Goal: Communication & Community: Answer question/provide support

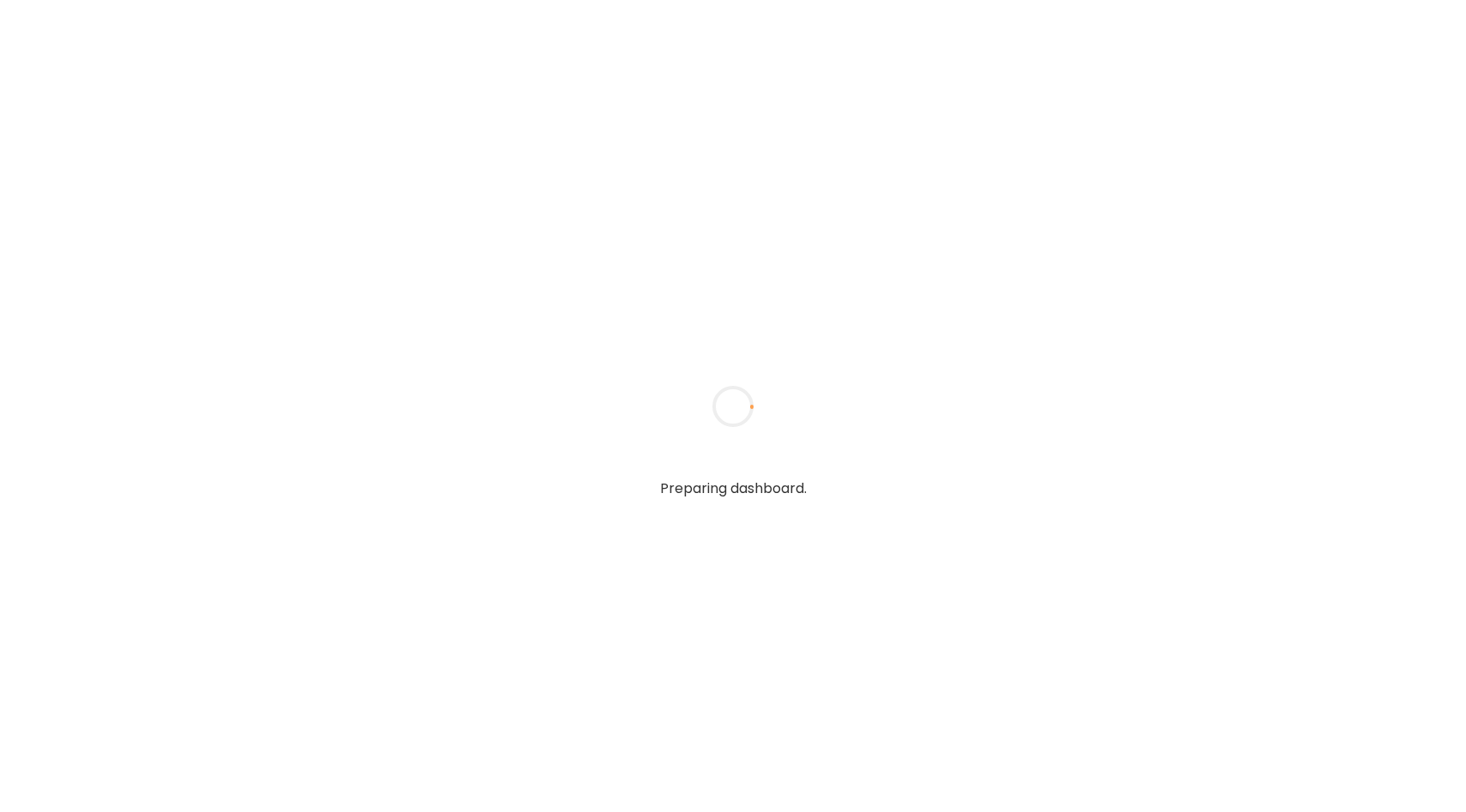
type input "**********"
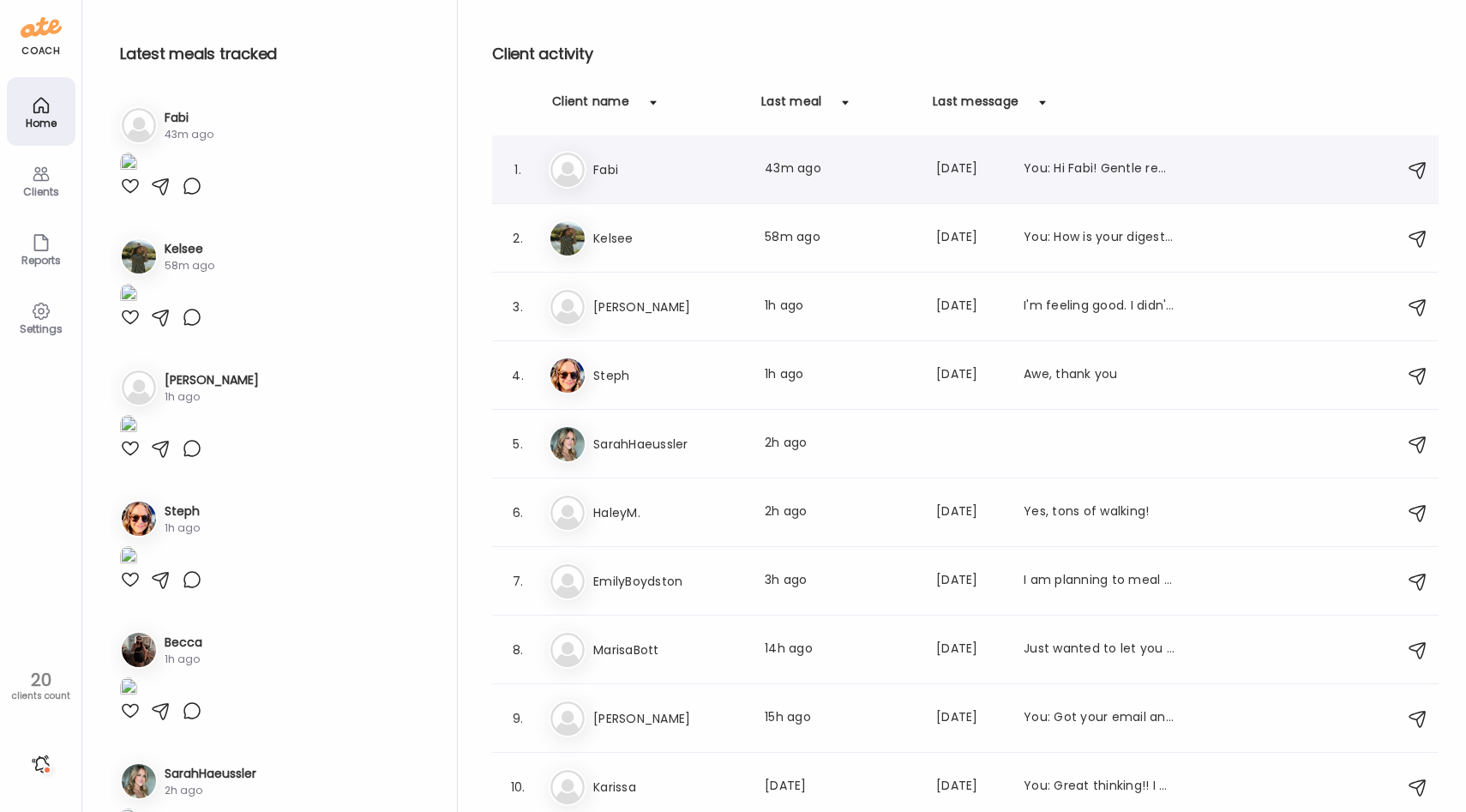
click at [619, 150] on div "1. [PERSON_NAME] Last meal: 43m ago Last message: [DATE] You: Hi Fabi! Gentle r…" at bounding box center [965, 170] width 946 height 68
click at [620, 180] on div "[PERSON_NAME] Last meal: 43m ago Last message: [DATE] You: Hi Fabi! Gentle remi…" at bounding box center [968, 170] width 838 height 38
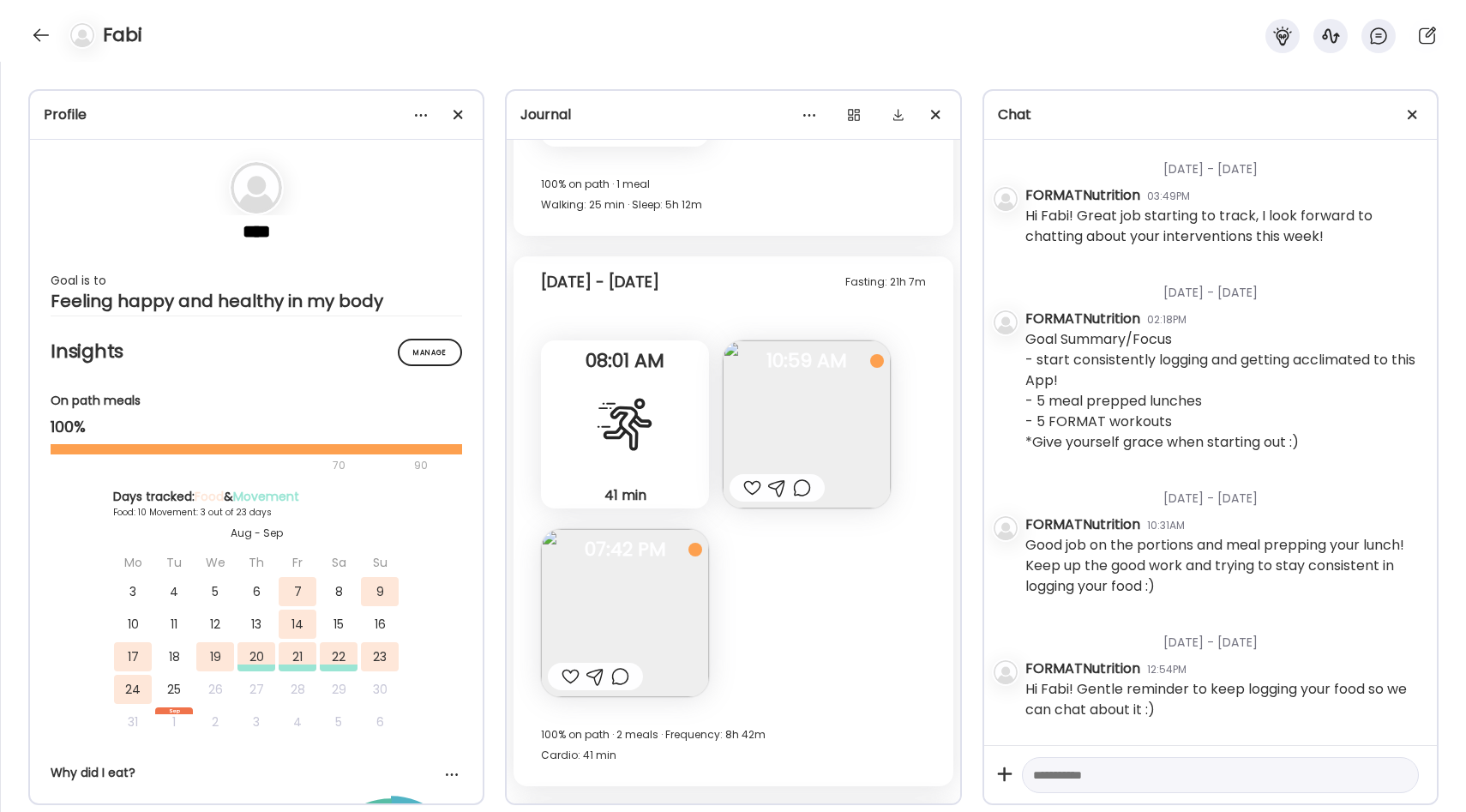
scroll to position [3568, 0]
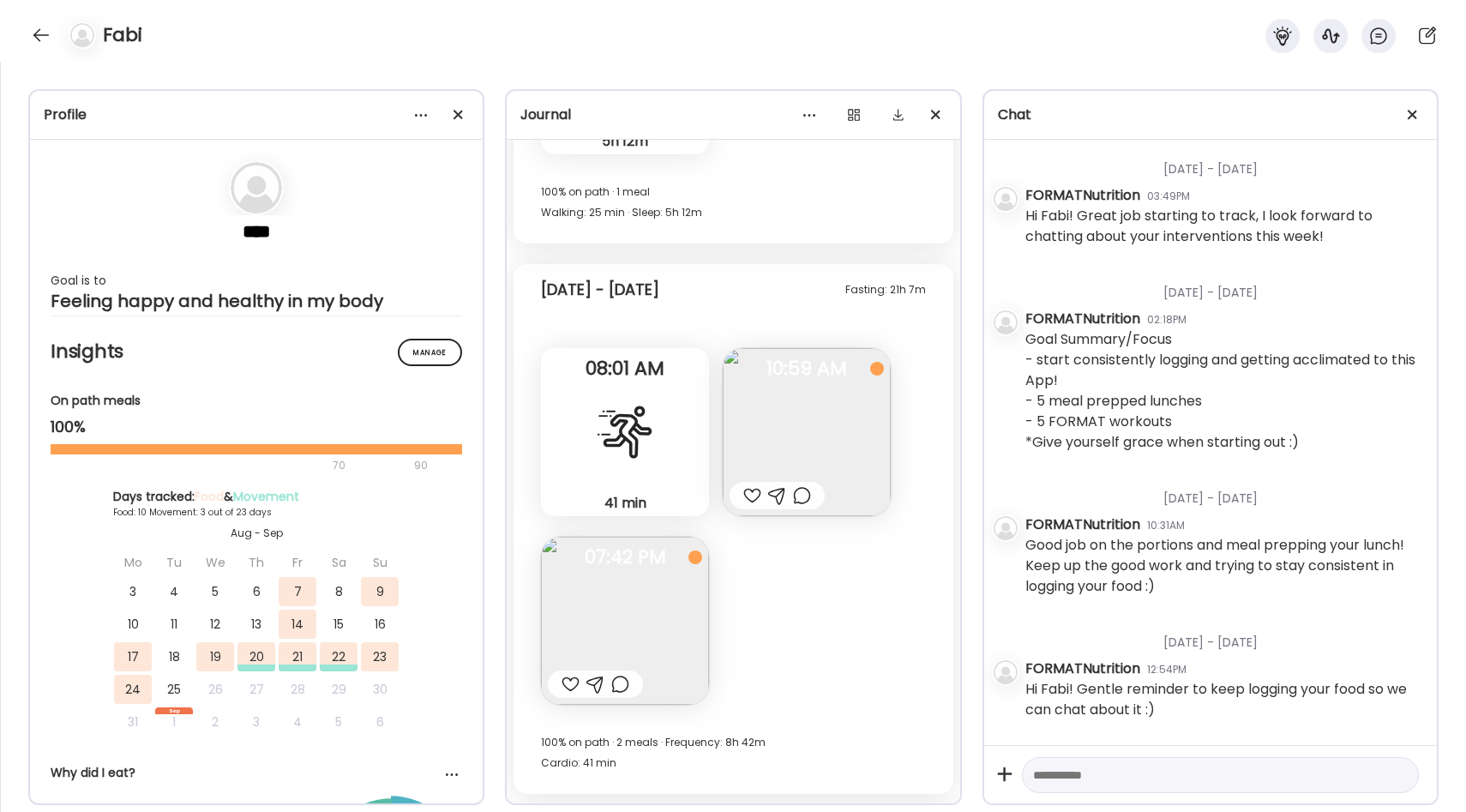
click at [776, 469] on img at bounding box center [806, 432] width 168 height 168
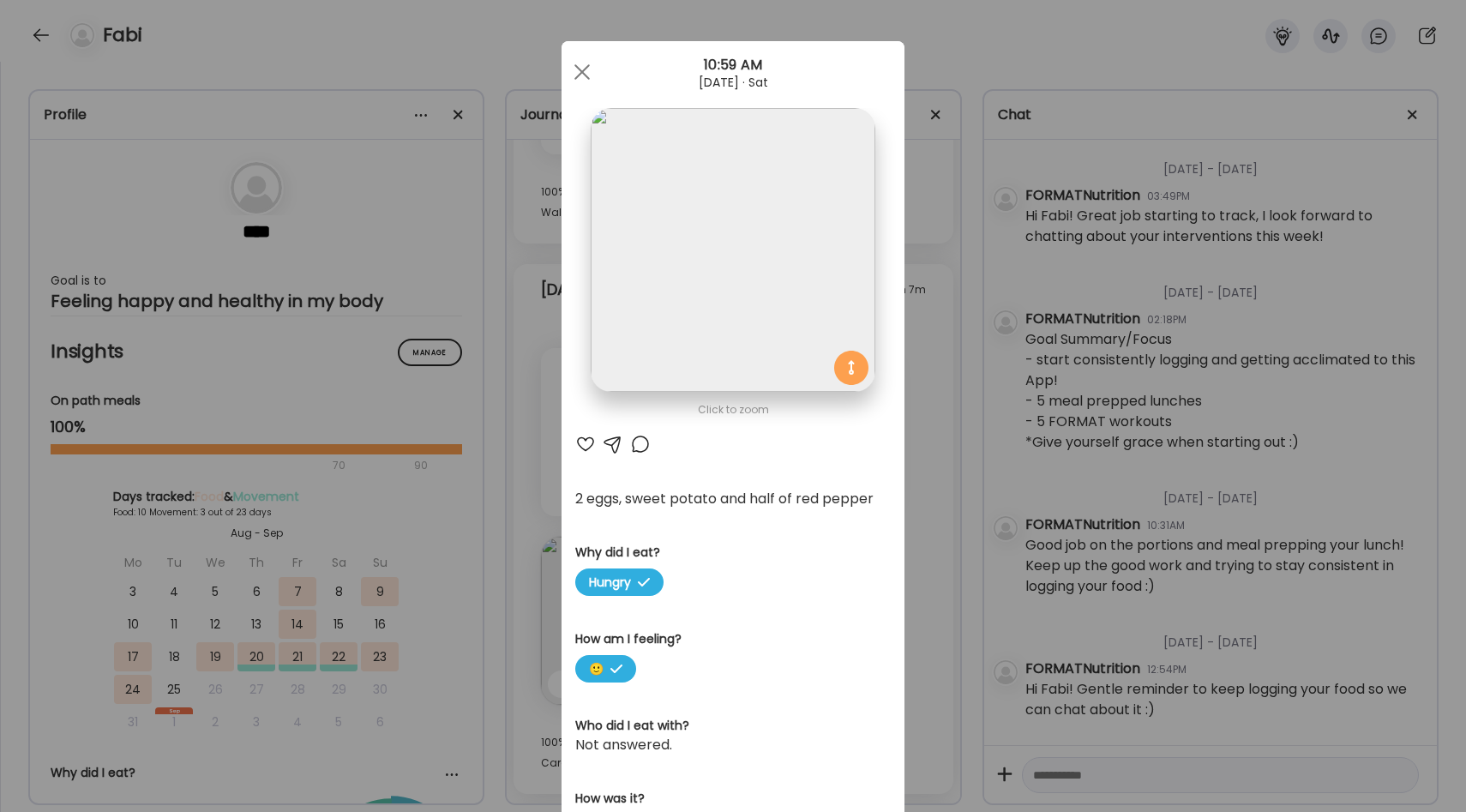
click at [909, 503] on div "Ate Coach Dashboard Wahoo! It’s official Take a moment to set up your Coach Pro…" at bounding box center [733, 406] width 1466 height 812
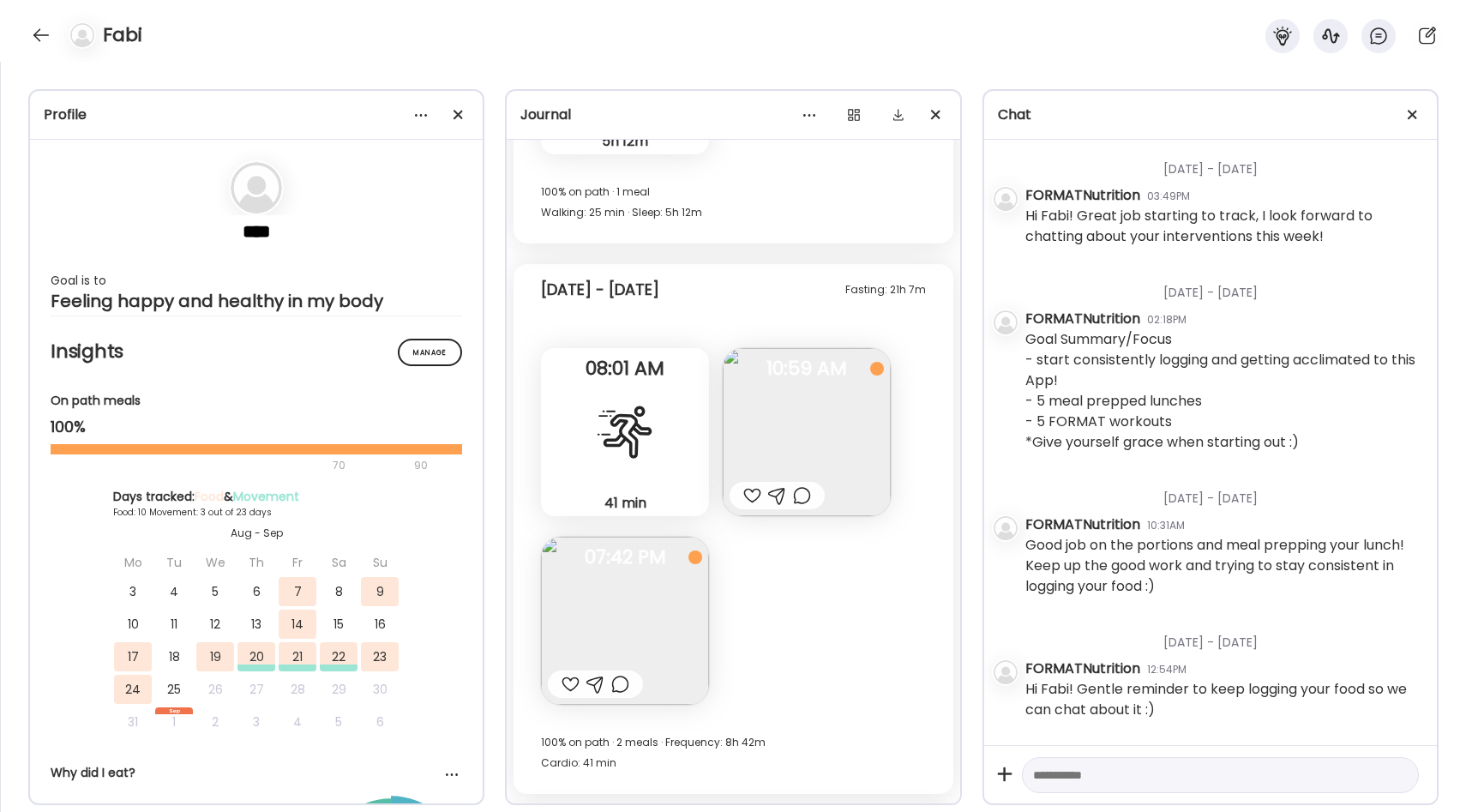
click at [749, 491] on div at bounding box center [752, 495] width 18 height 21
click at [654, 558] on span "07:42 PM" at bounding box center [624, 557] width 168 height 15
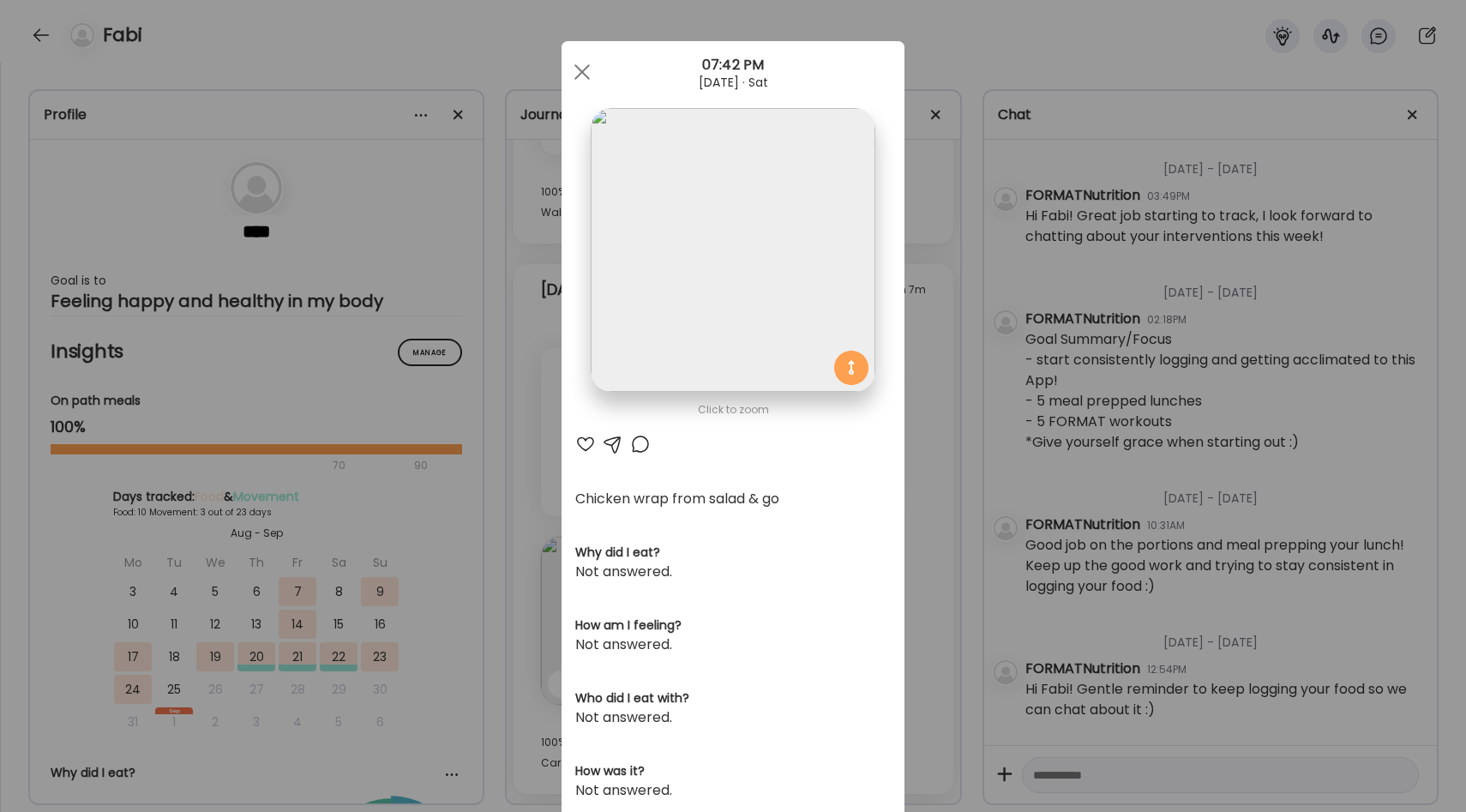
click at [916, 499] on div "Ate Coach Dashboard Wahoo! It’s official Take a moment to set up your Coach Pro…" at bounding box center [733, 406] width 1466 height 812
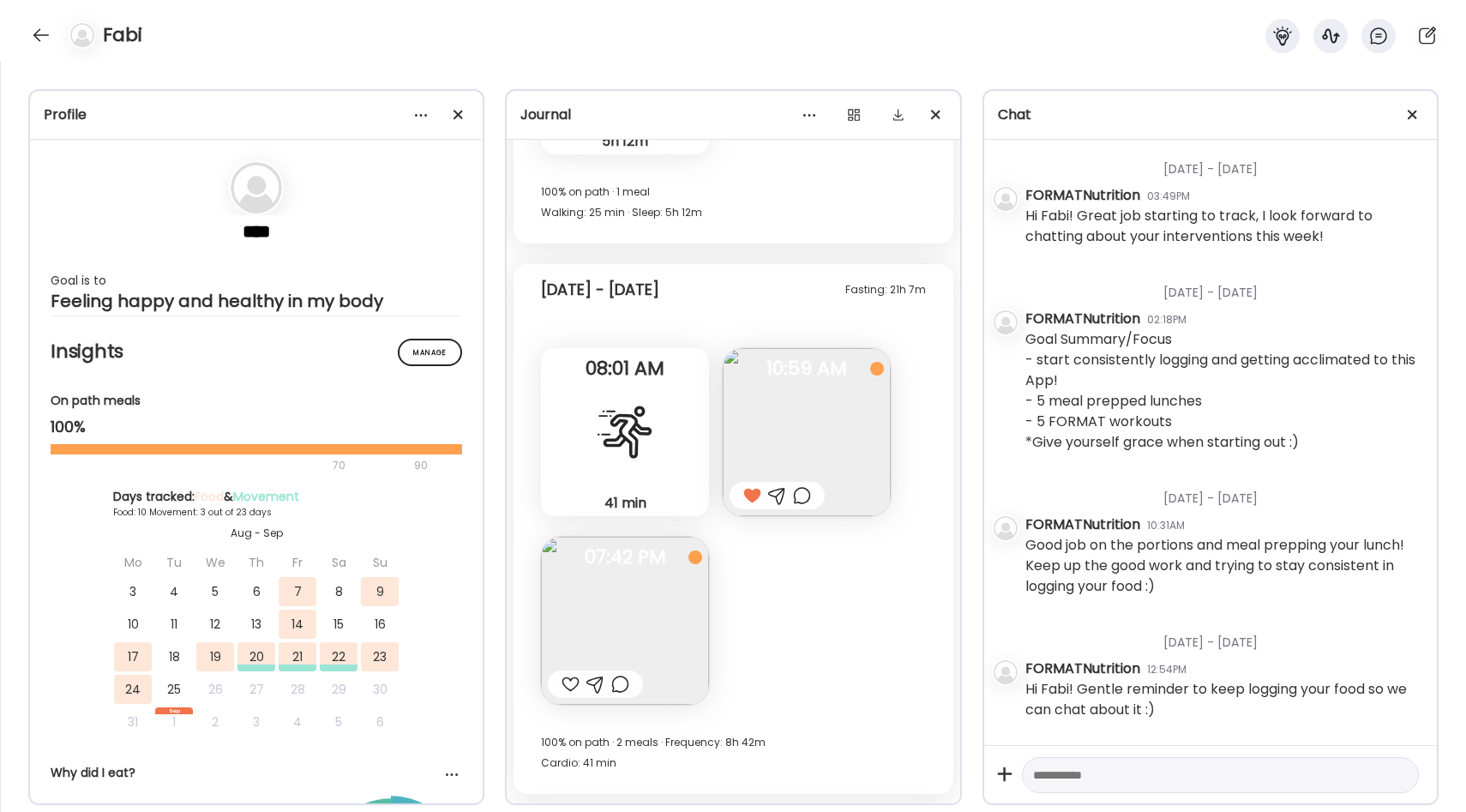
click at [568, 681] on div at bounding box center [570, 683] width 18 height 21
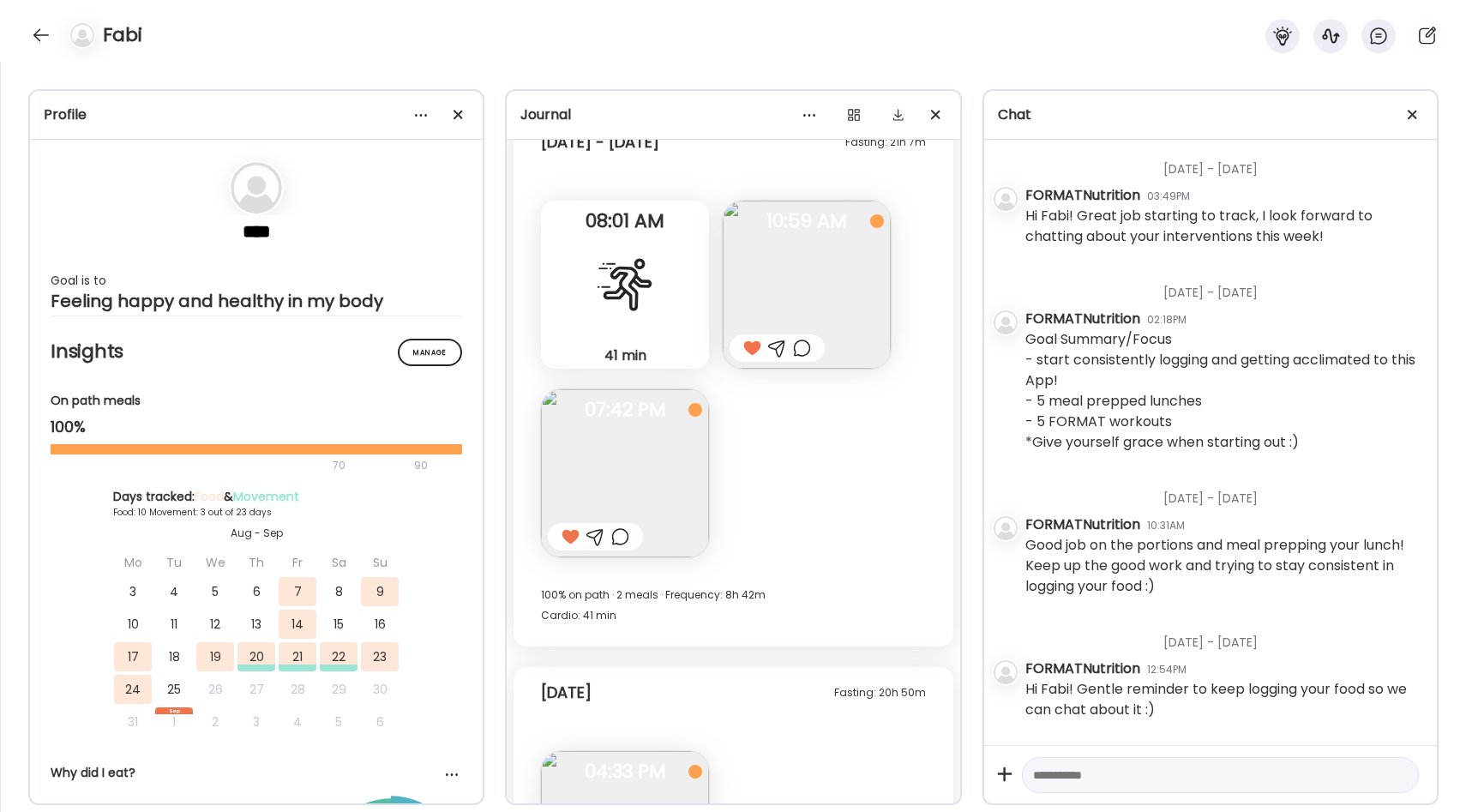
scroll to position [4415, 0]
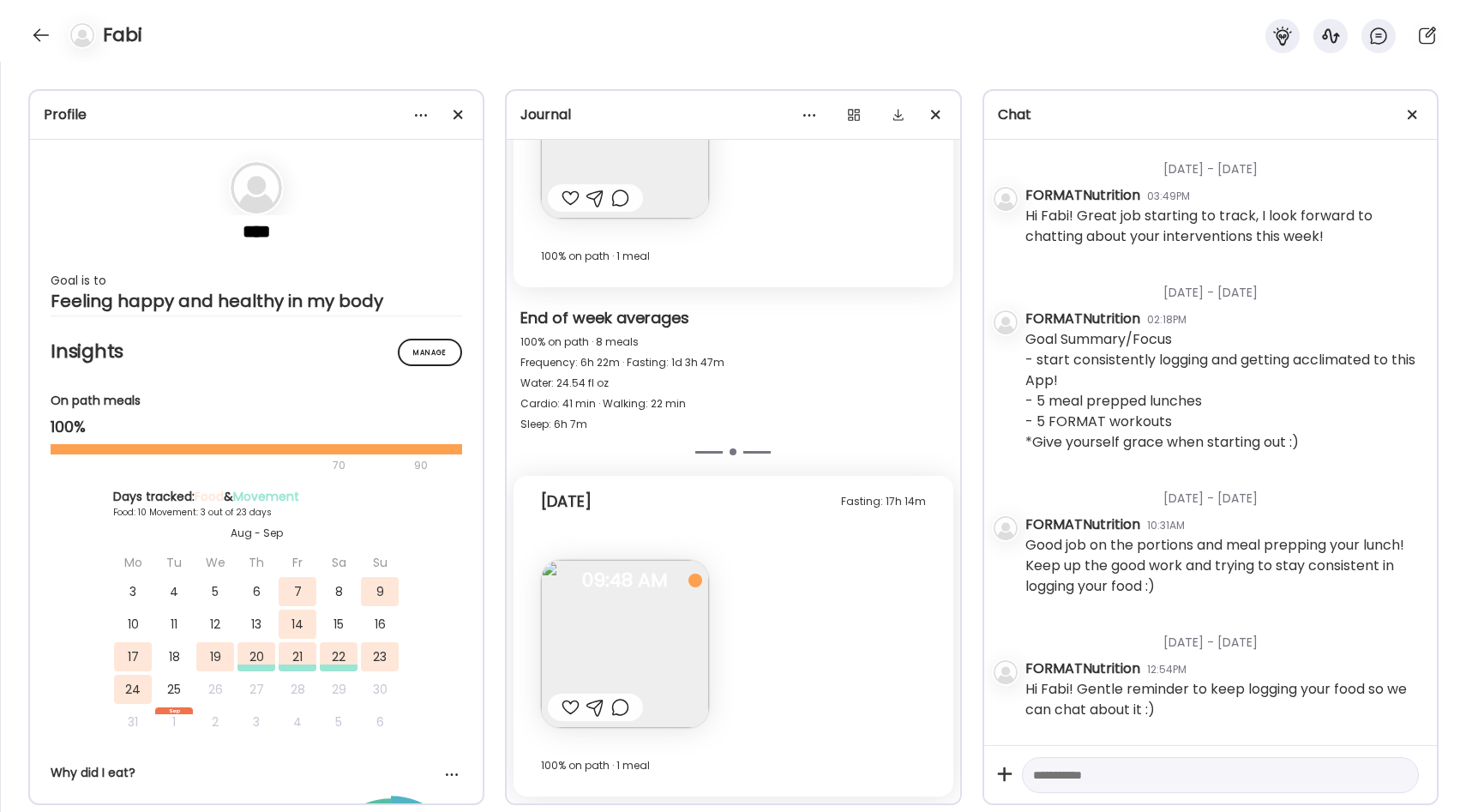
click at [630, 624] on img at bounding box center [624, 643] width 168 height 168
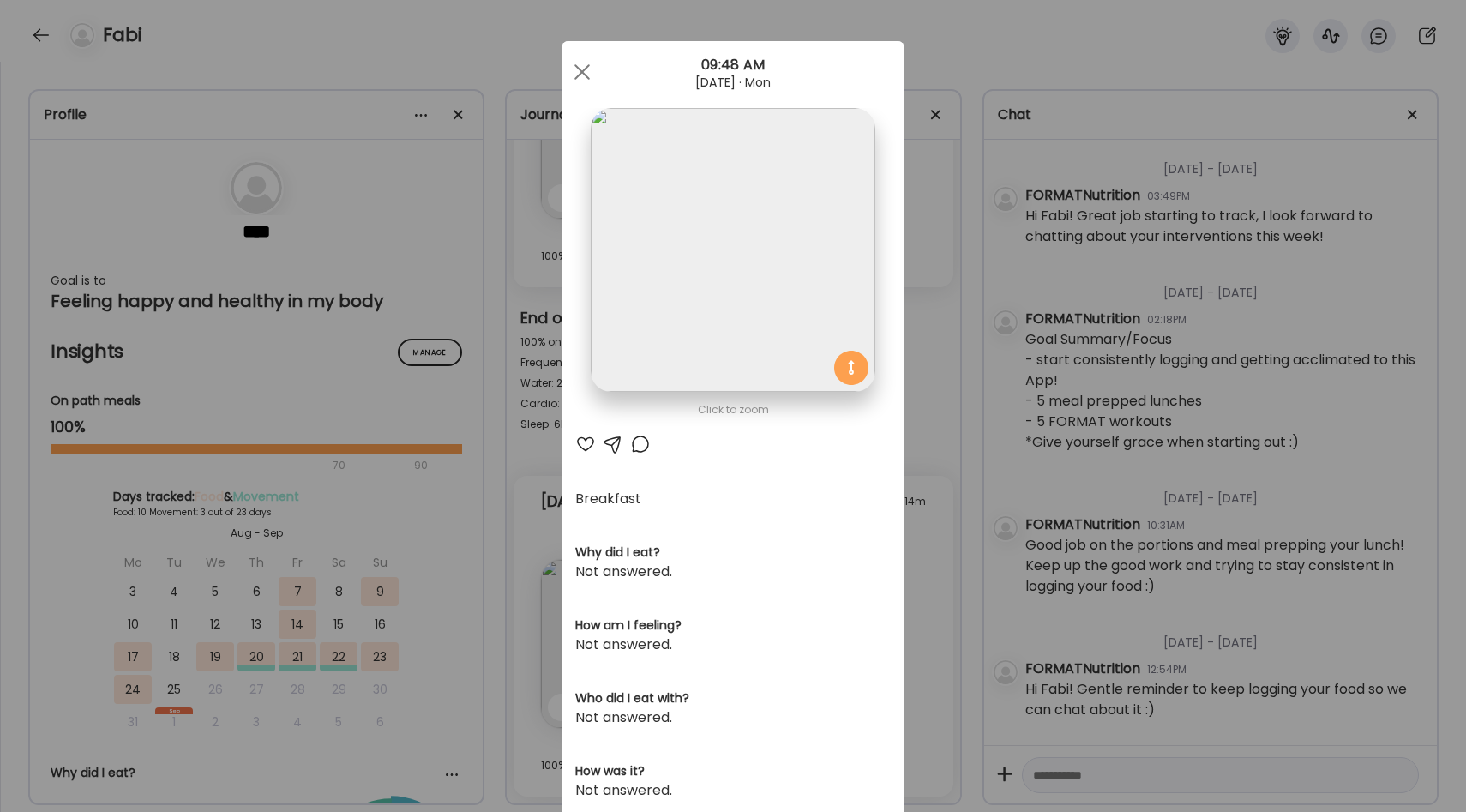
click at [950, 513] on div "Ate Coach Dashboard Wahoo! It’s official Take a moment to set up your Coach Pro…" at bounding box center [733, 406] width 1466 height 812
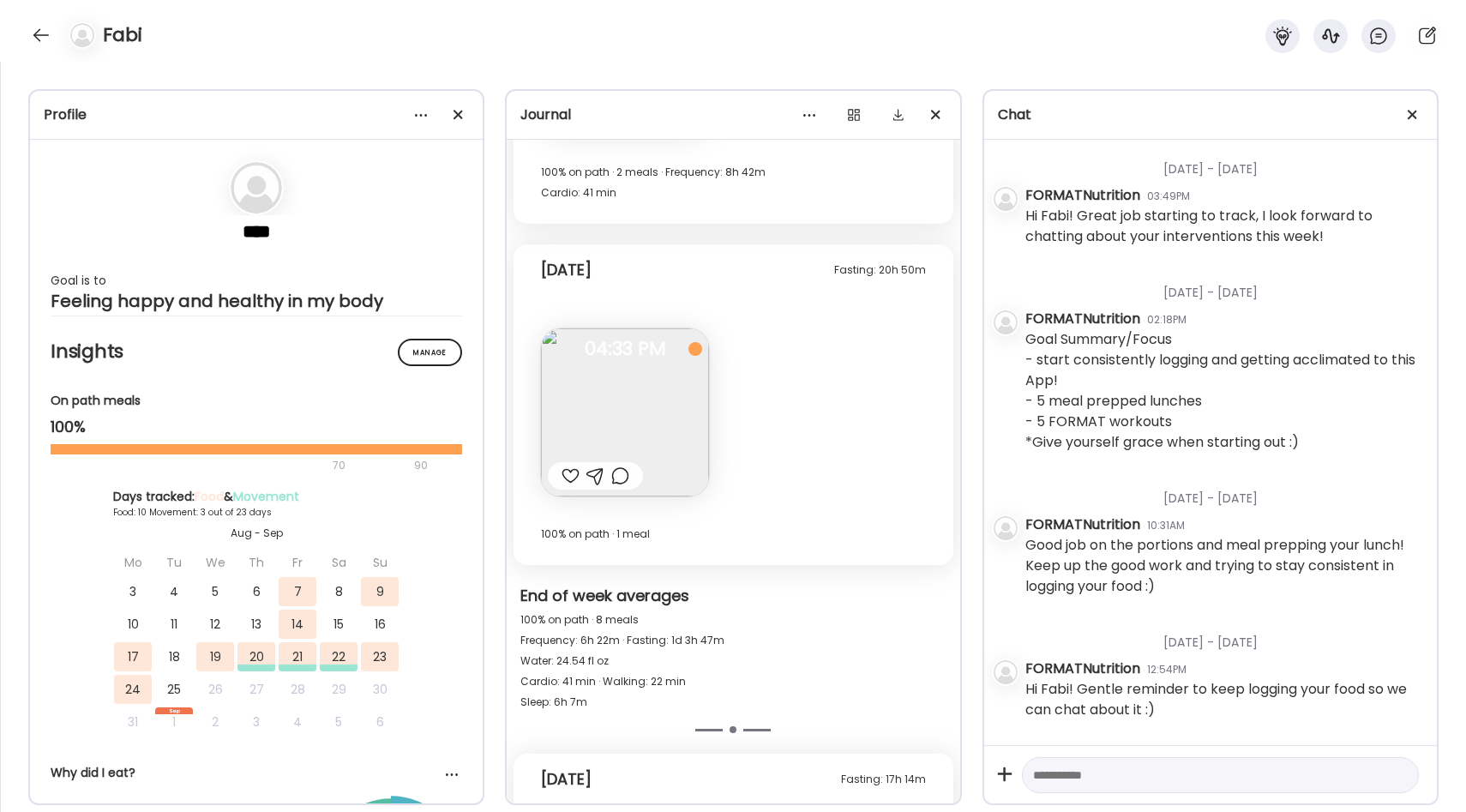
scroll to position [4087, 0]
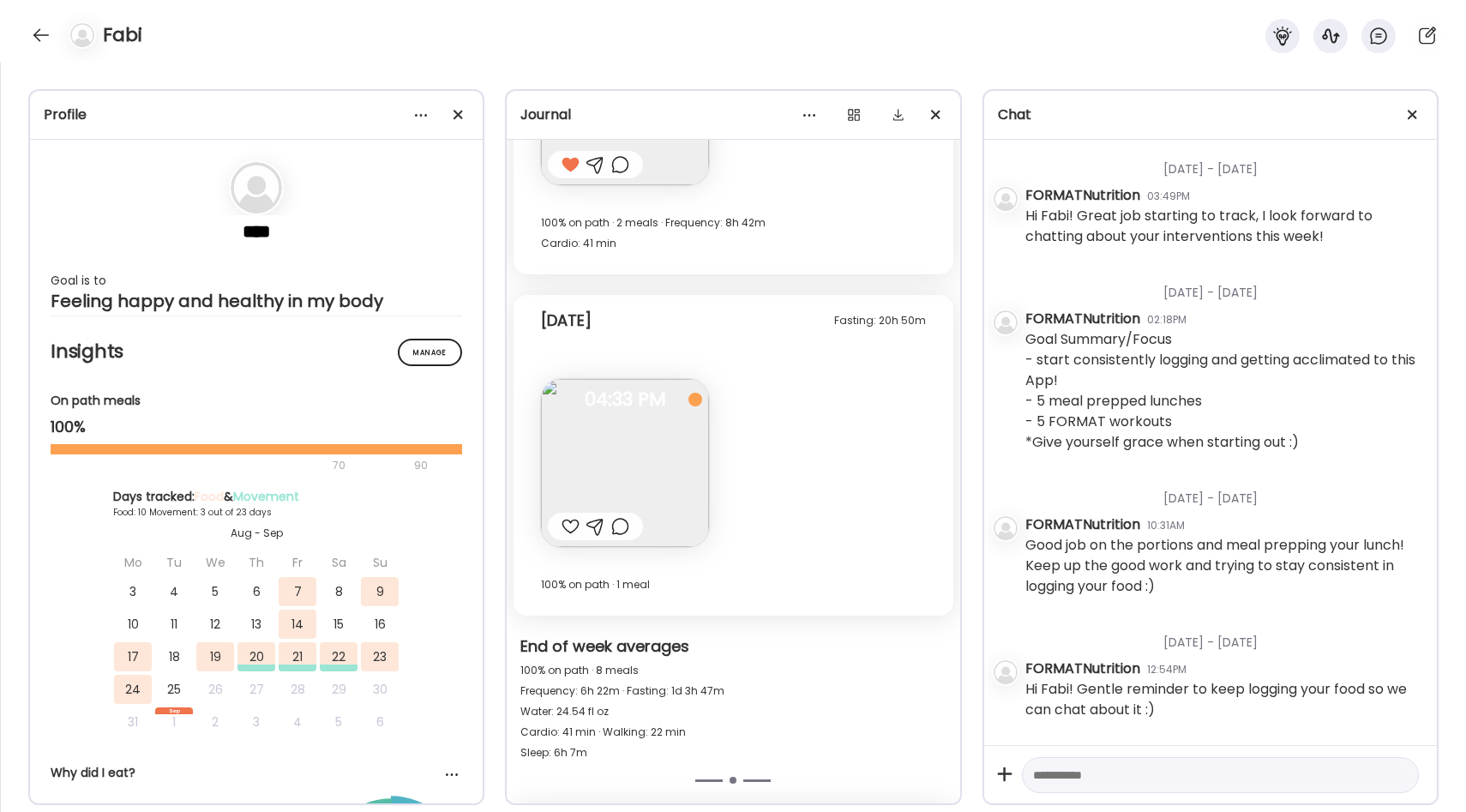
click at [639, 482] on img at bounding box center [624, 462] width 168 height 168
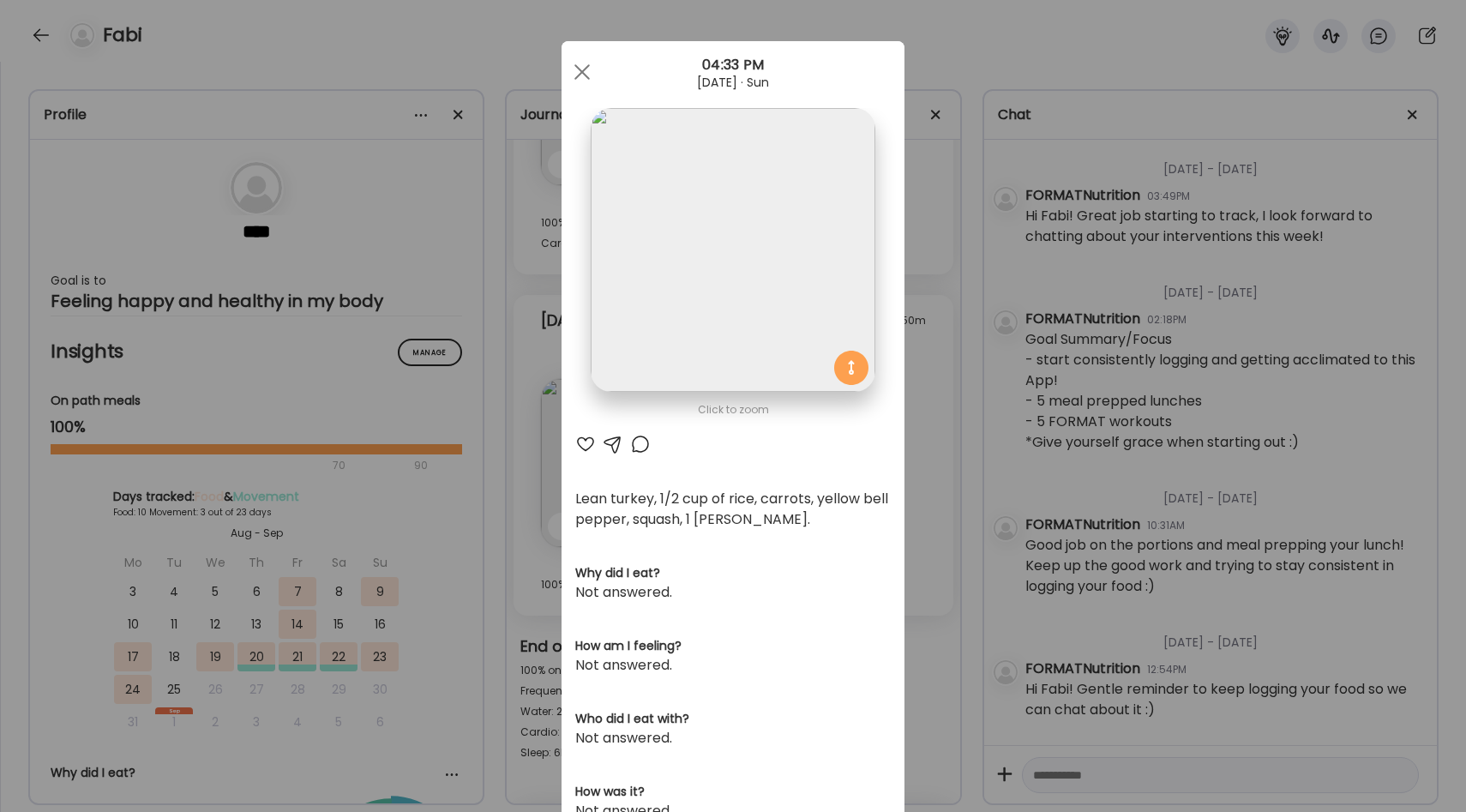
click at [583, 439] on div at bounding box center [586, 443] width 21 height 21
click at [916, 460] on div "Ate Coach Dashboard Wahoo! It’s official Take a moment to set up your Coach Pro…" at bounding box center [733, 406] width 1466 height 812
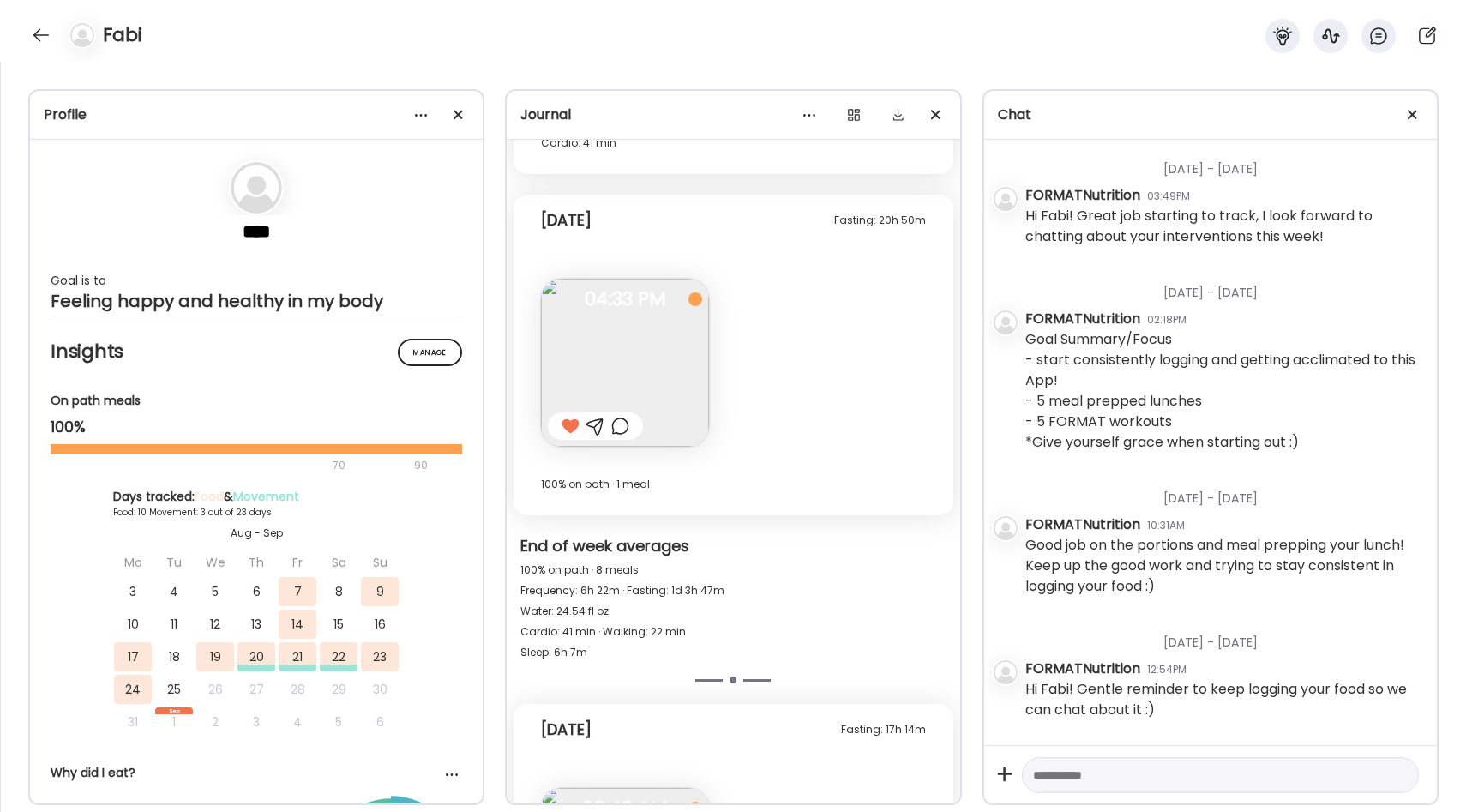
scroll to position [4415, 0]
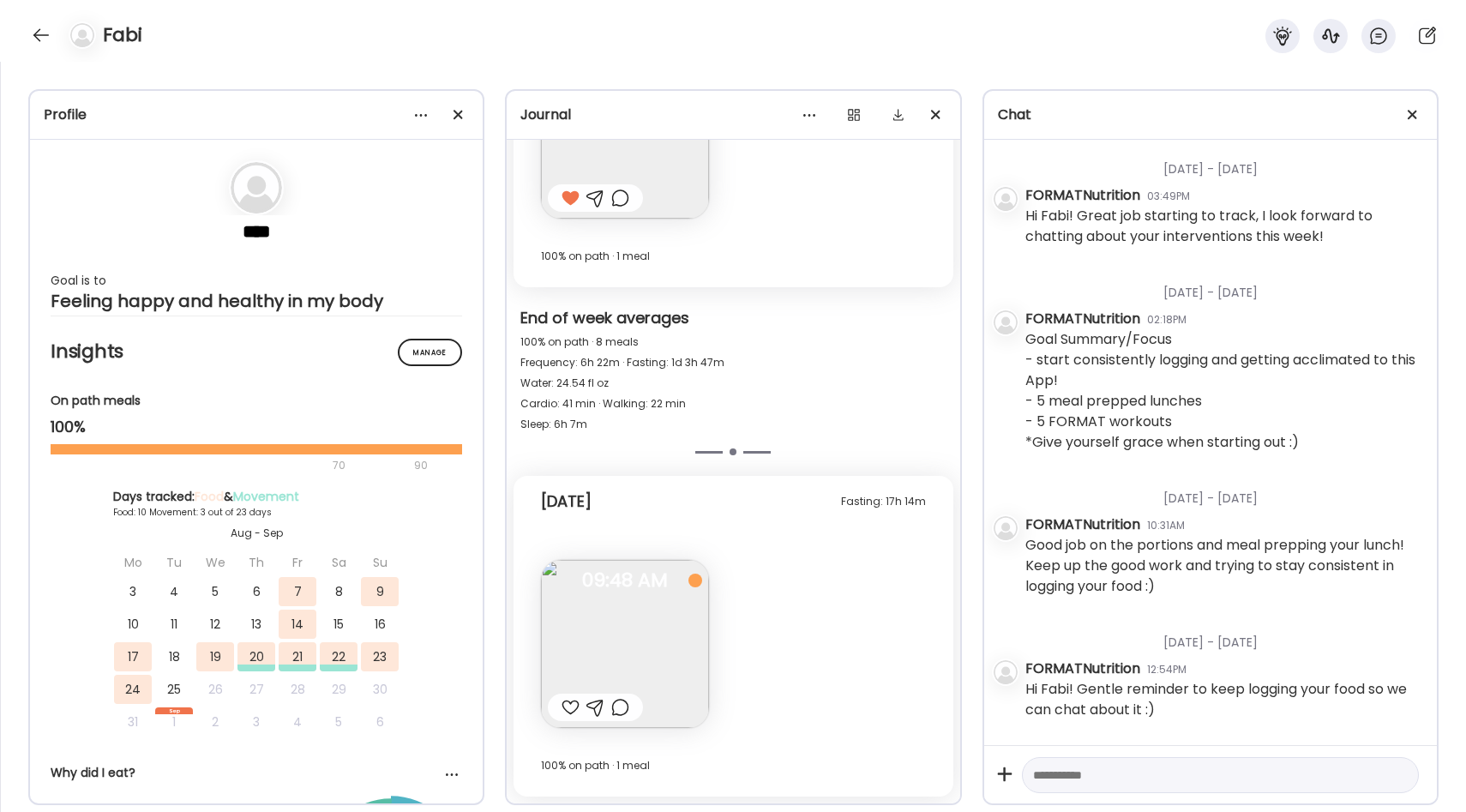
click at [631, 611] on img at bounding box center [624, 643] width 168 height 168
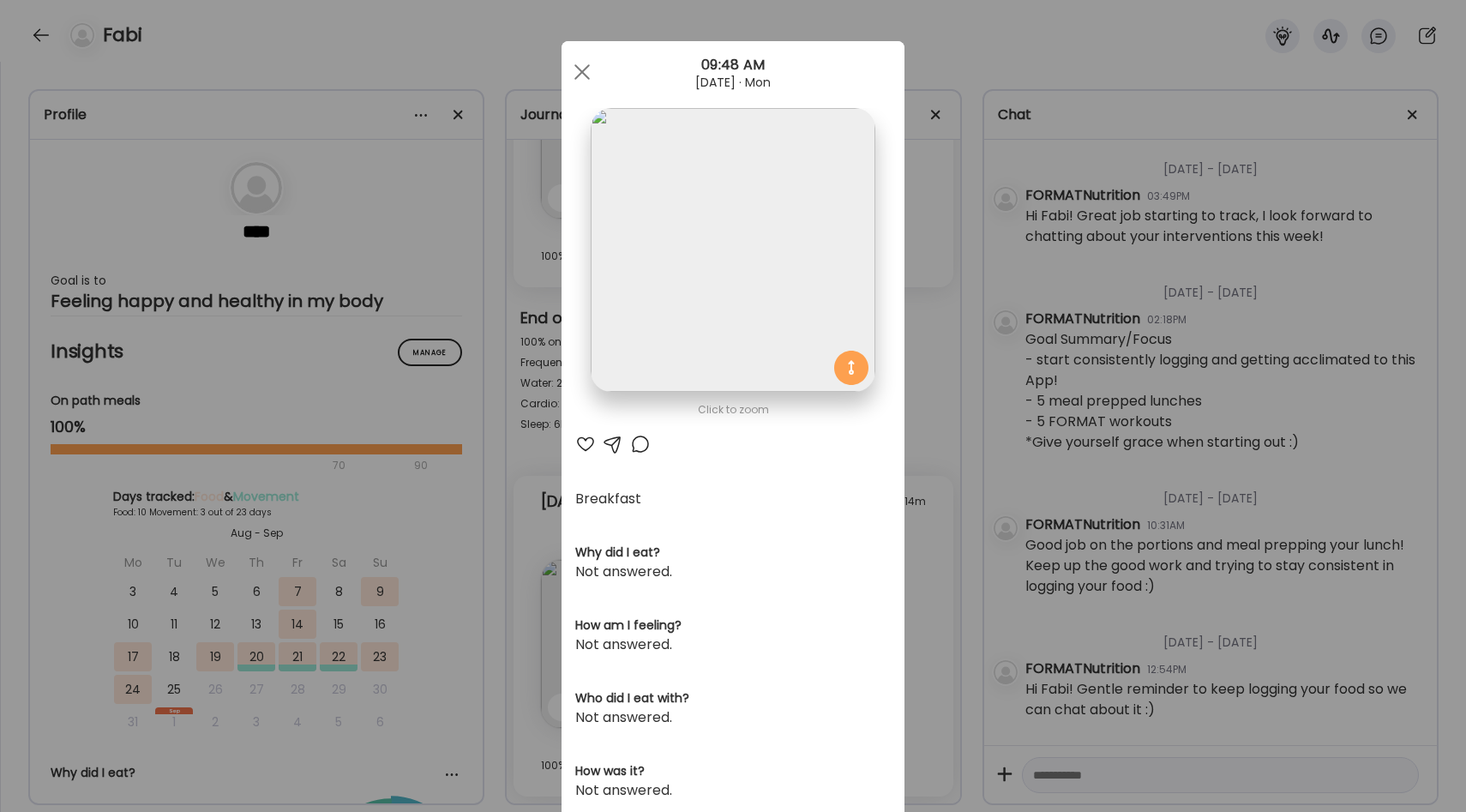
click at [944, 513] on div "Ate Coach Dashboard Wahoo! It’s official Take a moment to set up your Coach Pro…" at bounding box center [733, 406] width 1466 height 812
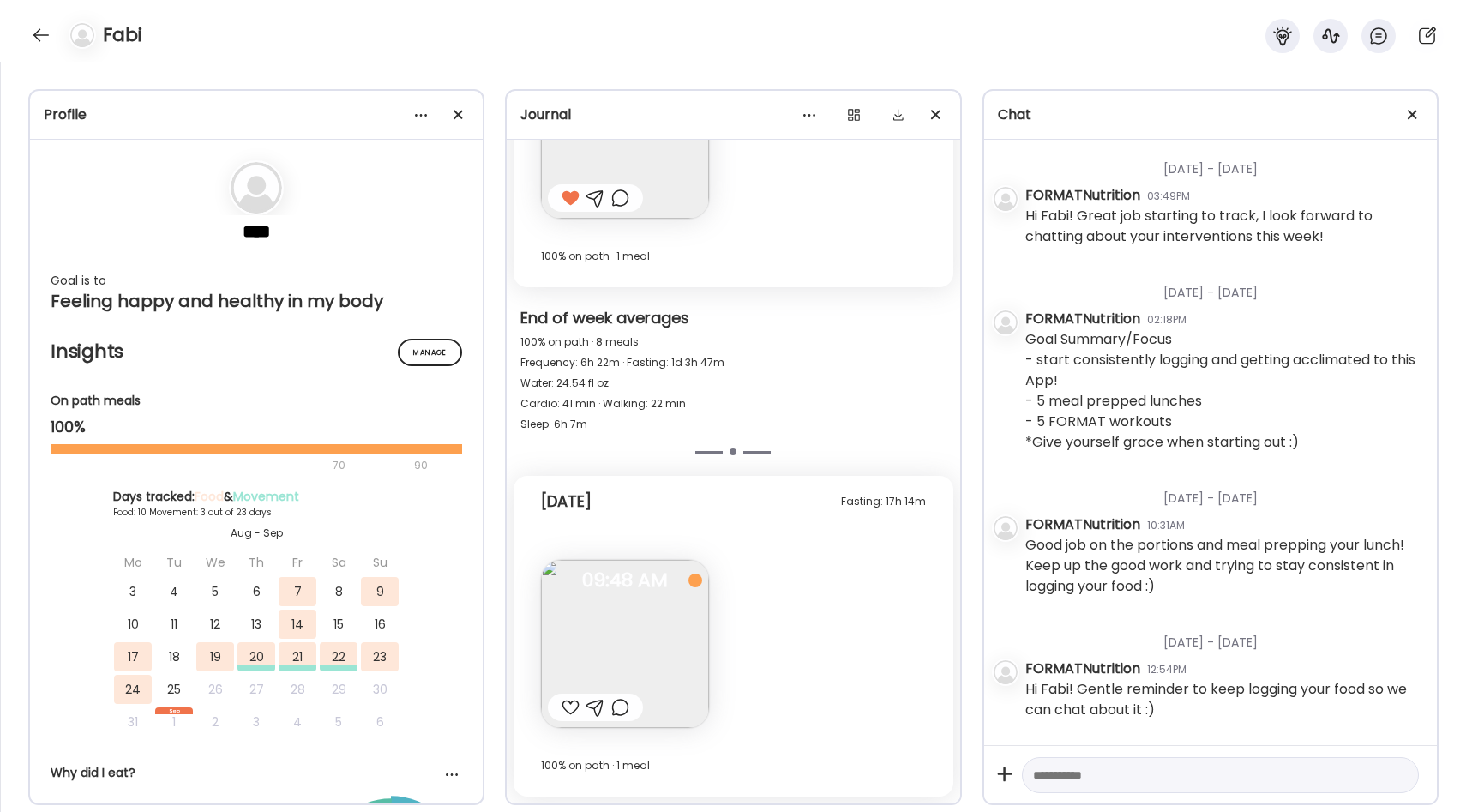
click at [564, 707] on div at bounding box center [570, 707] width 18 height 21
click at [42, 34] on div at bounding box center [40, 35] width 27 height 27
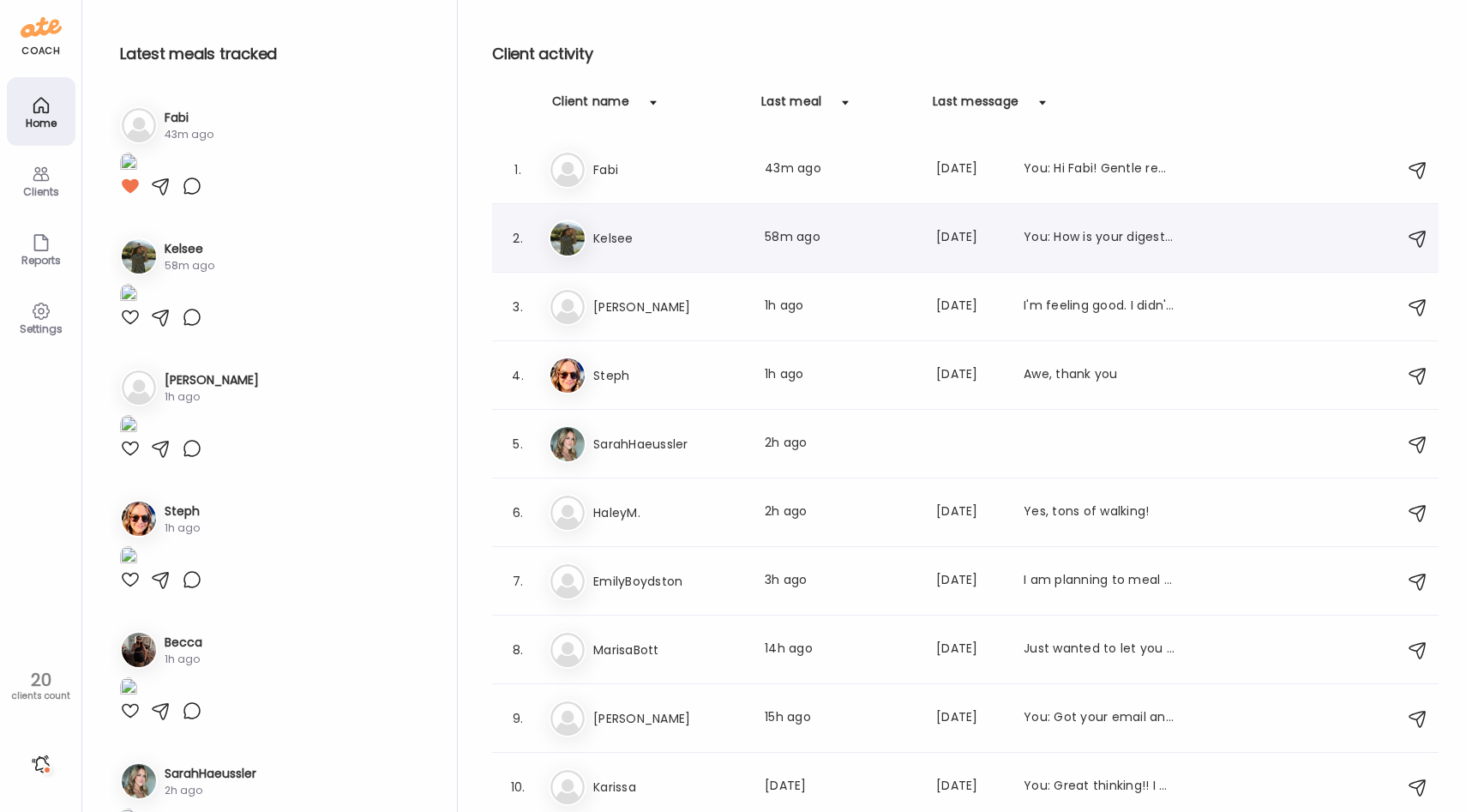
click at [675, 253] on div "Ke Kelsee Last meal: 58m ago Last message: [DATE] You: How is your digestion an…" at bounding box center [968, 238] width 838 height 38
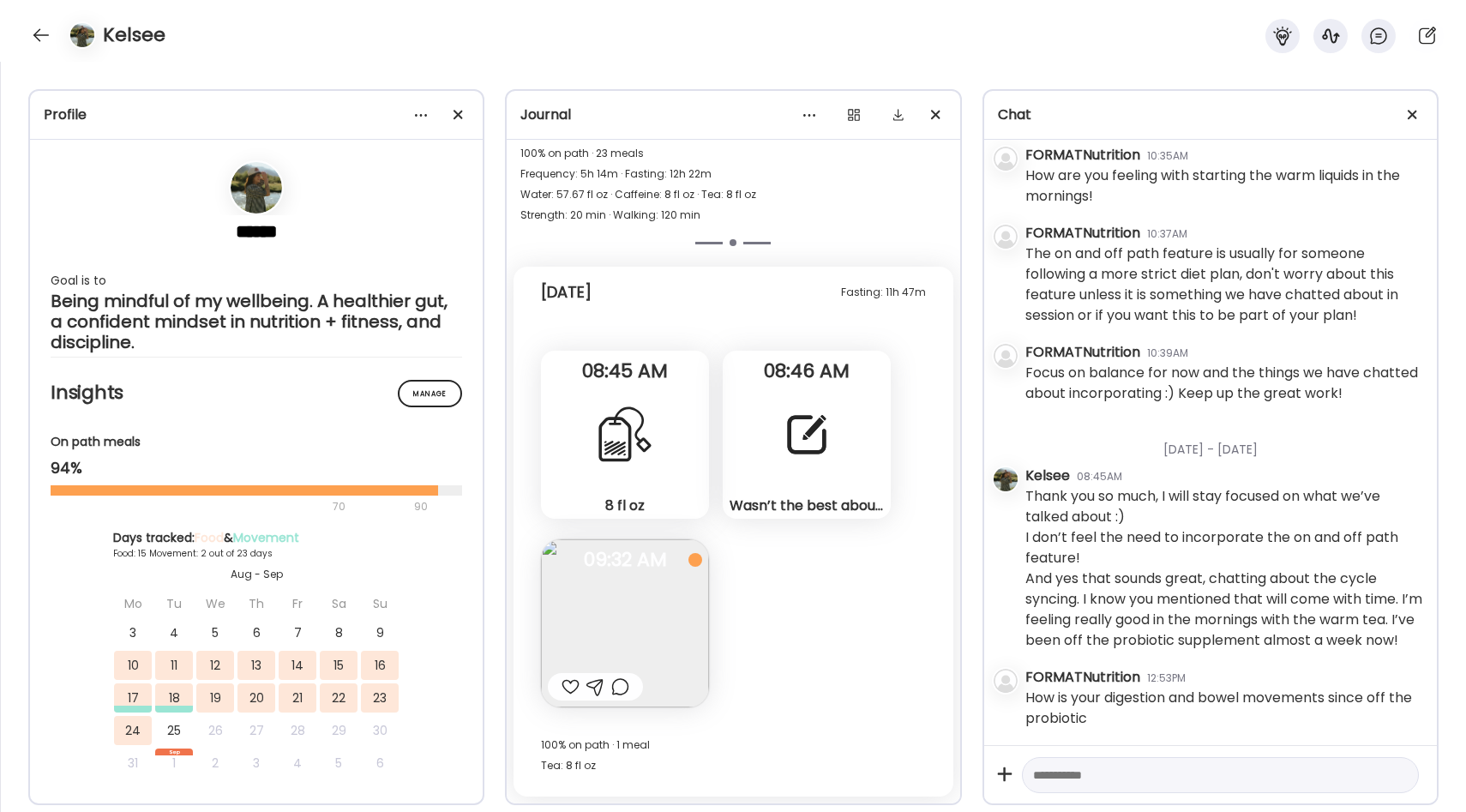
scroll to position [731, 0]
click at [778, 480] on div "Wasn’t the best about food this weekend. I’m seeing where I need to better plan…" at bounding box center [806, 434] width 168 height 168
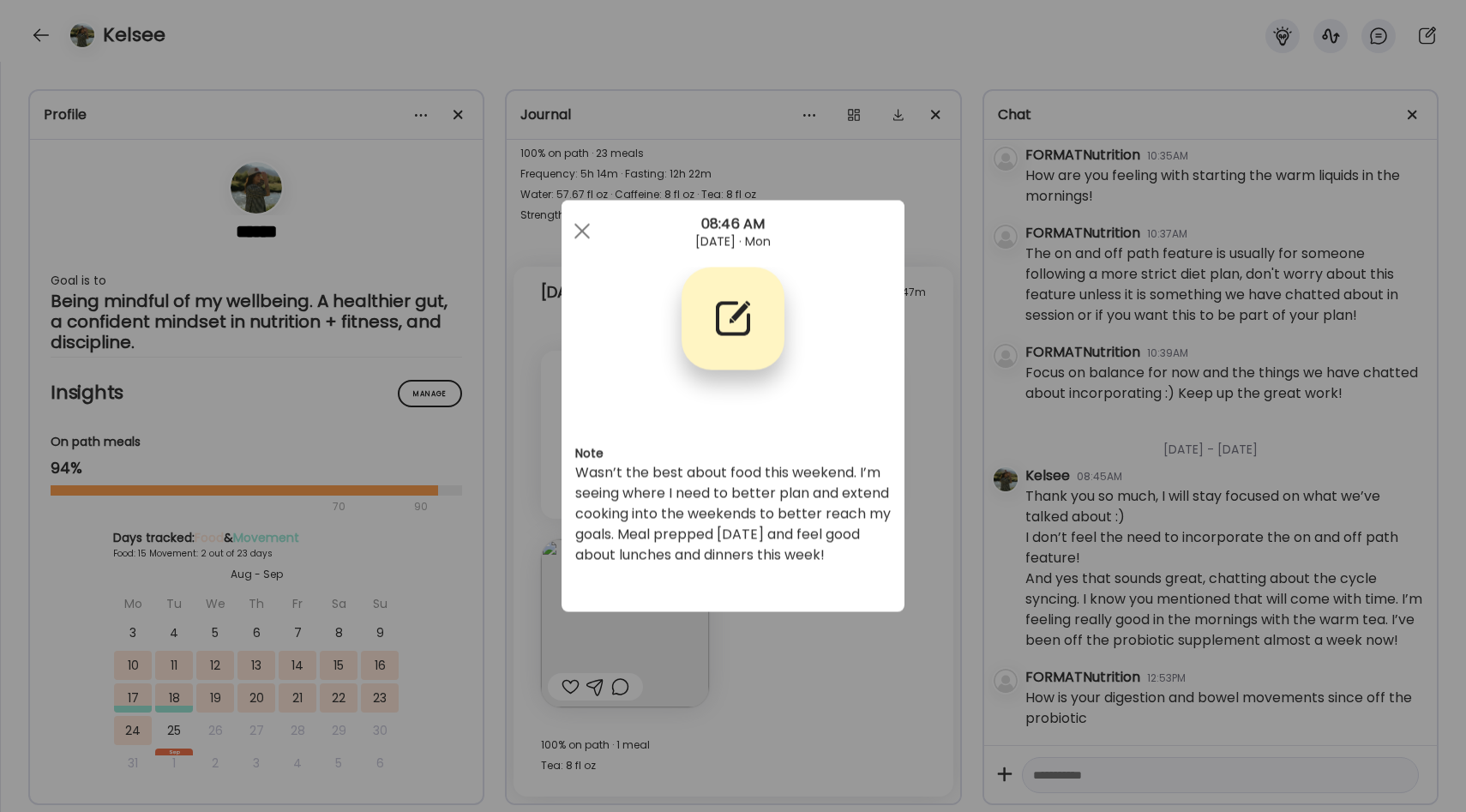
click at [924, 524] on div "Ate Coach Dashboard Wahoo! It’s official Take a moment to set up your Coach Pro…" at bounding box center [733, 406] width 1466 height 812
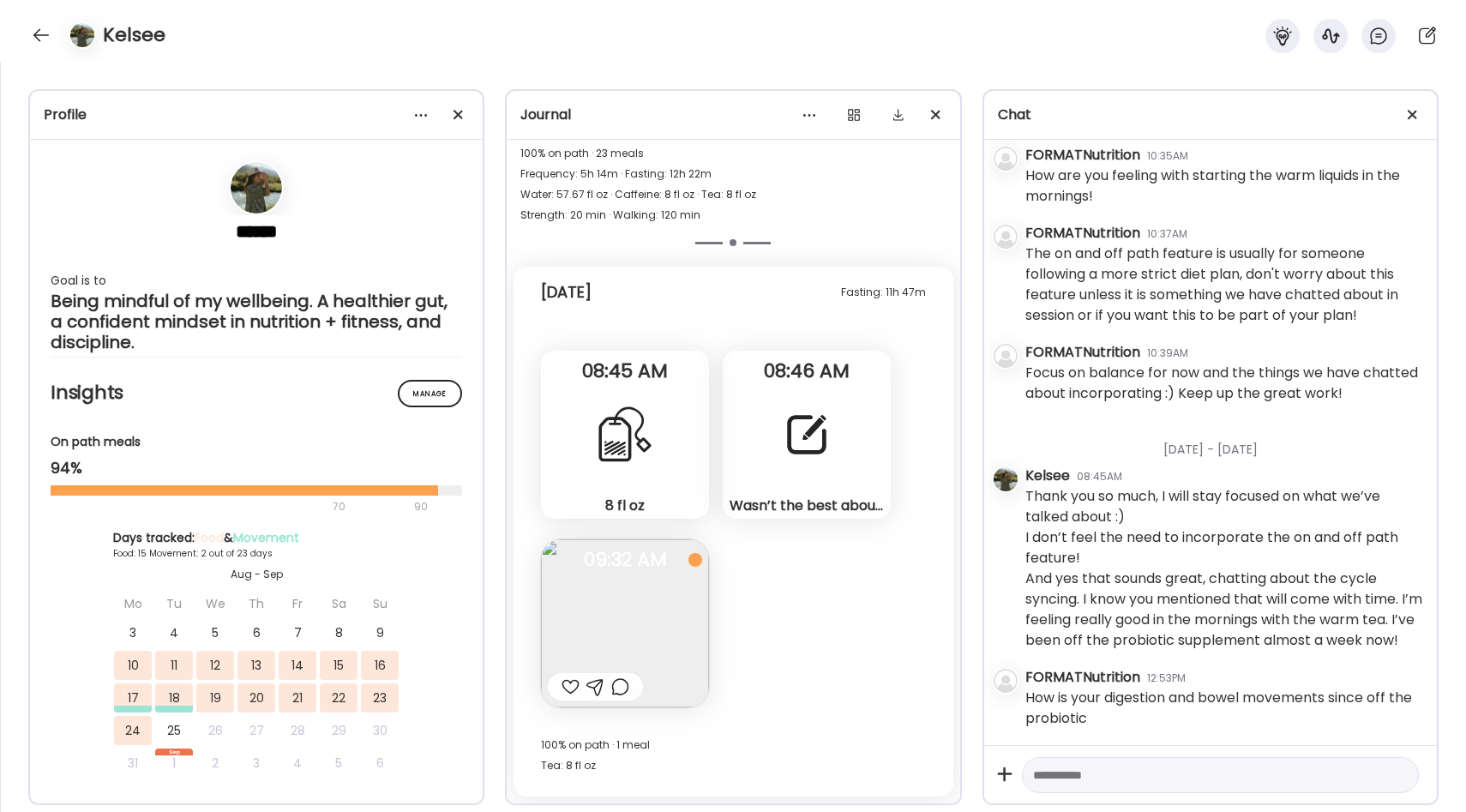
click at [779, 477] on div "Wasn’t the best about food this weekend. I’m seeing where I need to better plan…" at bounding box center [806, 434] width 168 height 168
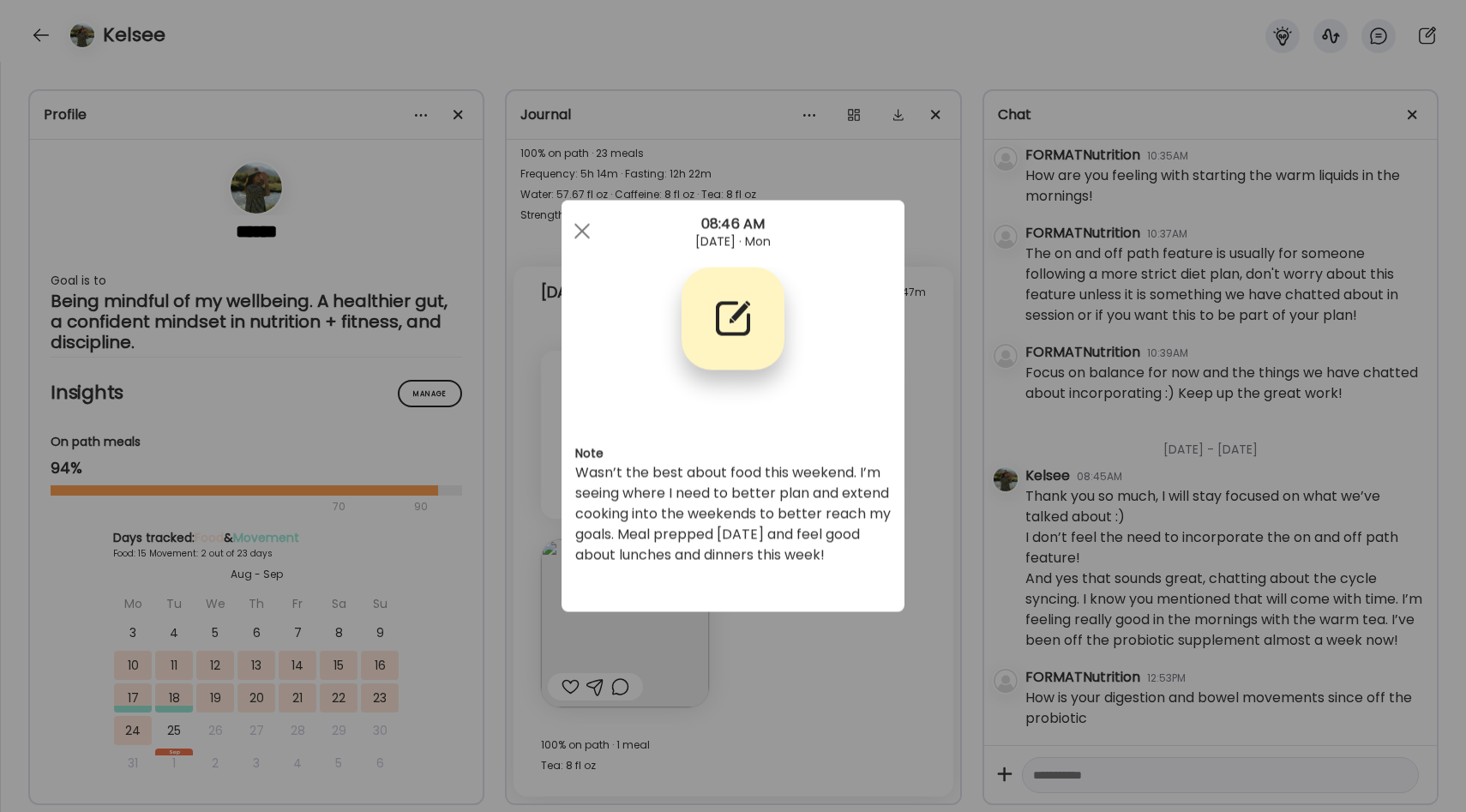
click at [894, 504] on div "Note Wasn’t the best about food this weekend. I’m seeing where I need to better…" at bounding box center [732, 406] width 343 height 411
click at [848, 660] on div "Ate Coach Dashboard Wahoo! It’s official Take a moment to set up your Coach Pro…" at bounding box center [733, 406] width 1466 height 812
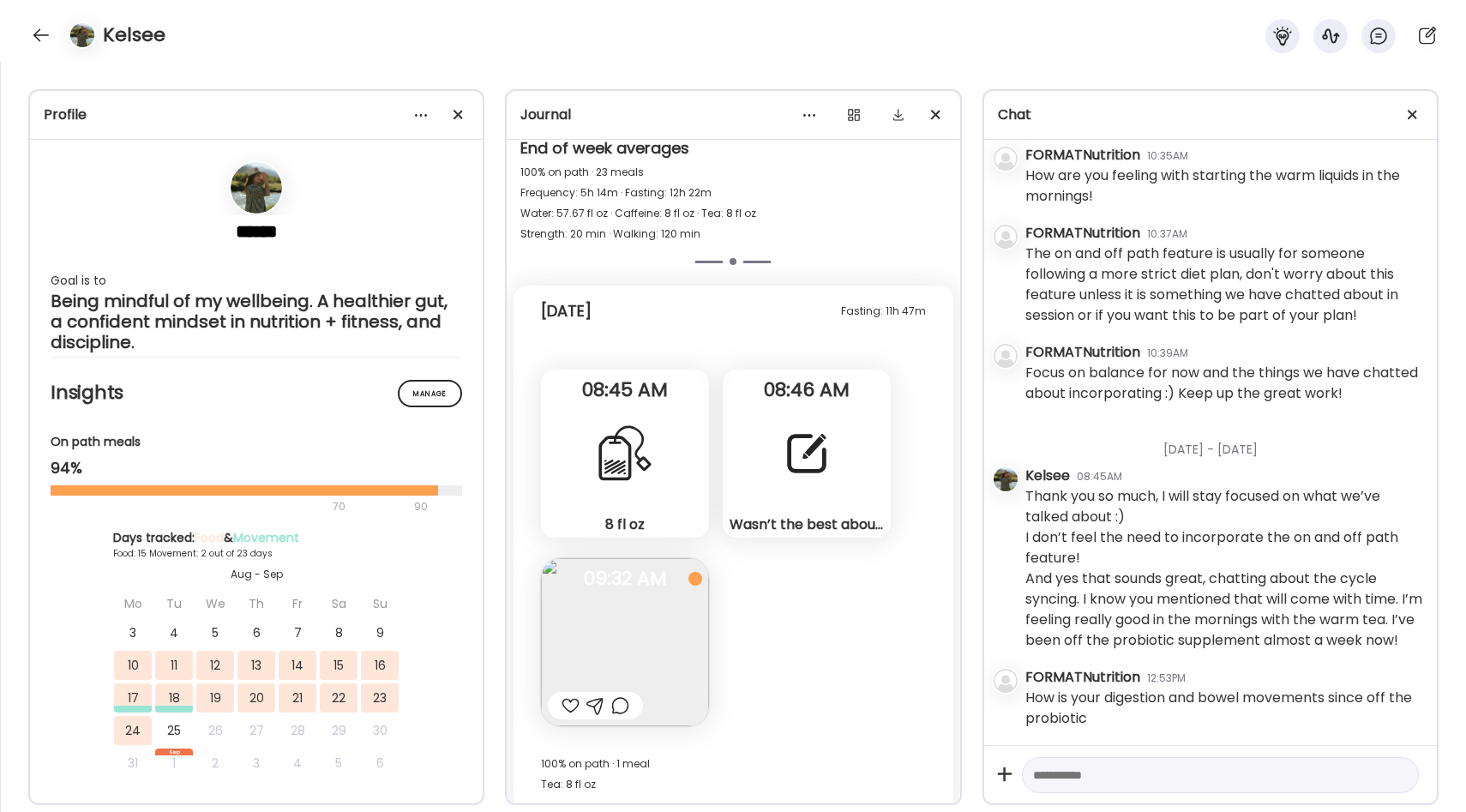
scroll to position [11315, 0]
click at [654, 655] on img at bounding box center [624, 643] width 168 height 168
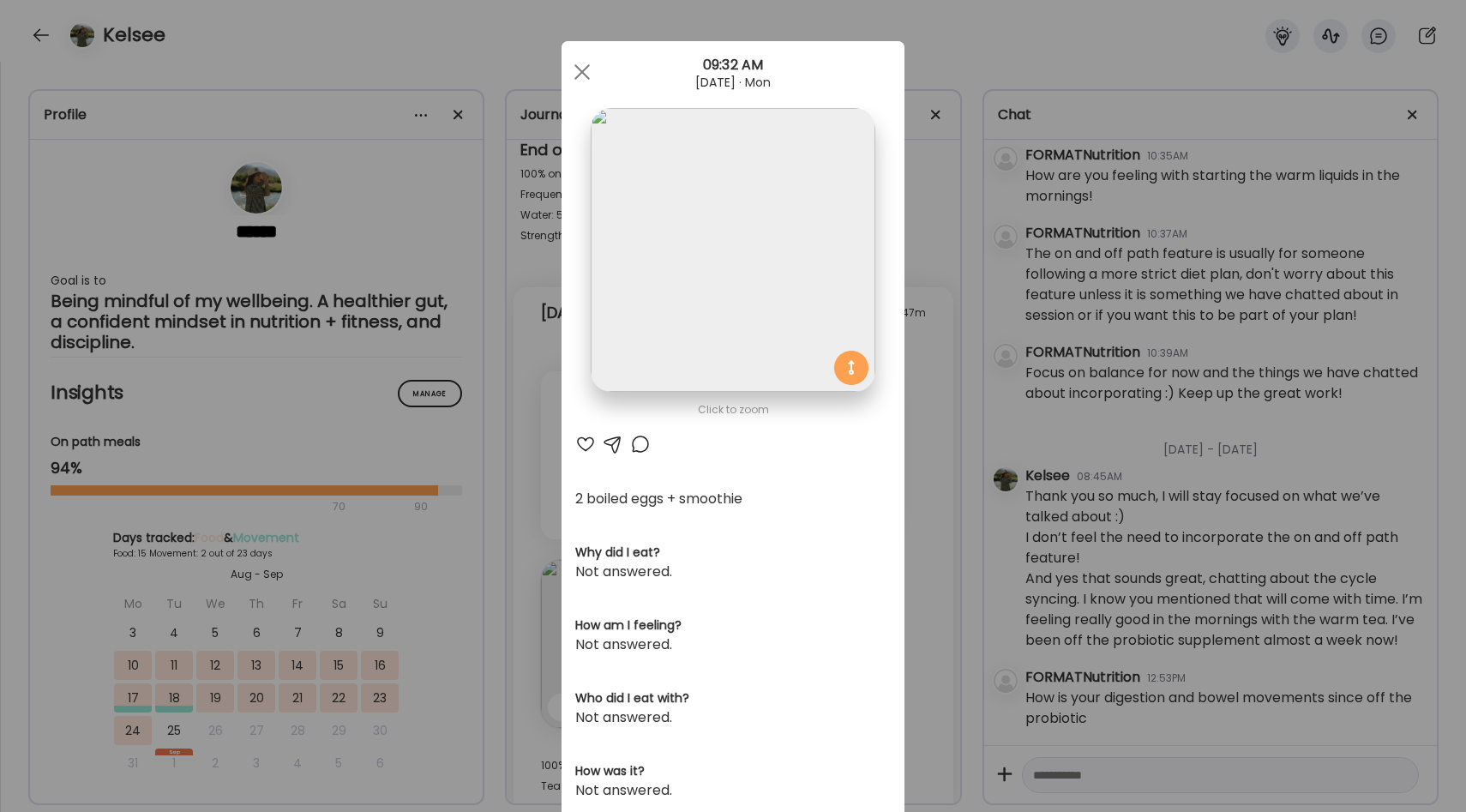
click at [585, 448] on div at bounding box center [586, 443] width 21 height 21
click at [548, 448] on div "Ate Coach Dashboard Wahoo! It’s official Take a moment to set up your Coach Pro…" at bounding box center [733, 406] width 1466 height 812
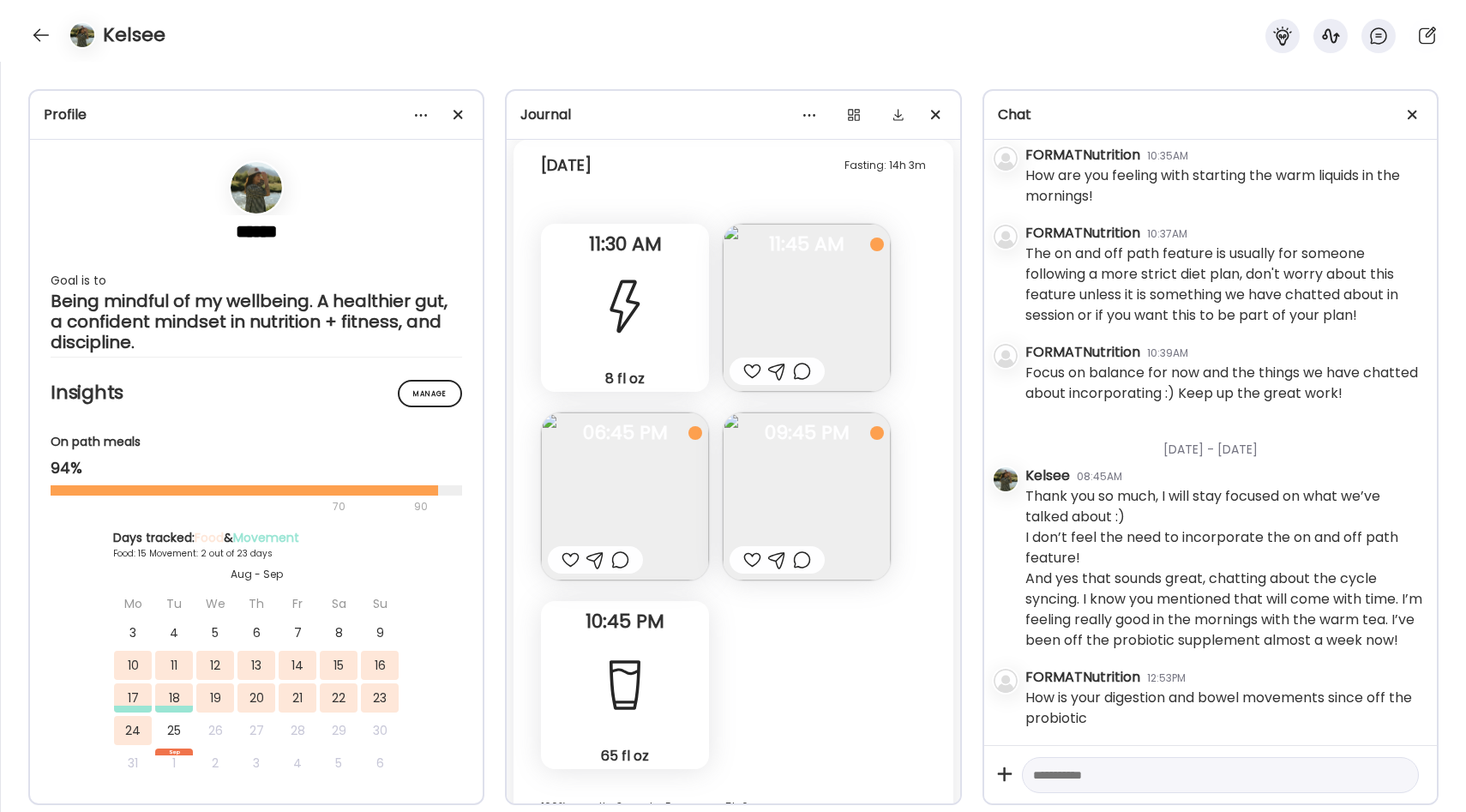
scroll to position [10570, 0]
click at [774, 335] on img at bounding box center [806, 312] width 168 height 168
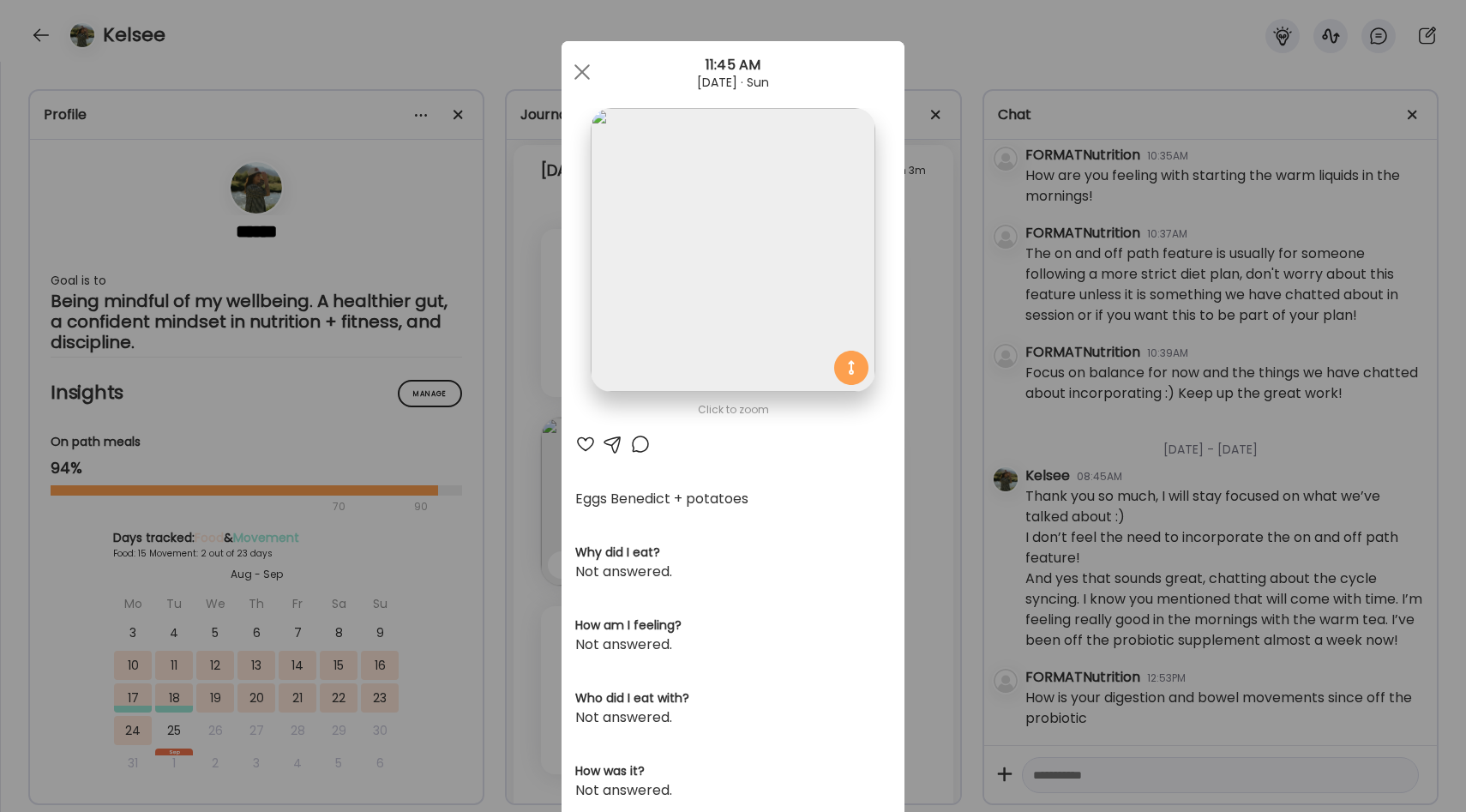
click at [929, 447] on div "Ate Coach Dashboard Wahoo! It’s official Take a moment to set up your Coach Pro…" at bounding box center [733, 406] width 1466 height 812
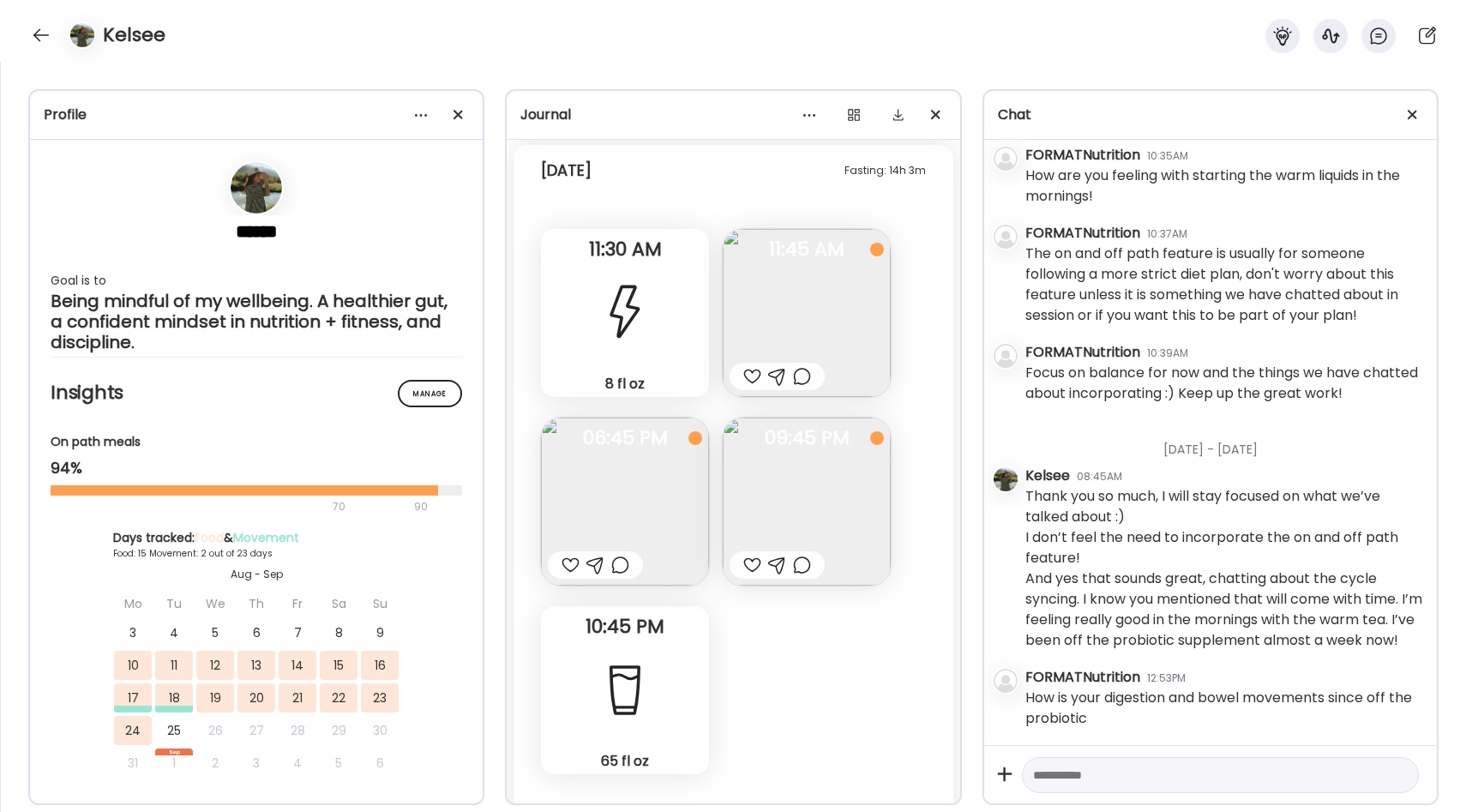
click at [845, 459] on img at bounding box center [806, 501] width 168 height 168
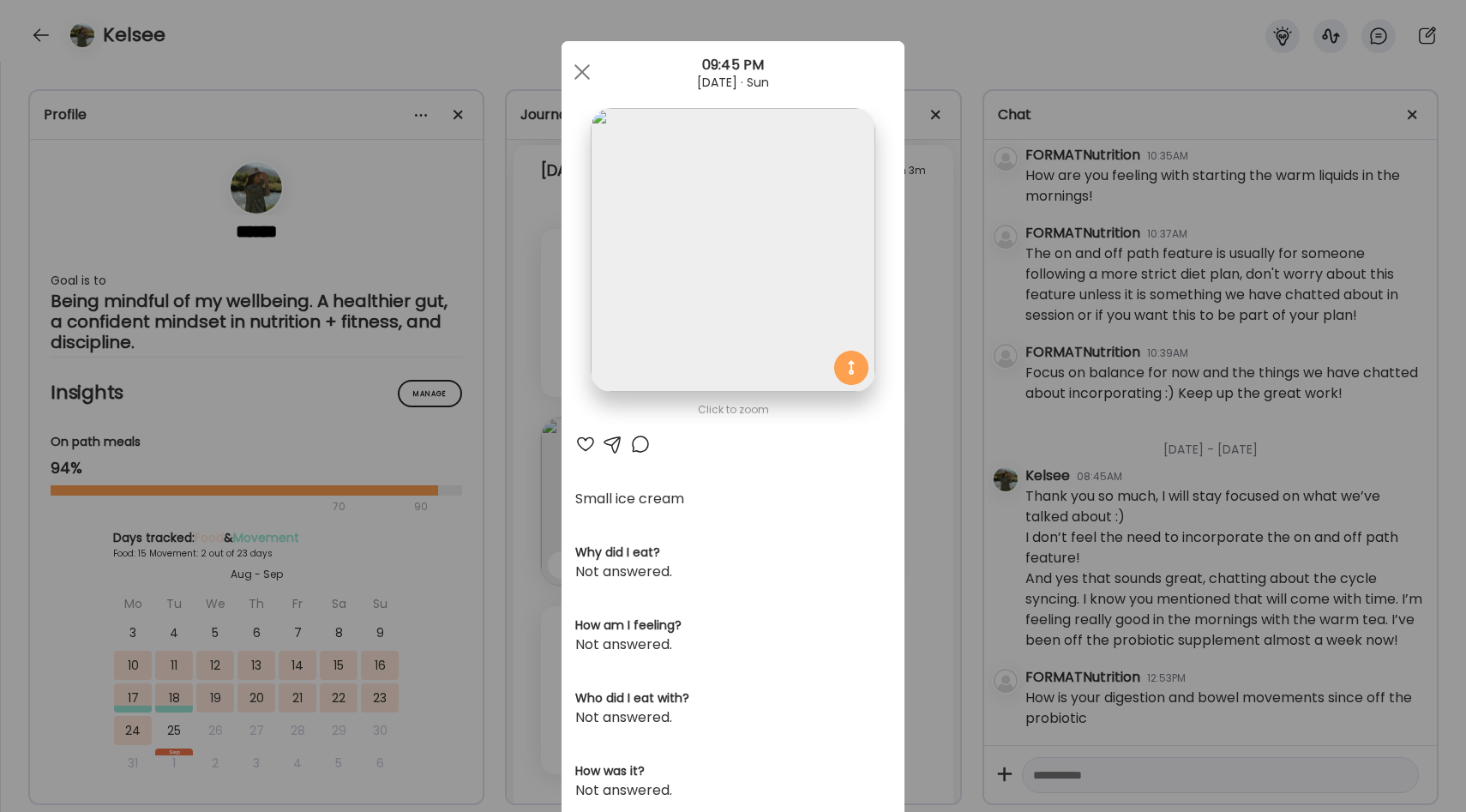
click at [943, 450] on div "Ate Coach Dashboard Wahoo! It’s official Take a moment to set up your Coach Pro…" at bounding box center [733, 406] width 1466 height 812
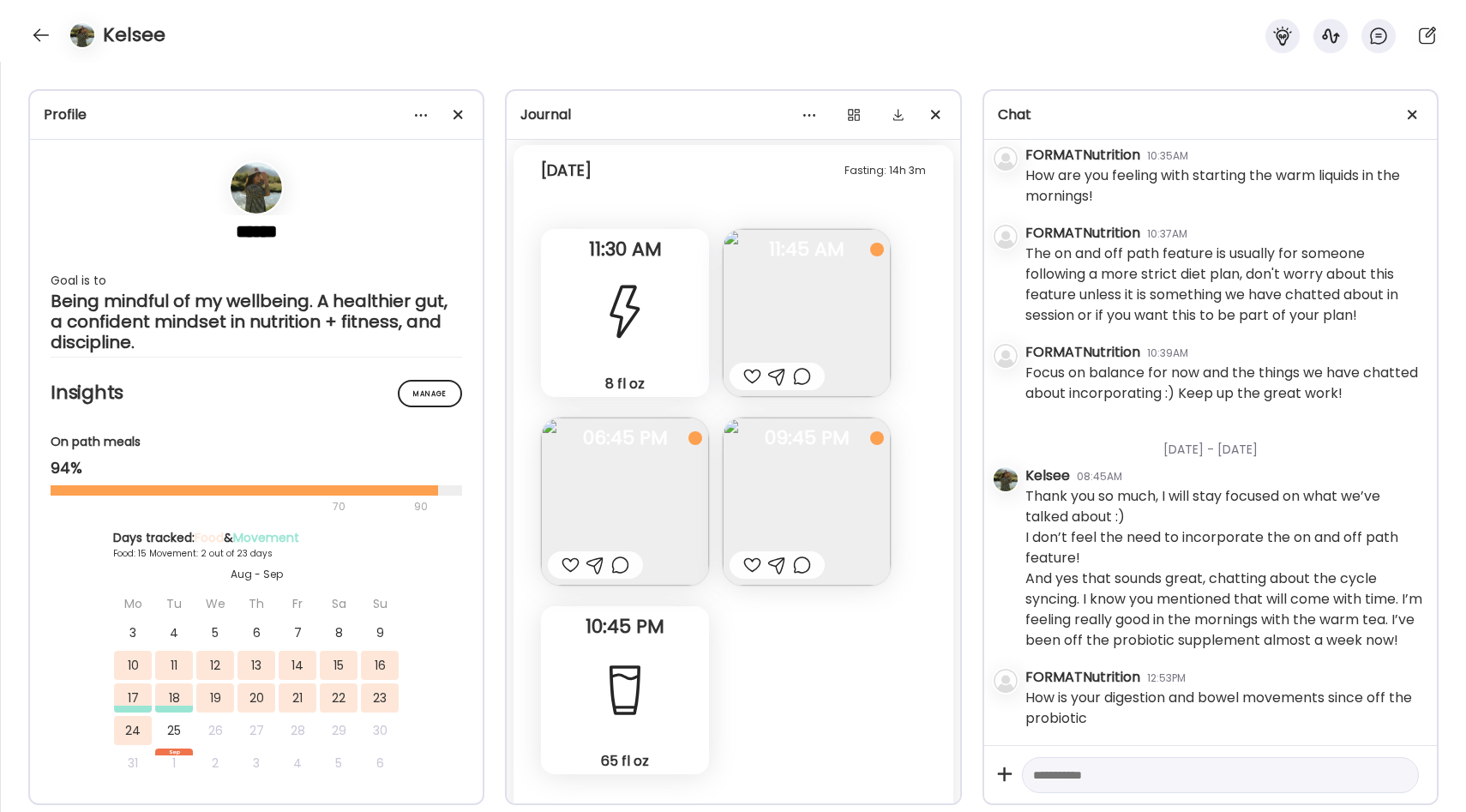
click at [616, 491] on img at bounding box center [624, 501] width 168 height 168
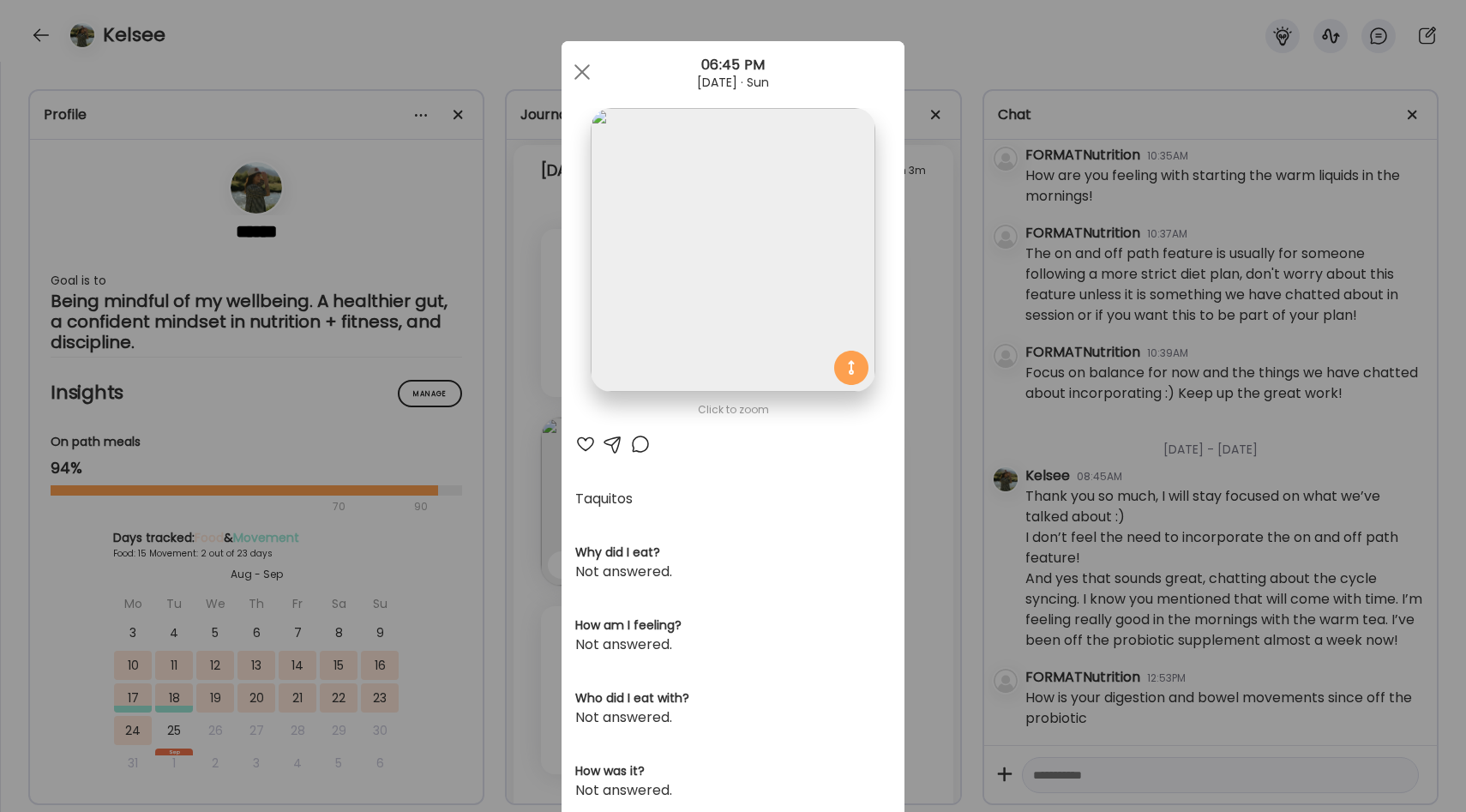
click at [957, 461] on div "Ate Coach Dashboard Wahoo! It’s official Take a moment to set up your Coach Pro…" at bounding box center [733, 406] width 1466 height 812
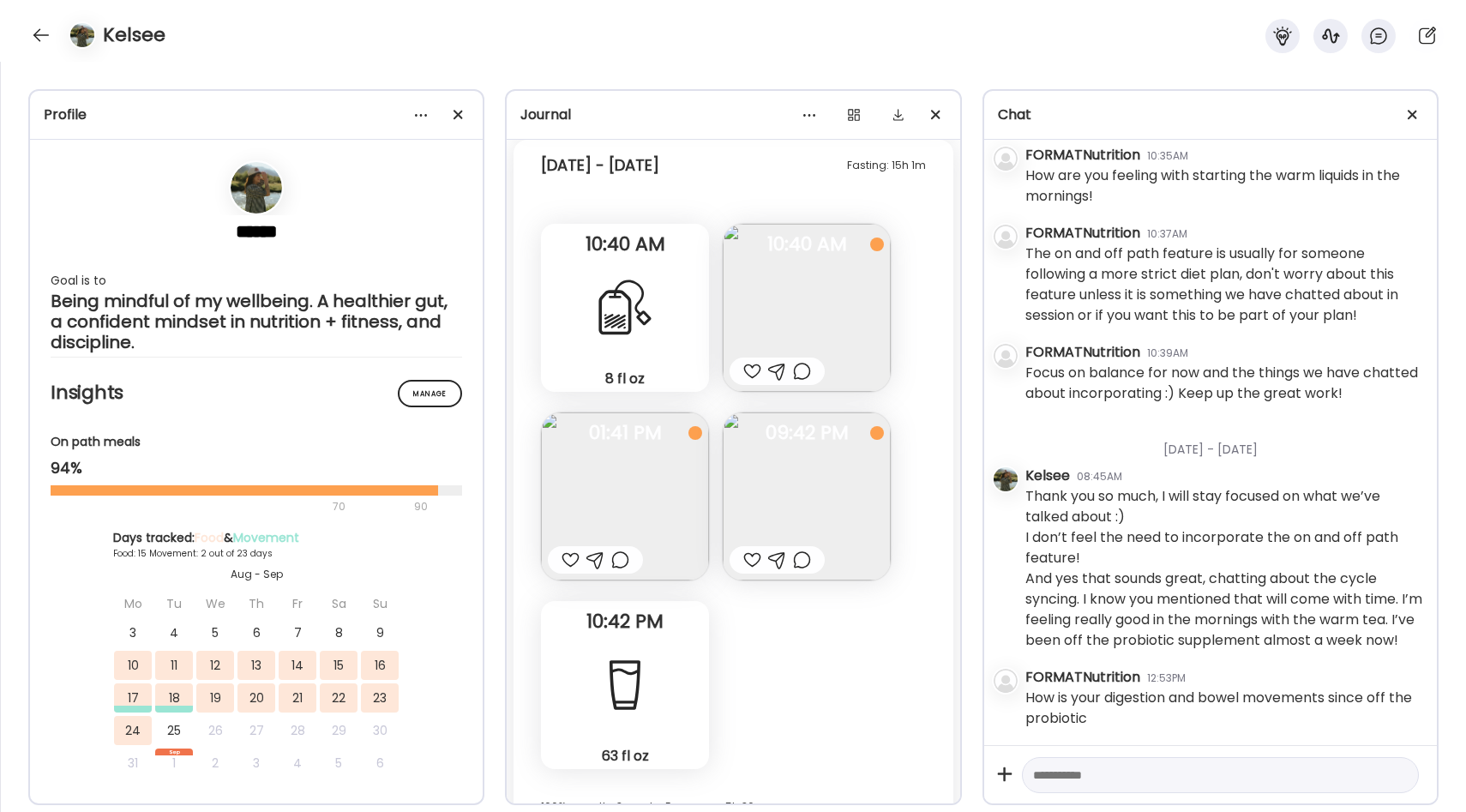
scroll to position [9837, 0]
click at [828, 272] on img at bounding box center [806, 308] width 168 height 168
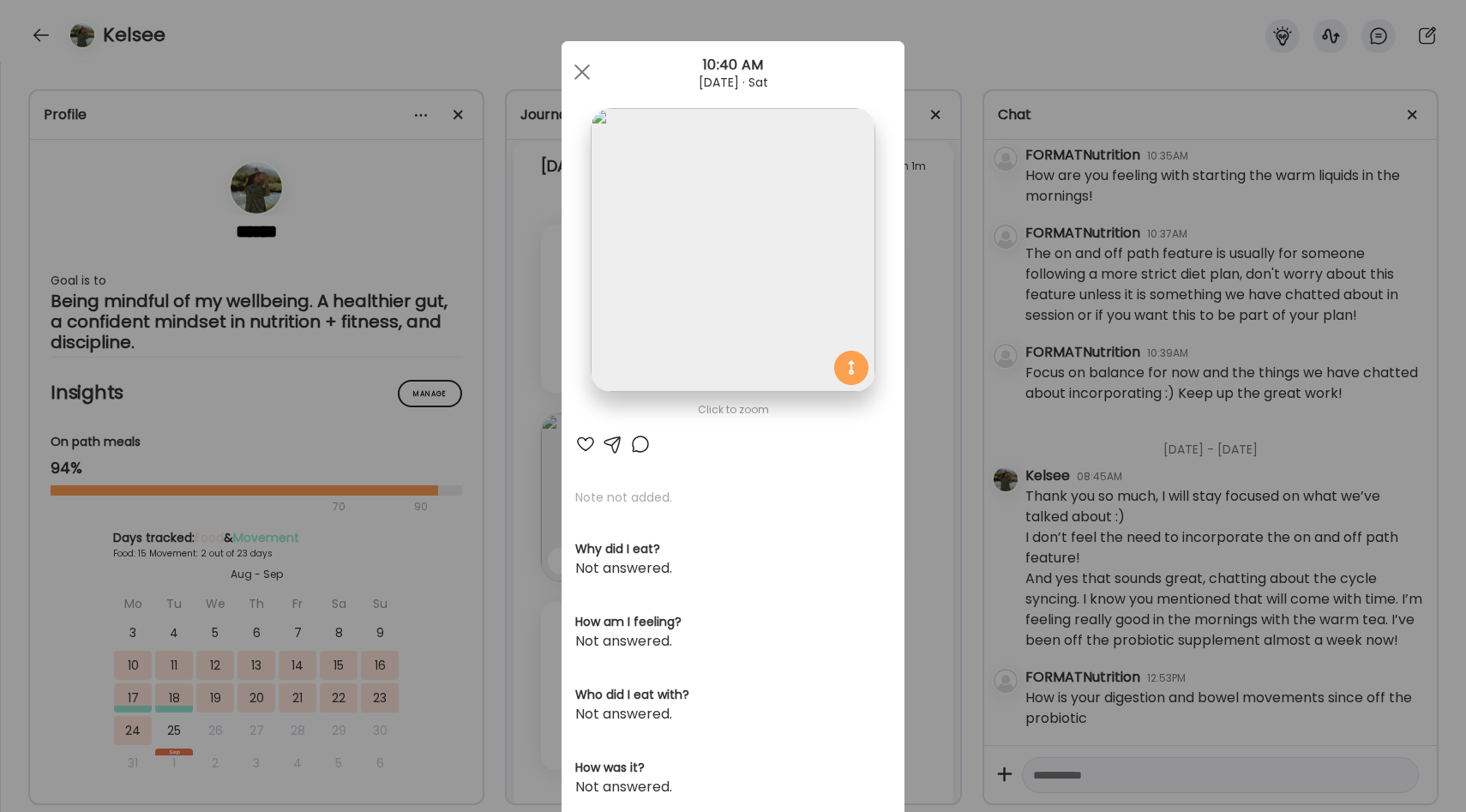
click at [941, 420] on div "Ate Coach Dashboard Wahoo! It’s official Take a moment to set up your Coach Pro…" at bounding box center [733, 406] width 1466 height 812
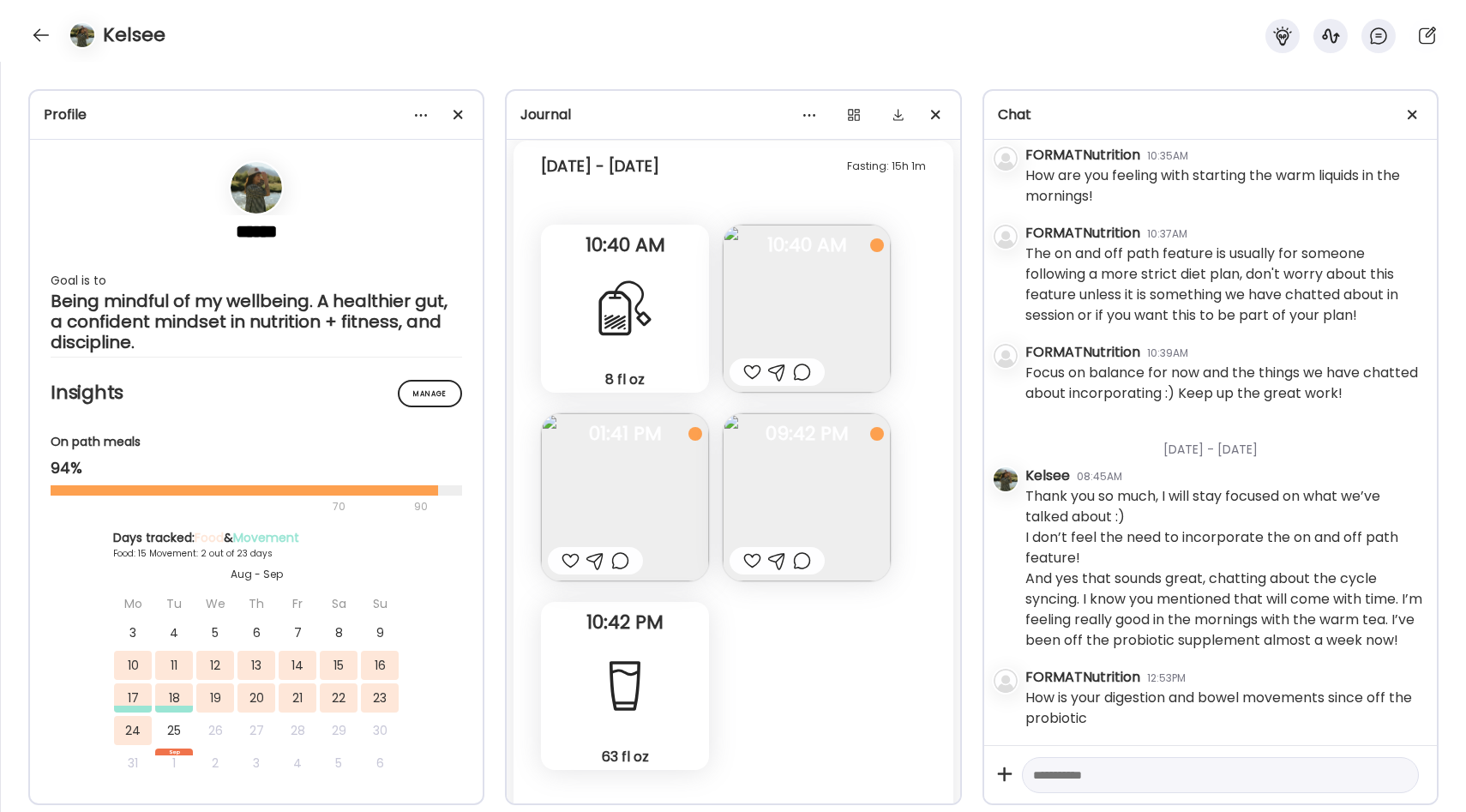
click at [755, 368] on div at bounding box center [752, 371] width 18 height 21
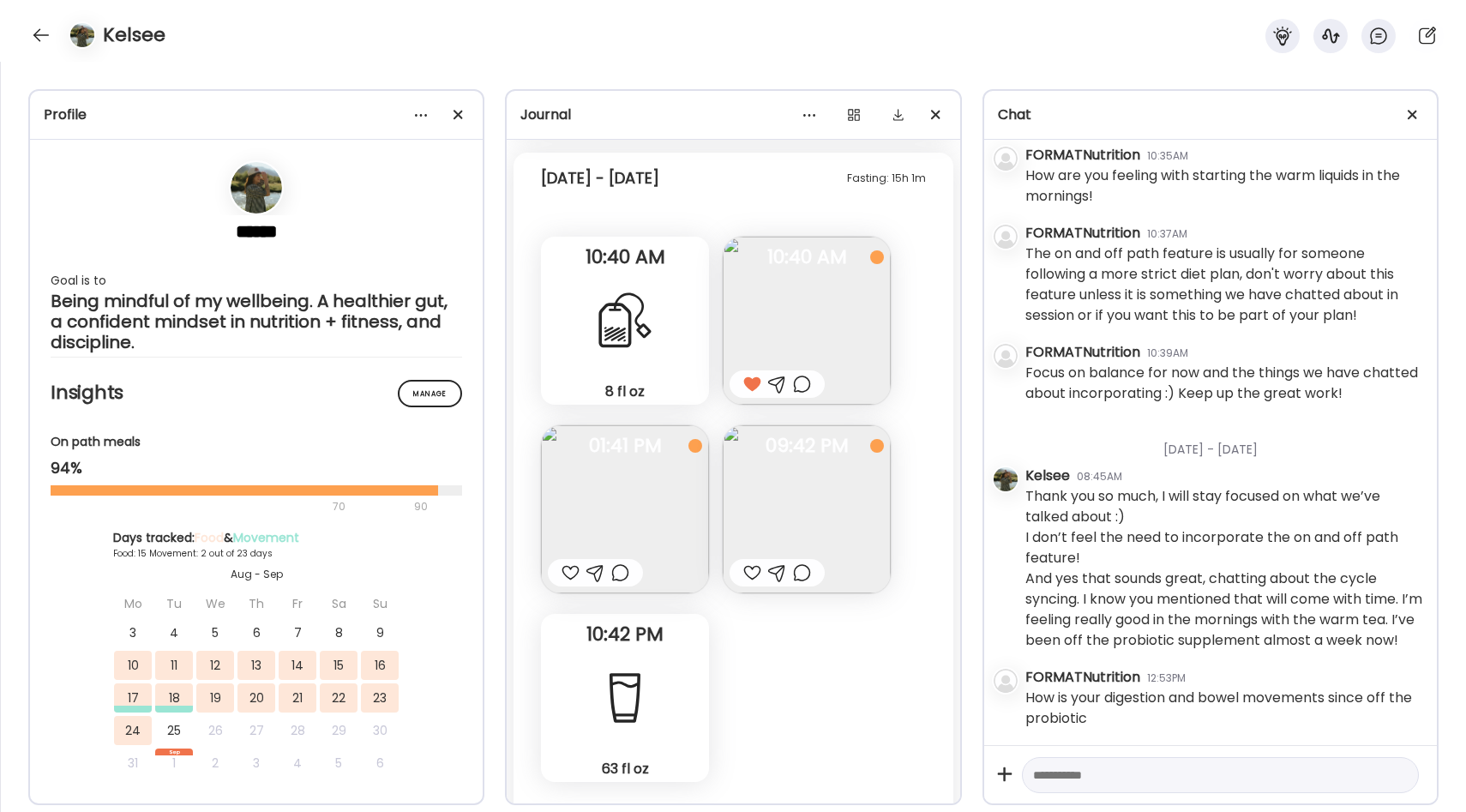
scroll to position [9820, 0]
click at [775, 486] on img at bounding box center [806, 513] width 168 height 168
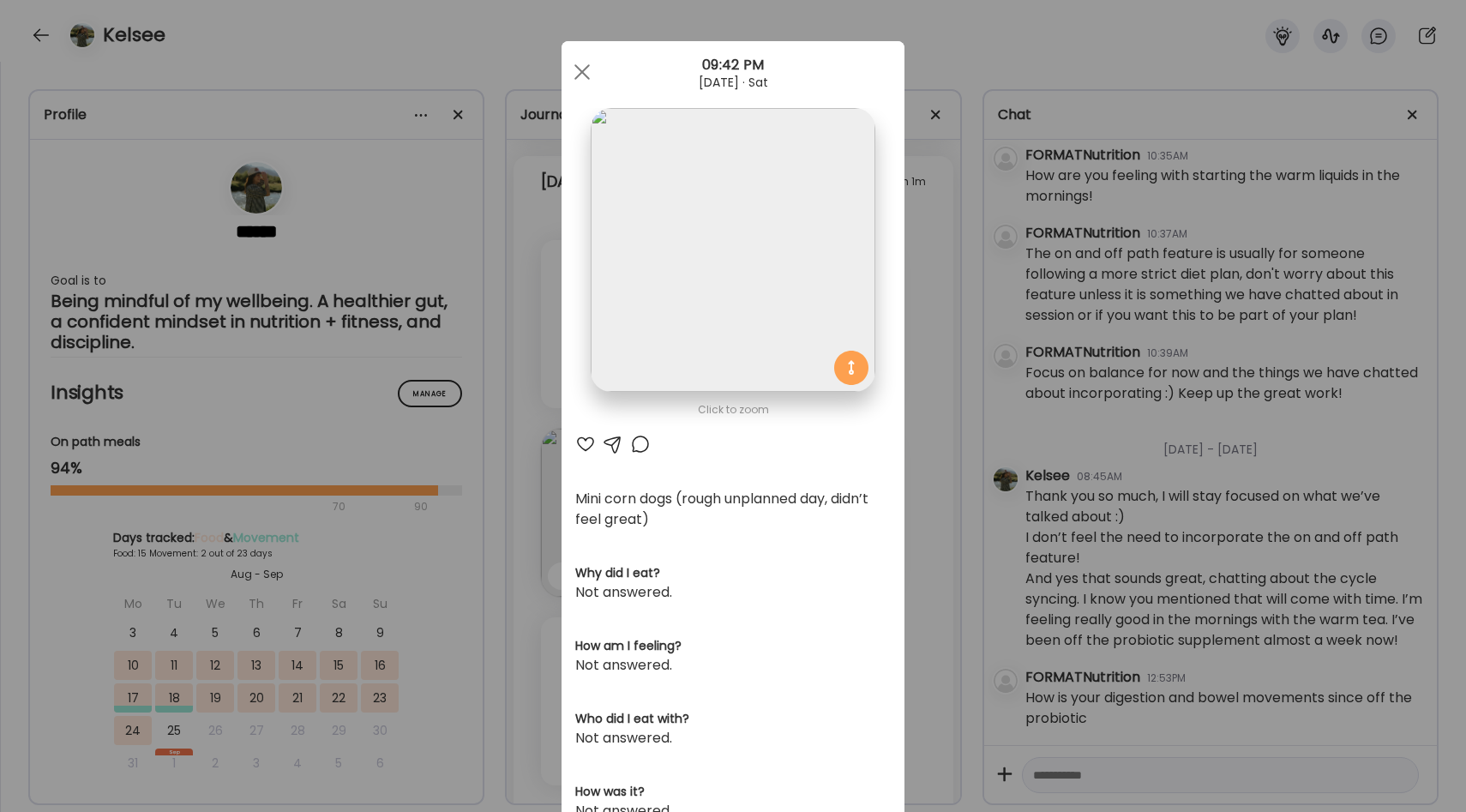
click at [904, 448] on div "Click to zoom AteMate AI Mini corn dogs (rough unplanned day, didn’t feel great…" at bounding box center [732, 558] width 343 height 1032
click at [919, 477] on div "Ate Coach Dashboard Wahoo! It’s official Take a moment to set up your Coach Pro…" at bounding box center [733, 406] width 1466 height 812
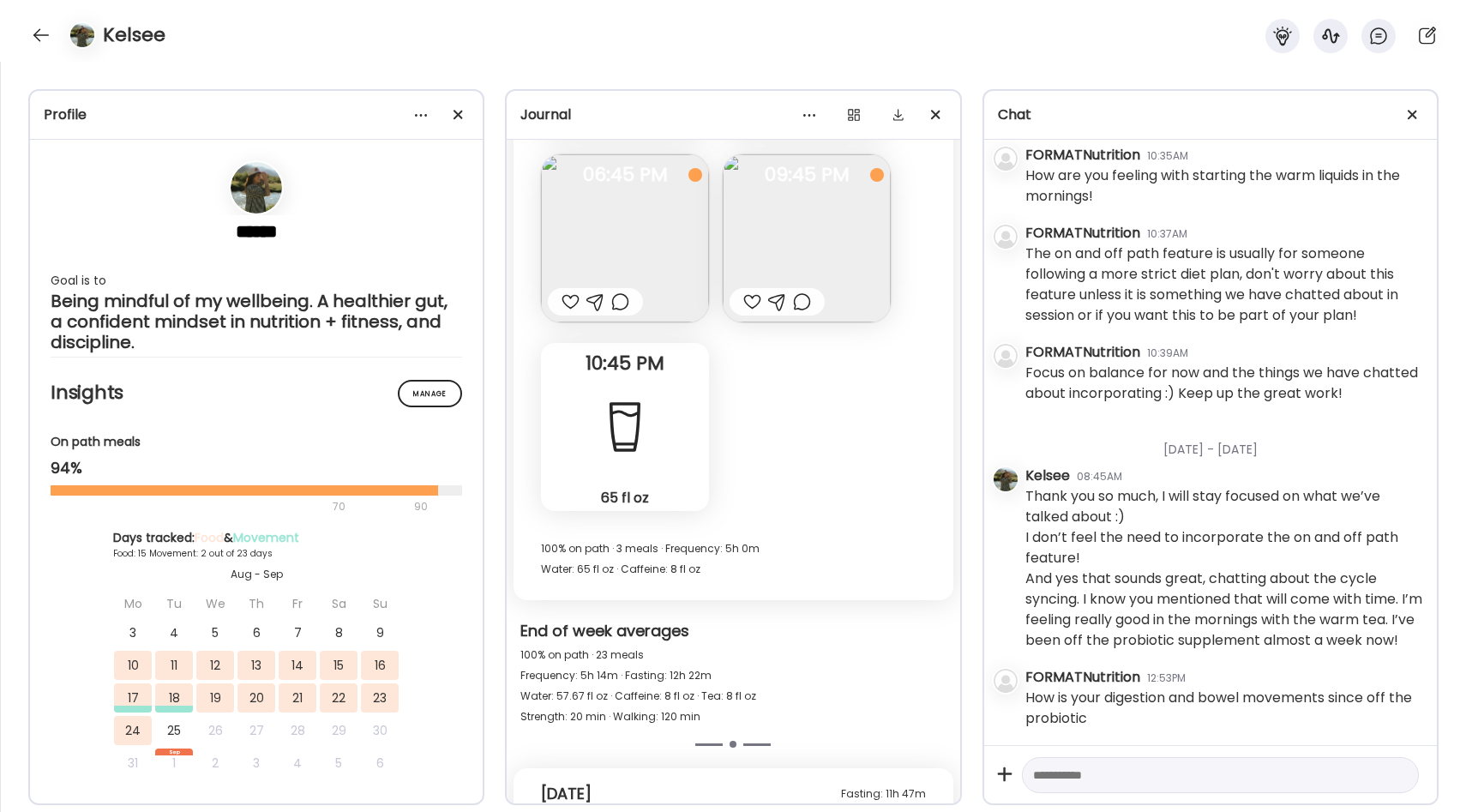
scroll to position [11336, 0]
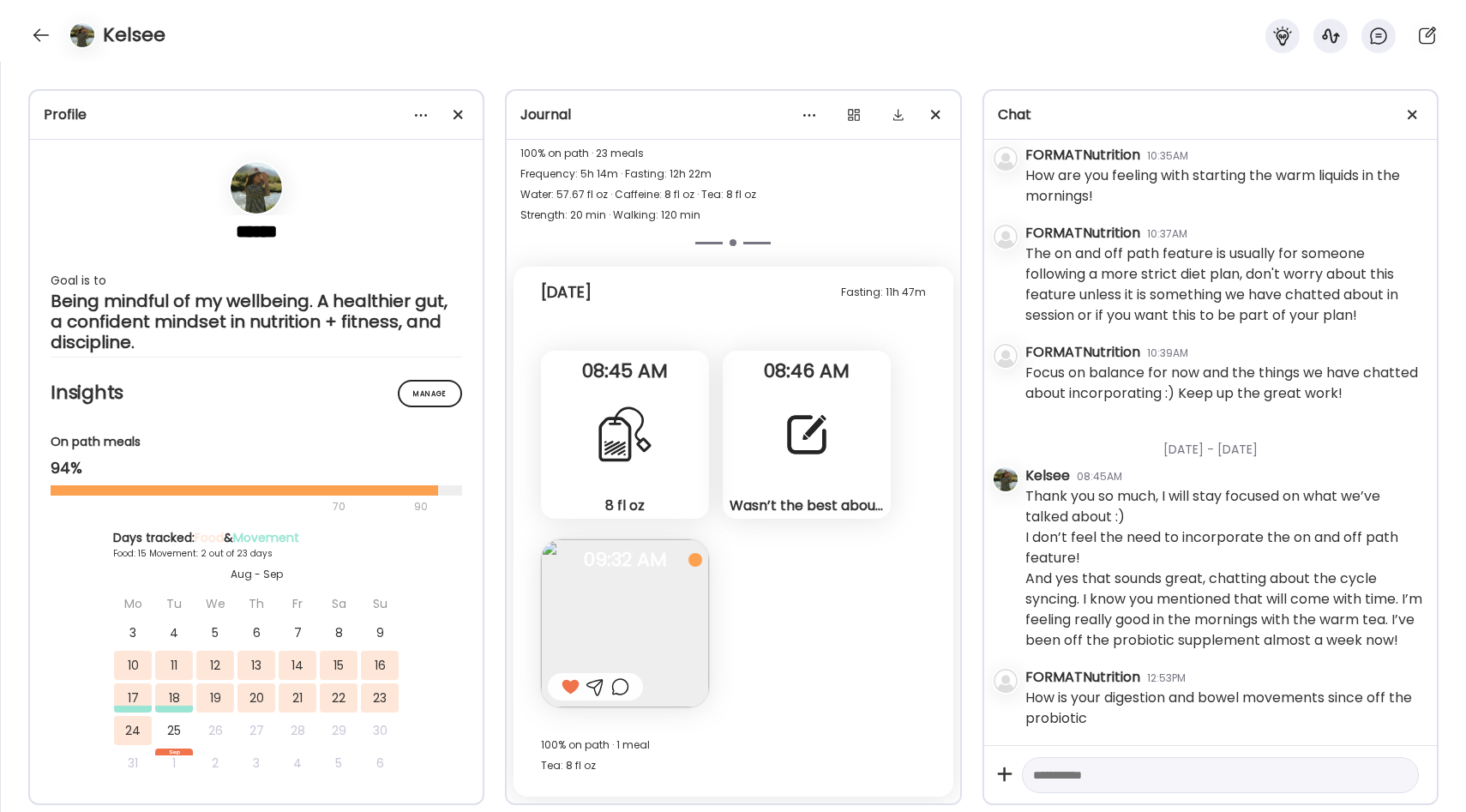
click at [1080, 780] on textarea at bounding box center [1204, 774] width 344 height 21
type textarea "**********"
click at [1403, 775] on div at bounding box center [1399, 774] width 24 height 24
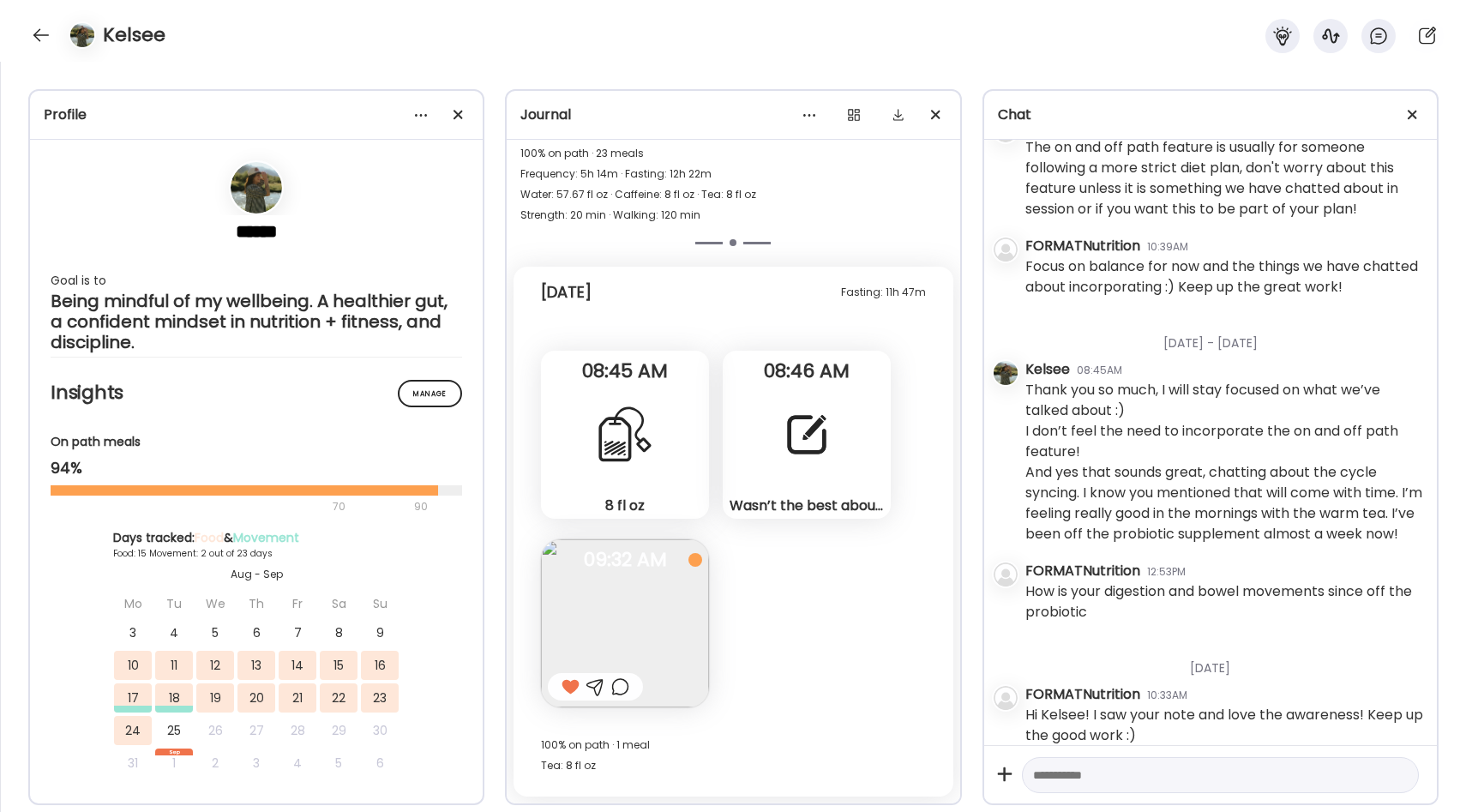
scroll to position [855, 0]
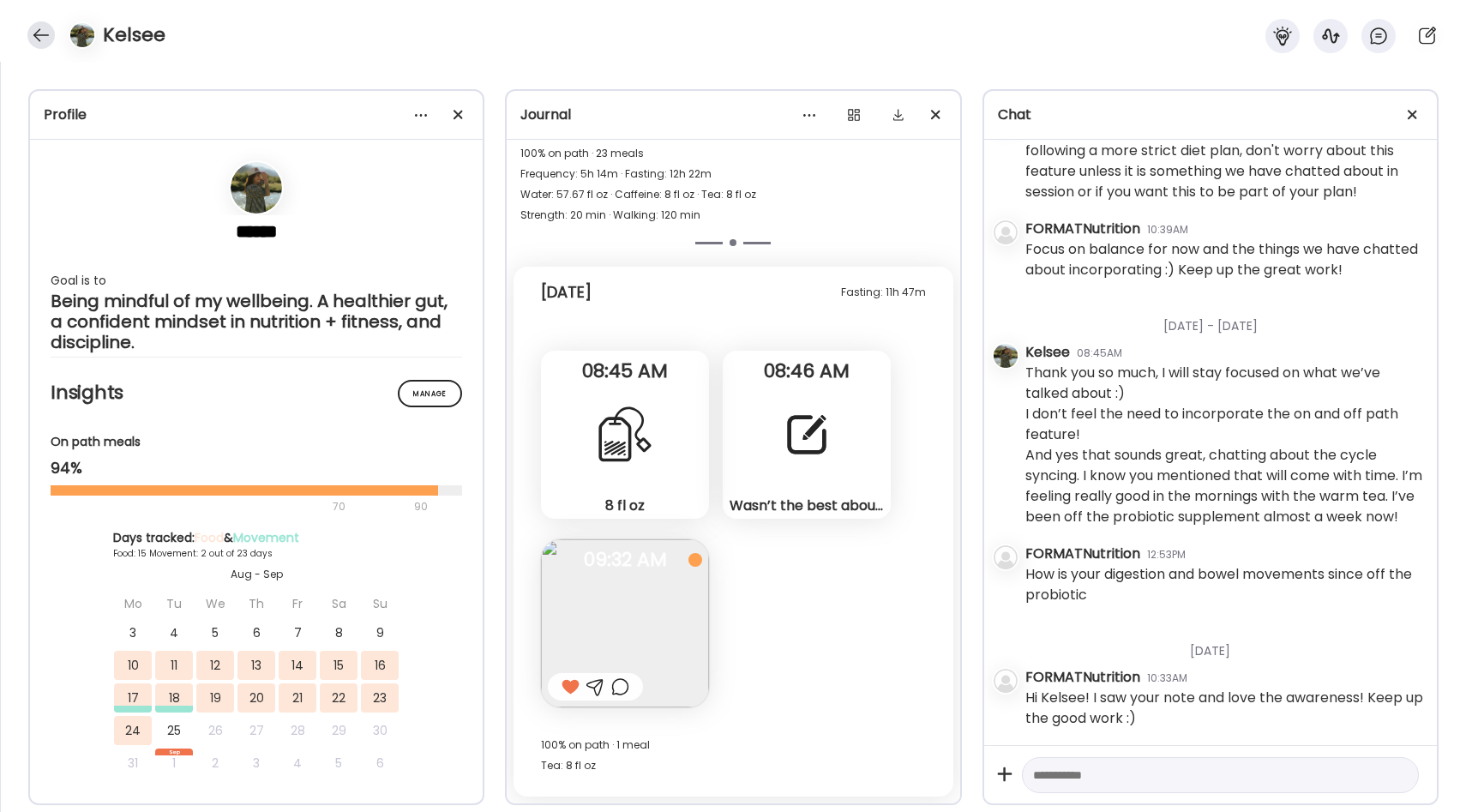
click at [40, 38] on div at bounding box center [40, 35] width 27 height 27
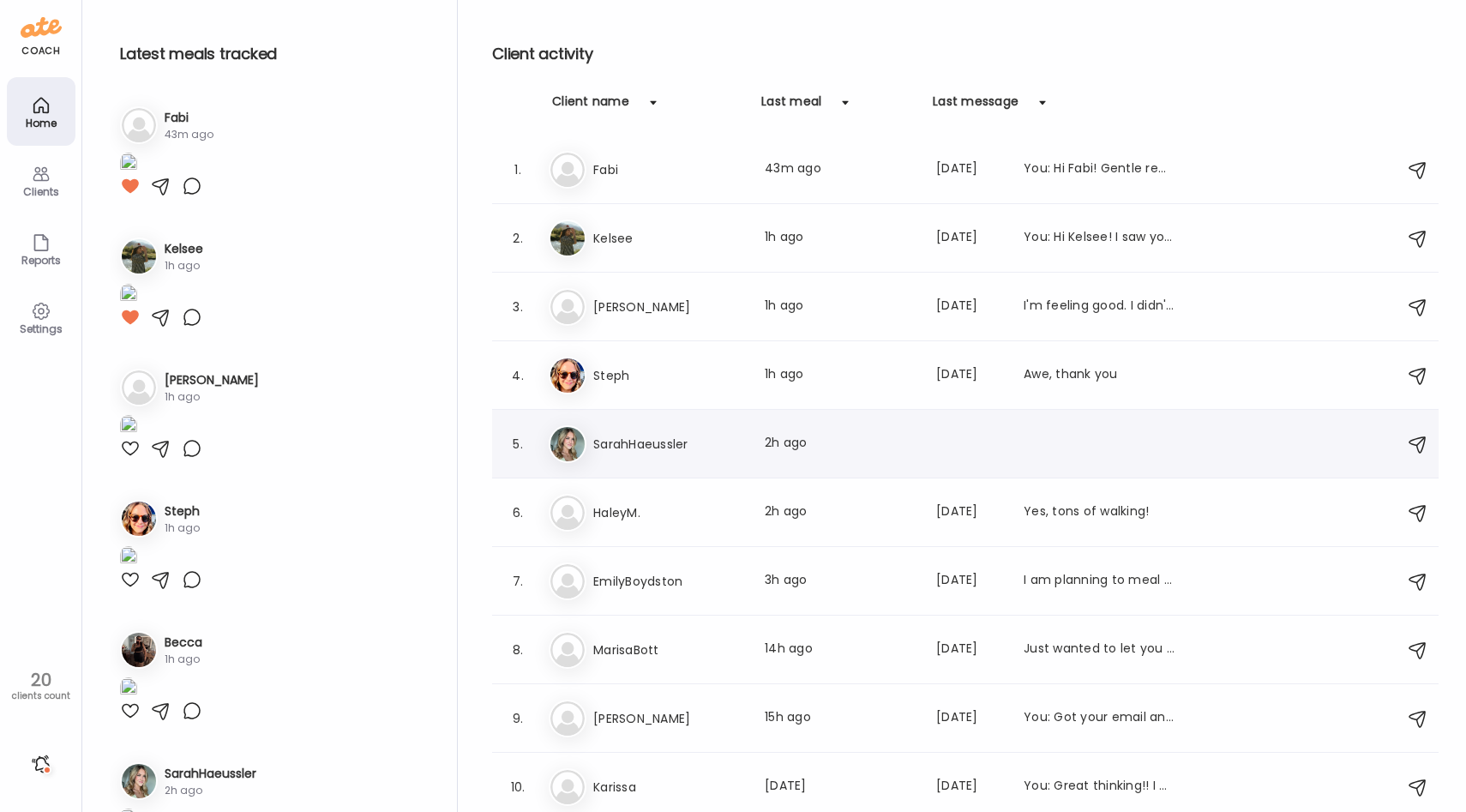
scroll to position [23, 0]
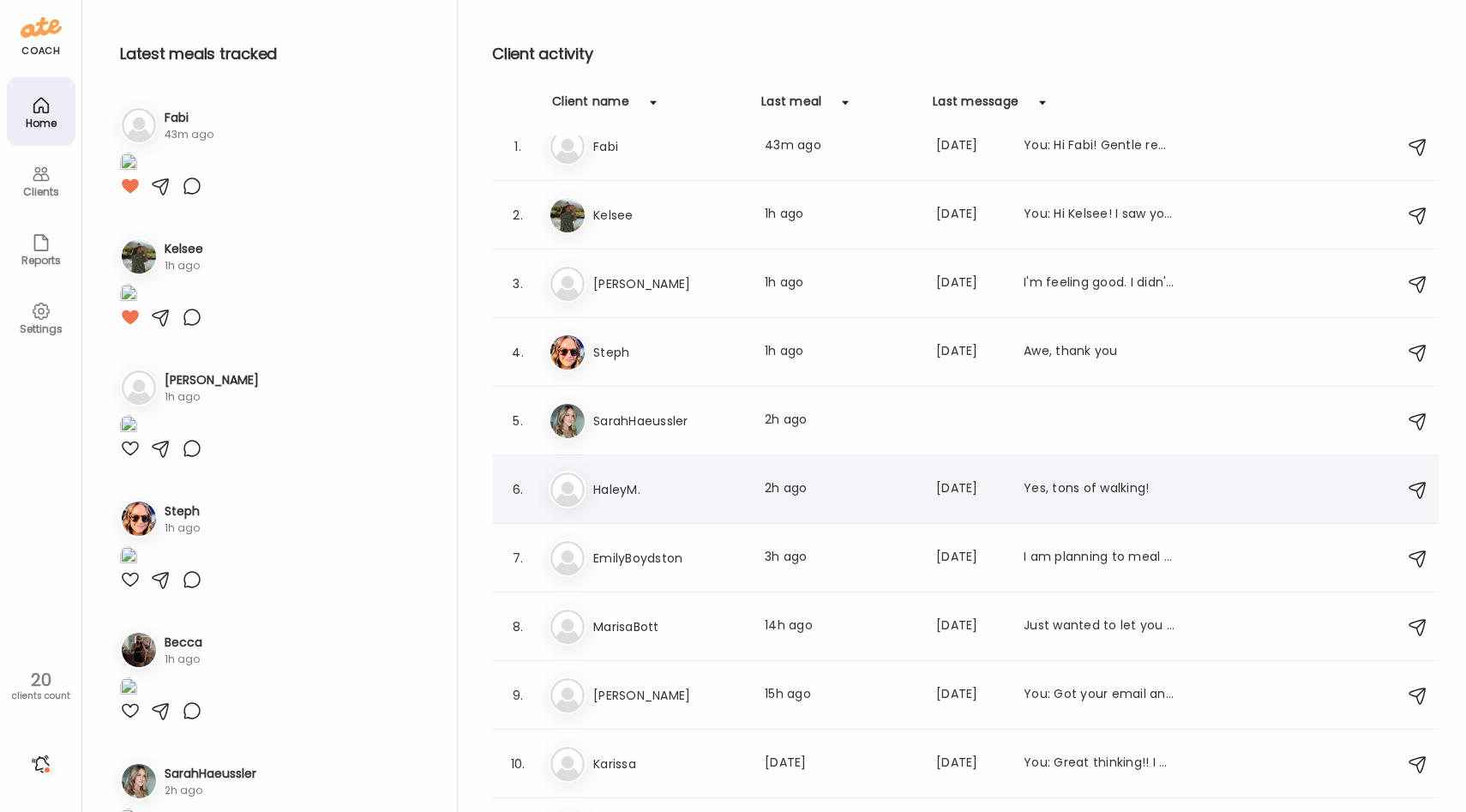
click at [647, 483] on h3 "HaleyM." at bounding box center [669, 489] width 151 height 21
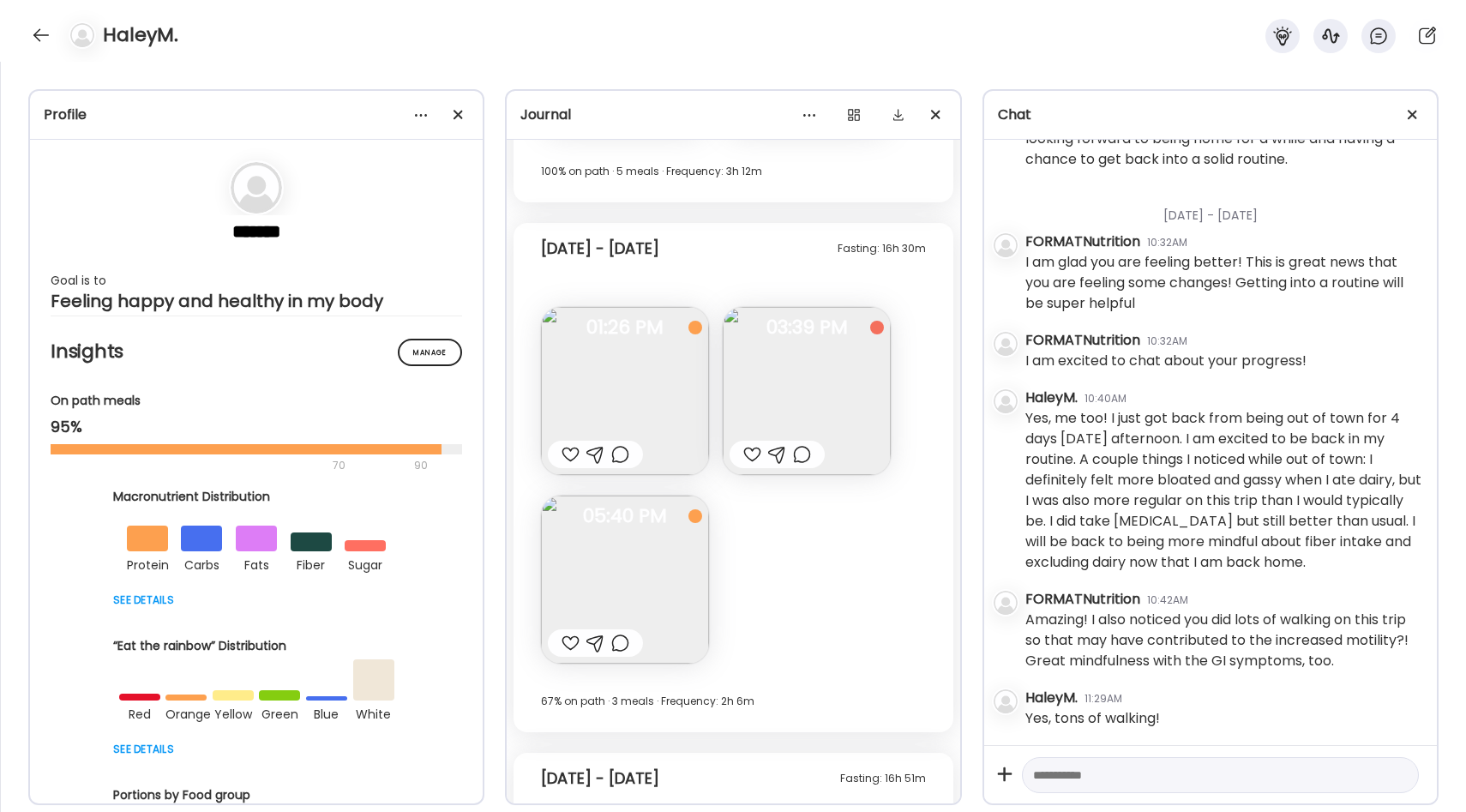
scroll to position [20364, 0]
click at [645, 385] on img at bounding box center [624, 392] width 168 height 168
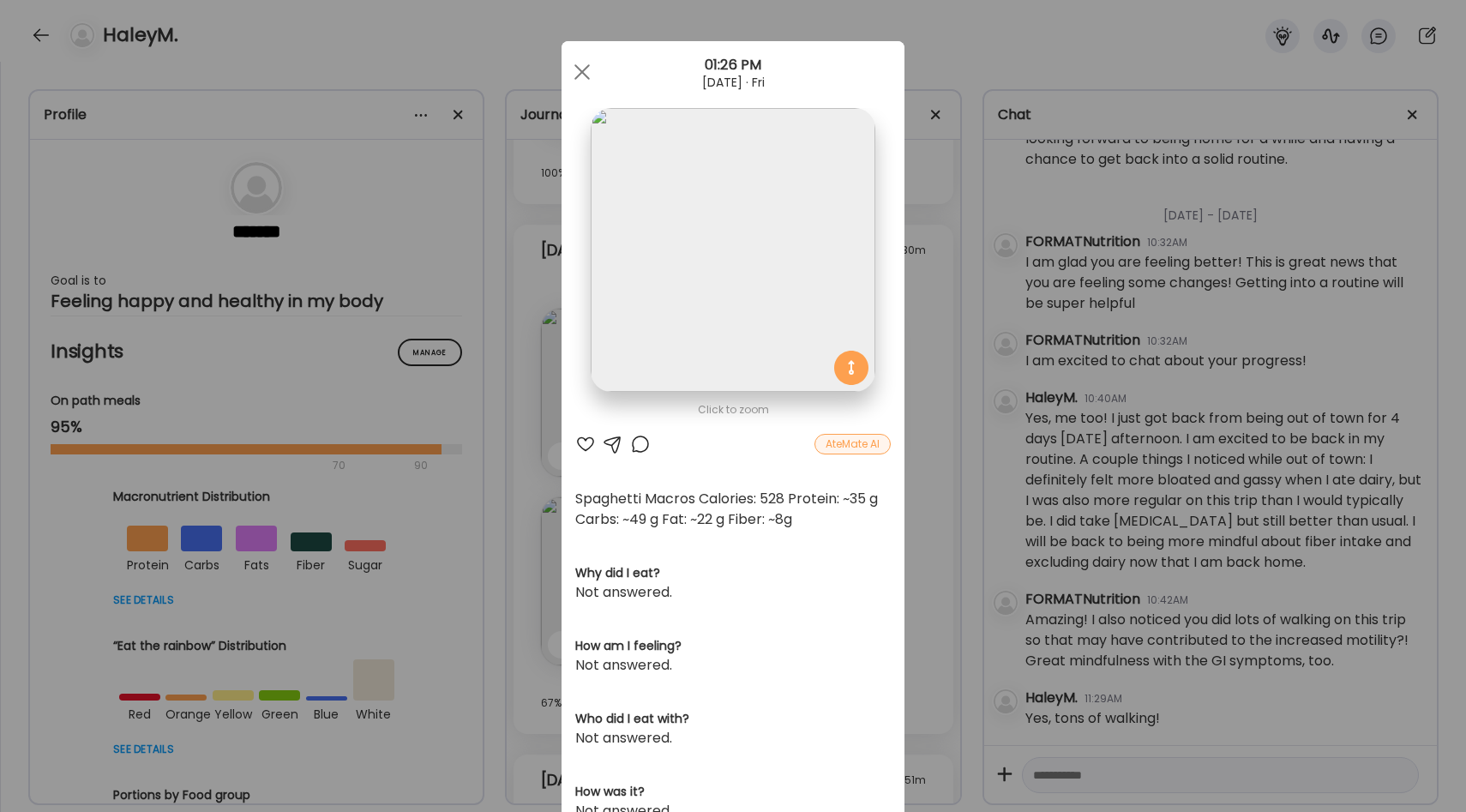
click at [911, 522] on div "Ate Coach Dashboard Wahoo! It’s official Take a moment to set up your Coach Pro…" at bounding box center [733, 406] width 1466 height 812
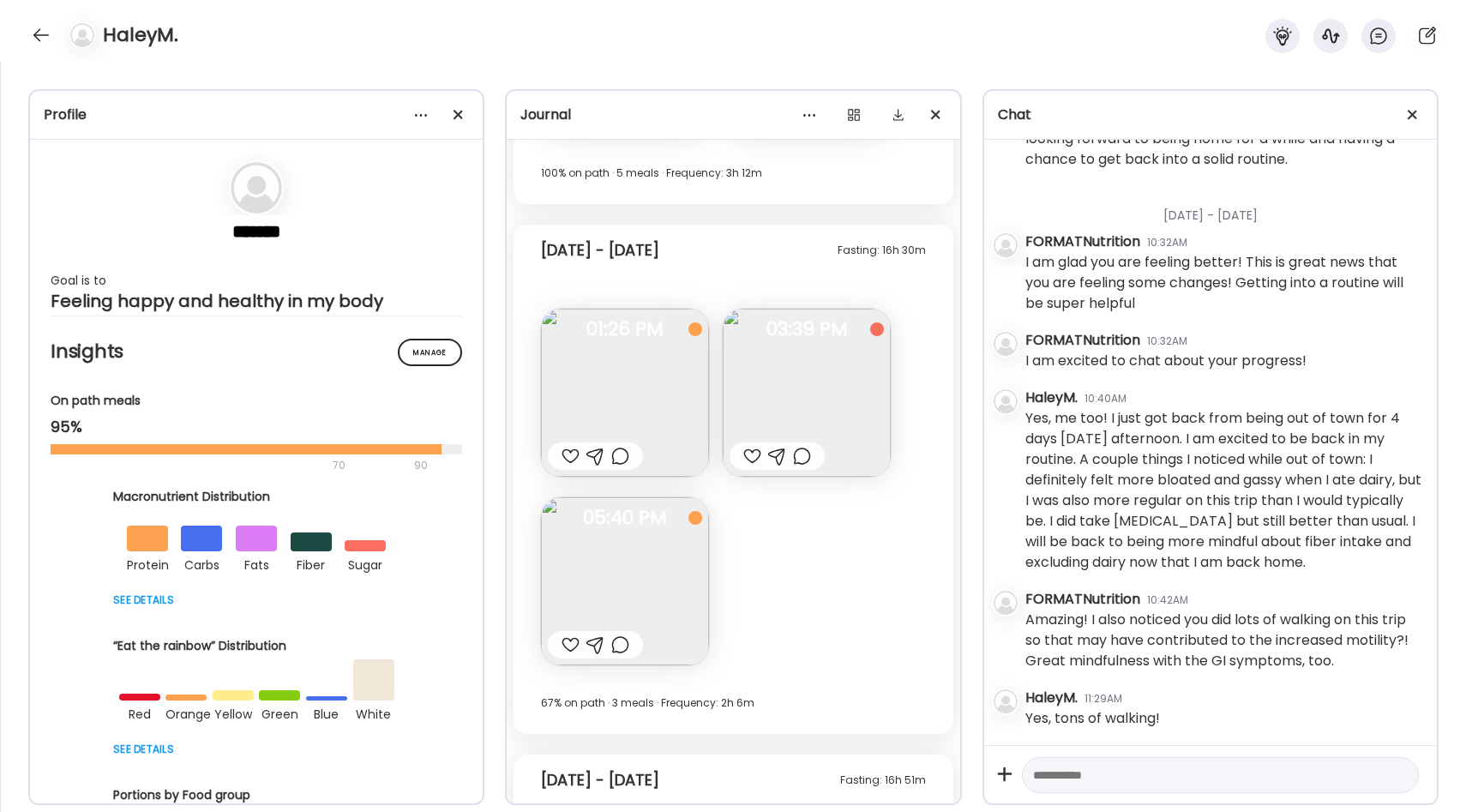
click at [821, 418] on img at bounding box center [806, 392] width 168 height 168
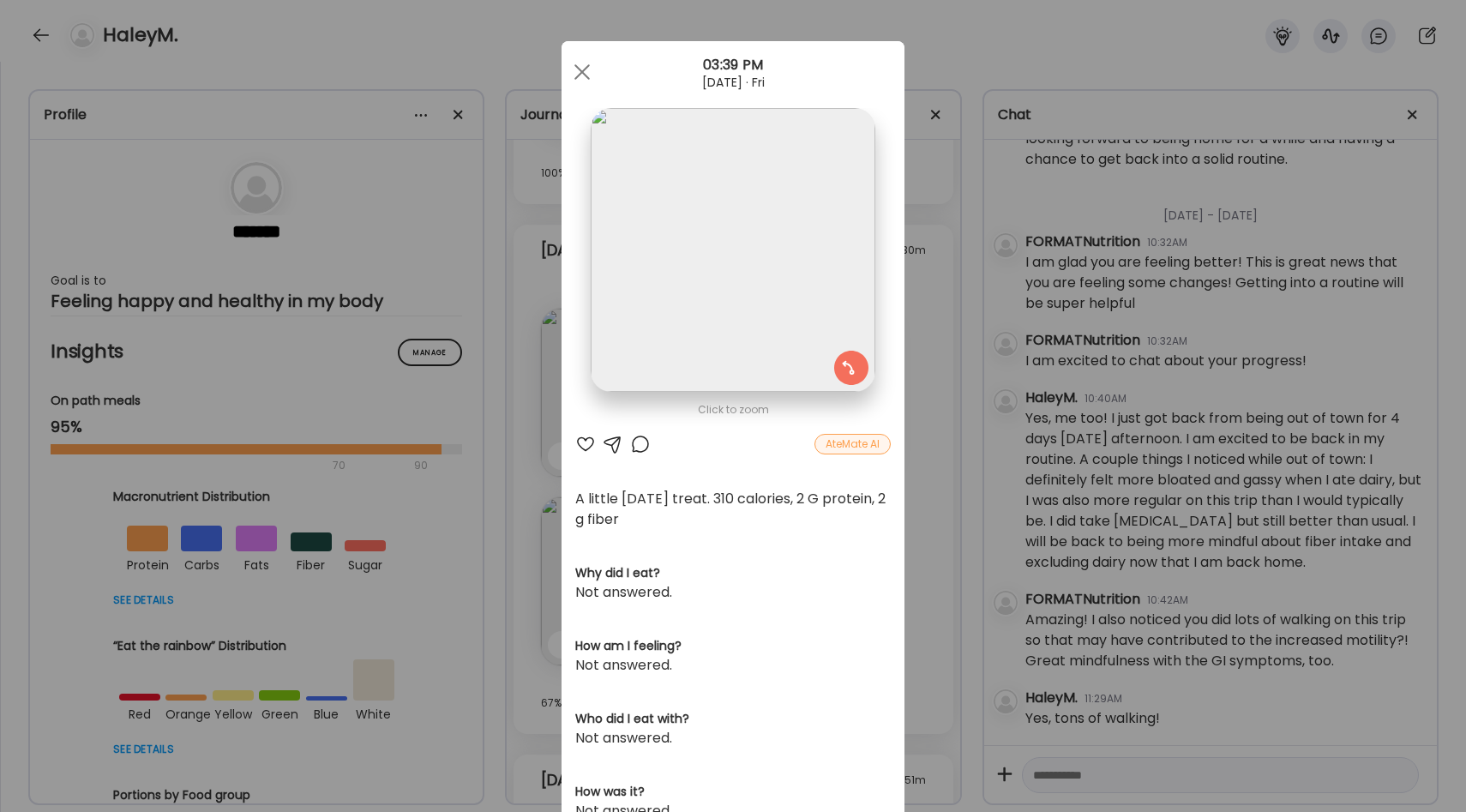
click at [917, 472] on div "Ate Coach Dashboard Wahoo! It’s official Take a moment to set up your Coach Pro…" at bounding box center [733, 406] width 1466 height 812
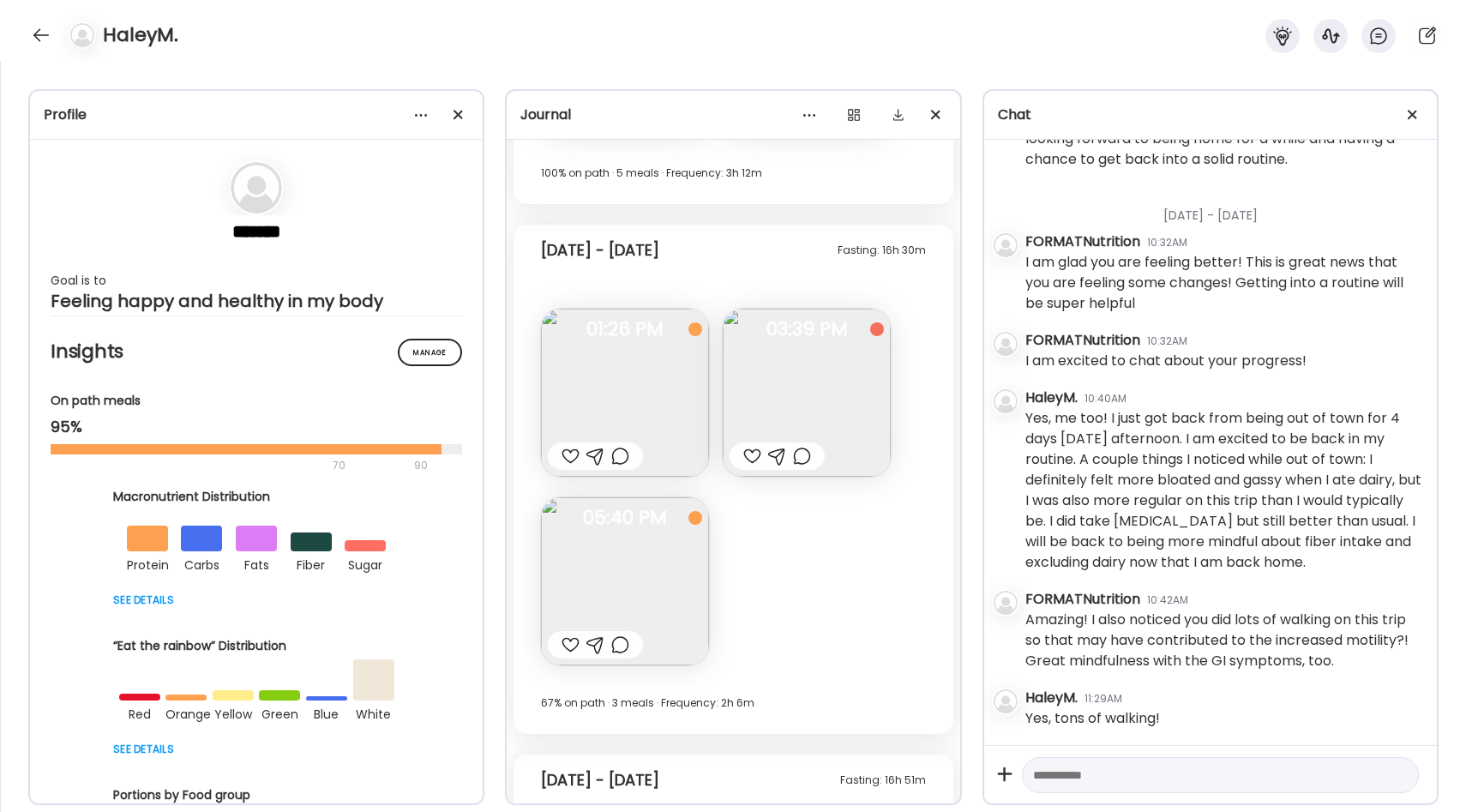
click at [753, 450] on div at bounding box center [752, 456] width 18 height 21
click at [569, 643] on div at bounding box center [570, 644] width 18 height 21
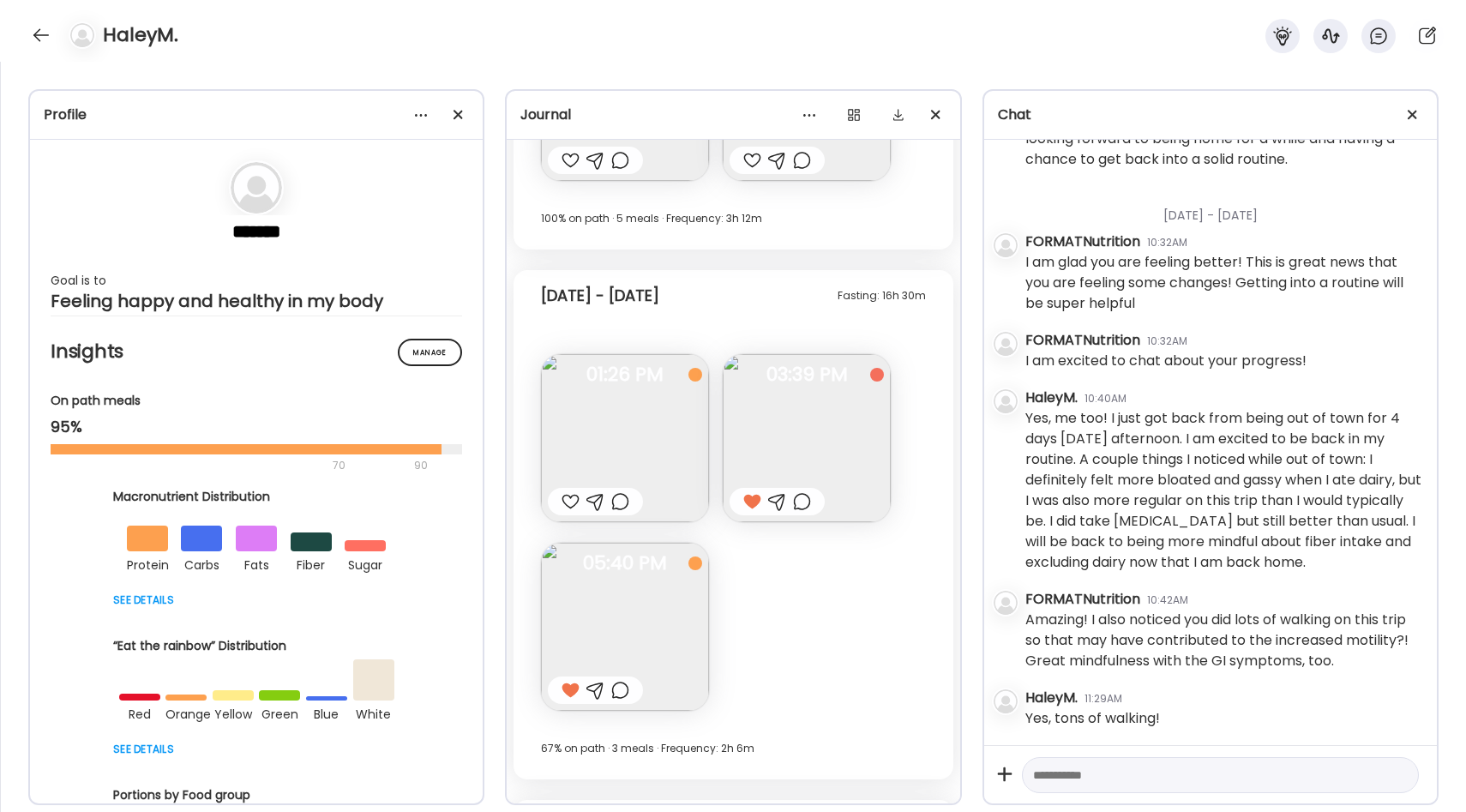
scroll to position [20325, 0]
click at [647, 430] on img at bounding box center [624, 432] width 168 height 168
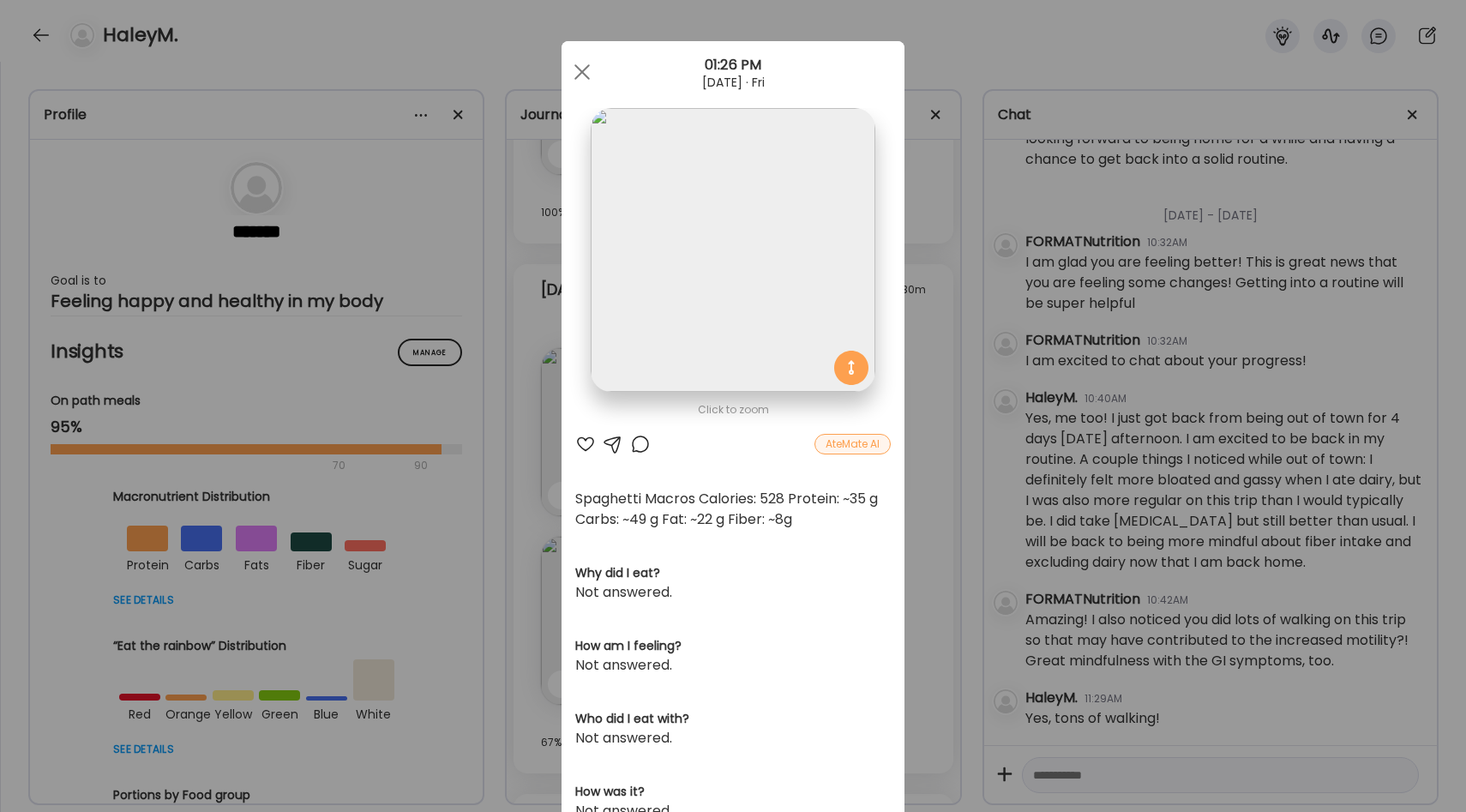
click at [929, 502] on div "Ate Coach Dashboard Wahoo! It’s official Take a moment to set up your Coach Pro…" at bounding box center [733, 406] width 1466 height 812
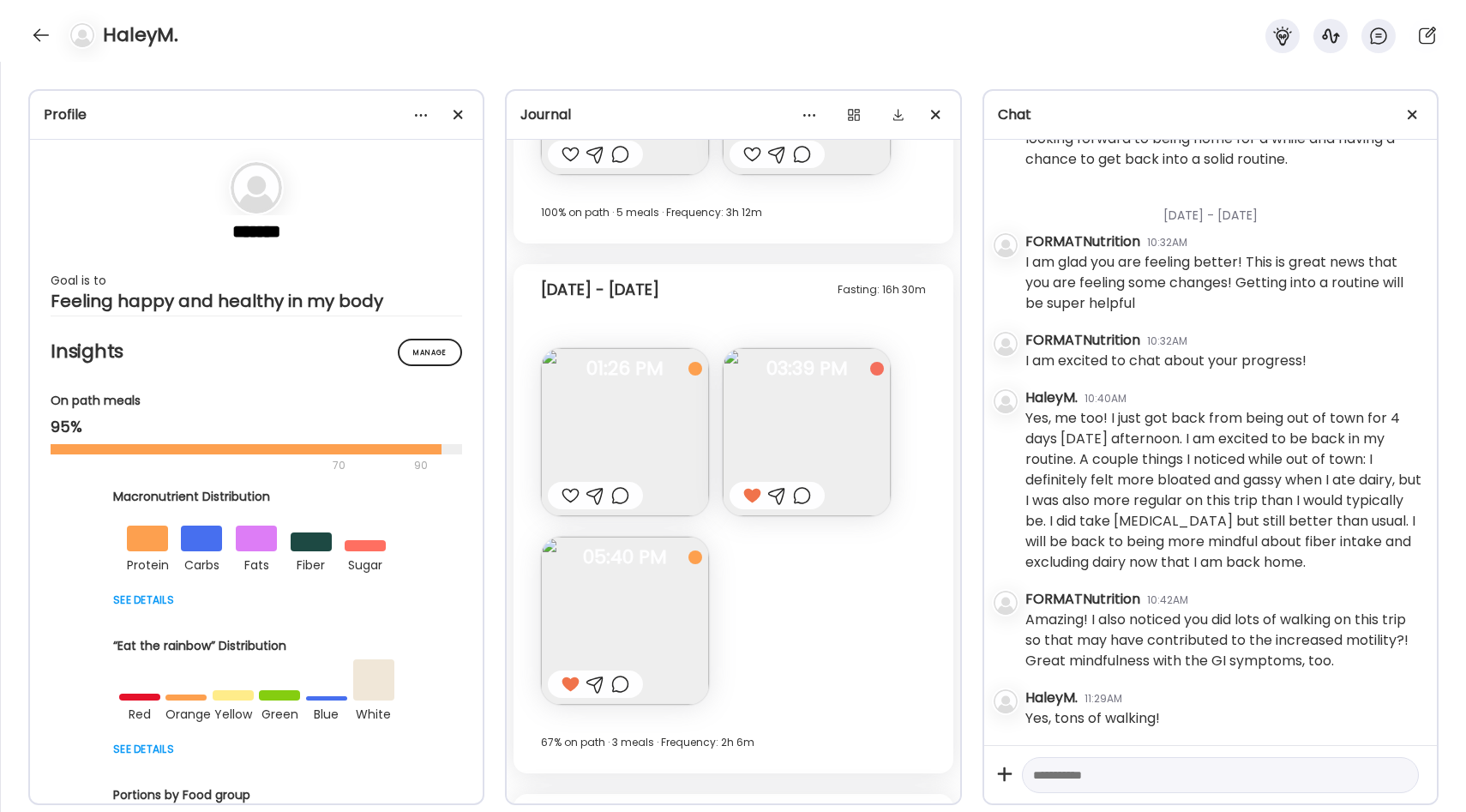
click at [642, 581] on img at bounding box center [624, 620] width 168 height 168
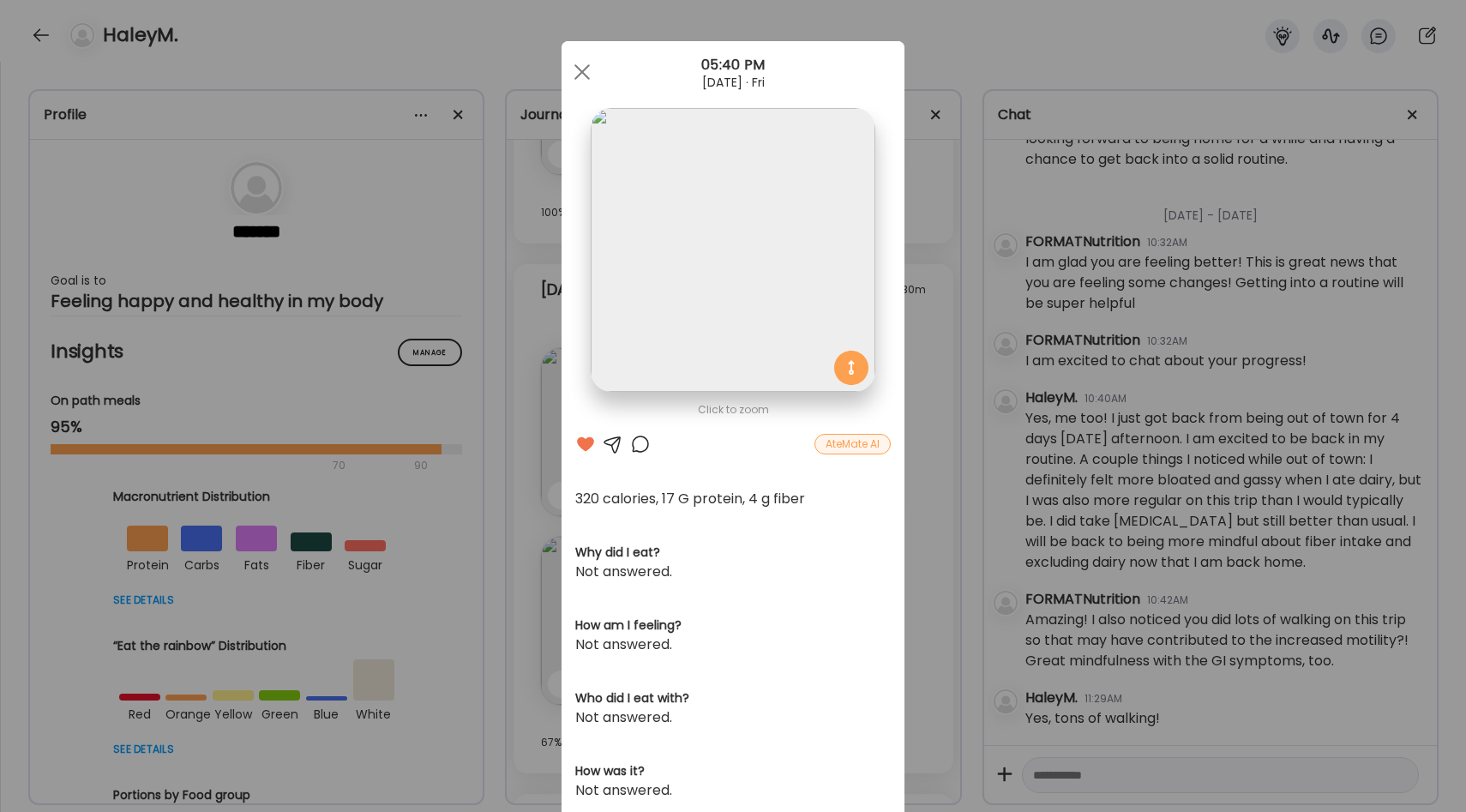
click at [932, 528] on div "Ate Coach Dashboard Wahoo! It’s official Take a moment to set up your Coach Pro…" at bounding box center [733, 406] width 1466 height 812
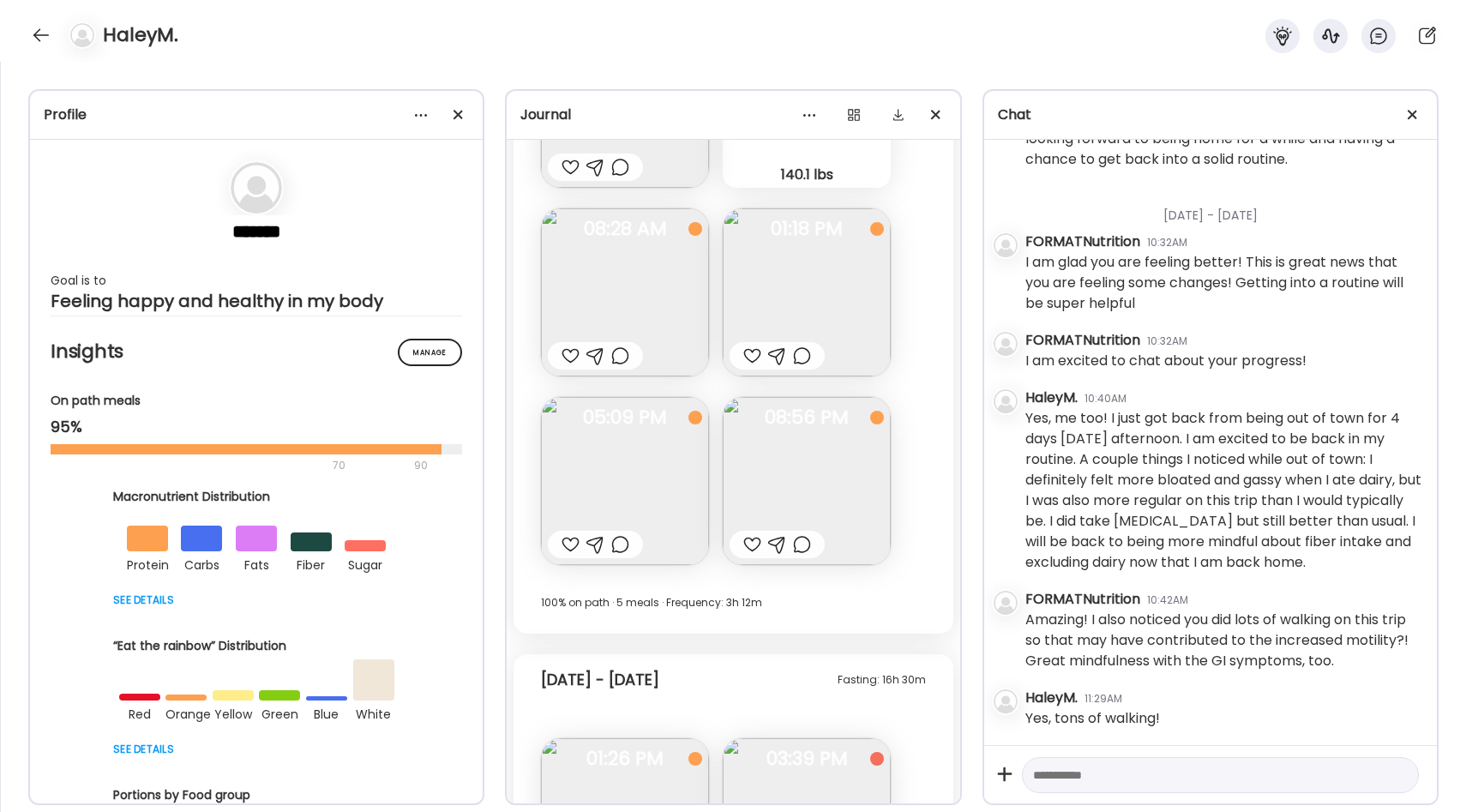
scroll to position [19881, 0]
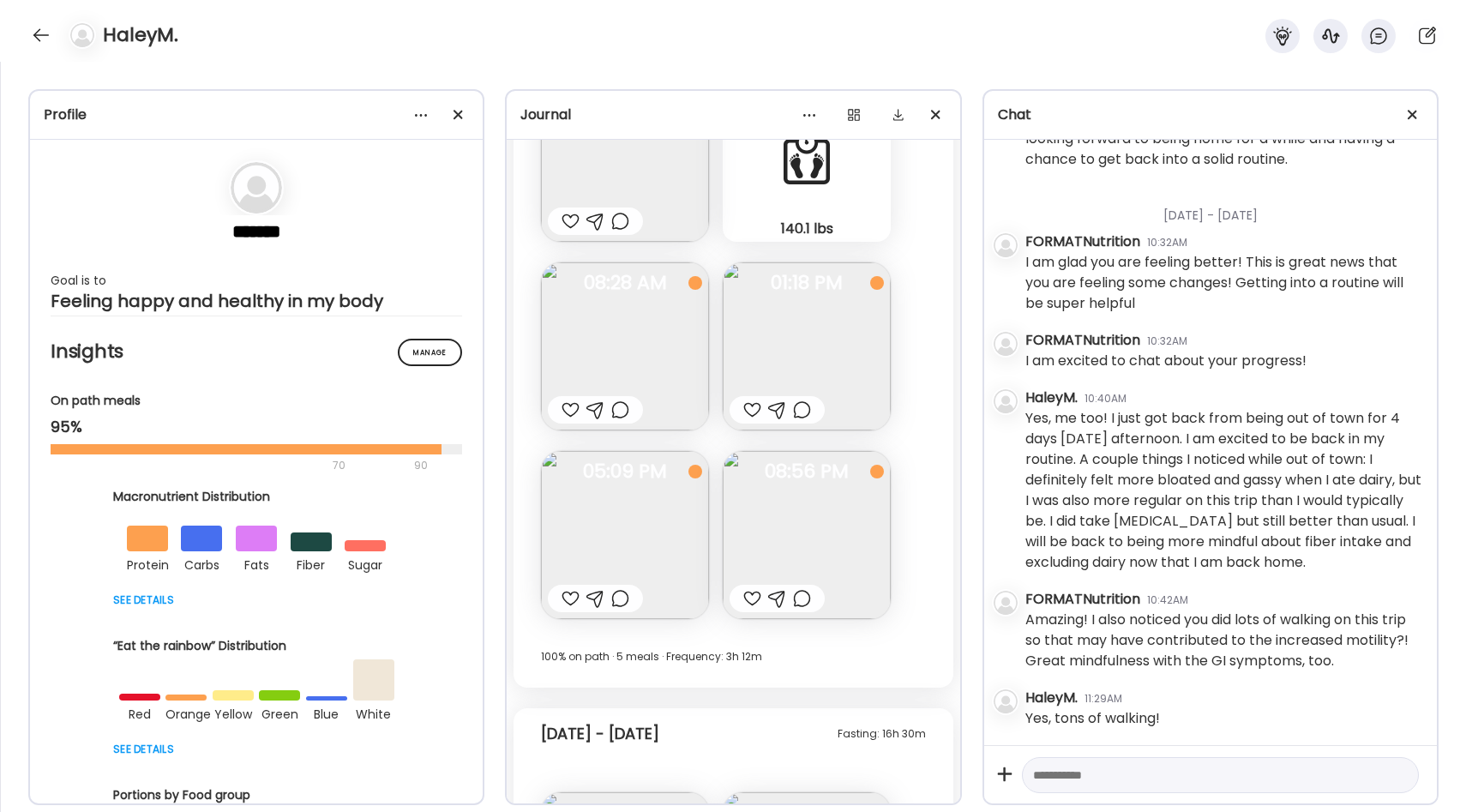
click at [671, 518] on img at bounding box center [624, 534] width 168 height 168
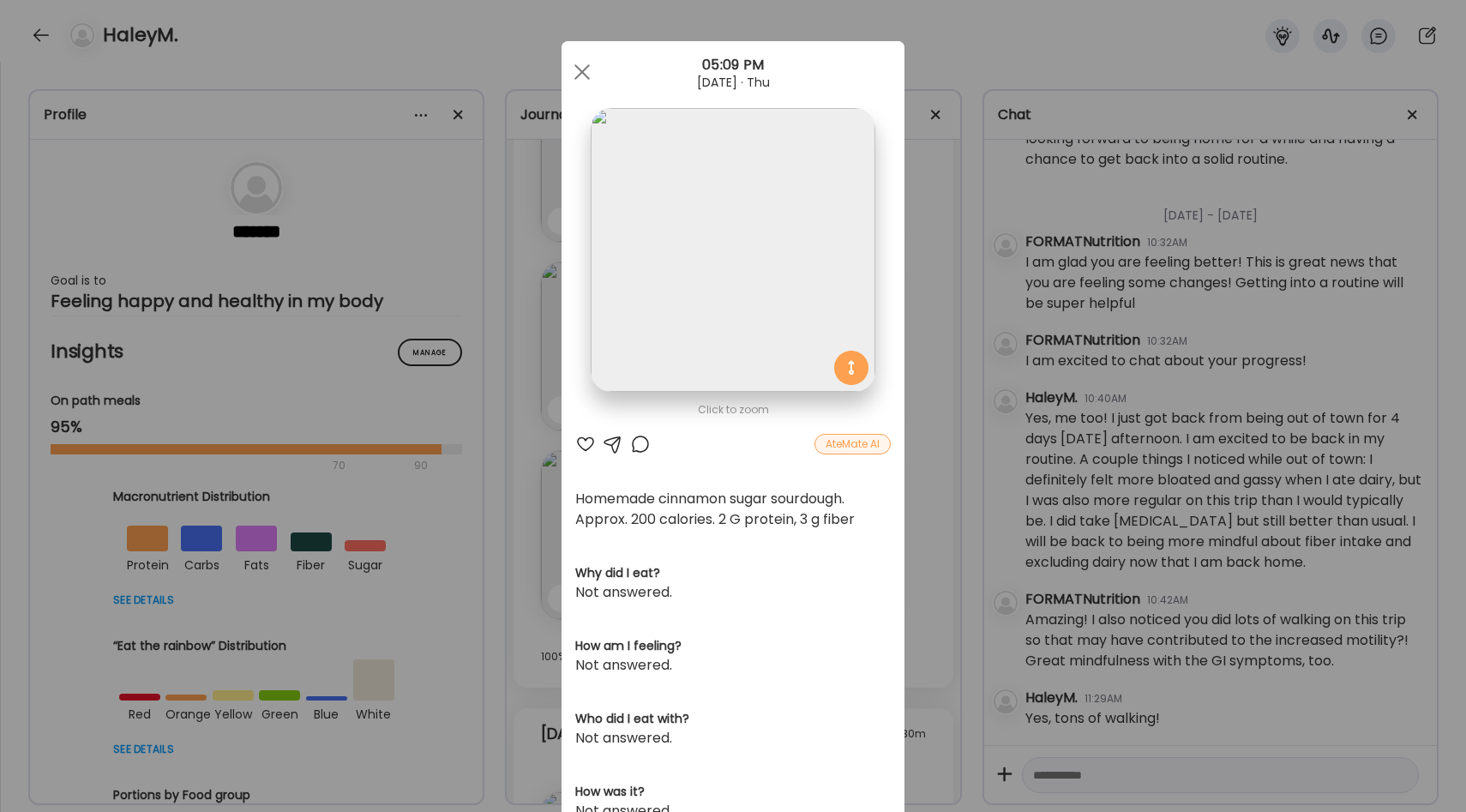
click at [912, 505] on div "Ate Coach Dashboard Wahoo! It’s official Take a moment to set up your Coach Pro…" at bounding box center [733, 406] width 1466 height 812
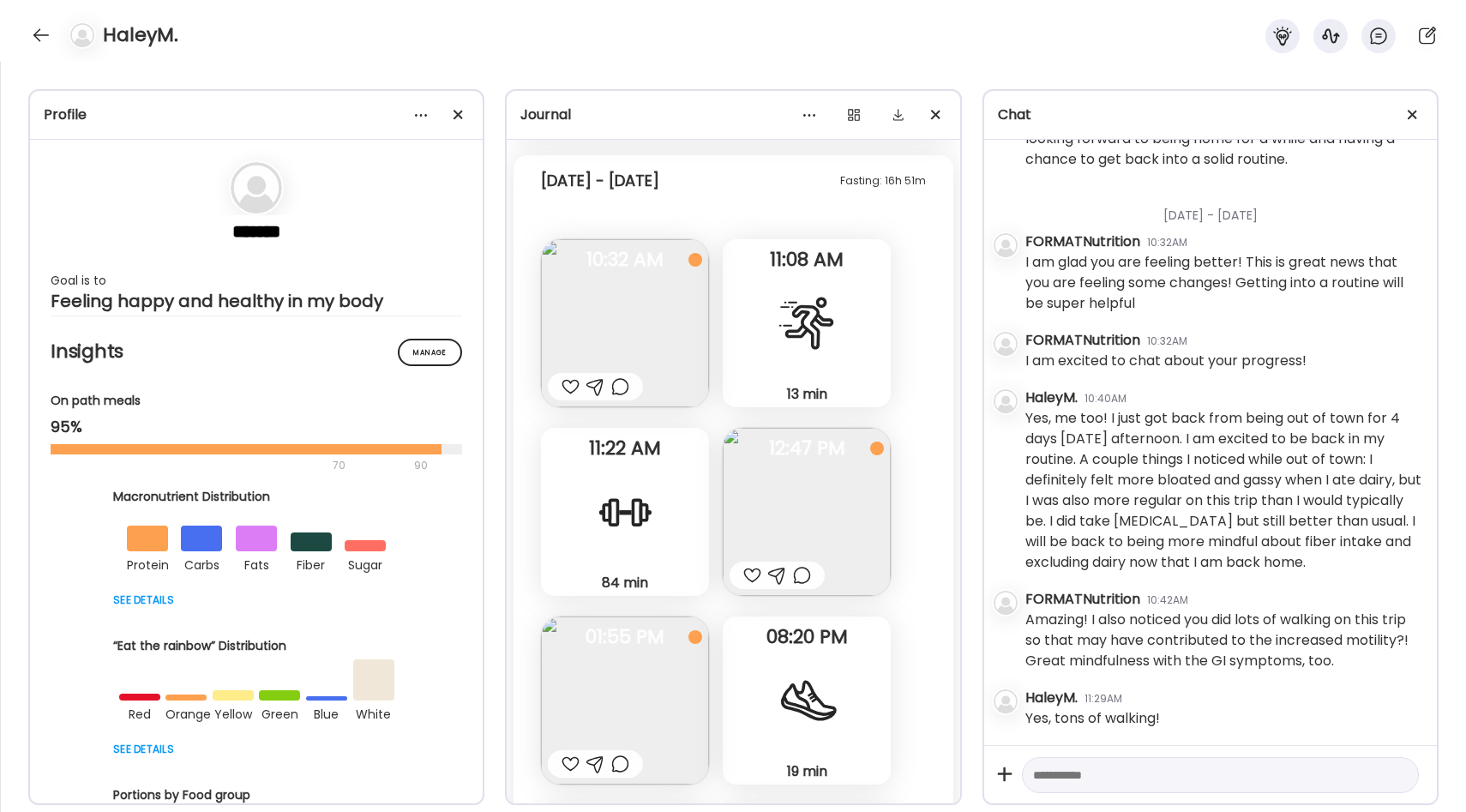
scroll to position [20968, 0]
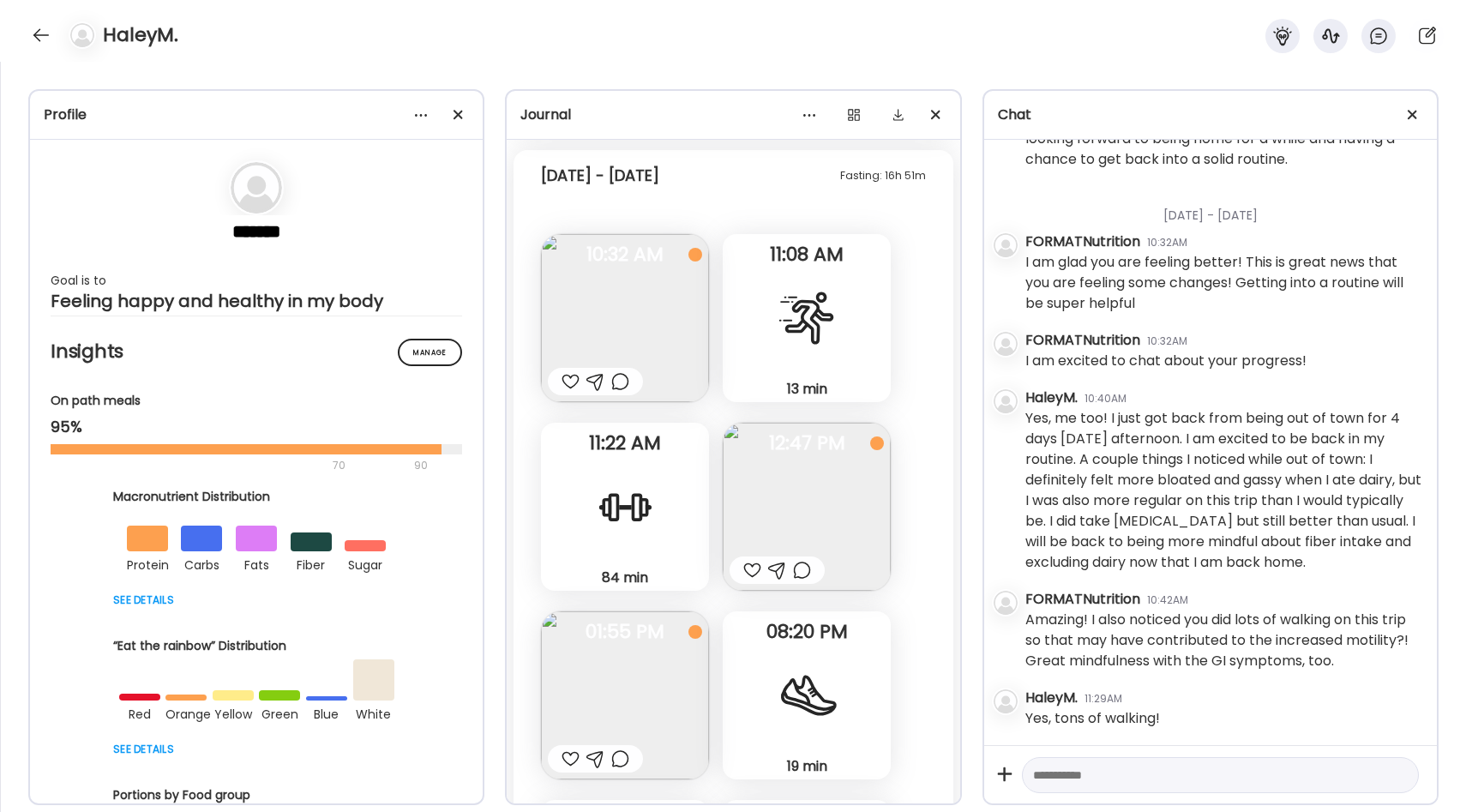
click at [653, 328] on img at bounding box center [624, 317] width 168 height 168
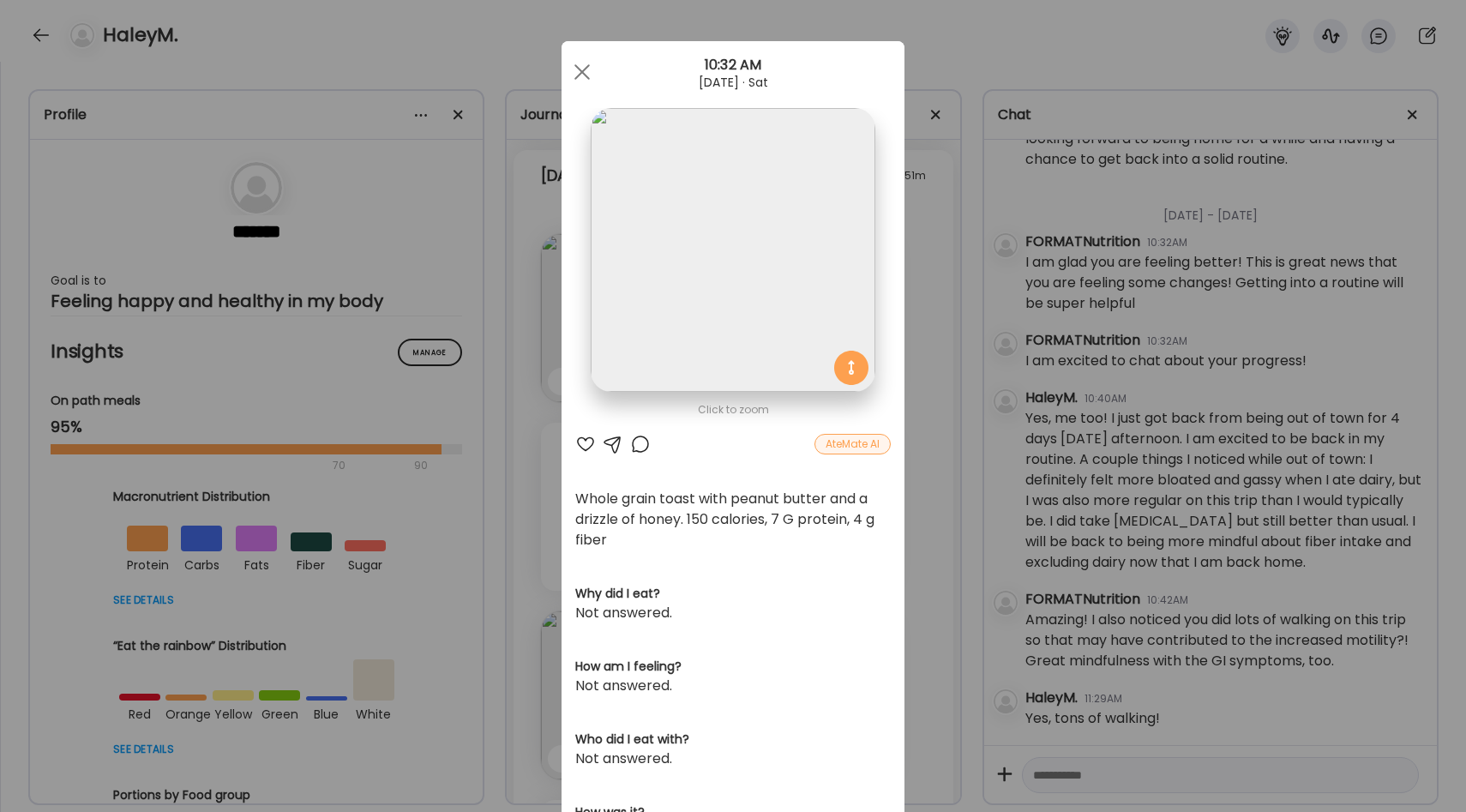
click at [925, 434] on div "Ate Coach Dashboard Wahoo! It’s official Take a moment to set up your Coach Pro…" at bounding box center [733, 406] width 1466 height 812
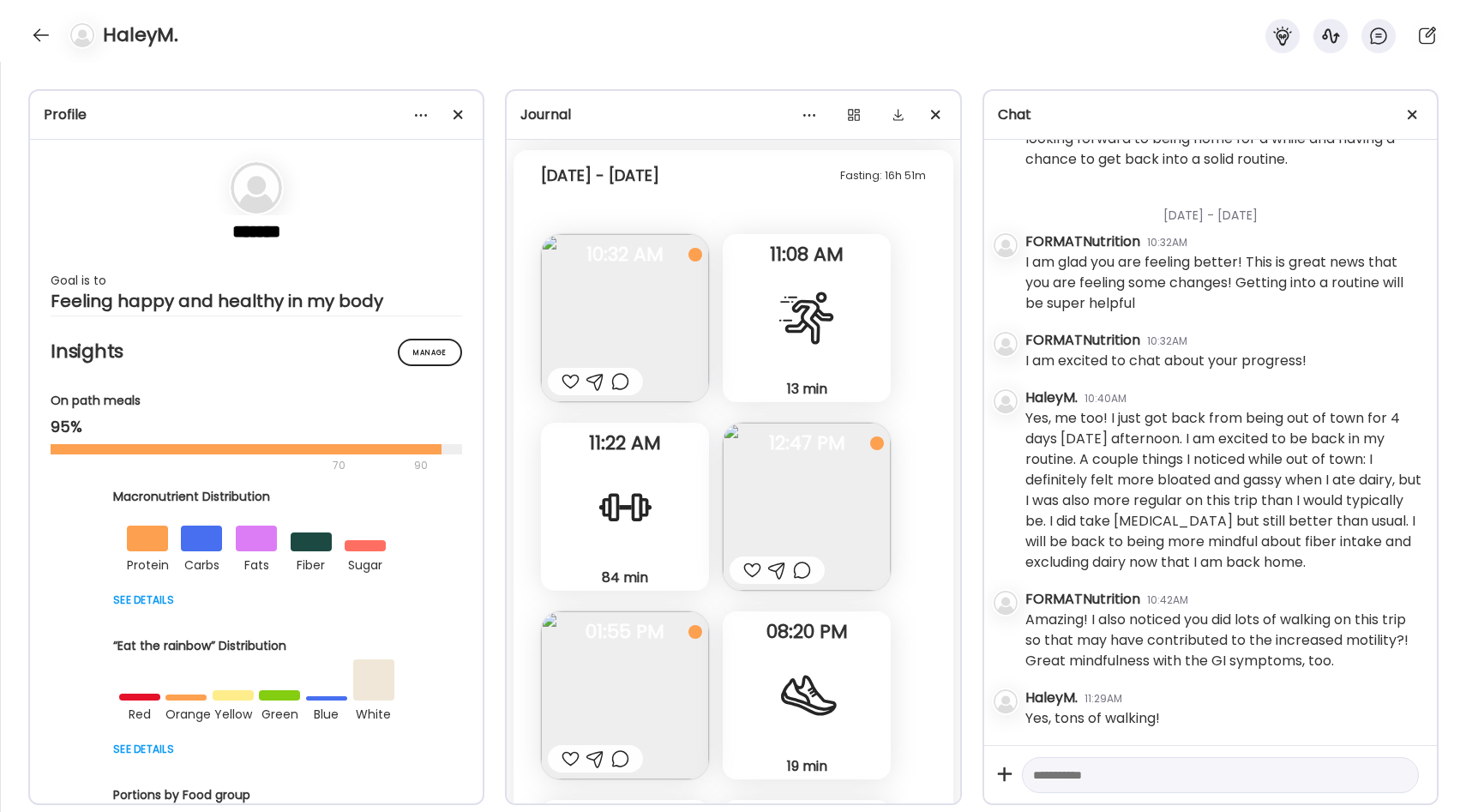
click at [841, 327] on div "13 min Cardio" at bounding box center [806, 317] width 168 height 168
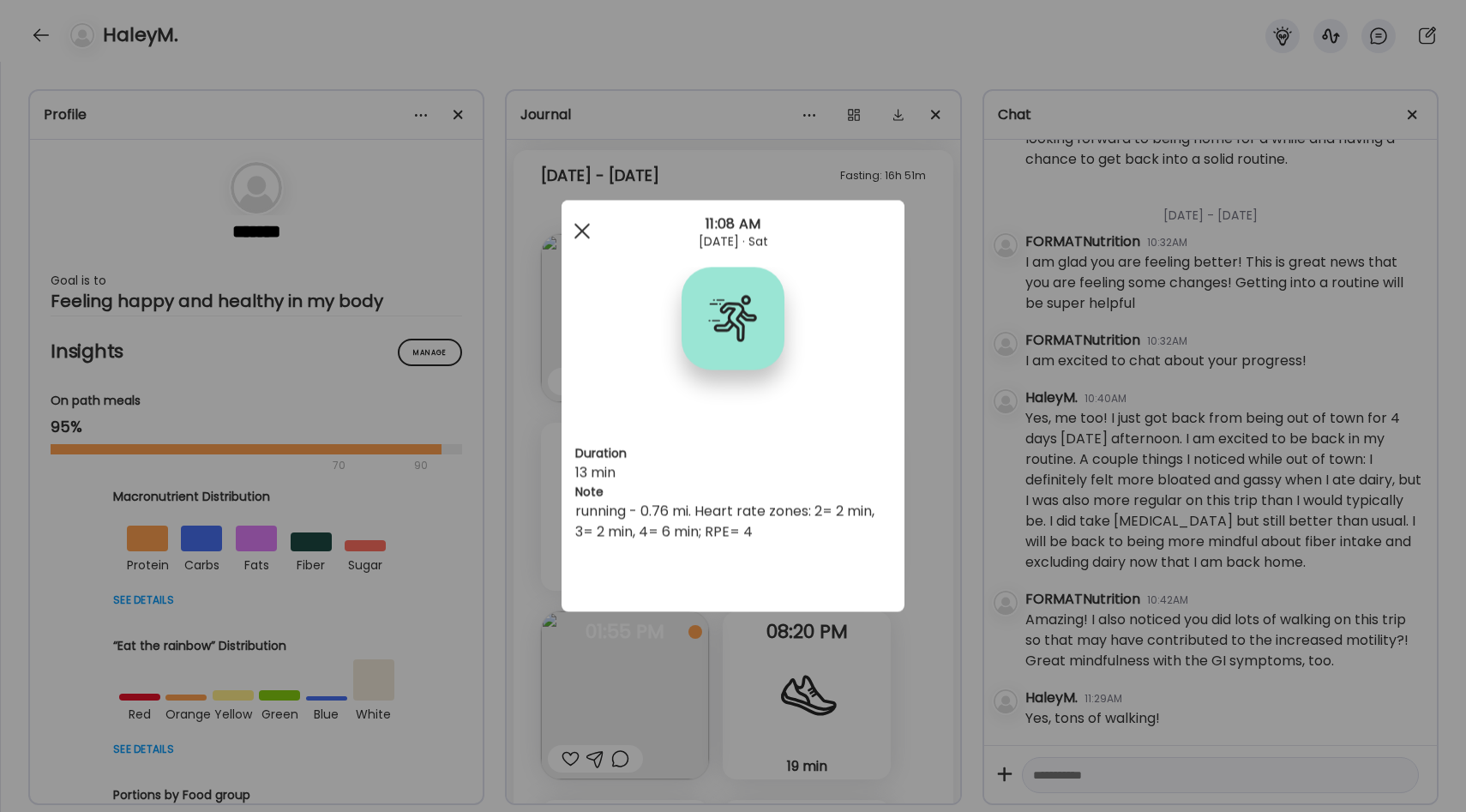
click at [579, 235] on div at bounding box center [582, 231] width 34 height 34
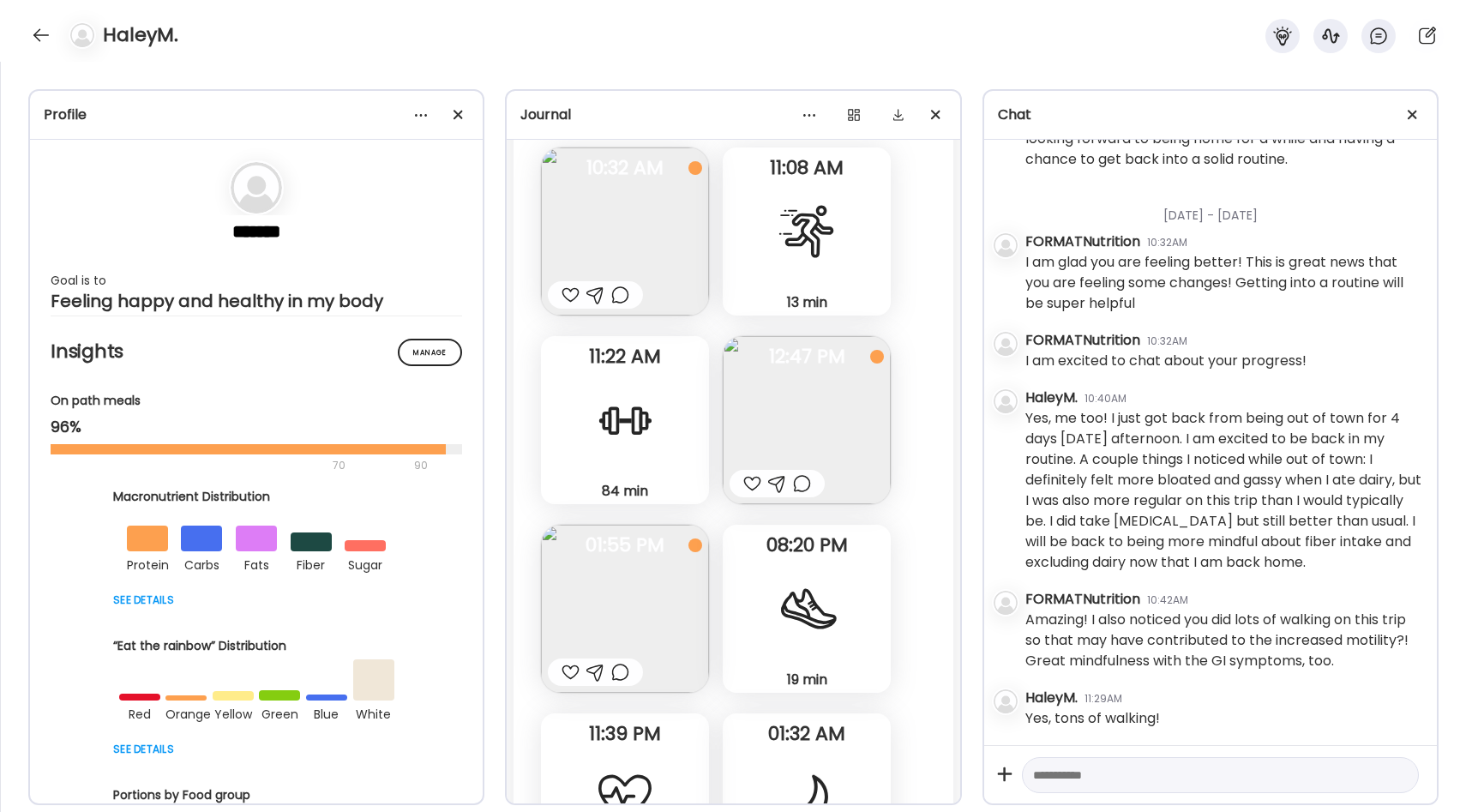
scroll to position [21057, 0]
click at [757, 407] on img at bounding box center [806, 417] width 168 height 168
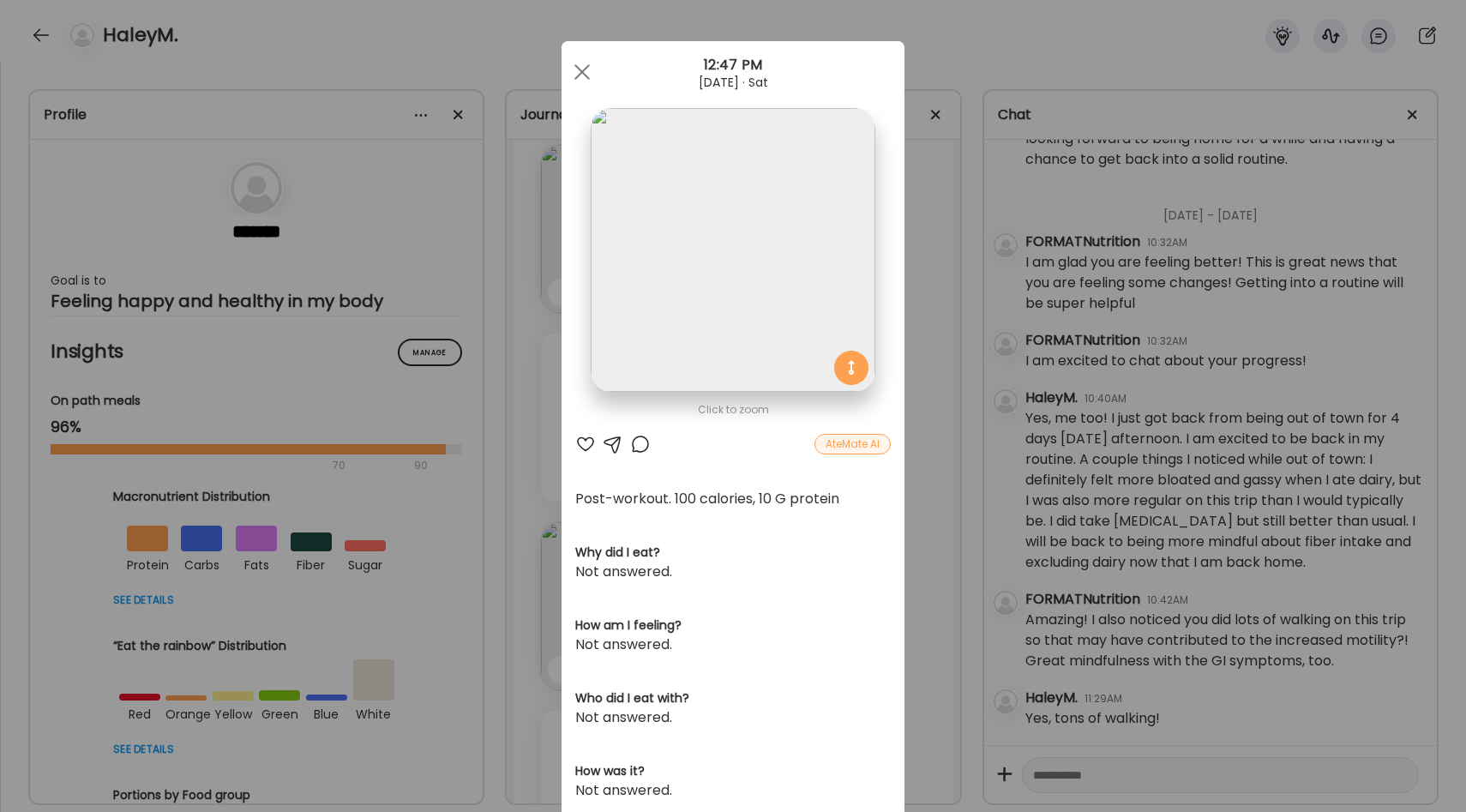
click at [955, 381] on div "Ate Coach Dashboard Wahoo! It’s official Take a moment to set up your Coach Pro…" at bounding box center [733, 406] width 1466 height 812
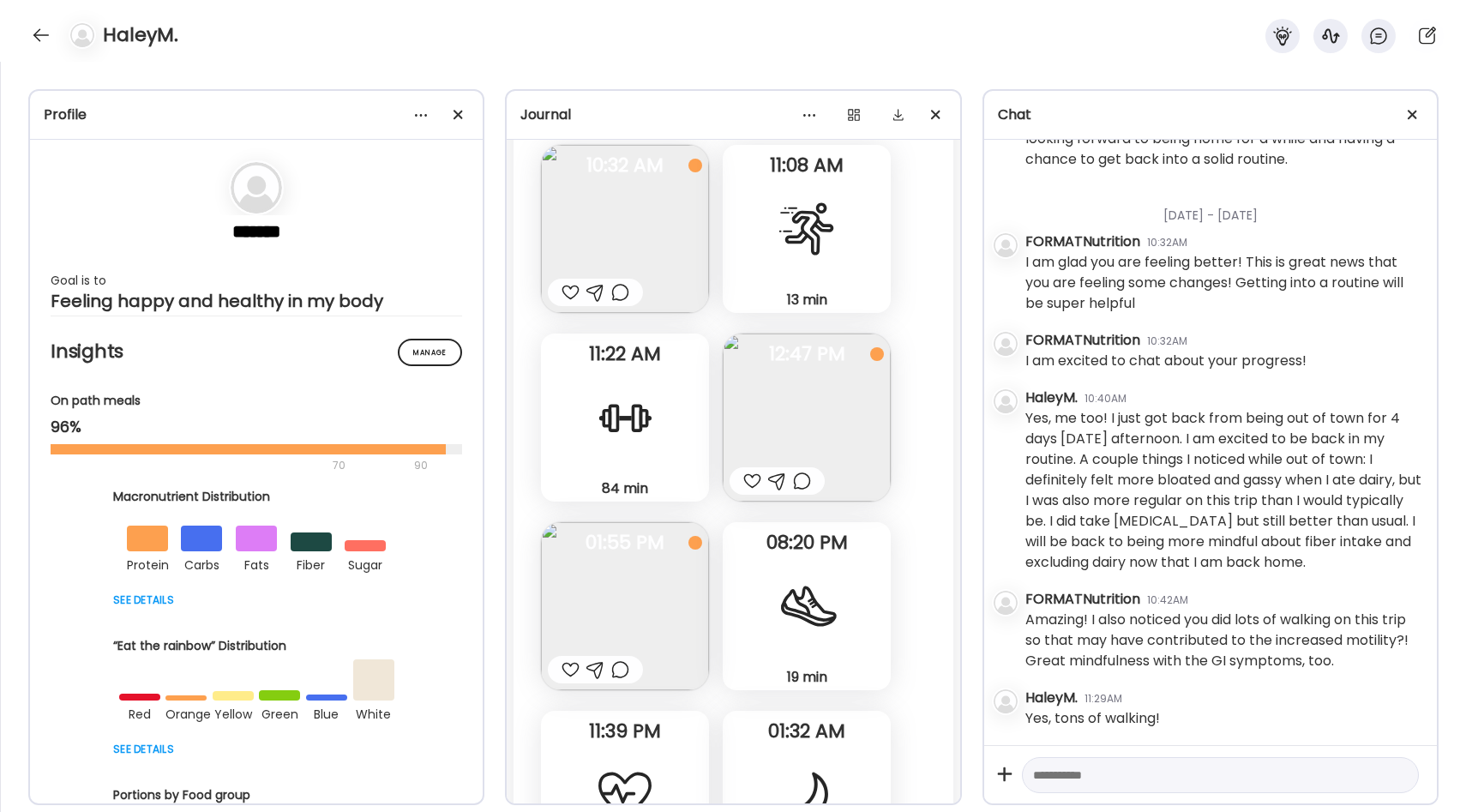
click at [642, 430] on div at bounding box center [624, 417] width 62 height 62
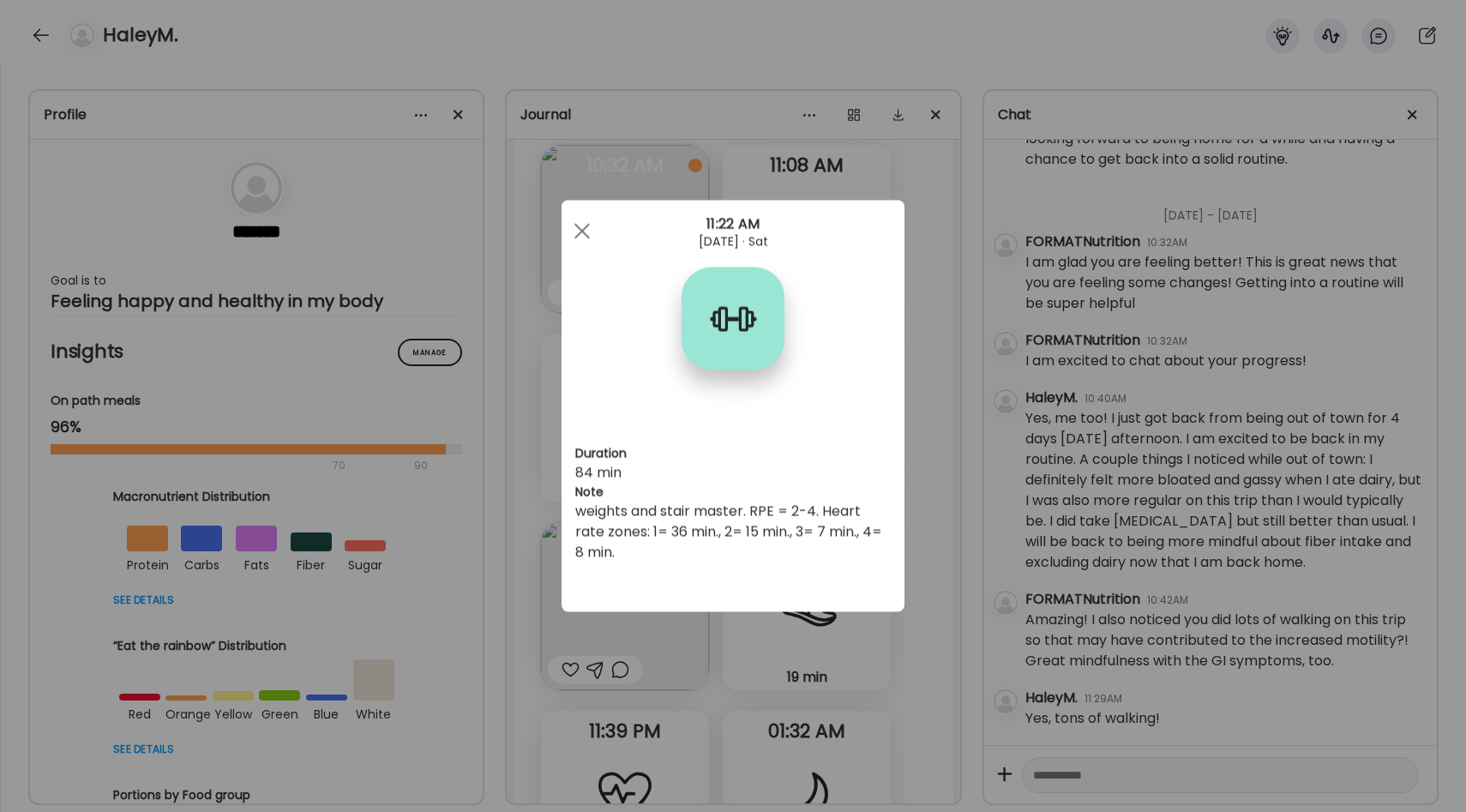
click at [919, 477] on div "Ate Coach Dashboard Wahoo! It’s official Take a moment to set up your Coach Pro…" at bounding box center [733, 406] width 1466 height 812
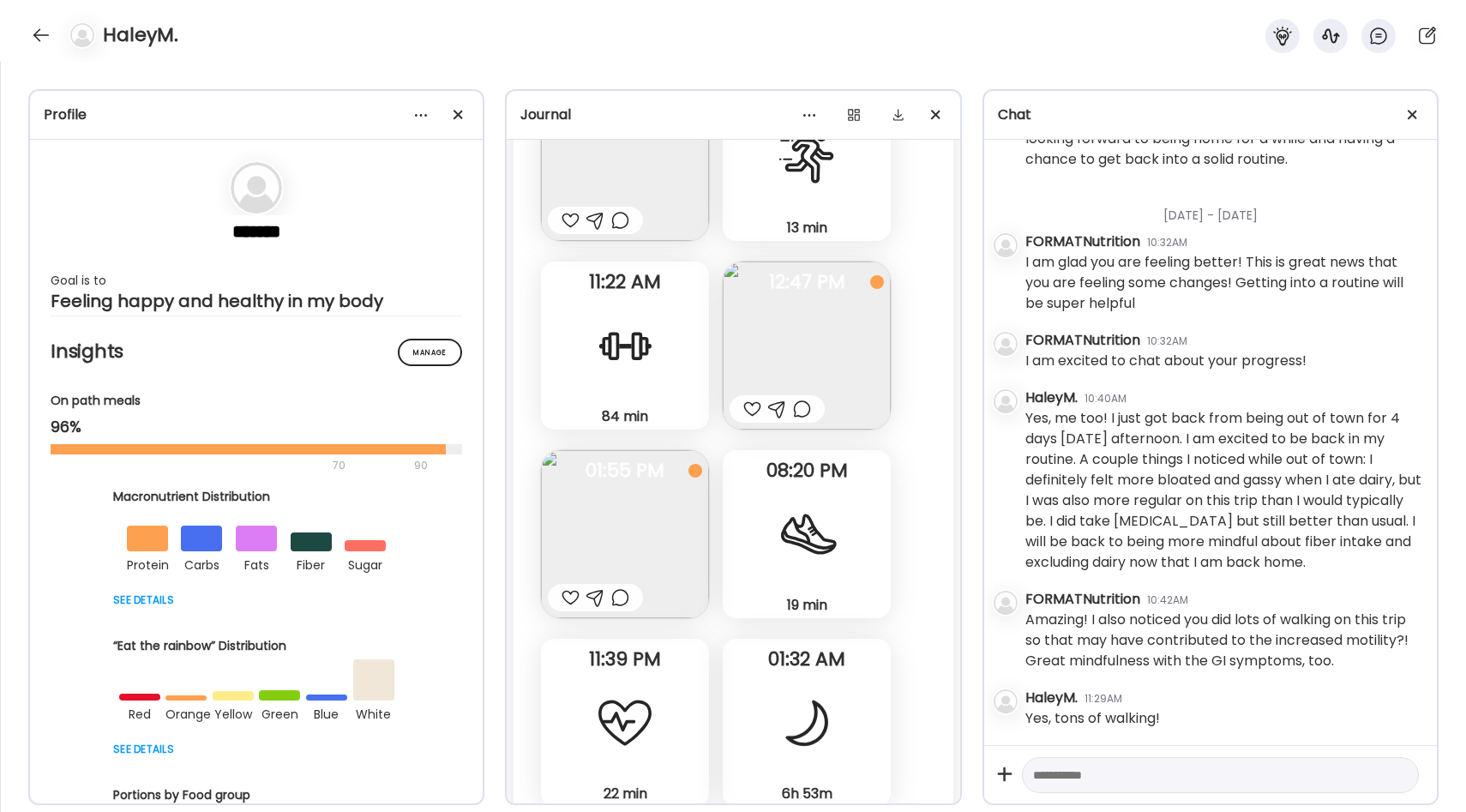
scroll to position [21155, 0]
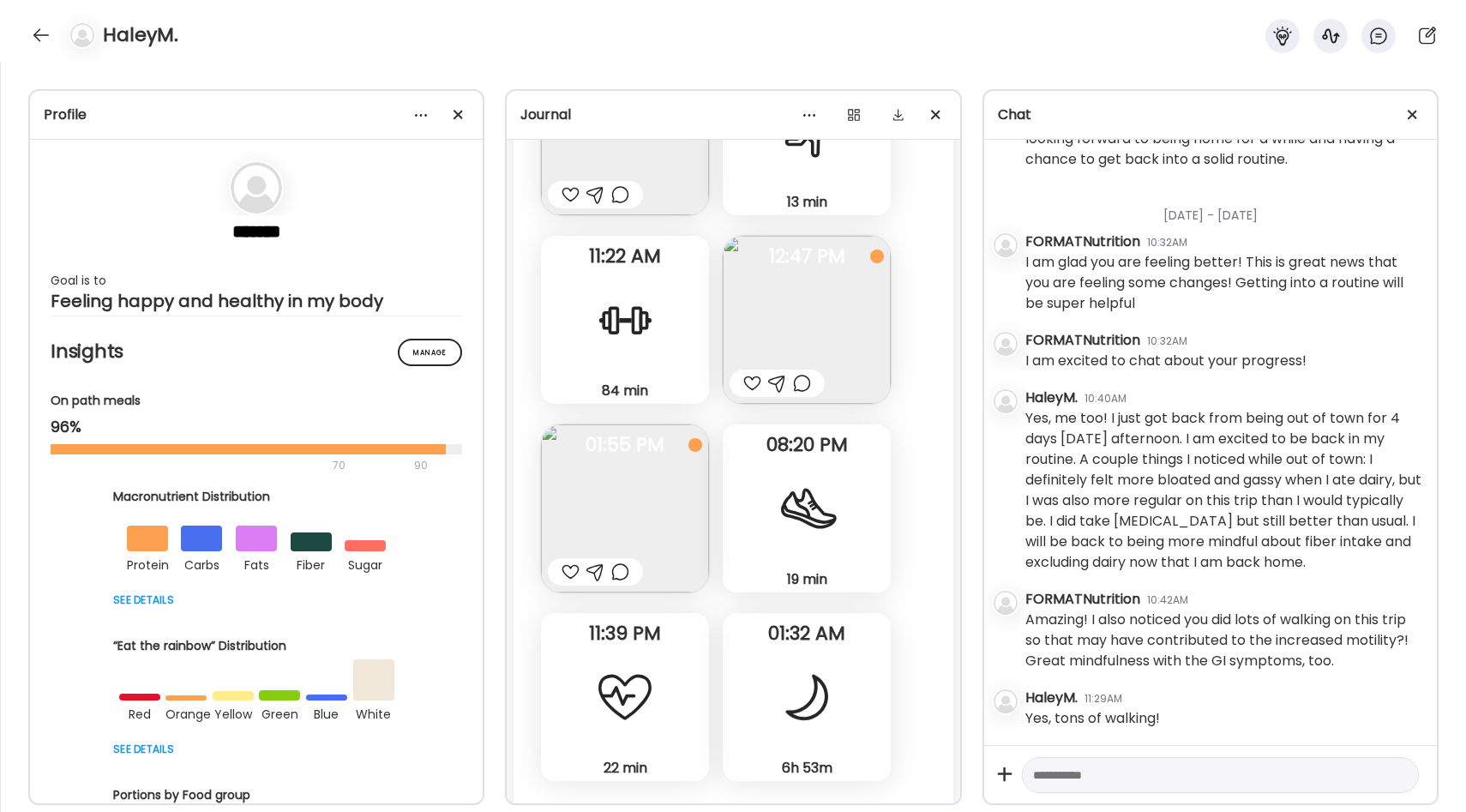
click at [865, 326] on img at bounding box center [806, 319] width 168 height 168
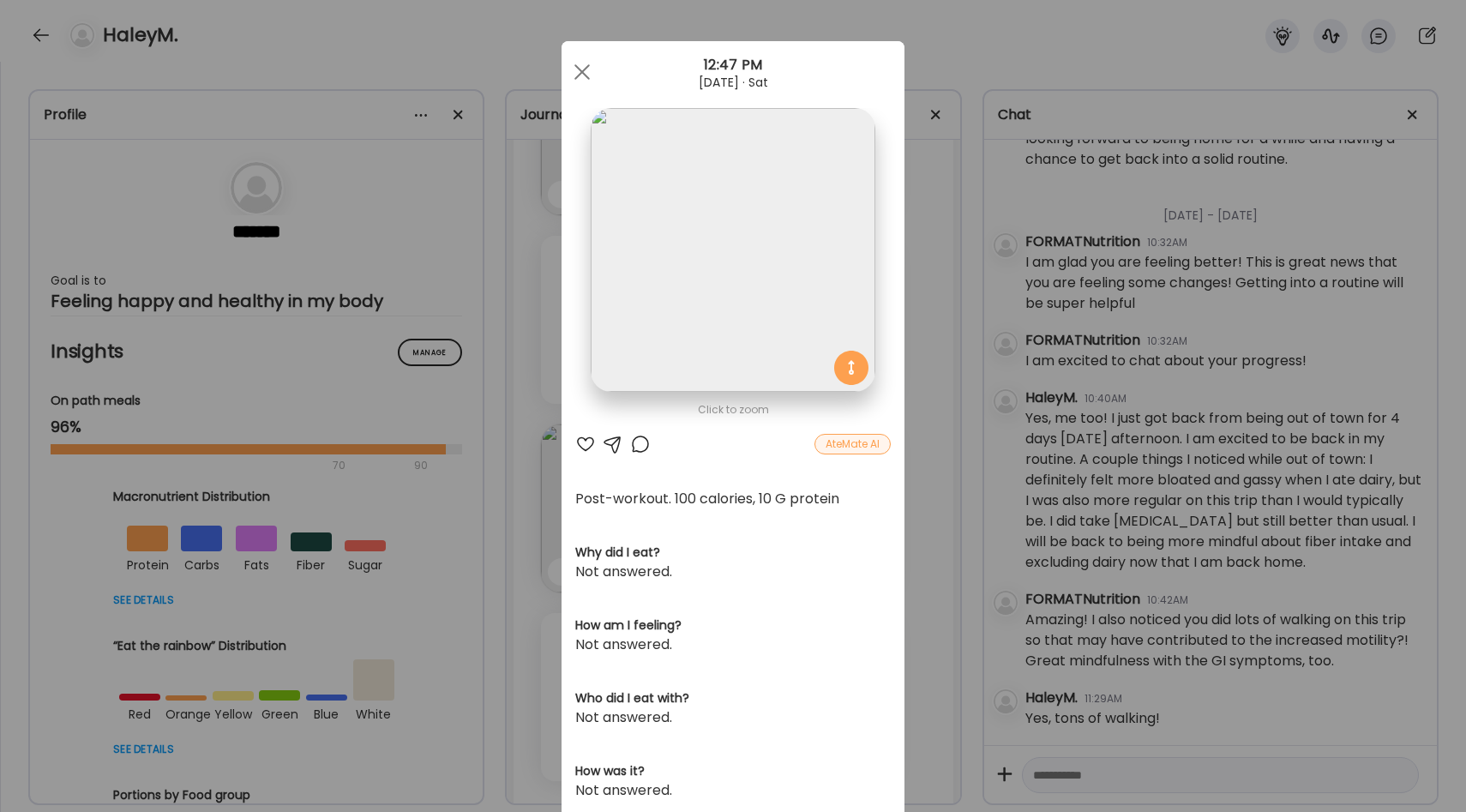
click at [939, 389] on div "Ate Coach Dashboard Wahoo! It’s official Take a moment to set up your Coach Pro…" at bounding box center [733, 406] width 1466 height 812
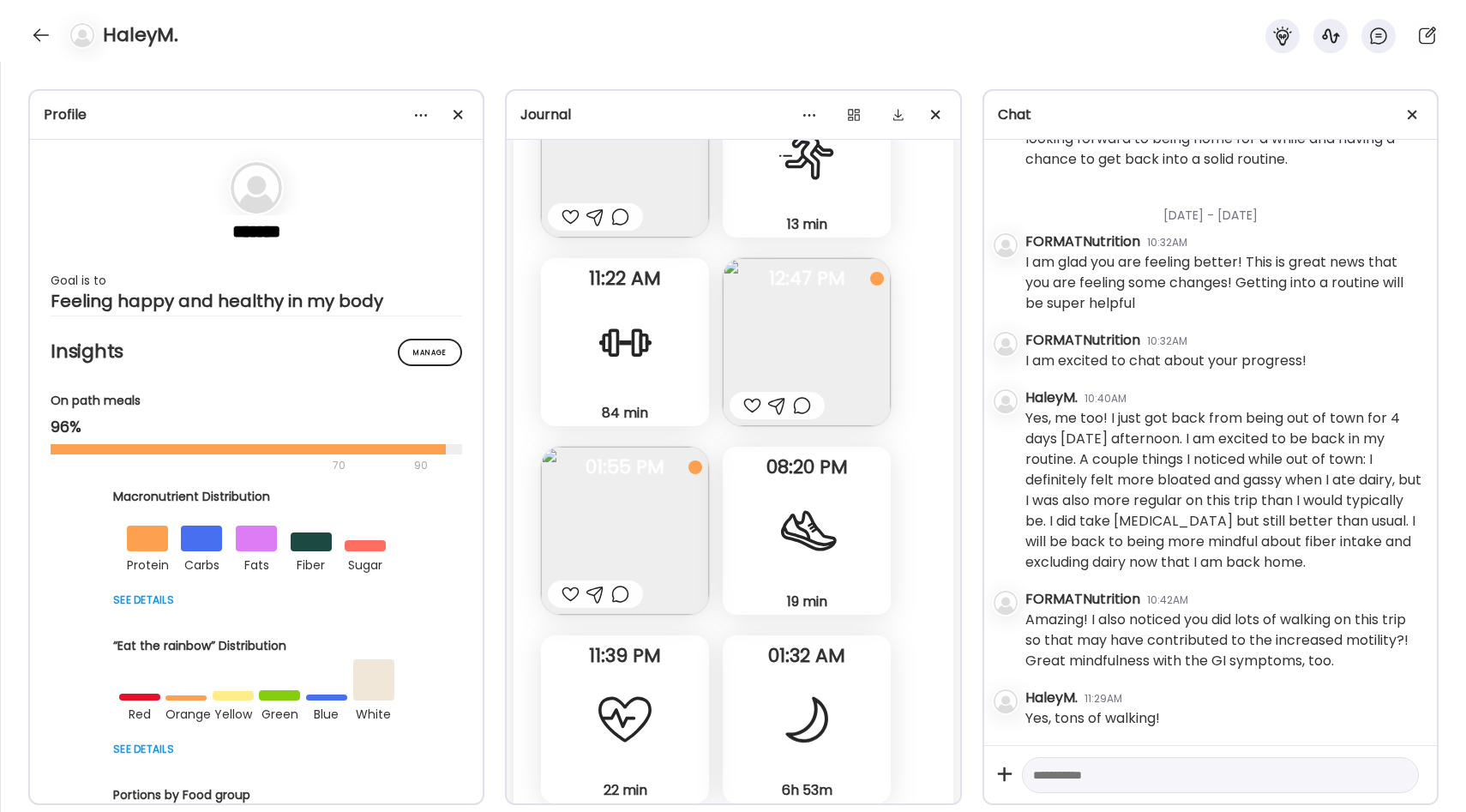
scroll to position [21148, 0]
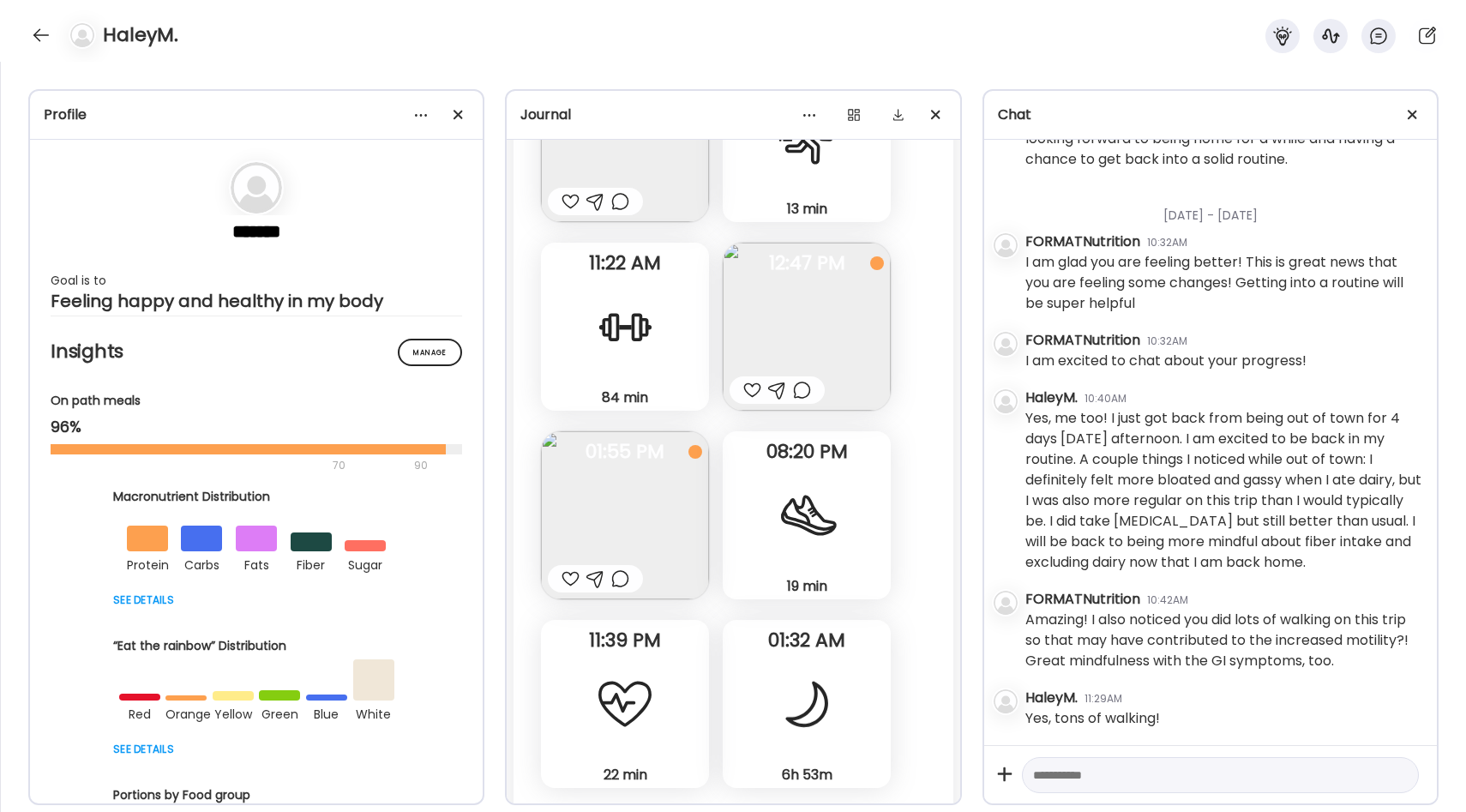
click at [650, 488] on img at bounding box center [624, 514] width 168 height 168
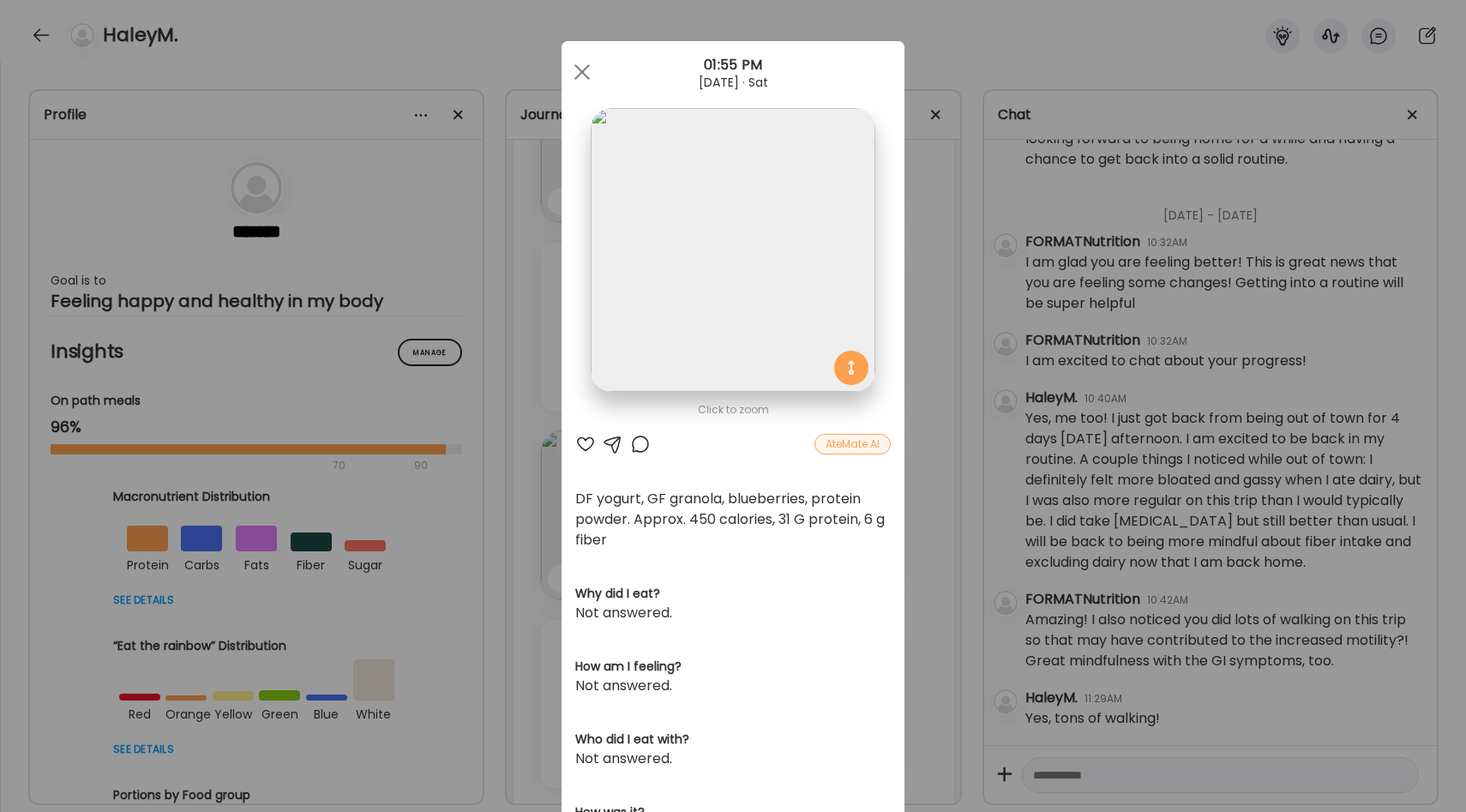
click at [928, 486] on div "Ate Coach Dashboard Wahoo! It’s official Take a moment to set up your Coach Pro…" at bounding box center [733, 406] width 1466 height 812
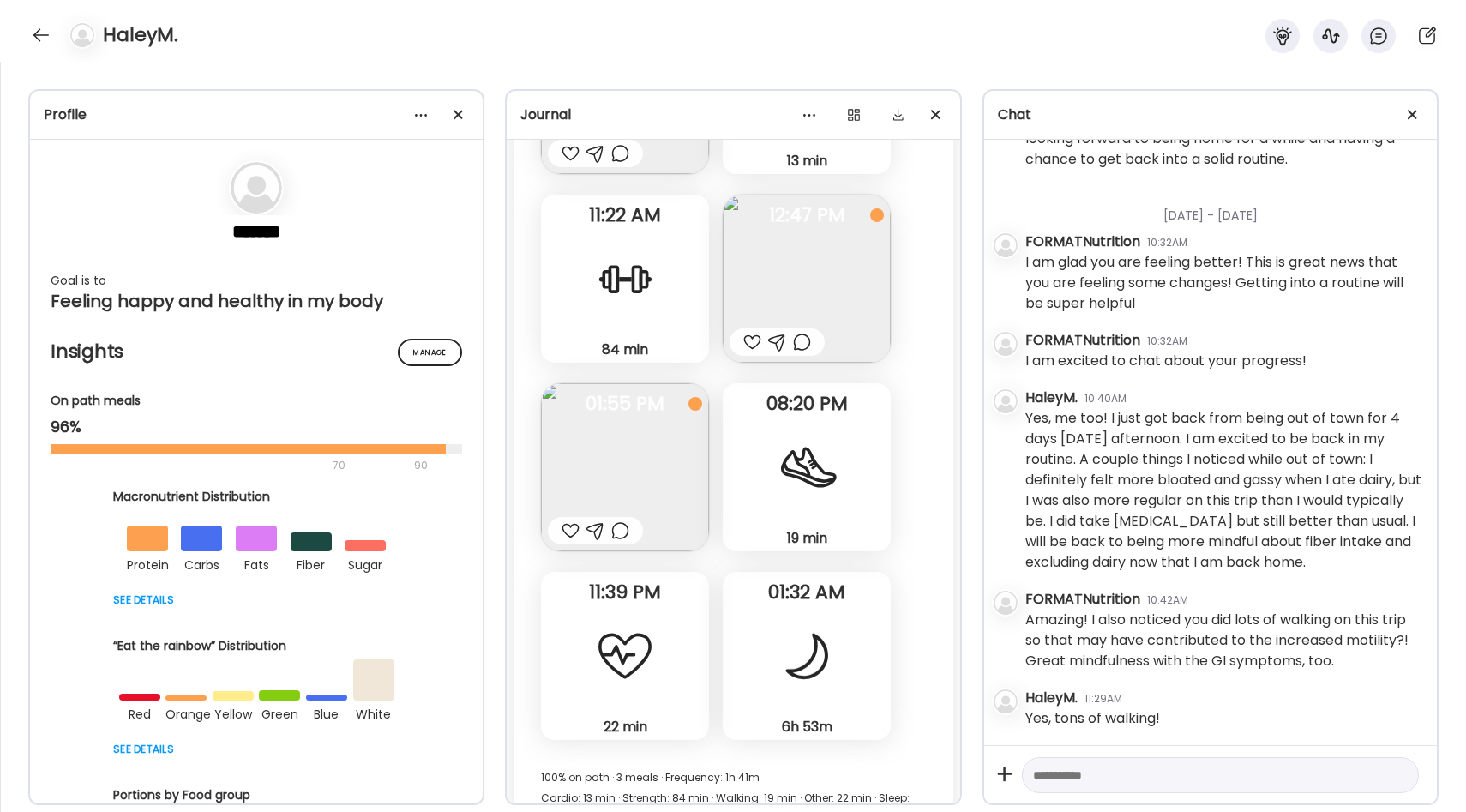
scroll to position [21208, 0]
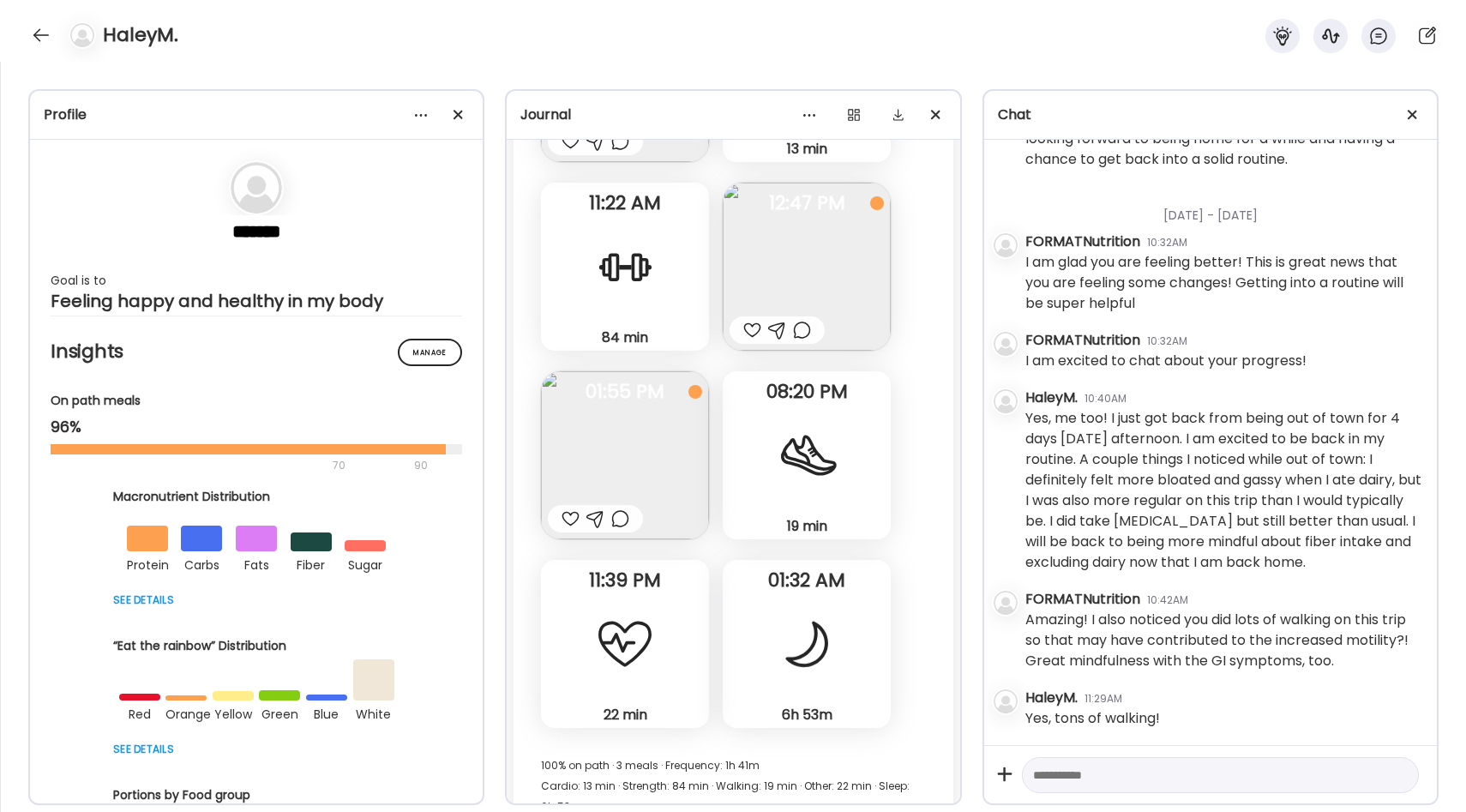
click at [837, 466] on div at bounding box center [807, 455] width 62 height 62
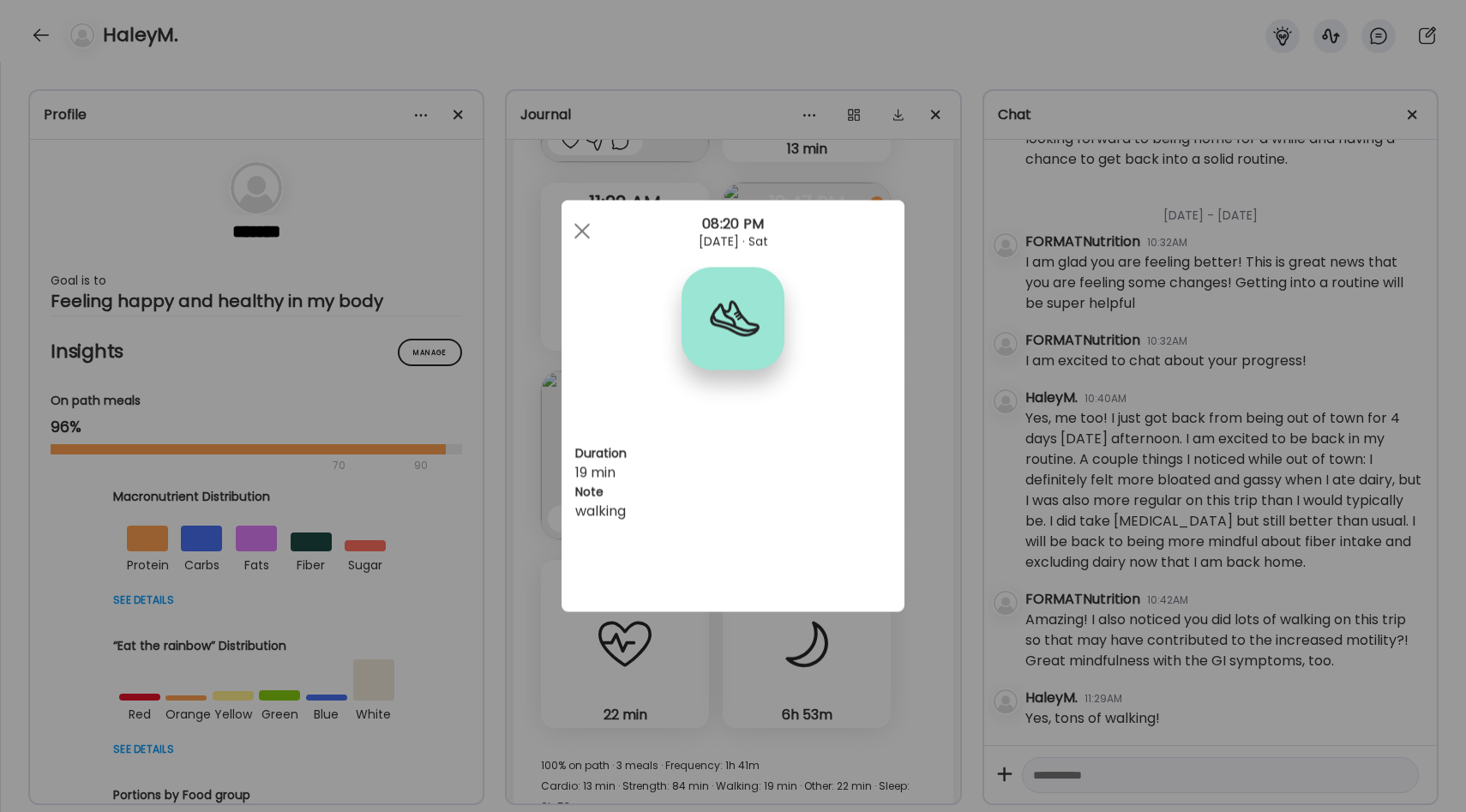
click at [961, 472] on div "Ate Coach Dashboard Wahoo! It’s official Take a moment to set up your Coach Pro…" at bounding box center [733, 406] width 1466 height 812
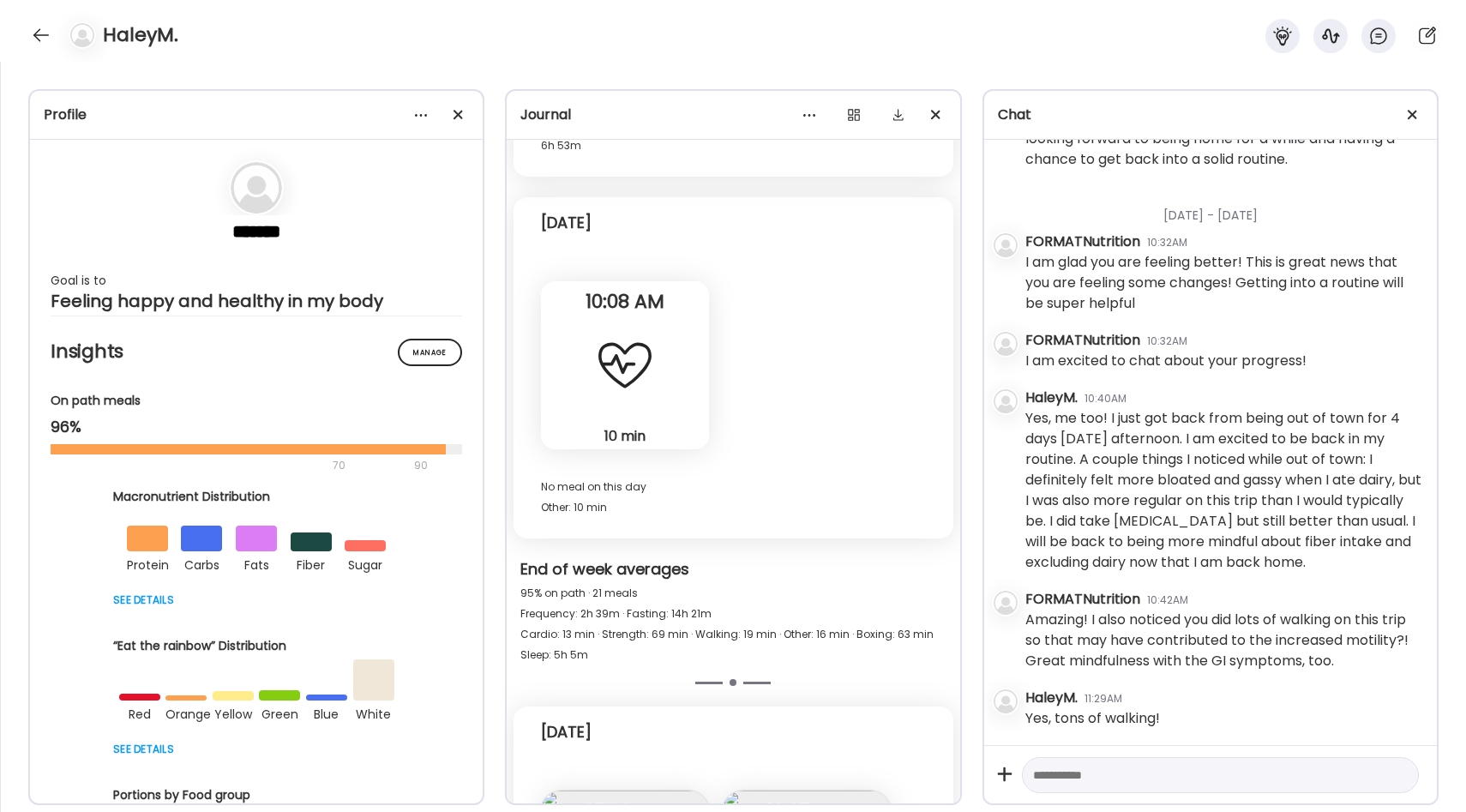
scroll to position [22099, 0]
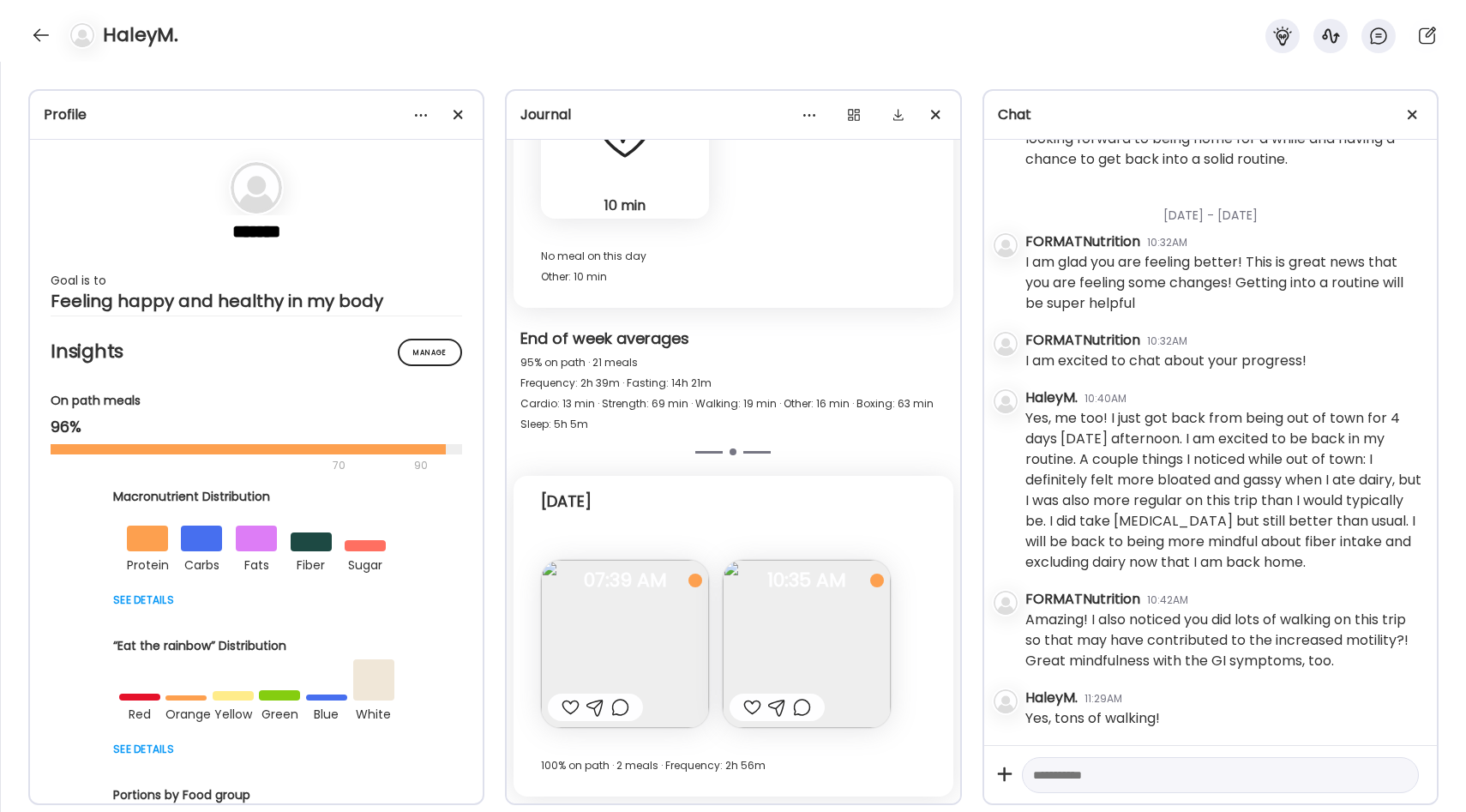
click at [1065, 781] on textarea at bounding box center [1204, 774] width 344 height 21
type textarea "**********"
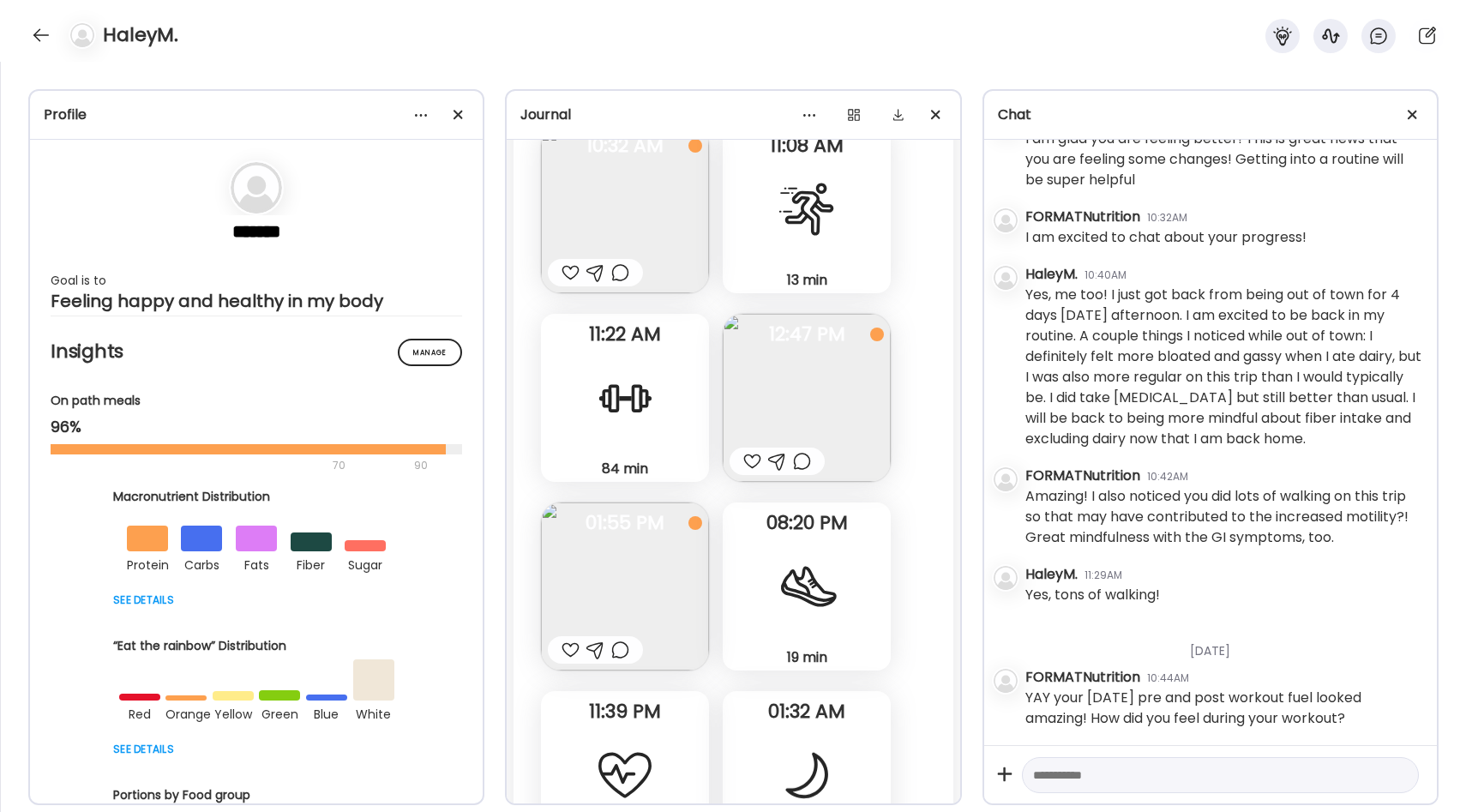
scroll to position [21056, 0]
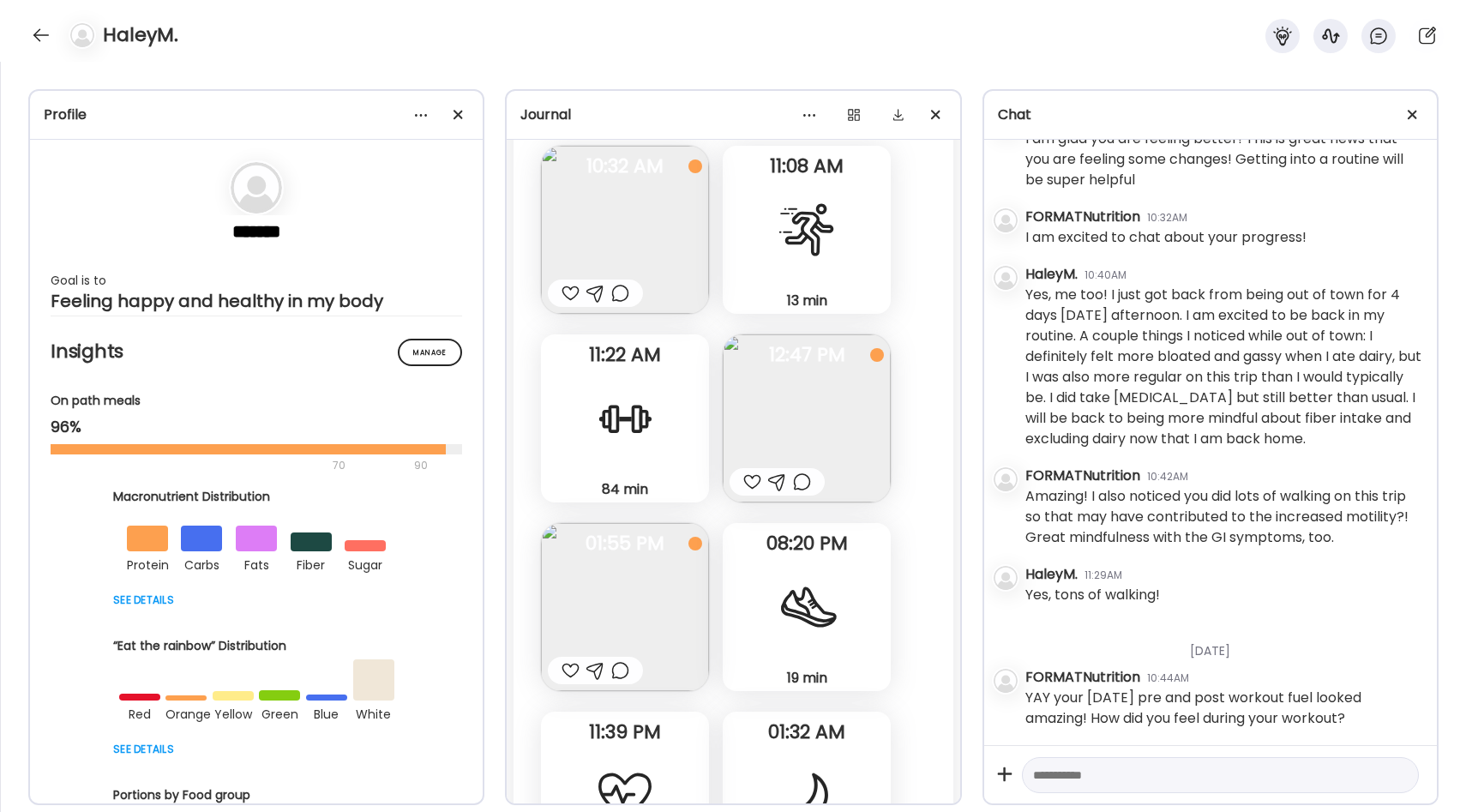
click at [648, 442] on div at bounding box center [624, 418] width 62 height 62
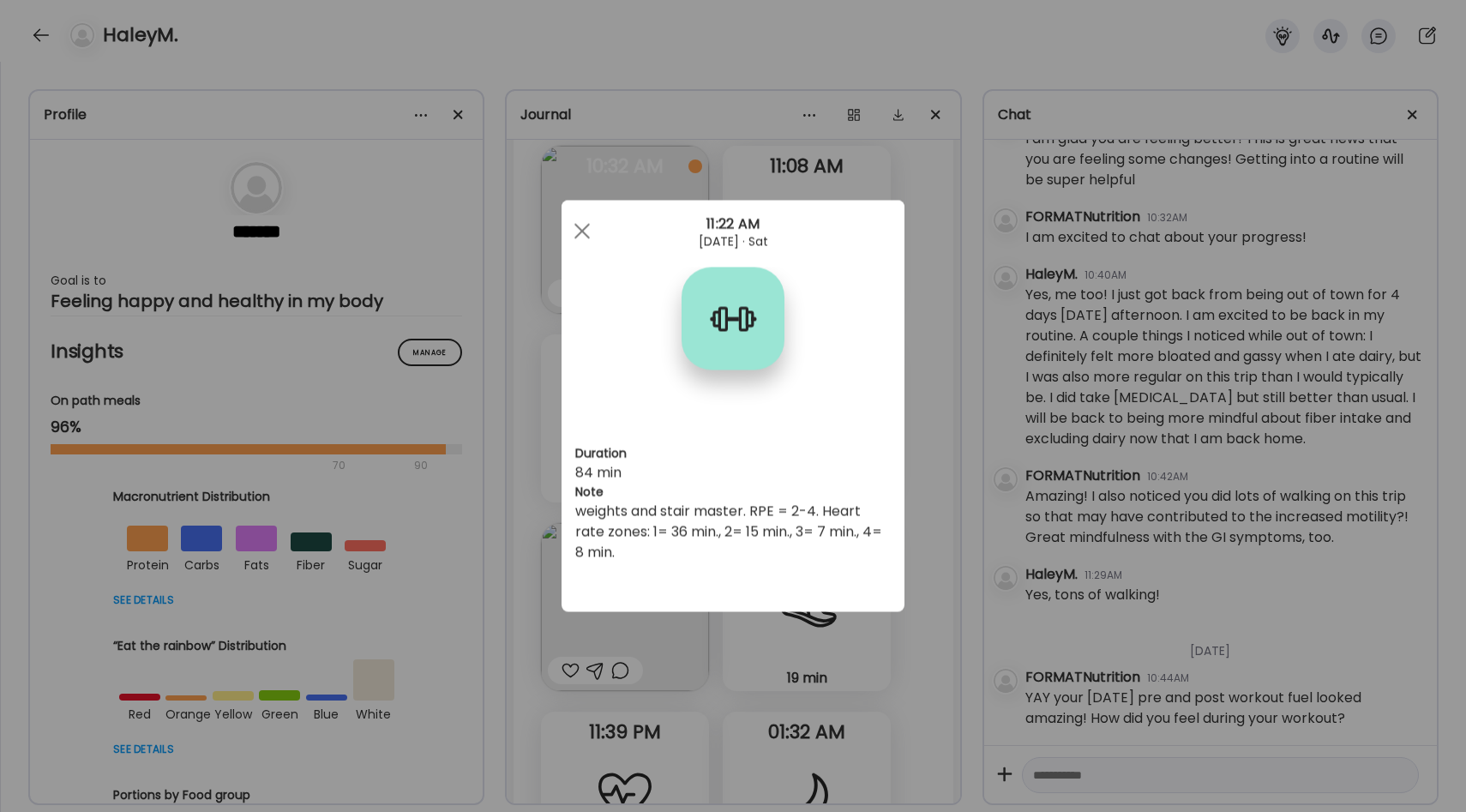
click at [937, 456] on div "Ate Coach Dashboard Wahoo! It’s official Take a moment to set up your Coach Pro…" at bounding box center [733, 406] width 1466 height 812
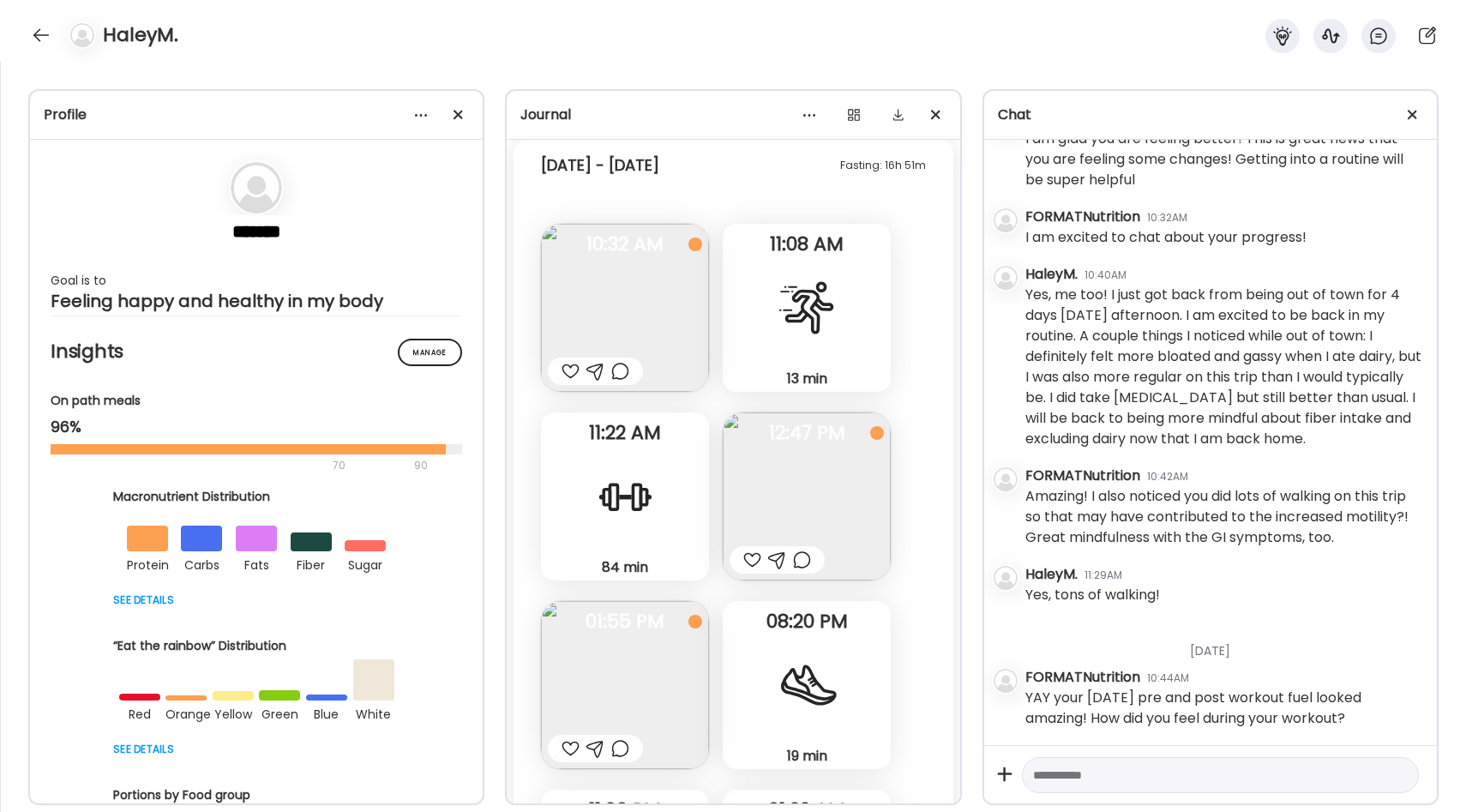
scroll to position [20976, 0]
click at [831, 300] on div at bounding box center [807, 310] width 62 height 62
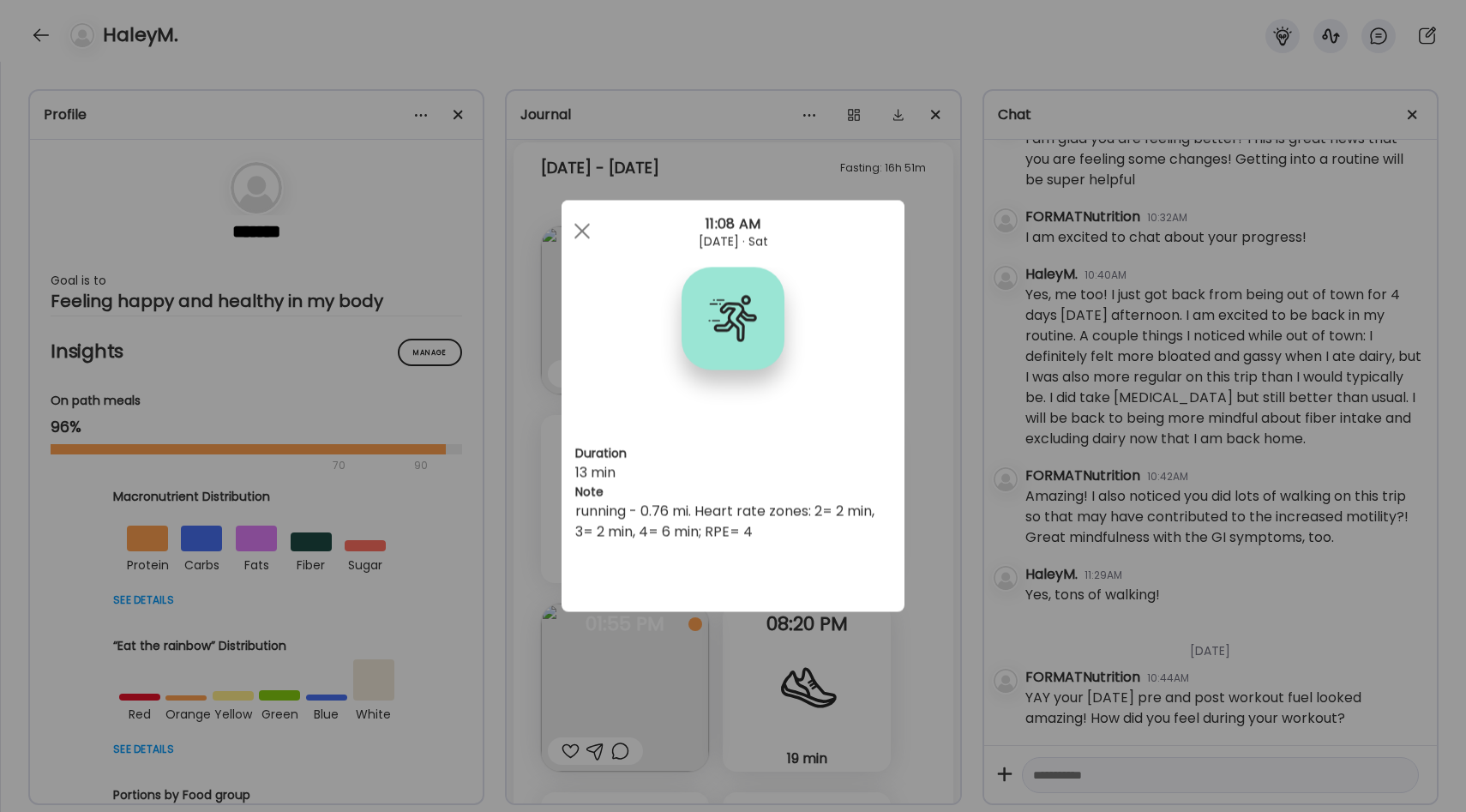
click at [921, 378] on div "Ate Coach Dashboard Wahoo! It’s official Take a moment to set up your Coach Pro…" at bounding box center [733, 406] width 1466 height 812
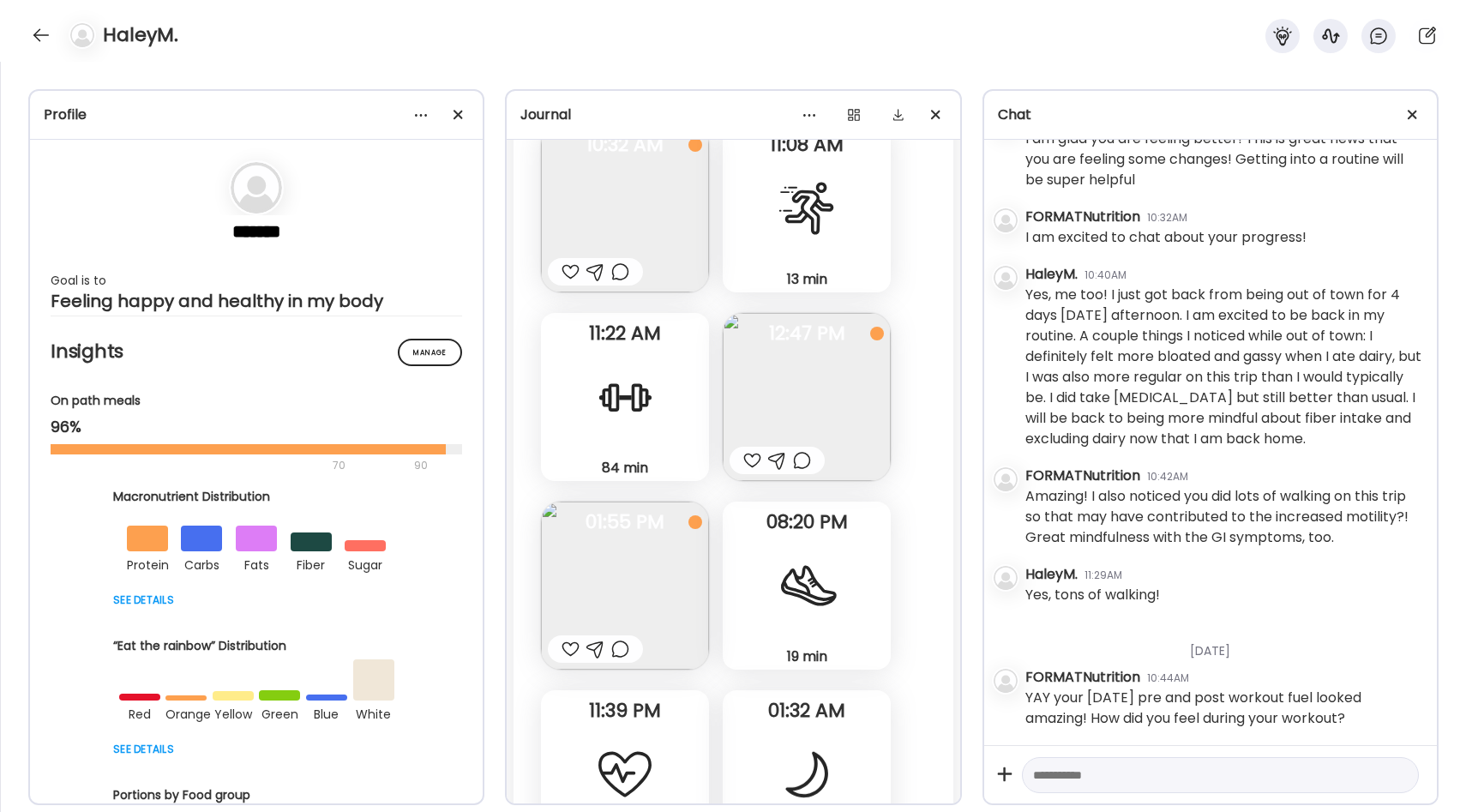
scroll to position [21090, 0]
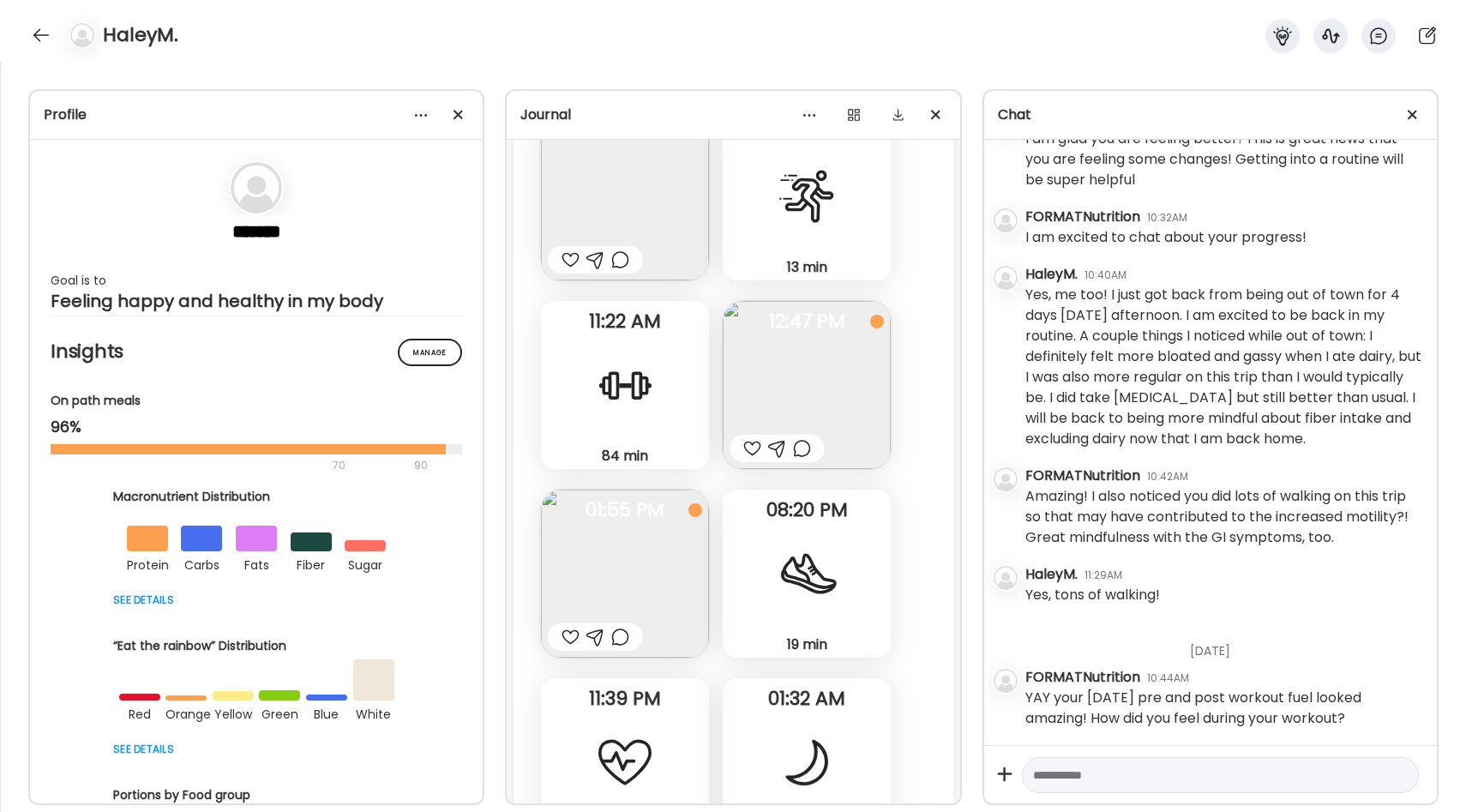
click at [848, 380] on img at bounding box center [806, 385] width 168 height 168
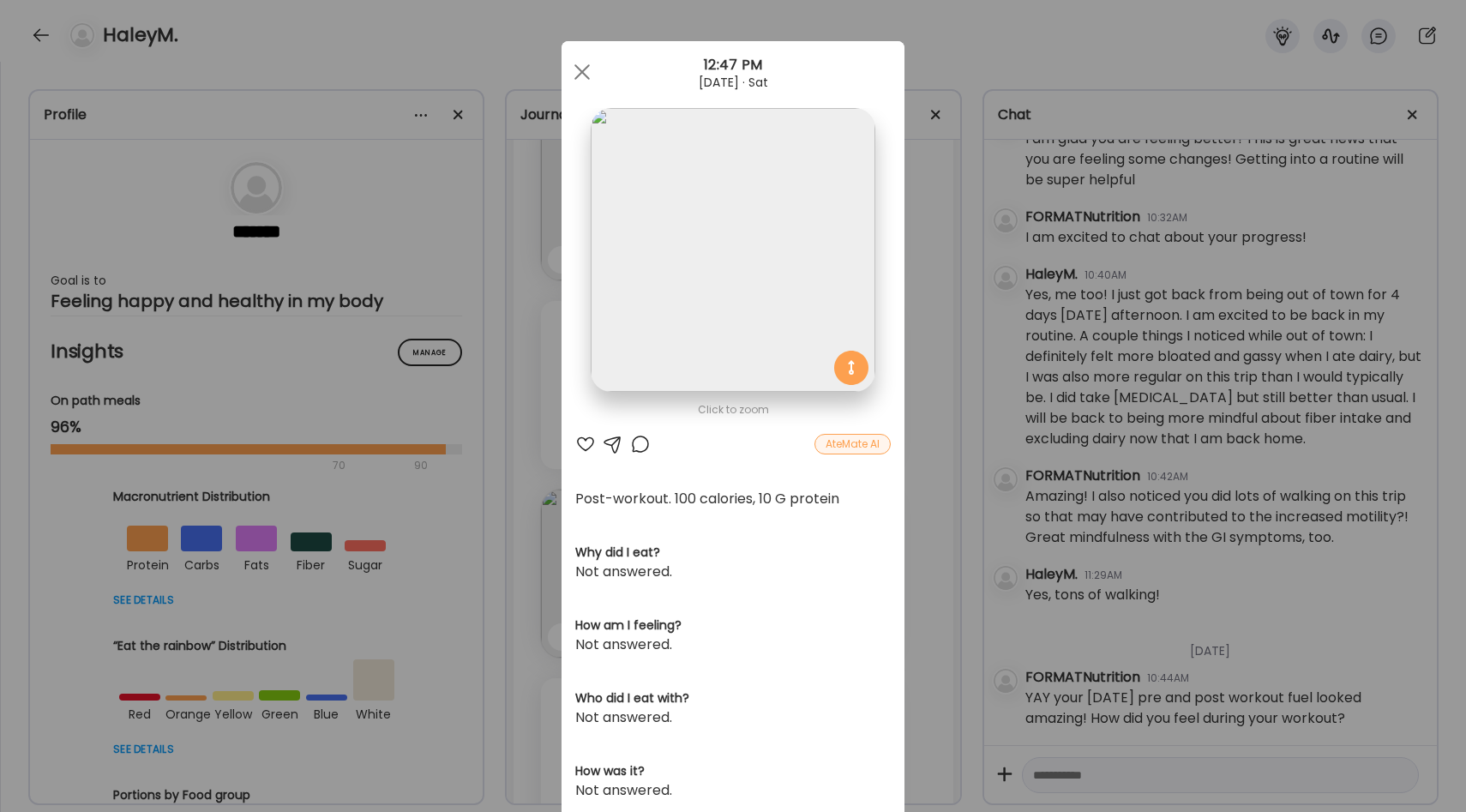
click at [918, 410] on div "Ate Coach Dashboard Wahoo! It’s official Take a moment to set up your Coach Pro…" at bounding box center [733, 406] width 1466 height 812
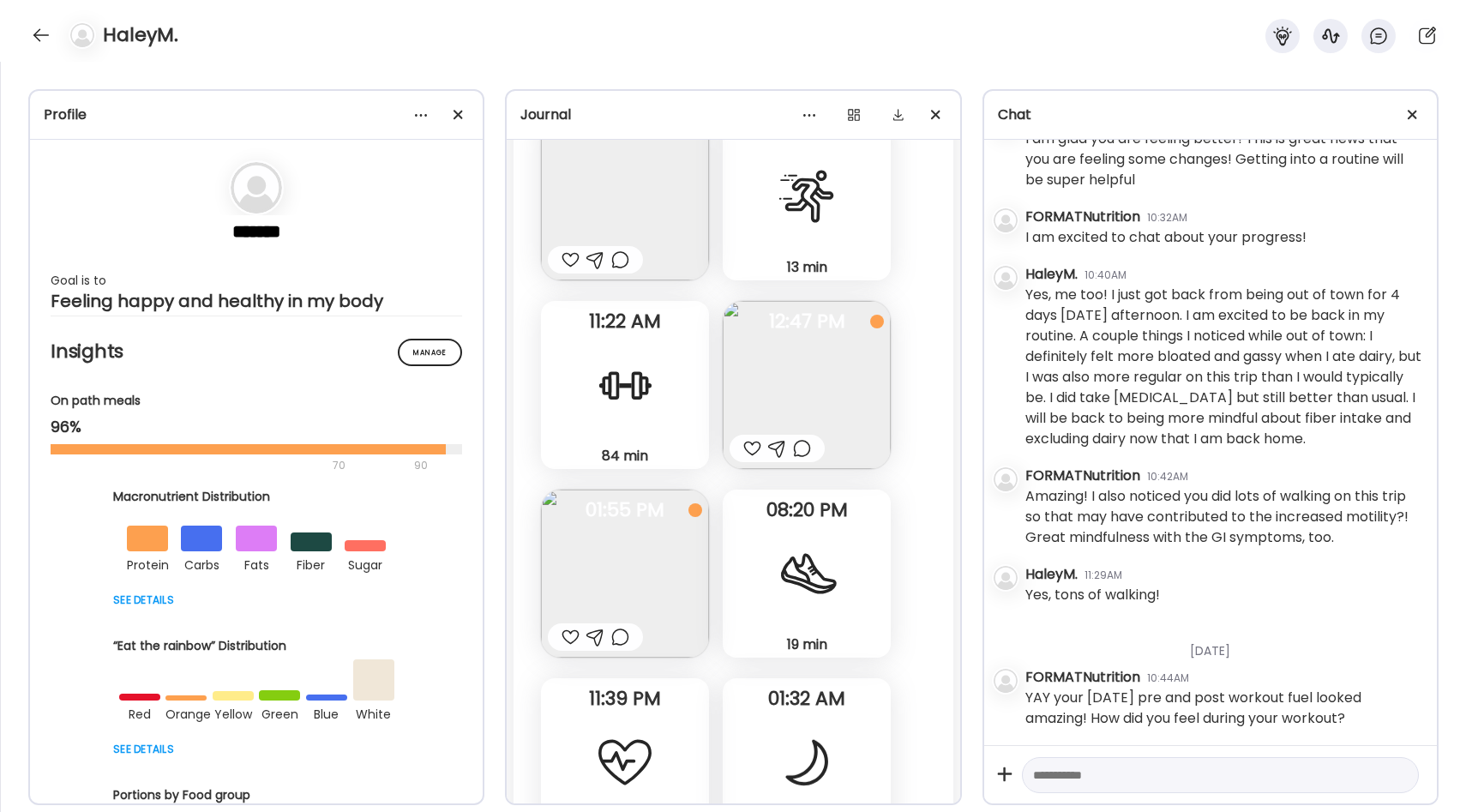
scroll to position [21113, 0]
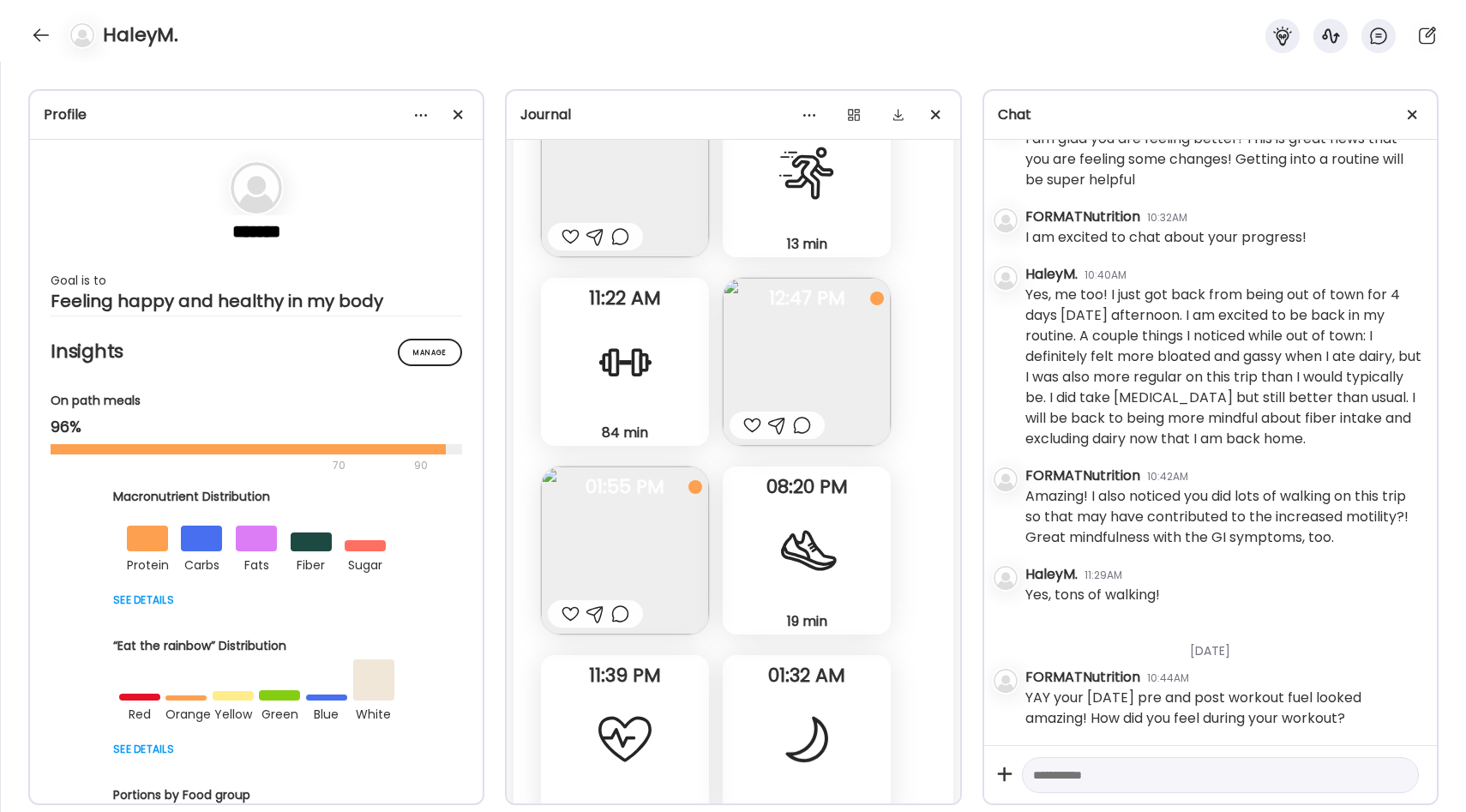
click at [639, 522] on img at bounding box center [624, 549] width 168 height 168
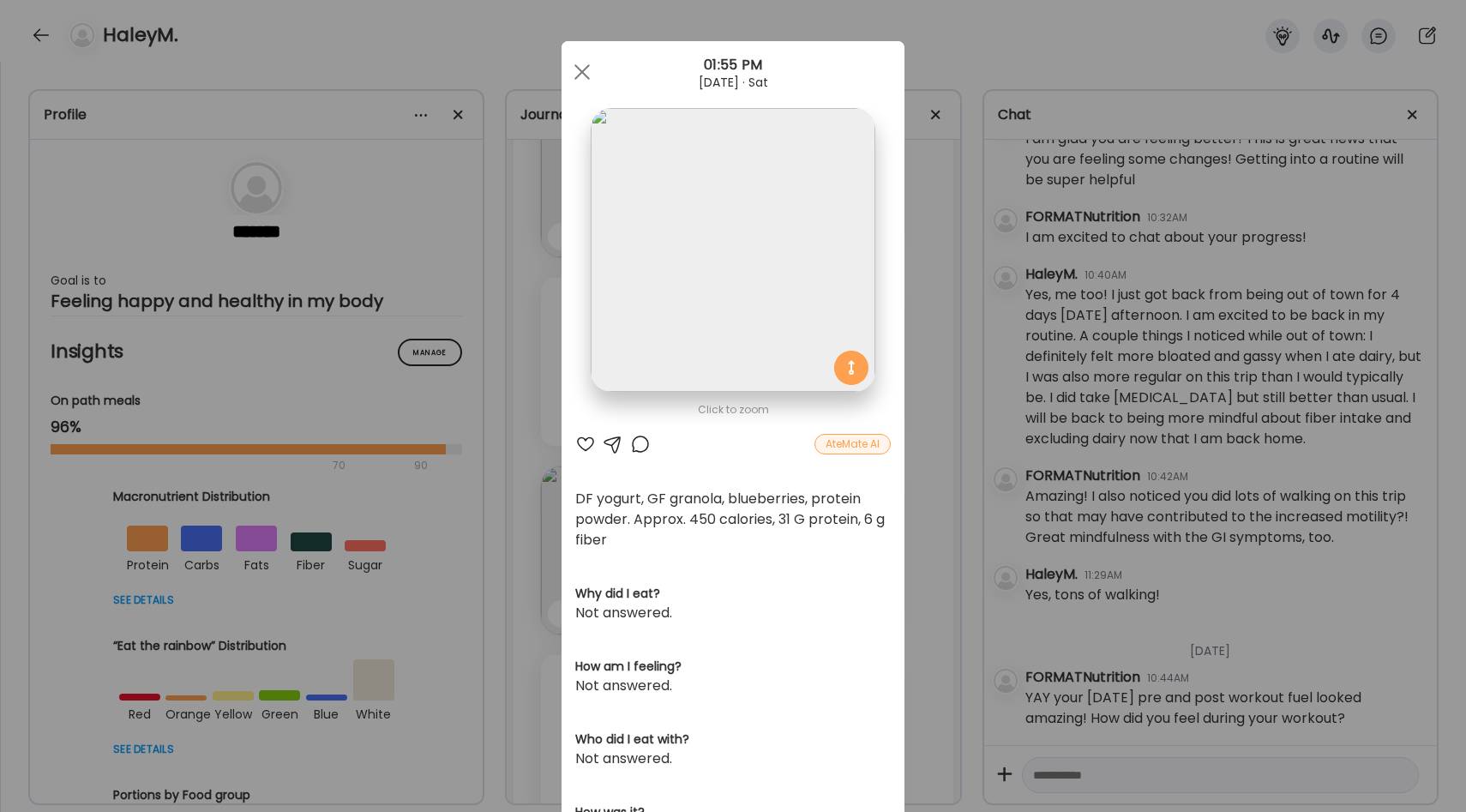
click at [924, 499] on div "Ate Coach Dashboard Wahoo! It’s official Take a moment to set up your Coach Pro…" at bounding box center [733, 406] width 1466 height 812
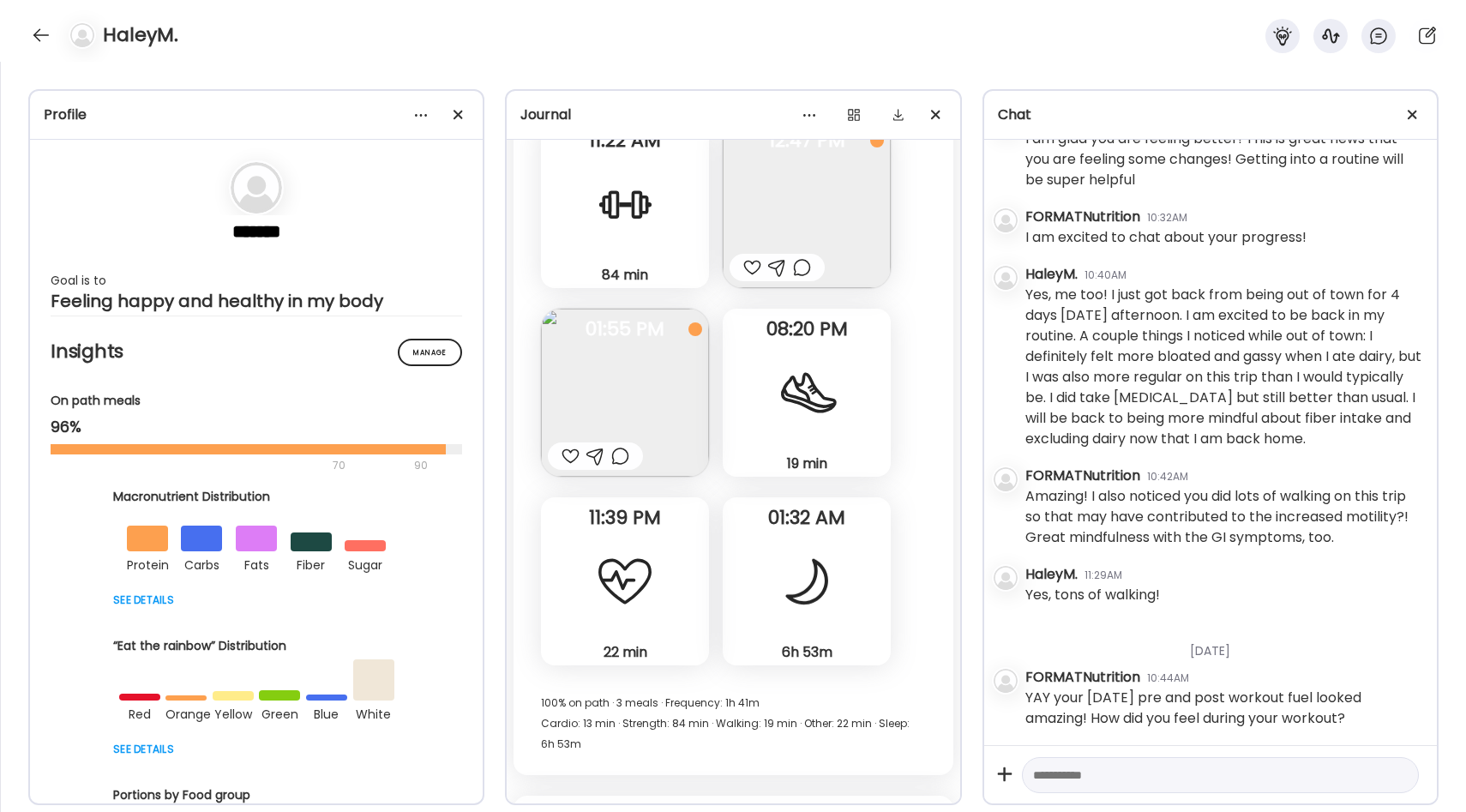
scroll to position [21272, 0]
click at [645, 558] on div at bounding box center [624, 580] width 62 height 62
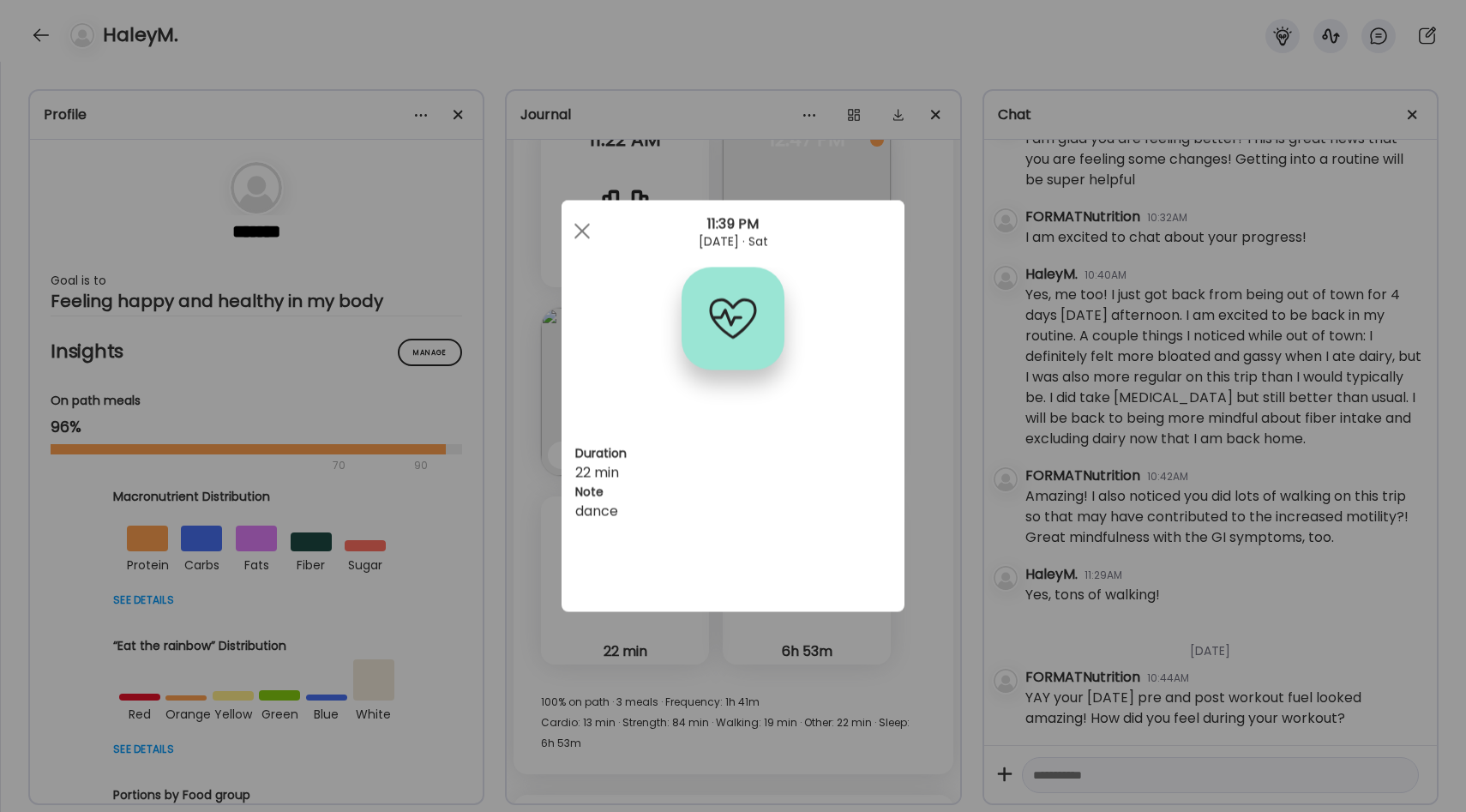
click at [922, 476] on div "Ate Coach Dashboard Wahoo! It’s official Take a moment to set up your Coach Pro…" at bounding box center [733, 406] width 1466 height 812
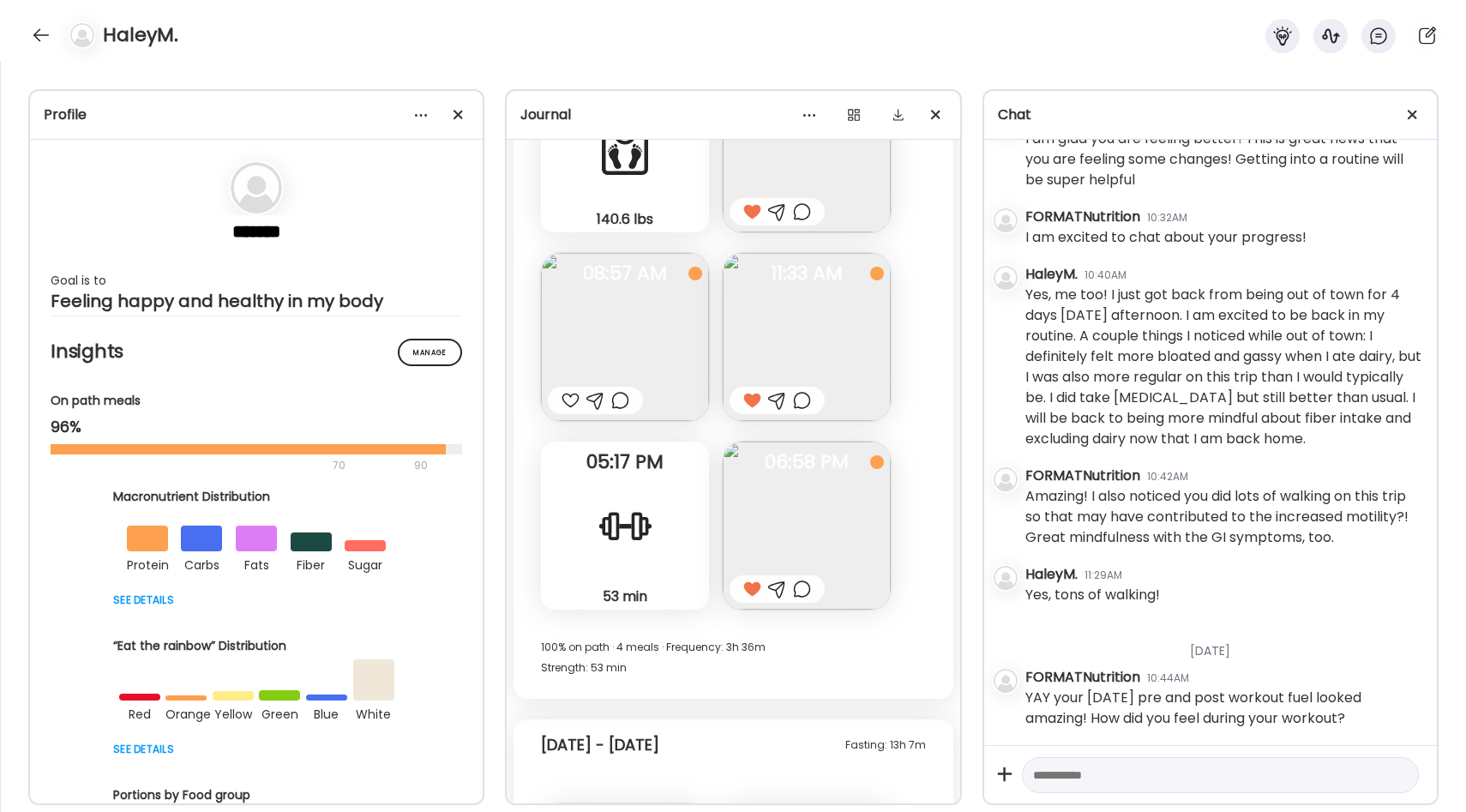
scroll to position [19137, 0]
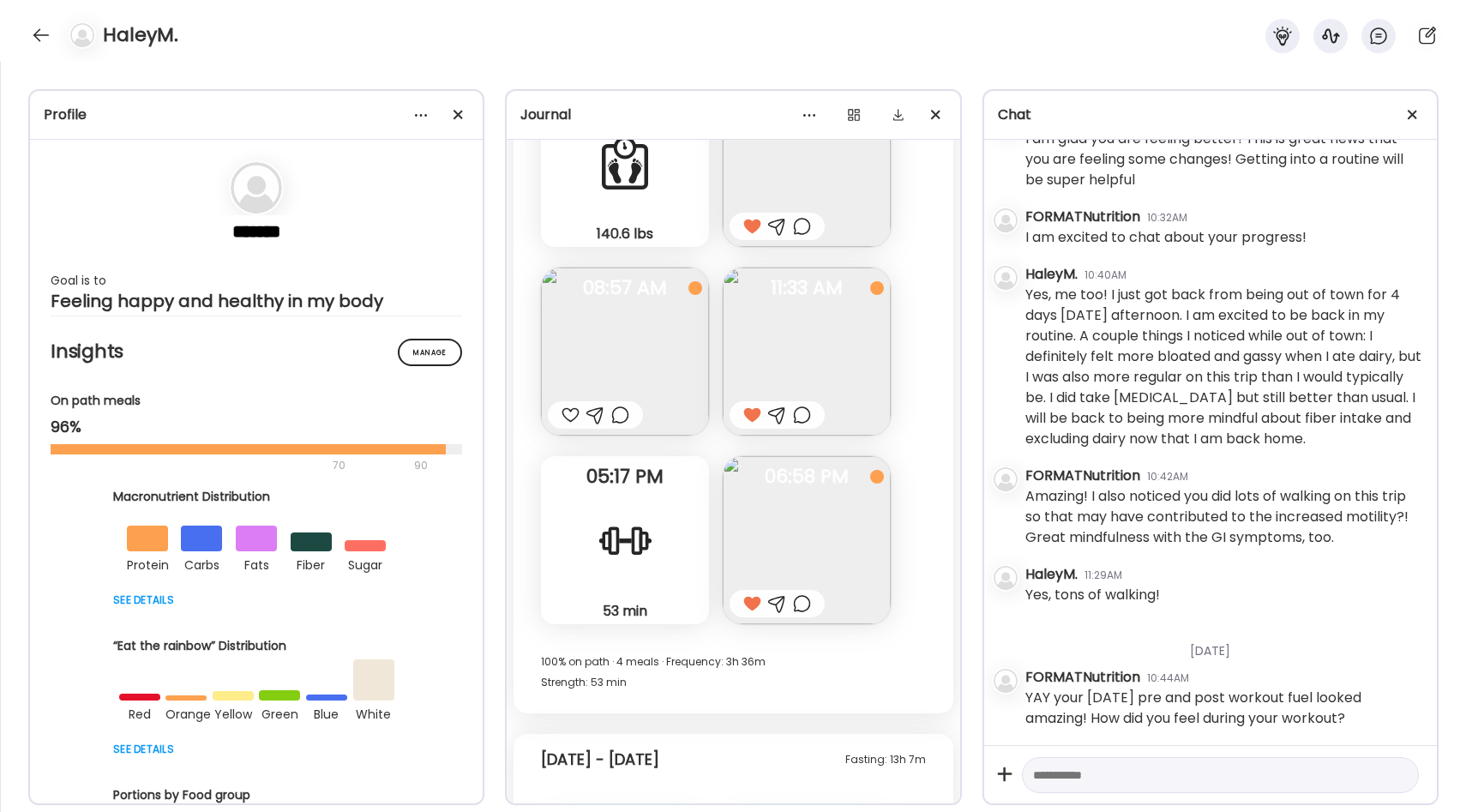
click at [657, 540] on div "53 min Strength" at bounding box center [624, 540] width 168 height 168
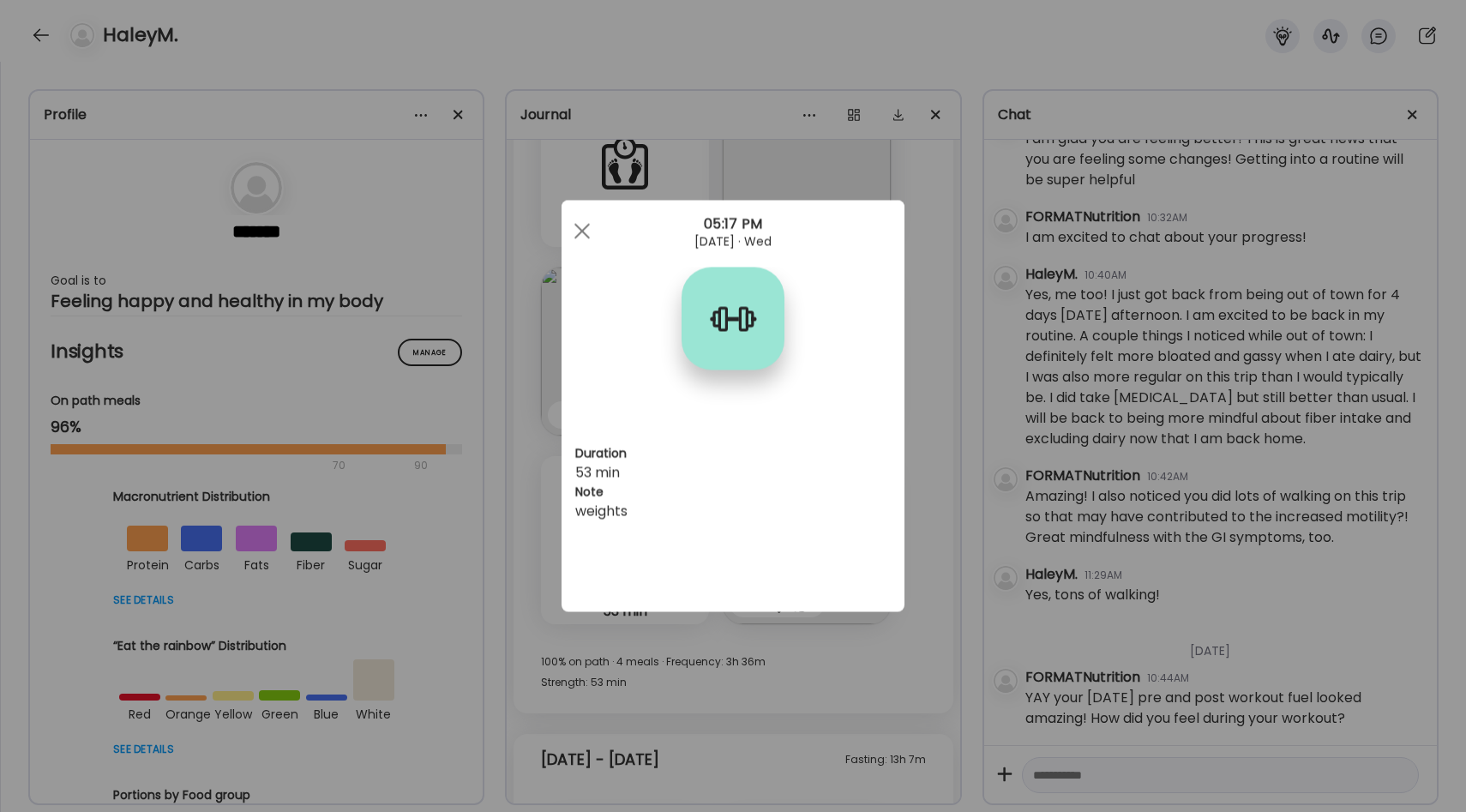
click at [944, 497] on div "Ate Coach Dashboard Wahoo! It’s official Take a moment to set up your Coach Pro…" at bounding box center [733, 406] width 1466 height 812
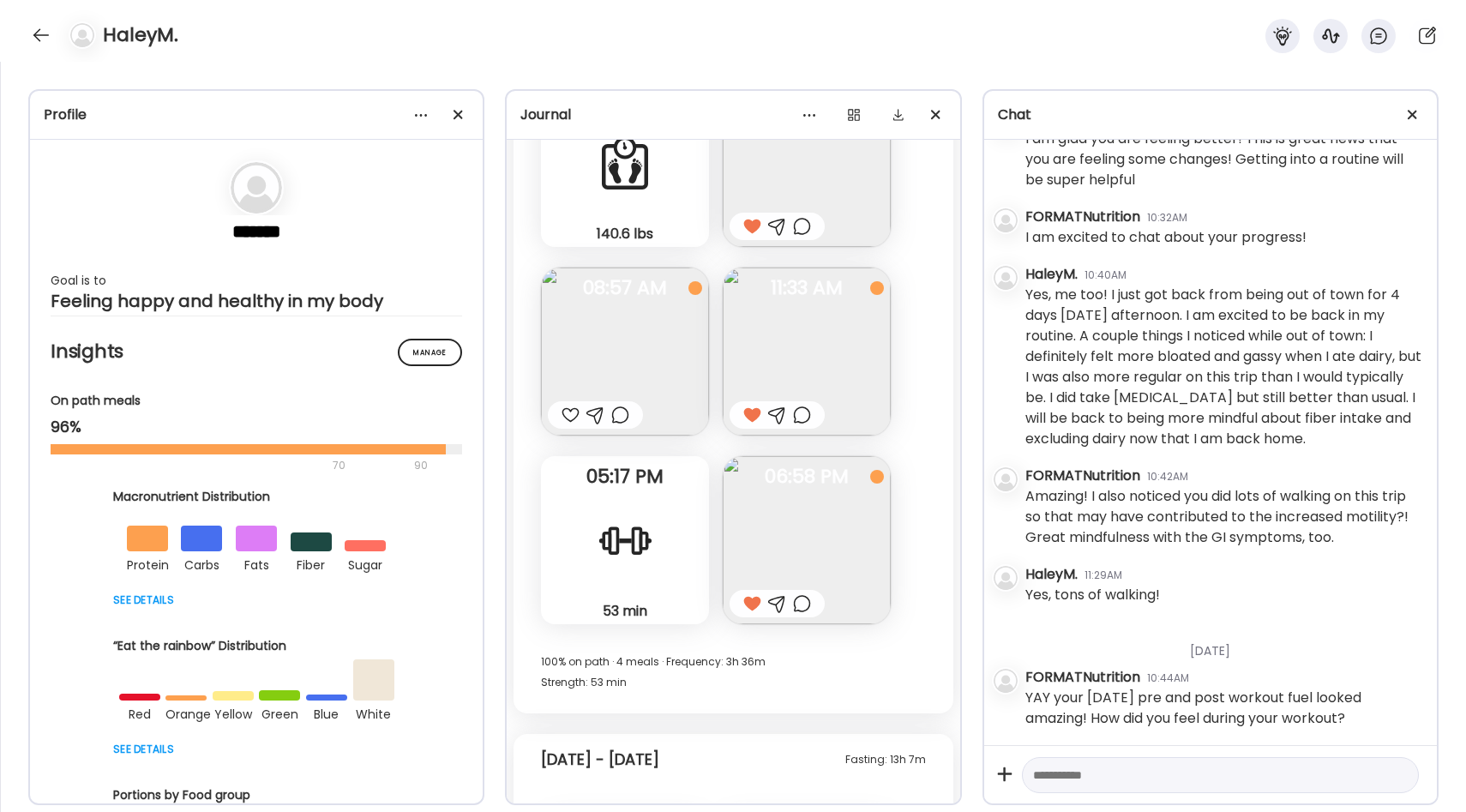
click at [868, 514] on img at bounding box center [806, 540] width 168 height 168
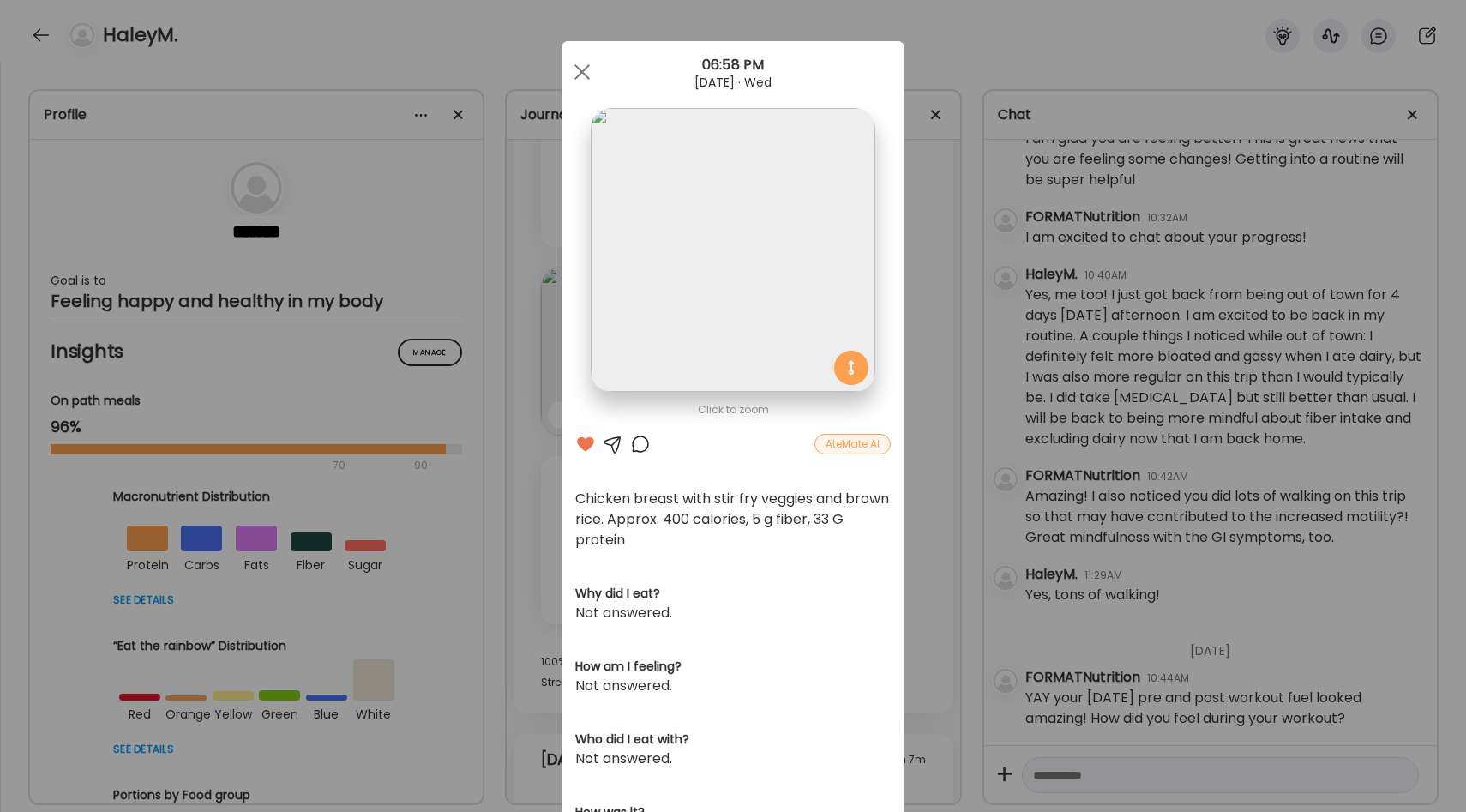
click at [958, 505] on div "Ate Coach Dashboard Wahoo! It’s official Take a moment to set up your Coach Pro…" at bounding box center [733, 406] width 1466 height 812
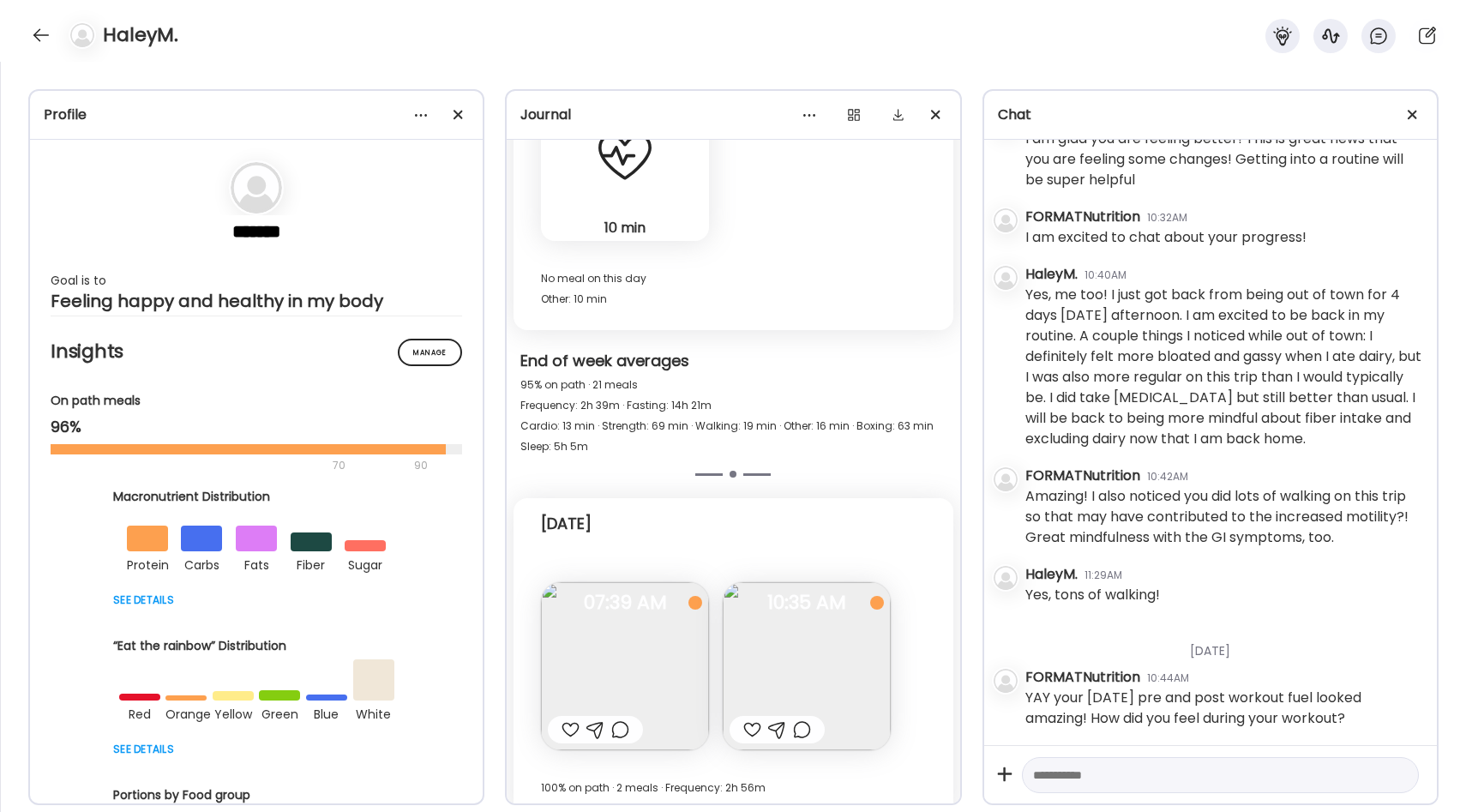
scroll to position [22099, 0]
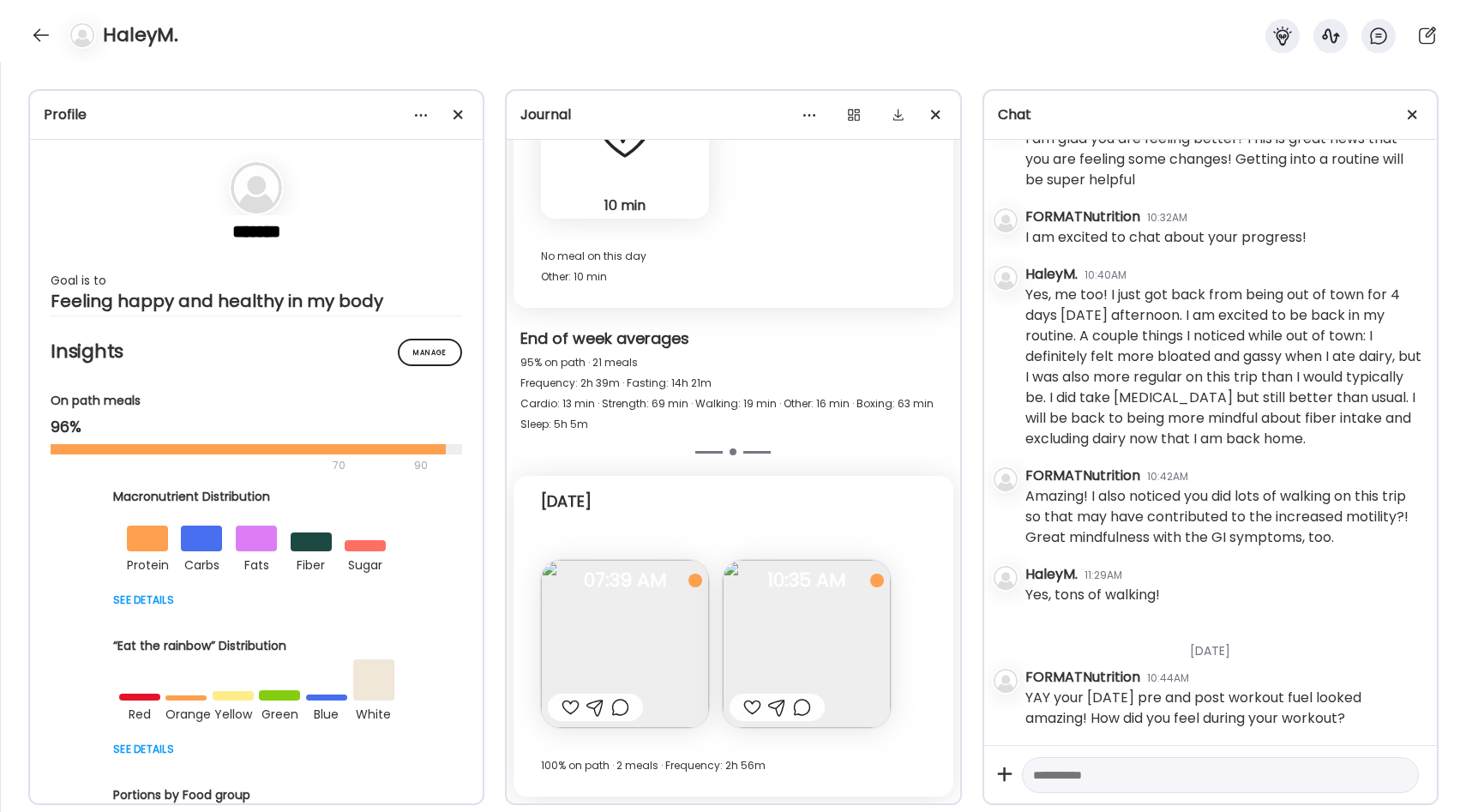
click at [636, 637] on img at bounding box center [624, 643] width 168 height 168
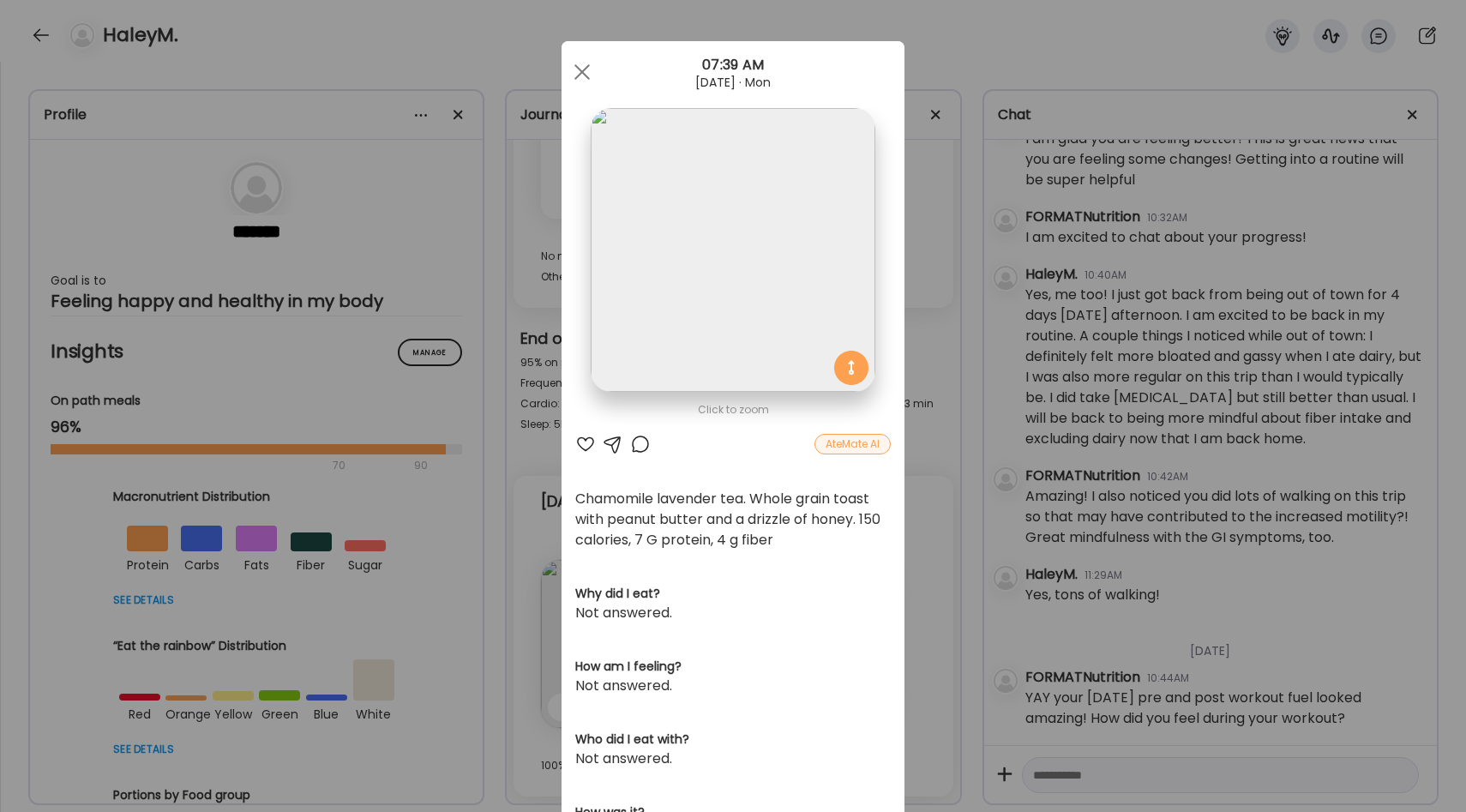
click at [921, 590] on div "Ate Coach Dashboard Wahoo! It’s official Take a moment to set up your Coach Pro…" at bounding box center [733, 406] width 1466 height 812
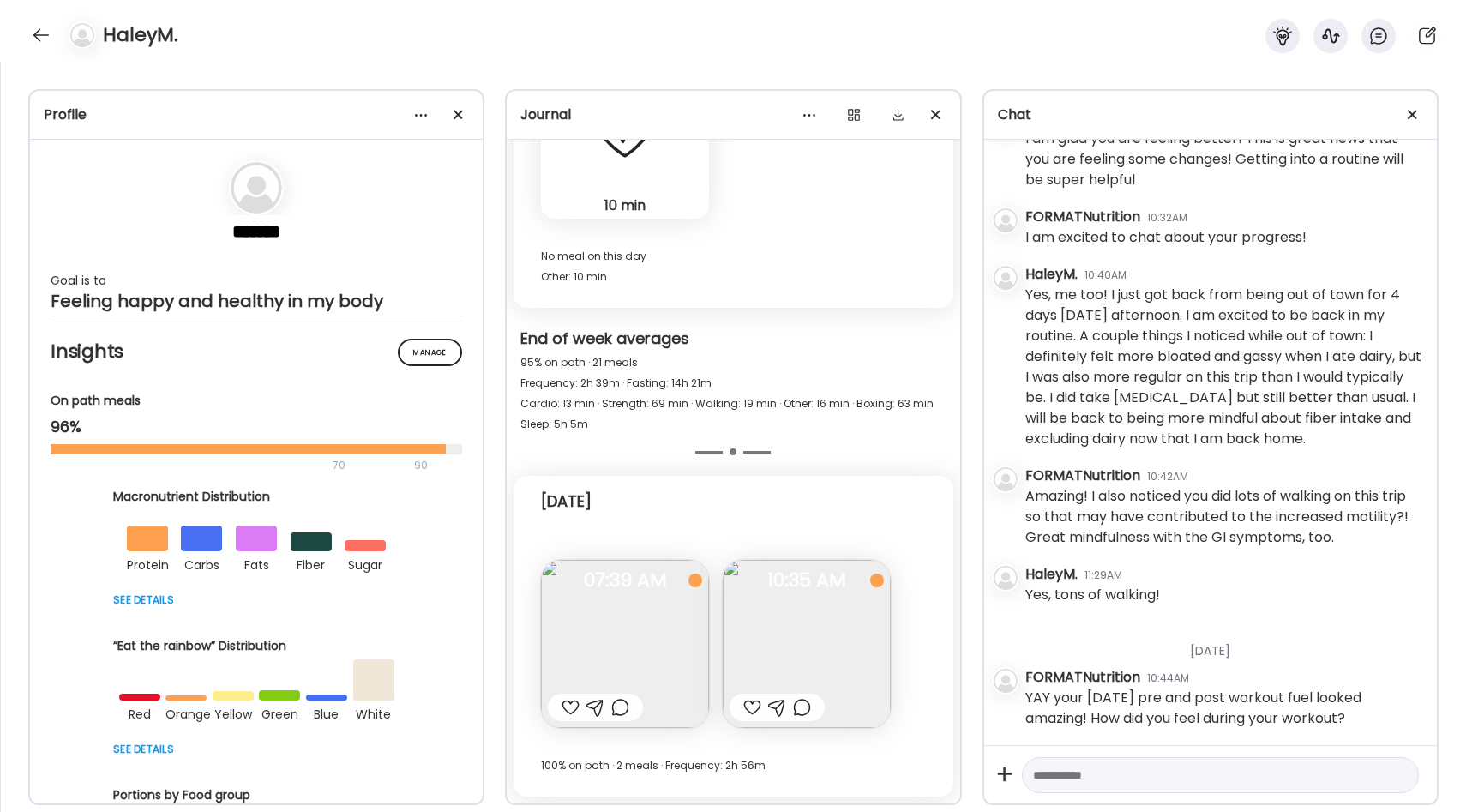
click at [819, 640] on img at bounding box center [806, 643] width 168 height 168
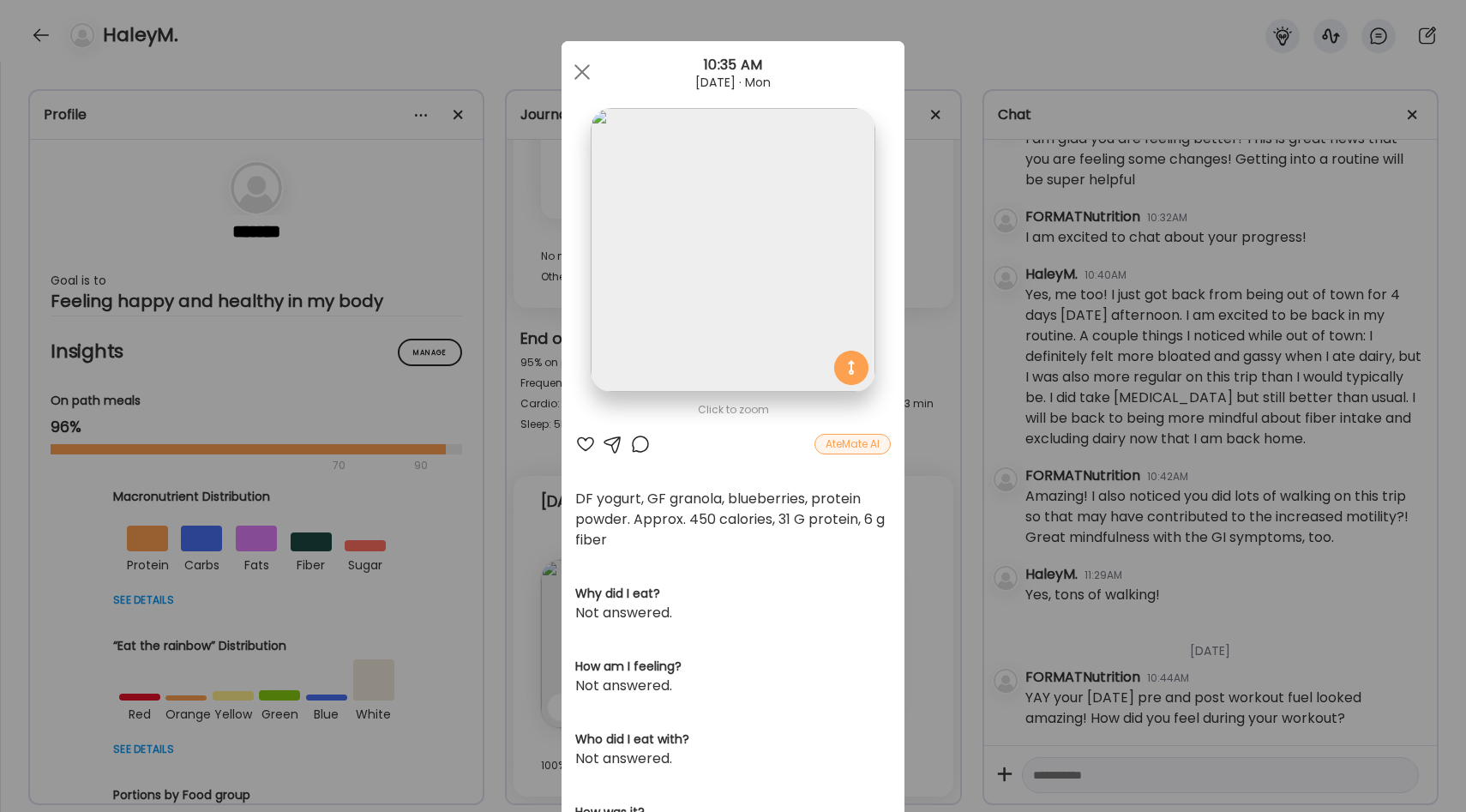
click at [923, 585] on div "Ate Coach Dashboard Wahoo! It’s official Take a moment to set up your Coach Pro…" at bounding box center [733, 406] width 1466 height 812
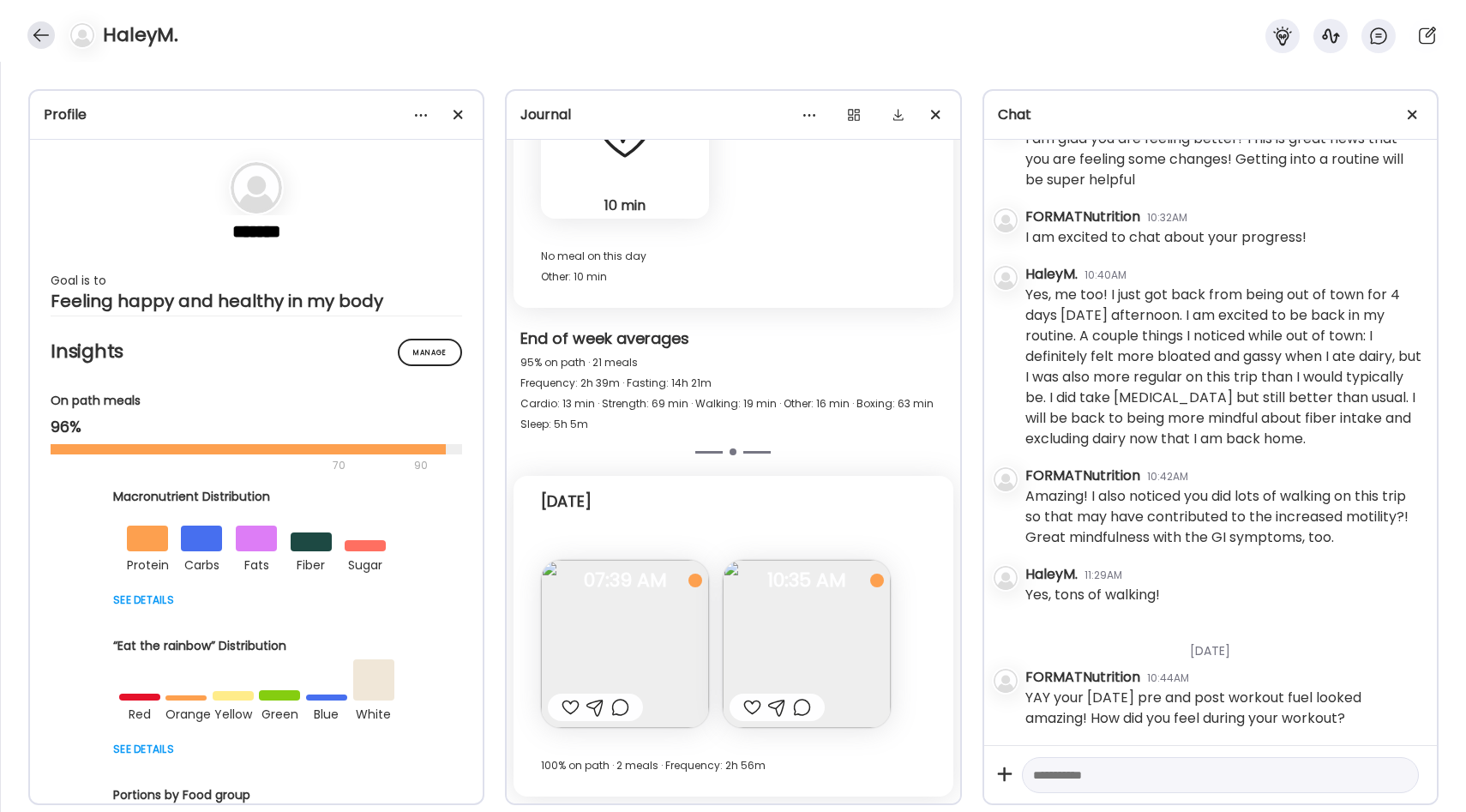
click at [37, 39] on div at bounding box center [40, 35] width 27 height 27
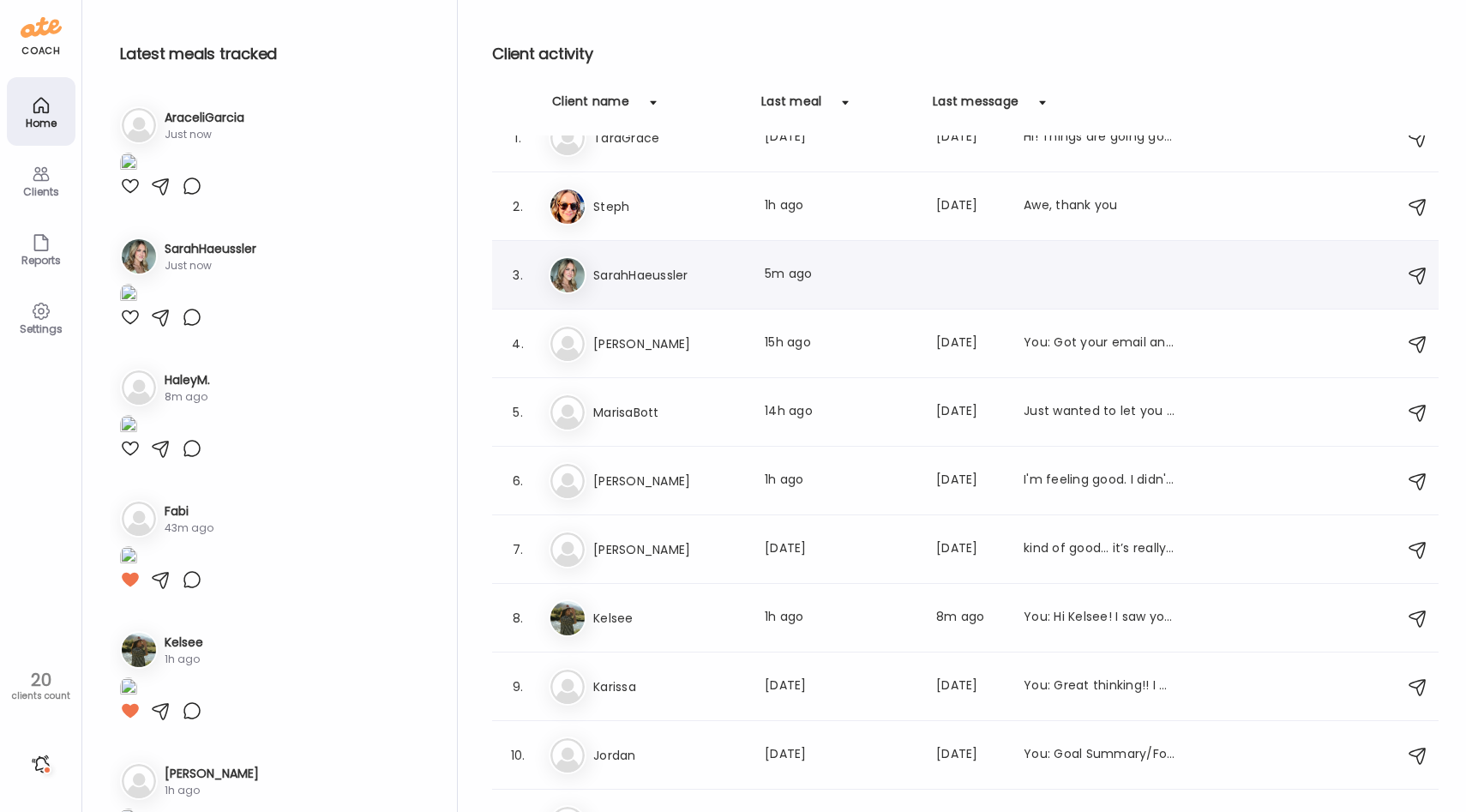
scroll to position [26, 0]
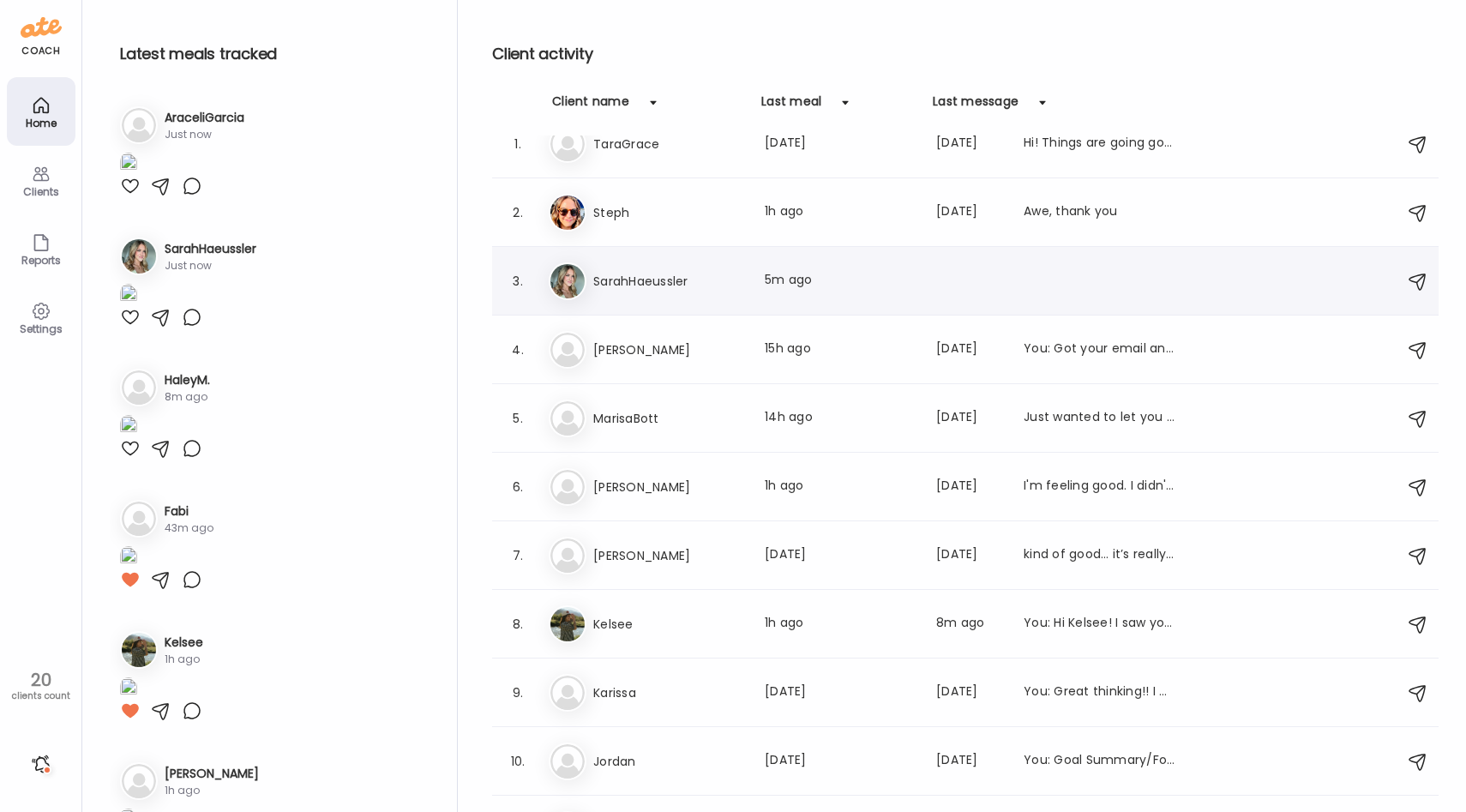
click at [658, 269] on div "Sa SarahHaeussler Last meal: 5m ago" at bounding box center [968, 281] width 838 height 38
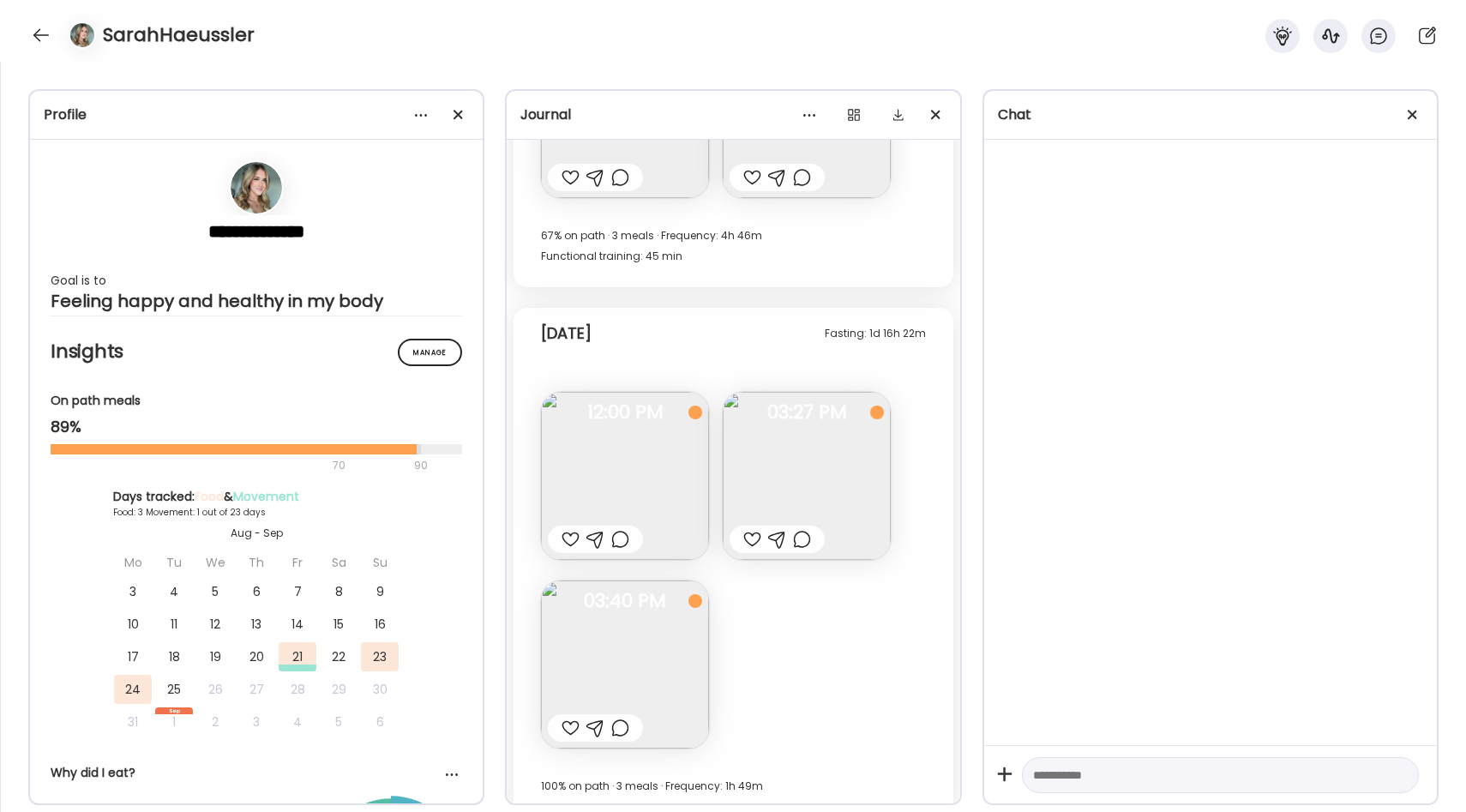
scroll to position [460, 0]
click at [799, 433] on img at bounding box center [806, 479] width 168 height 168
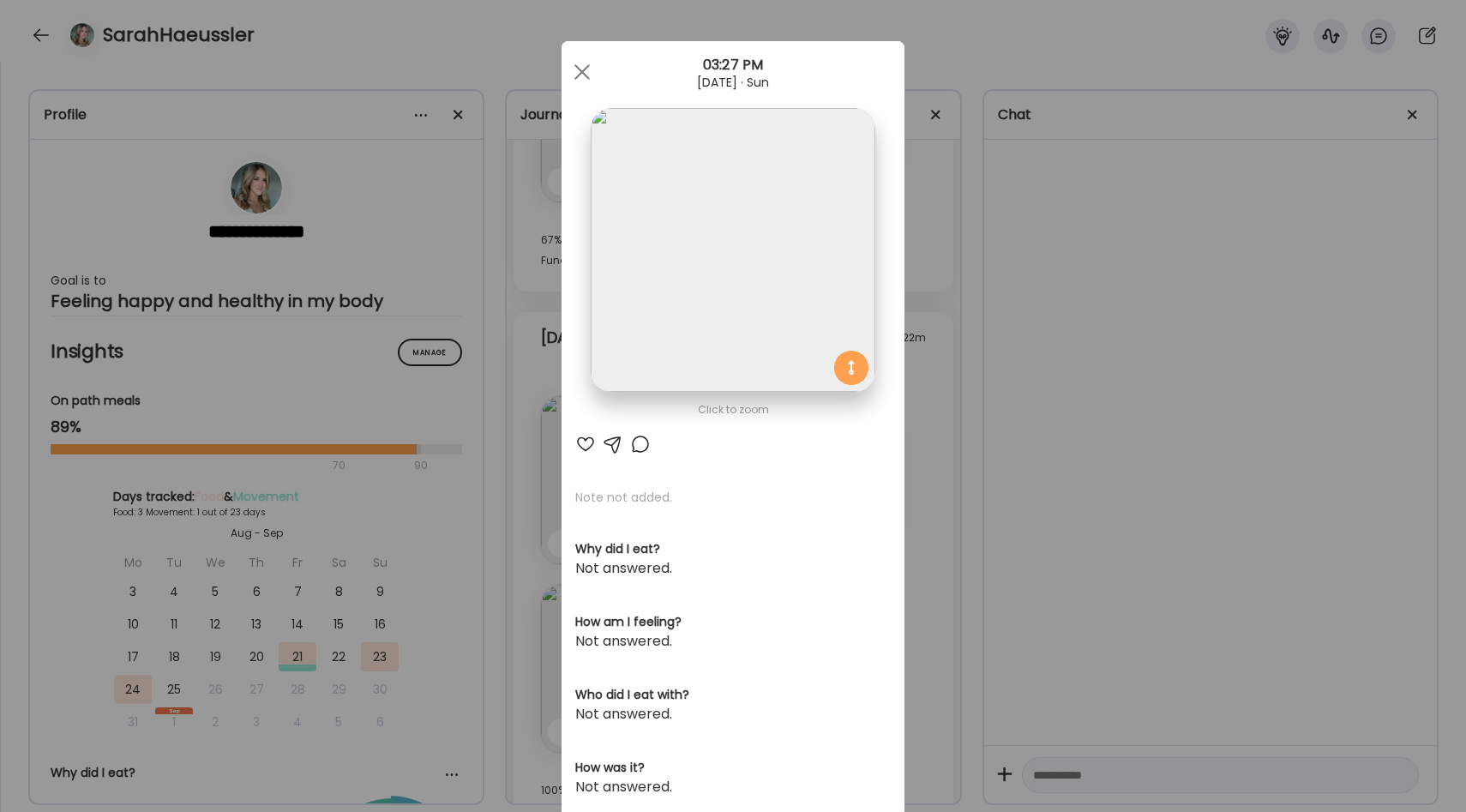
click at [907, 454] on div "Ate Coach Dashboard Wahoo! It’s official Take a moment to set up your Coach Pro…" at bounding box center [733, 406] width 1466 height 812
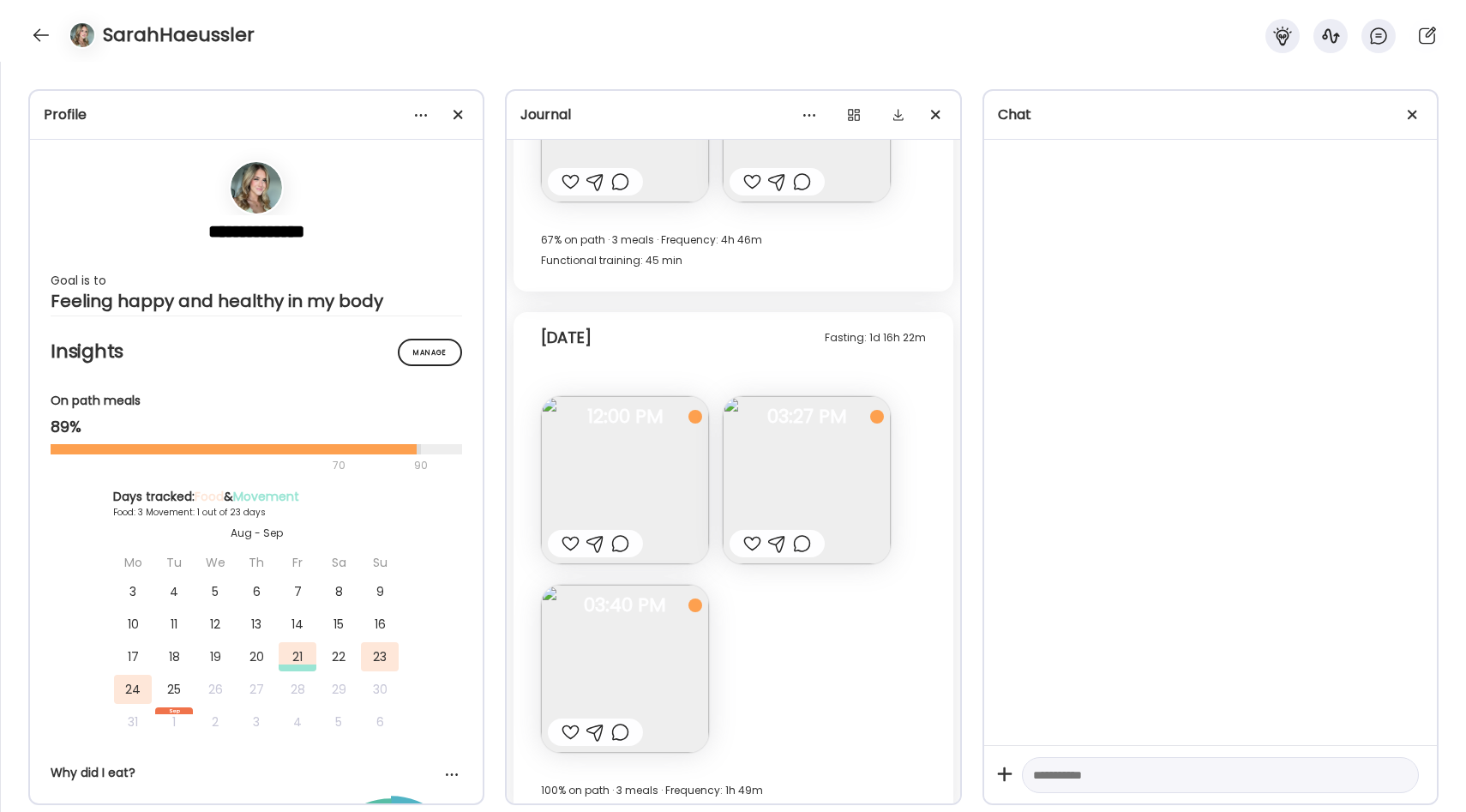
click at [750, 539] on div at bounding box center [752, 543] width 18 height 21
click at [803, 544] on div at bounding box center [802, 543] width 18 height 21
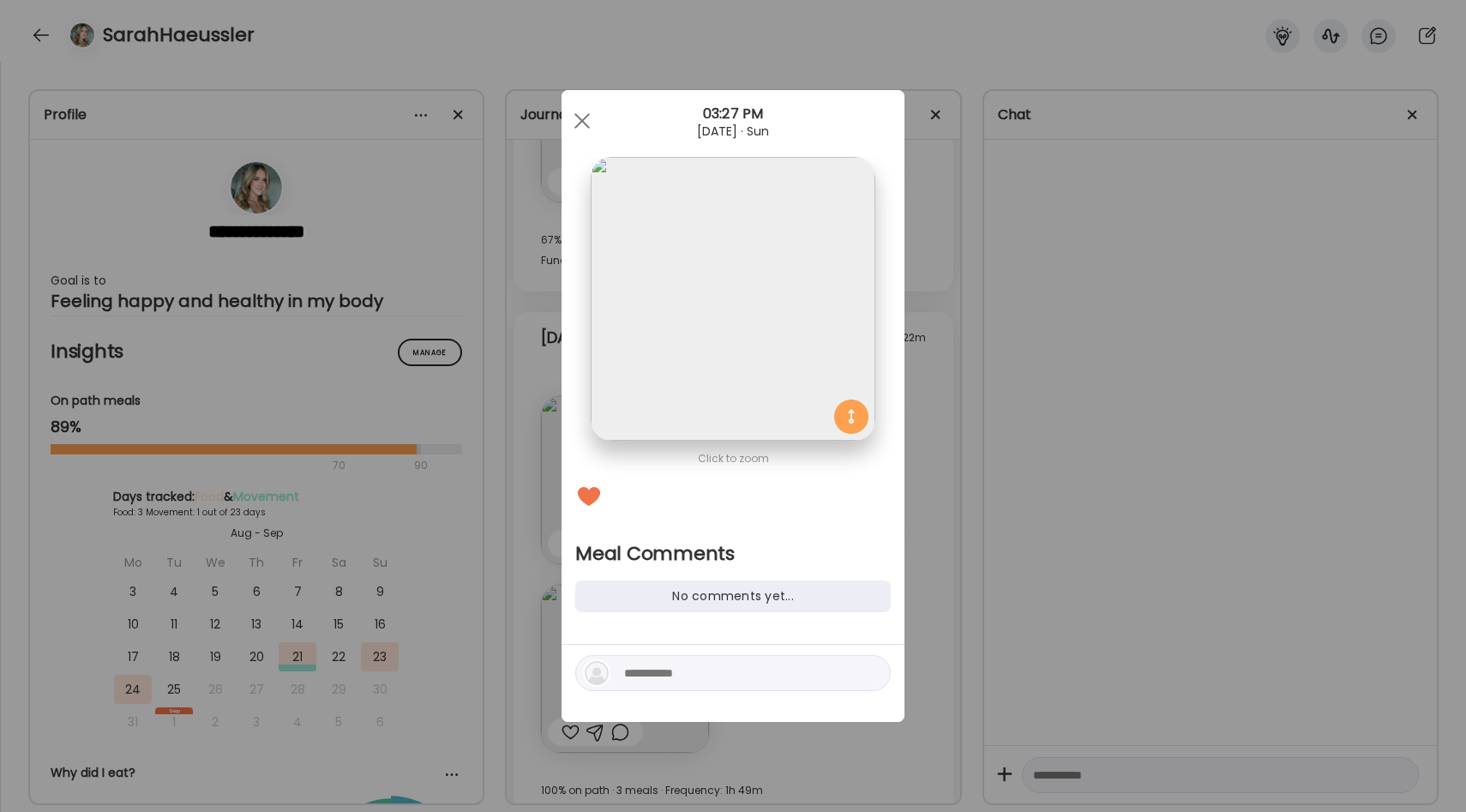
click at [730, 663] on textarea at bounding box center [739, 673] width 231 height 21
type textarea "***"
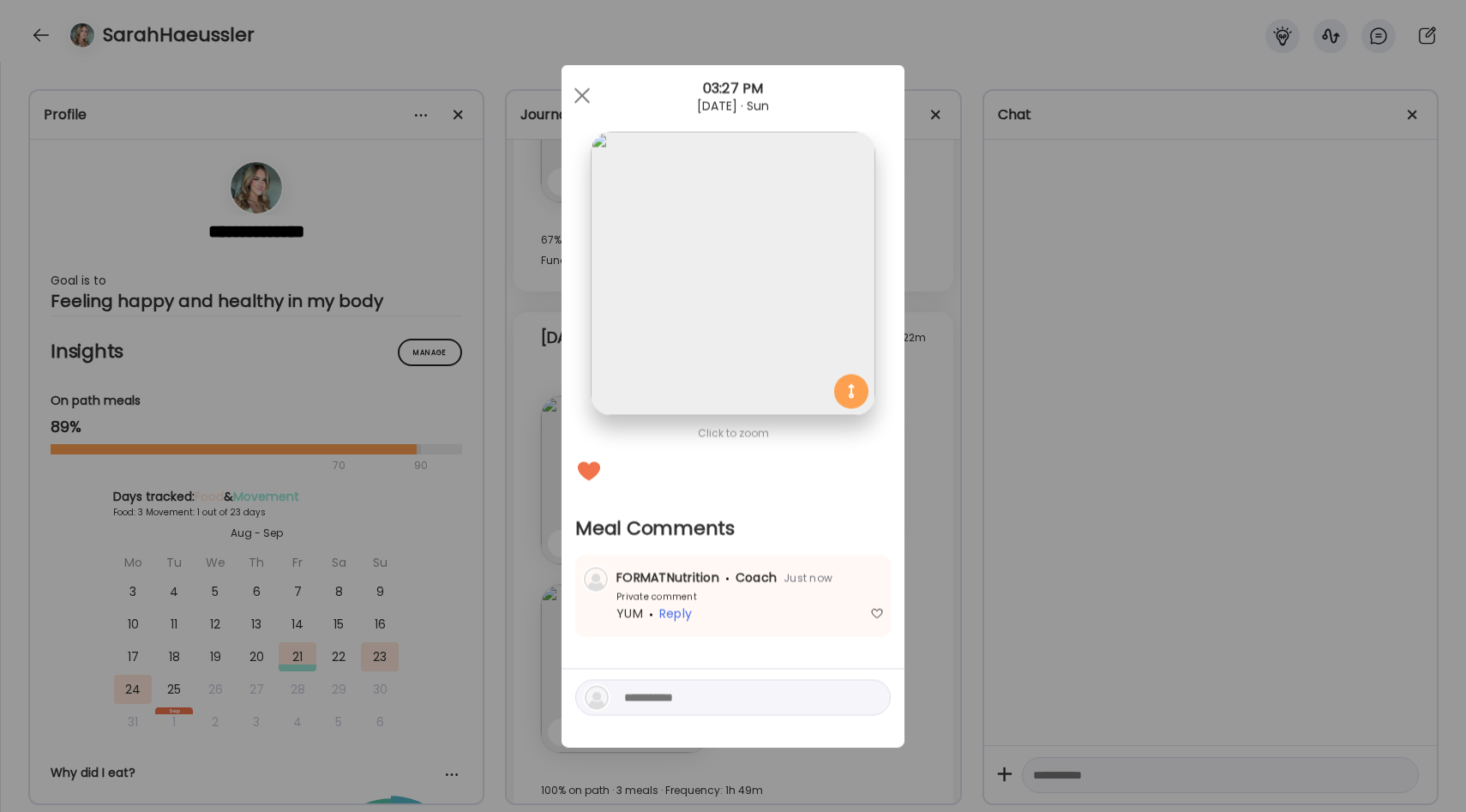
click at [939, 593] on div "Ate Coach Dashboard Wahoo! It’s official Take a moment to set up your Coach Pro…" at bounding box center [733, 406] width 1466 height 812
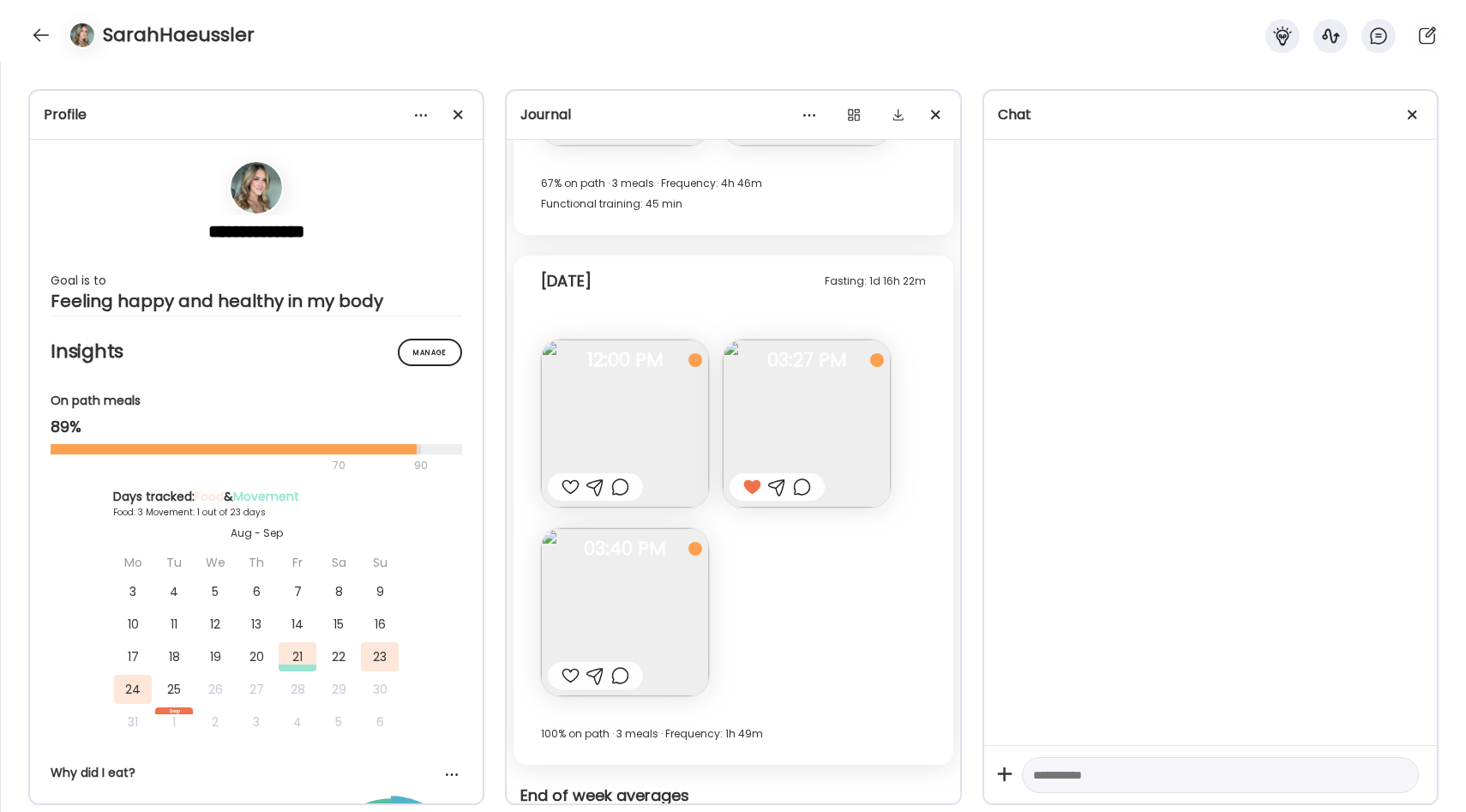
scroll to position [572, 0]
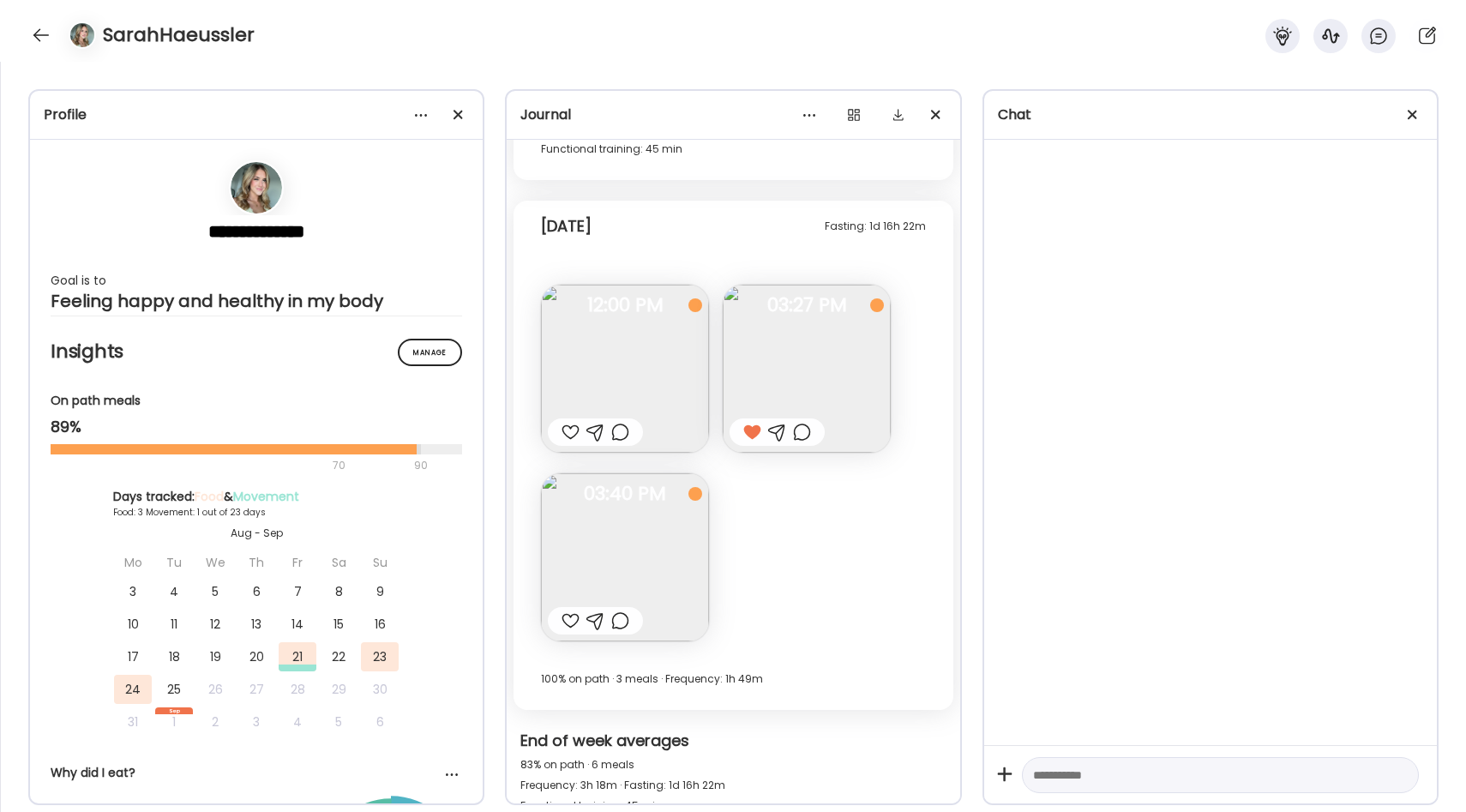
click at [668, 529] on img at bounding box center [624, 557] width 168 height 168
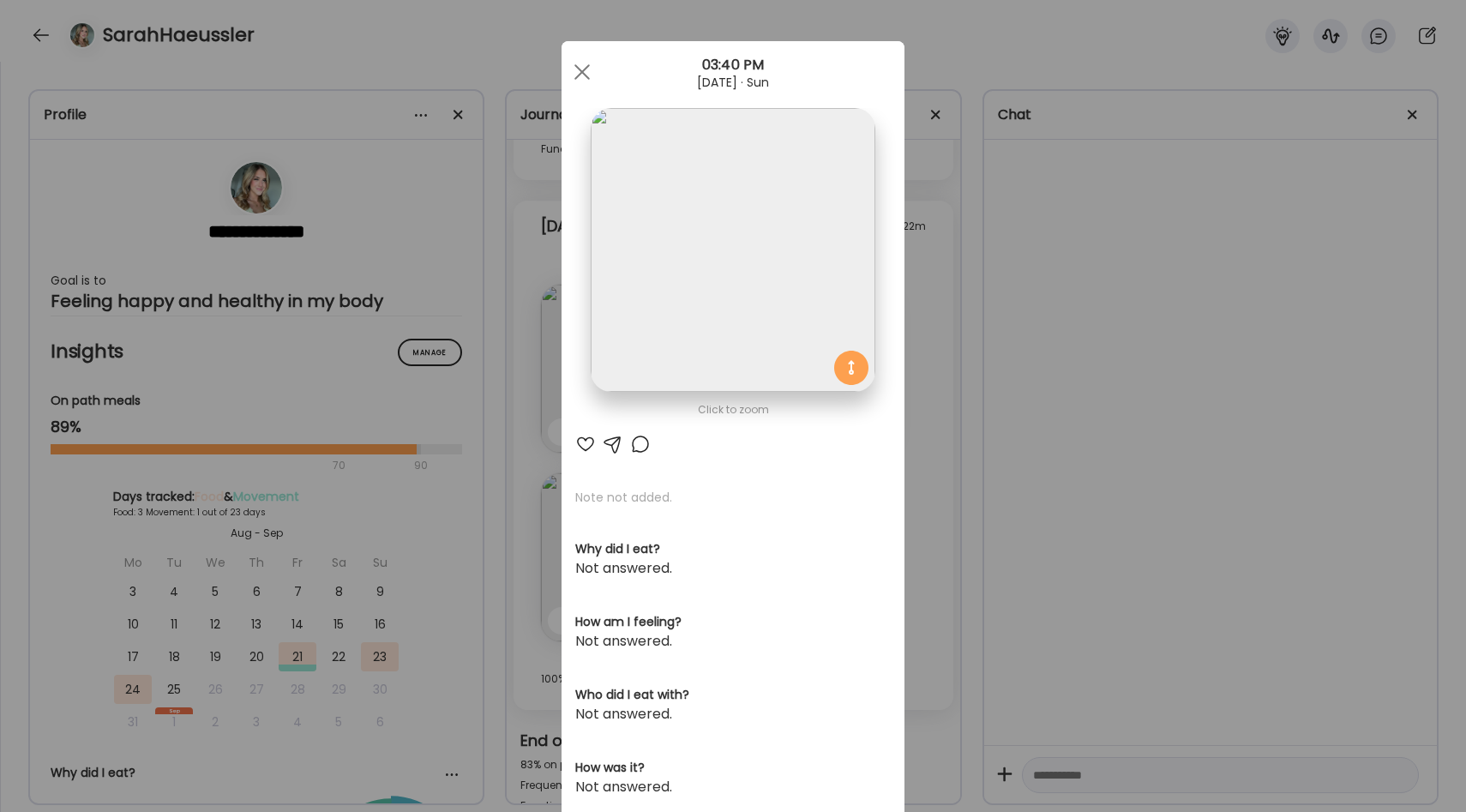
click at [937, 518] on div "Ate Coach Dashboard Wahoo! It’s official Take a moment to set up your Coach Pro…" at bounding box center [733, 406] width 1466 height 812
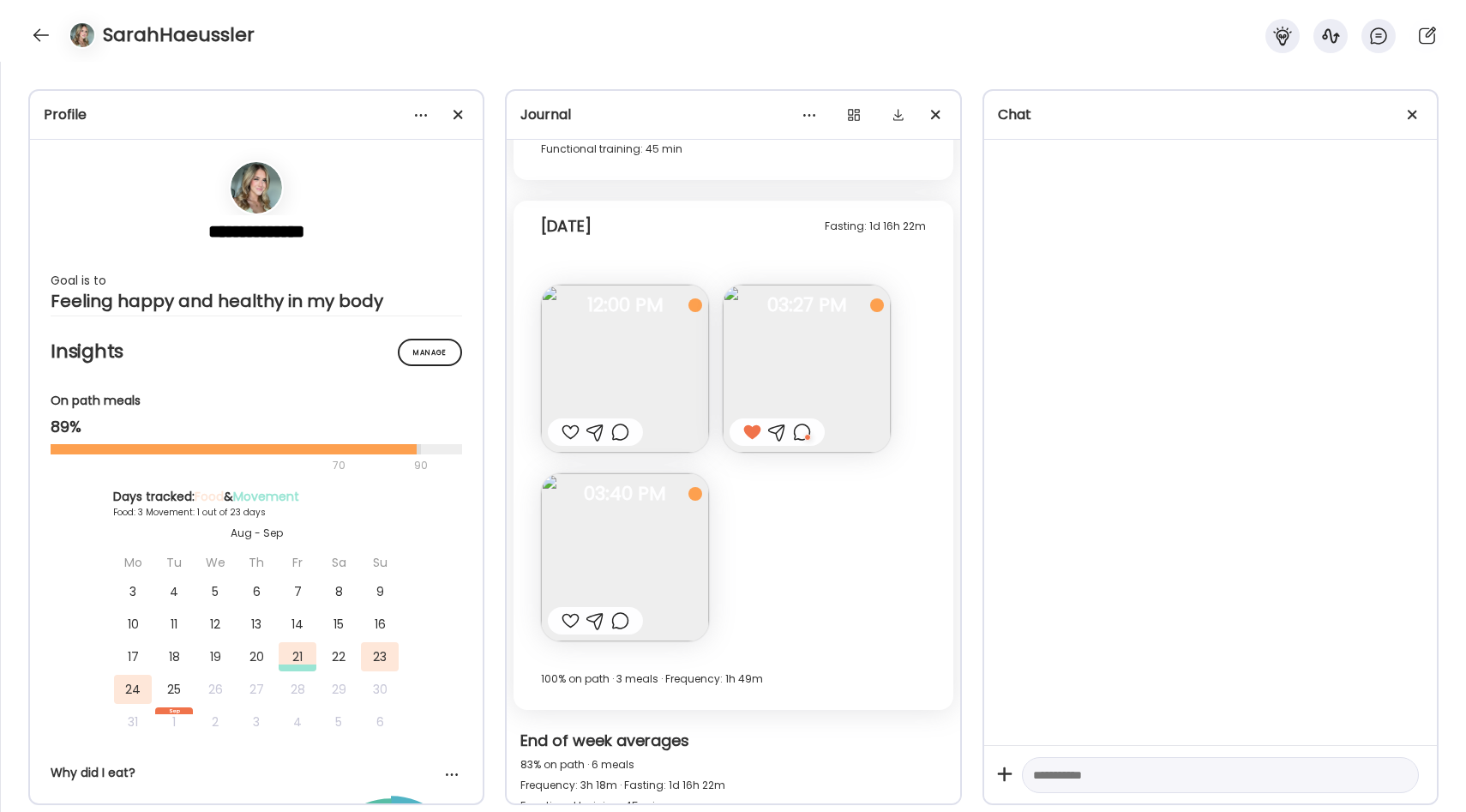
click at [625, 613] on div at bounding box center [621, 620] width 18 height 21
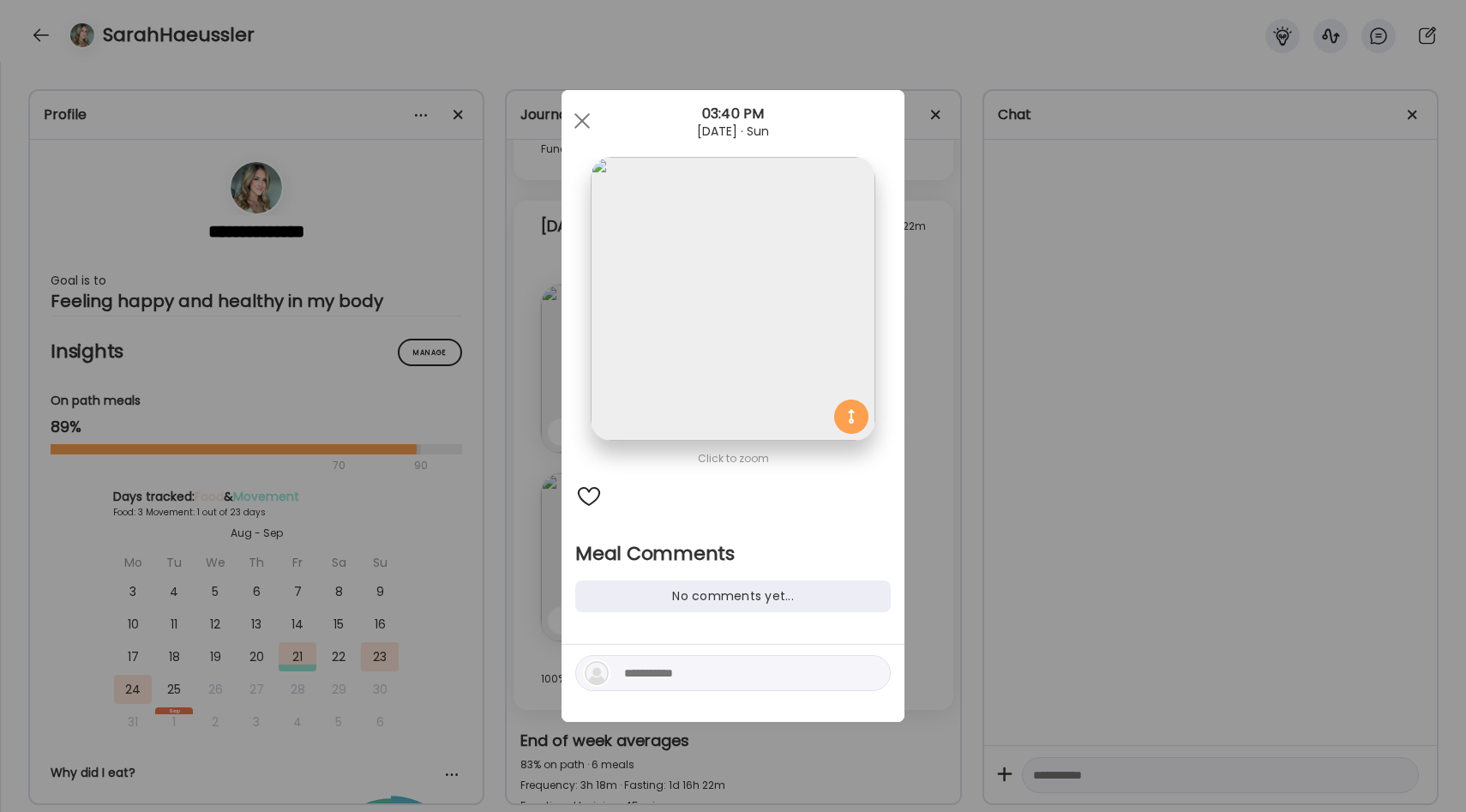
click at [650, 671] on textarea at bounding box center [739, 673] width 231 height 21
type textarea "**********"
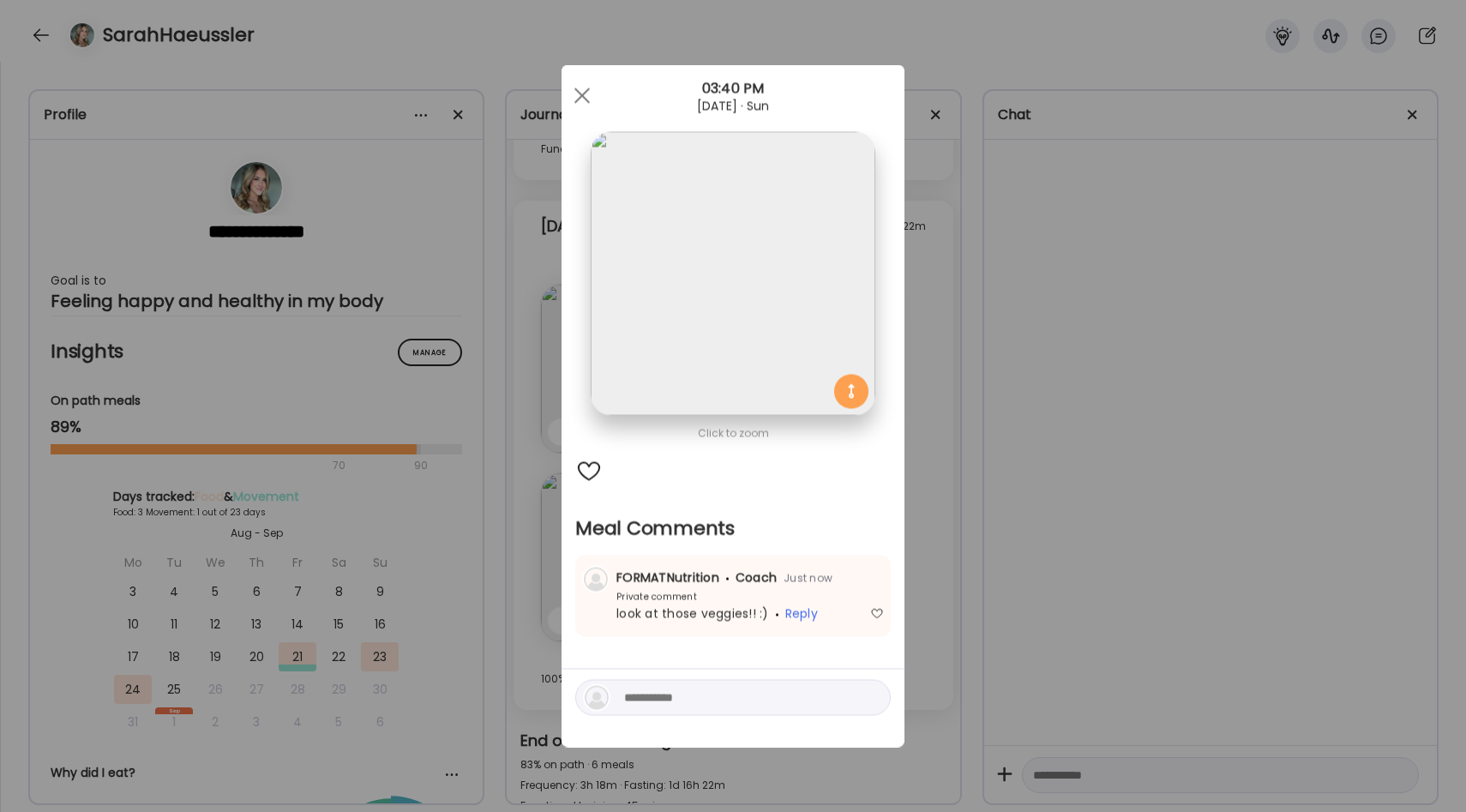
click at [938, 531] on div "Ate Coach Dashboard Wahoo! It’s official Take a moment to set up your Coach Pro…" at bounding box center [733, 406] width 1466 height 812
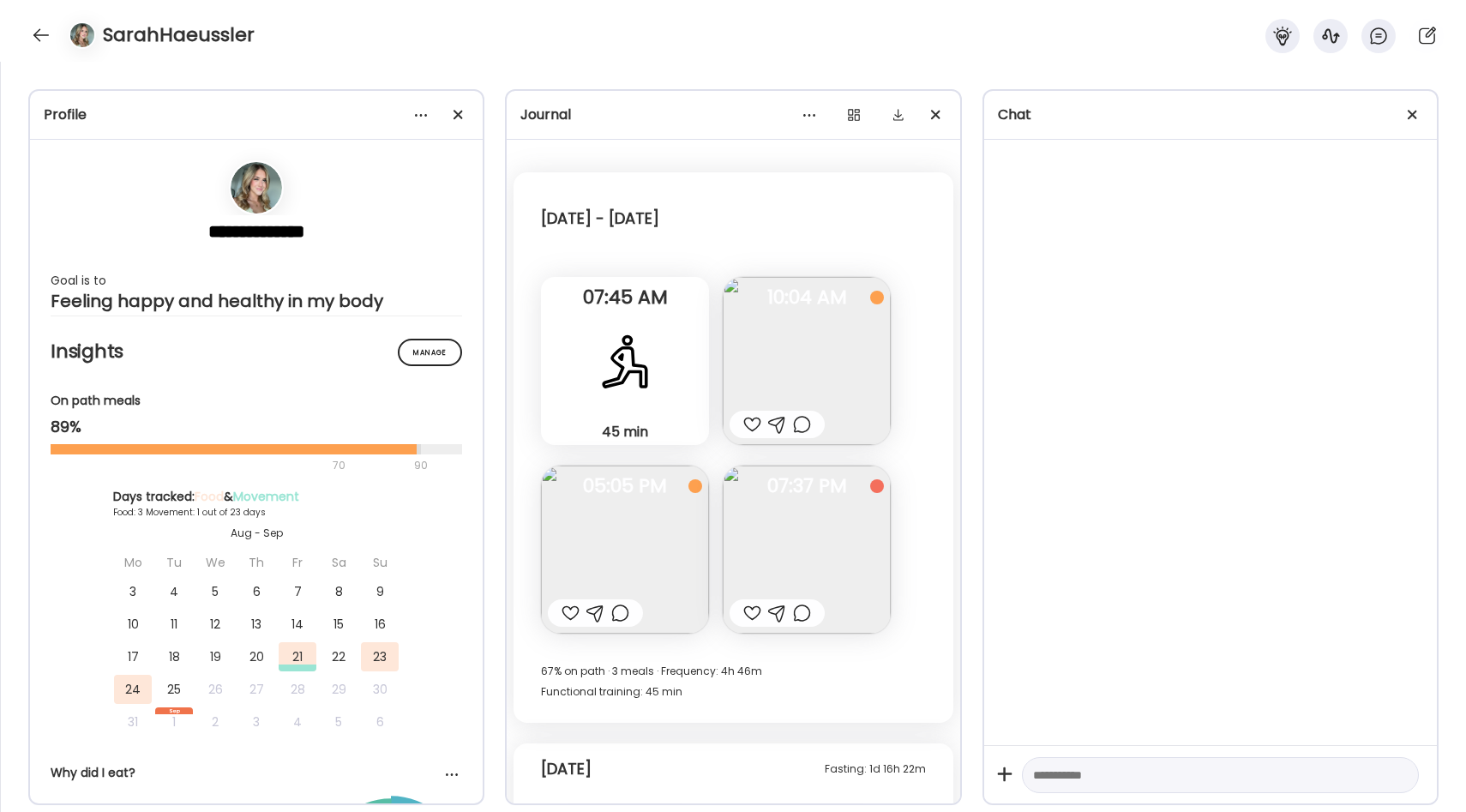
scroll to position [0, 0]
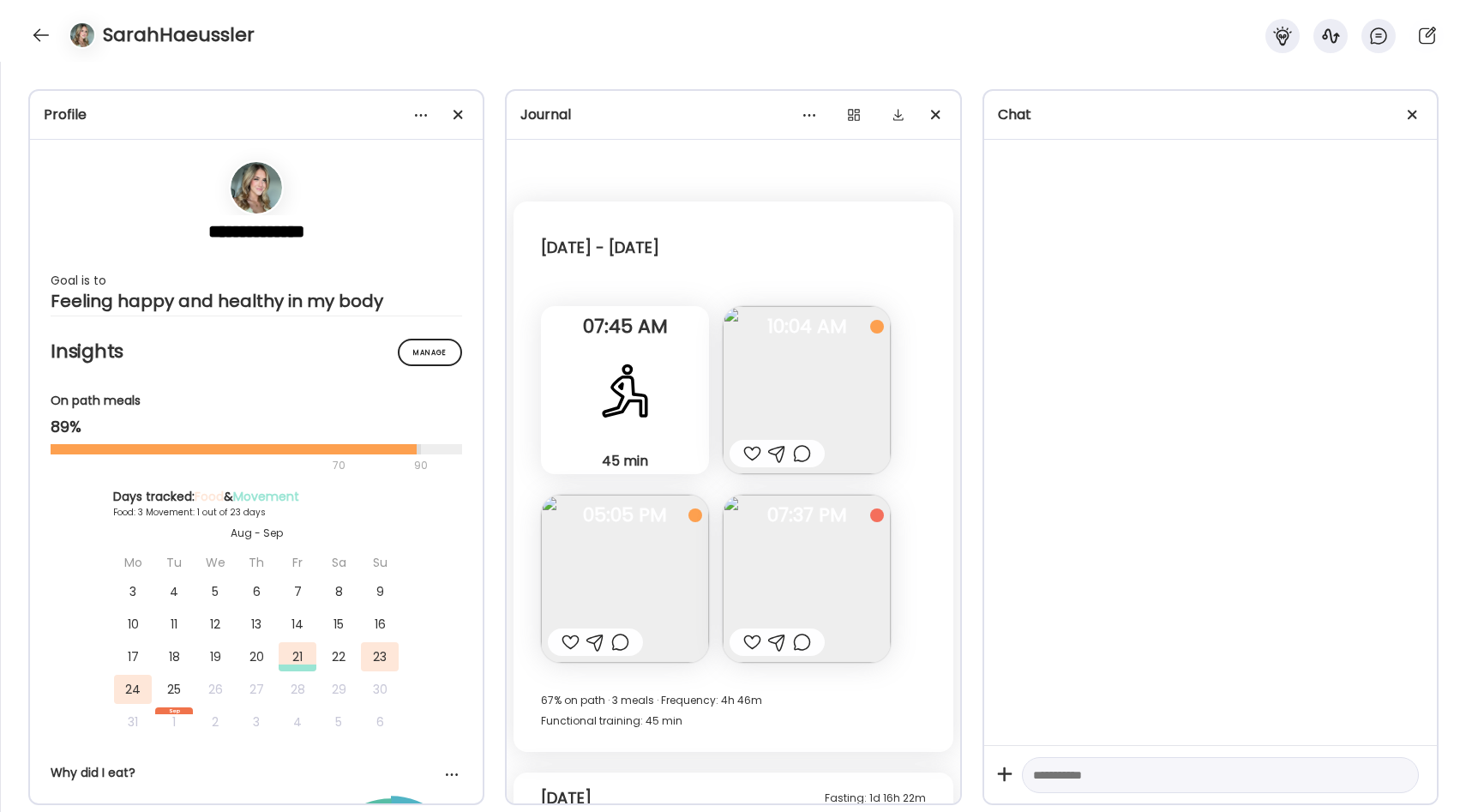
click at [768, 570] on img at bounding box center [806, 578] width 168 height 168
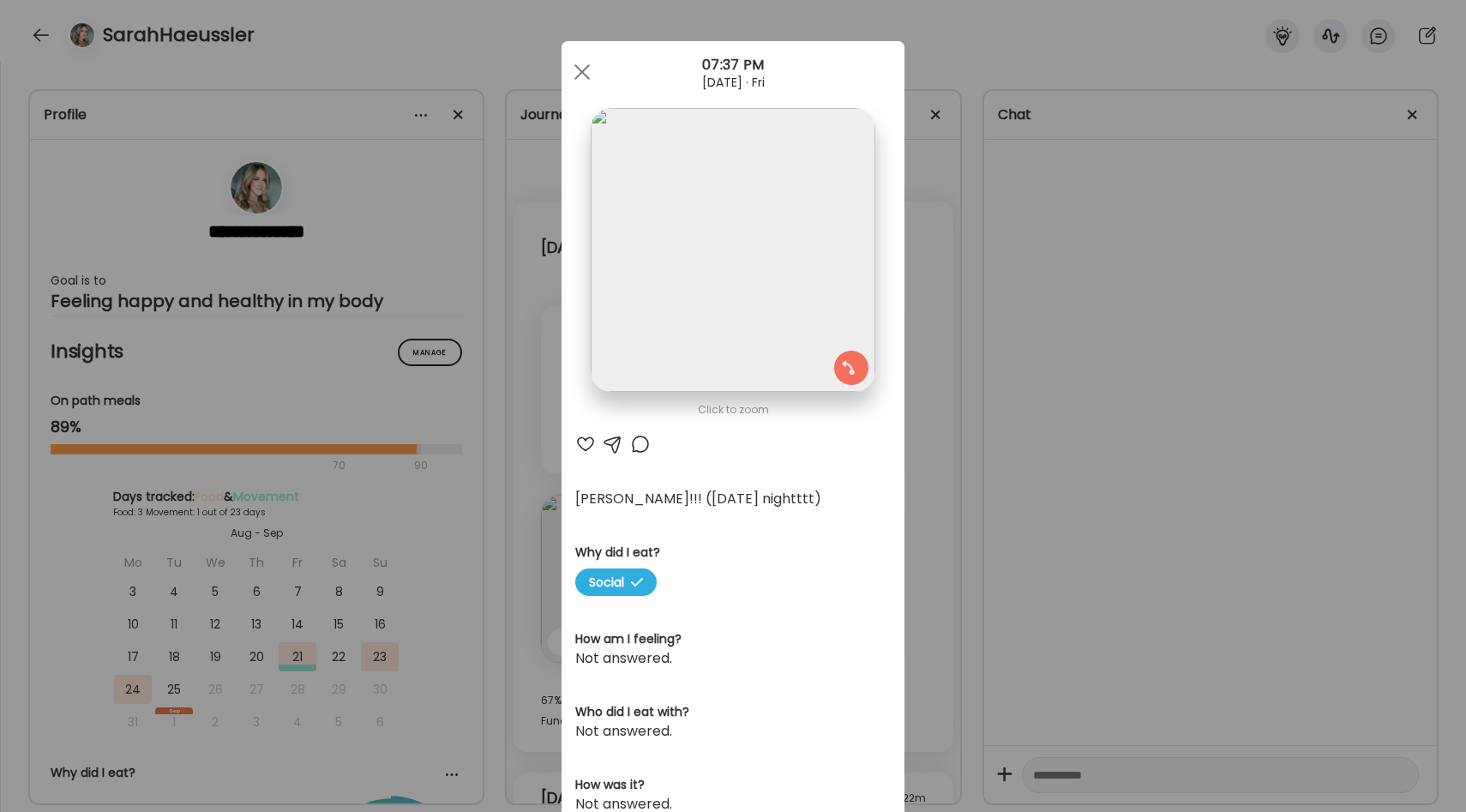
click at [947, 540] on div "Ate Coach Dashboard Wahoo! It’s official Take a moment to set up your Coach Pro…" at bounding box center [733, 406] width 1466 height 812
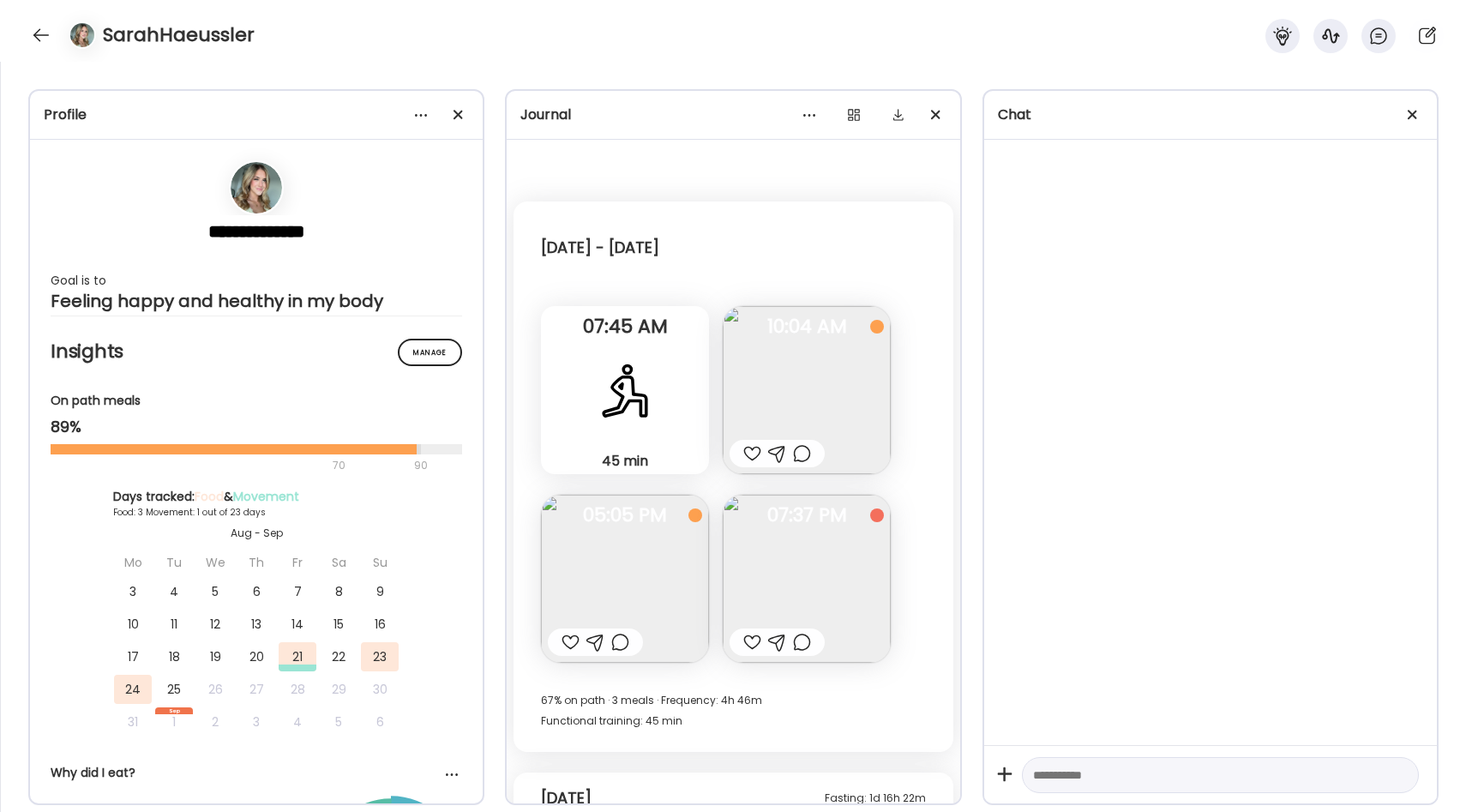
click at [745, 635] on div at bounding box center [752, 641] width 18 height 21
click at [639, 601] on img at bounding box center [624, 578] width 168 height 168
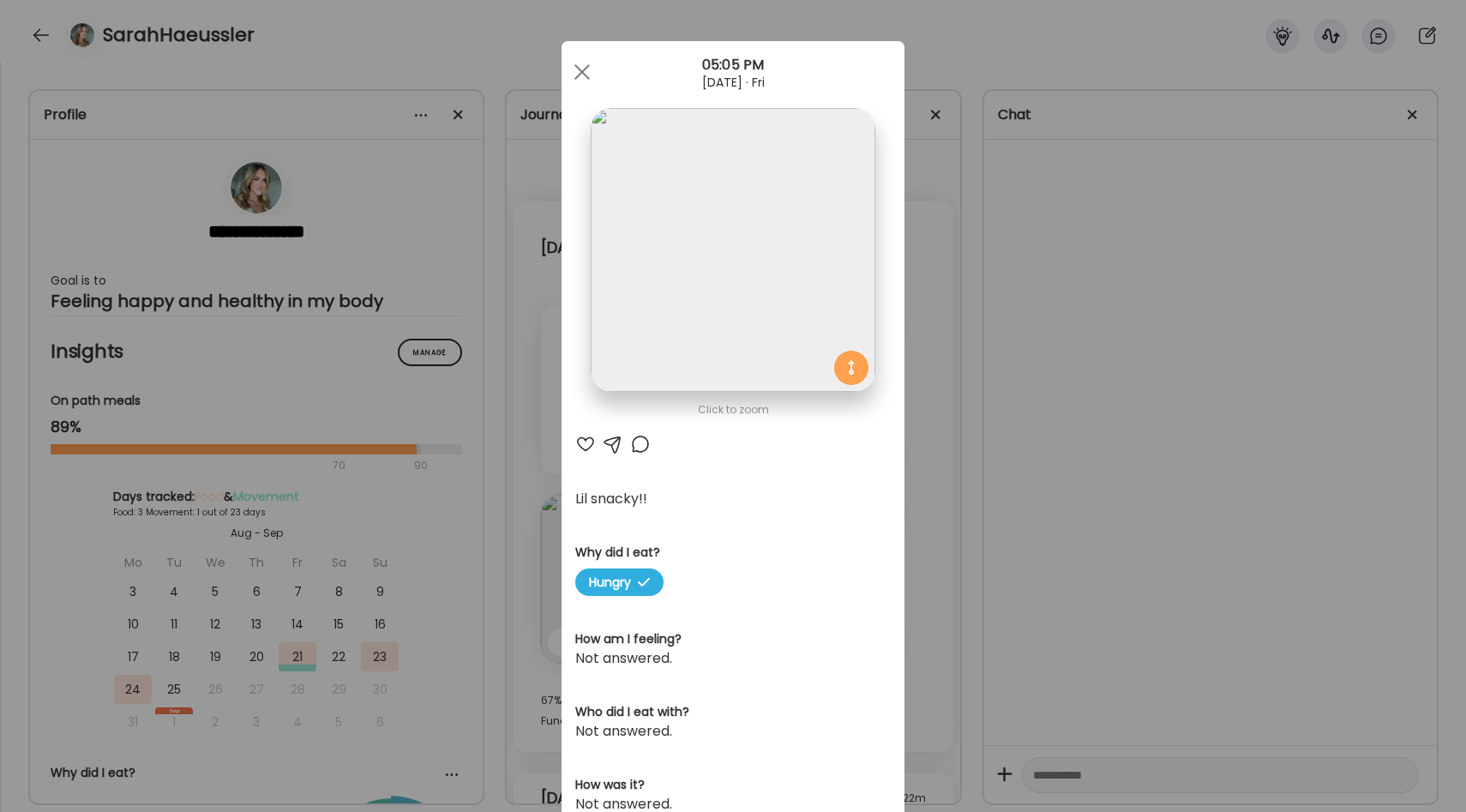
click at [944, 484] on div "Ate Coach Dashboard Wahoo! It’s official Take a moment to set up your Coach Pro…" at bounding box center [733, 406] width 1466 height 812
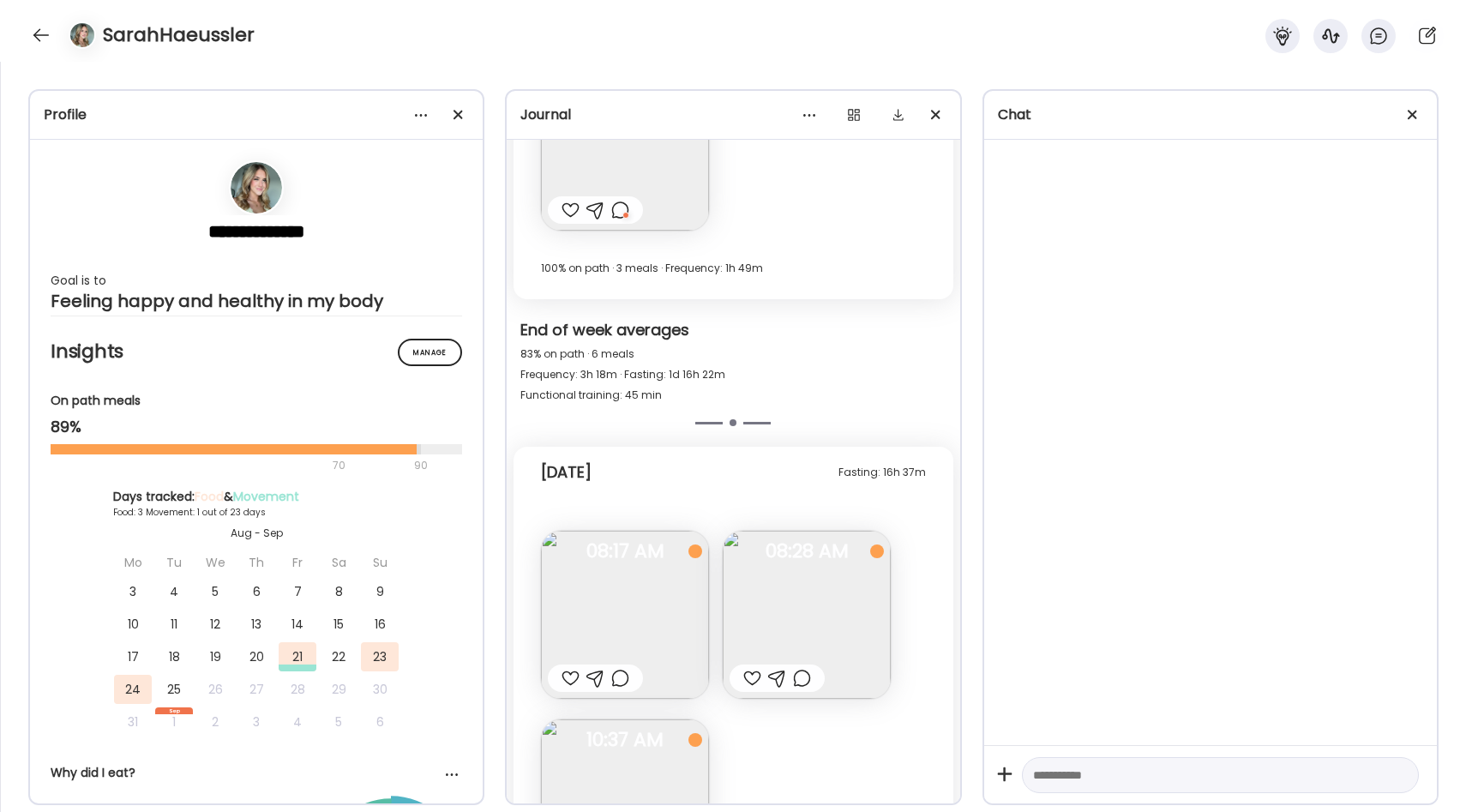
scroll to position [951, 0]
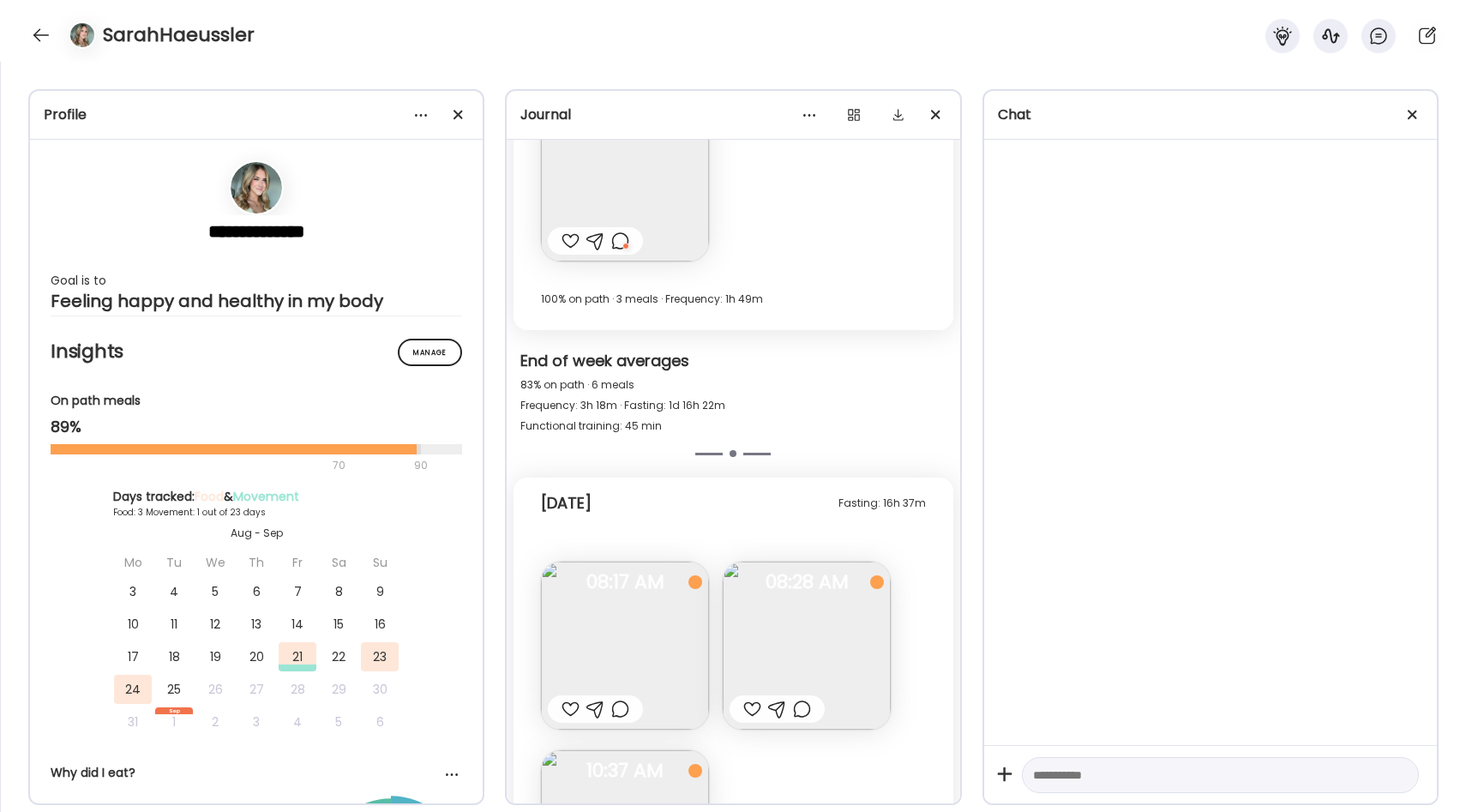
click at [574, 245] on div at bounding box center [570, 240] width 18 height 21
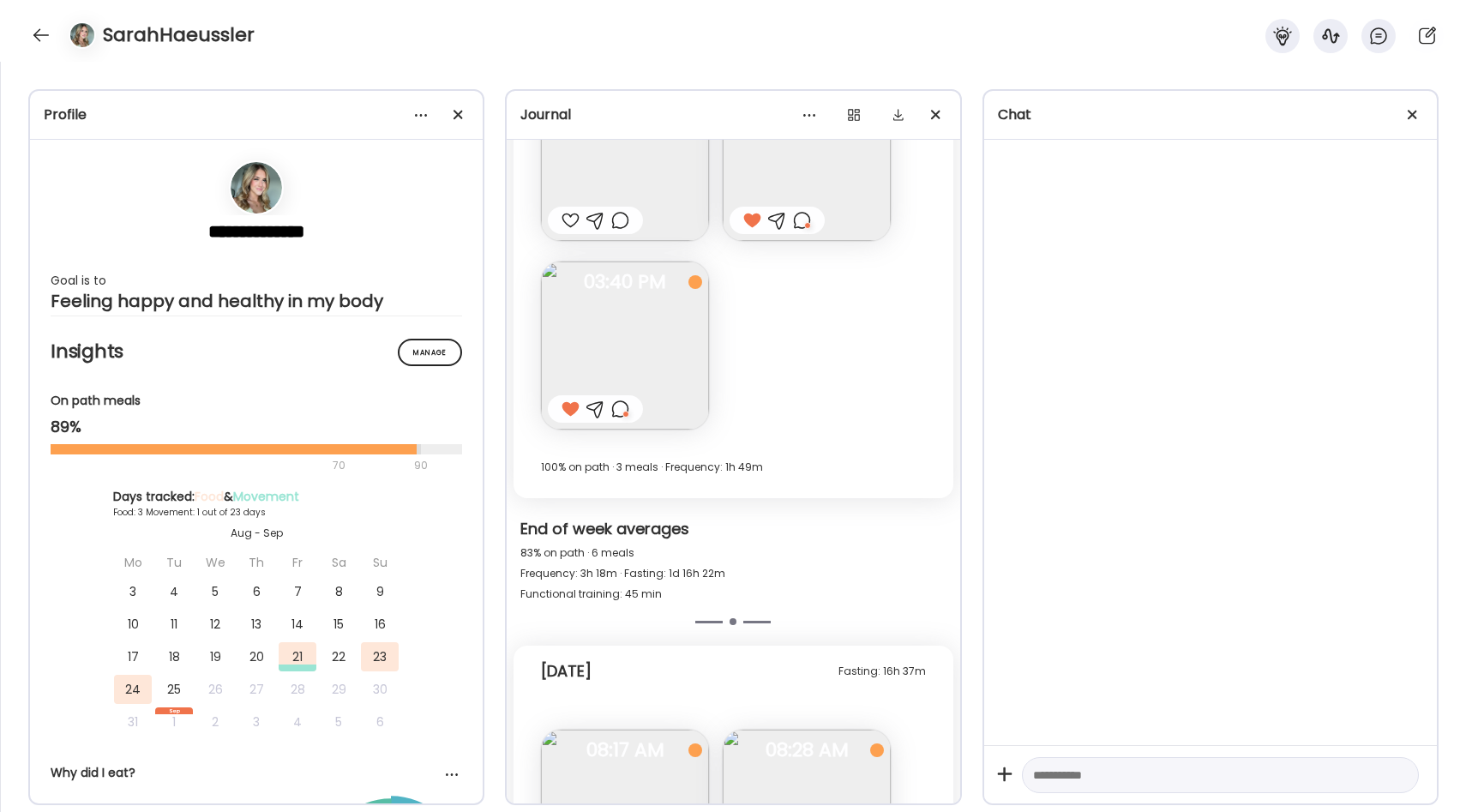
scroll to position [781, 0]
click at [566, 218] on div at bounding box center [570, 222] width 18 height 21
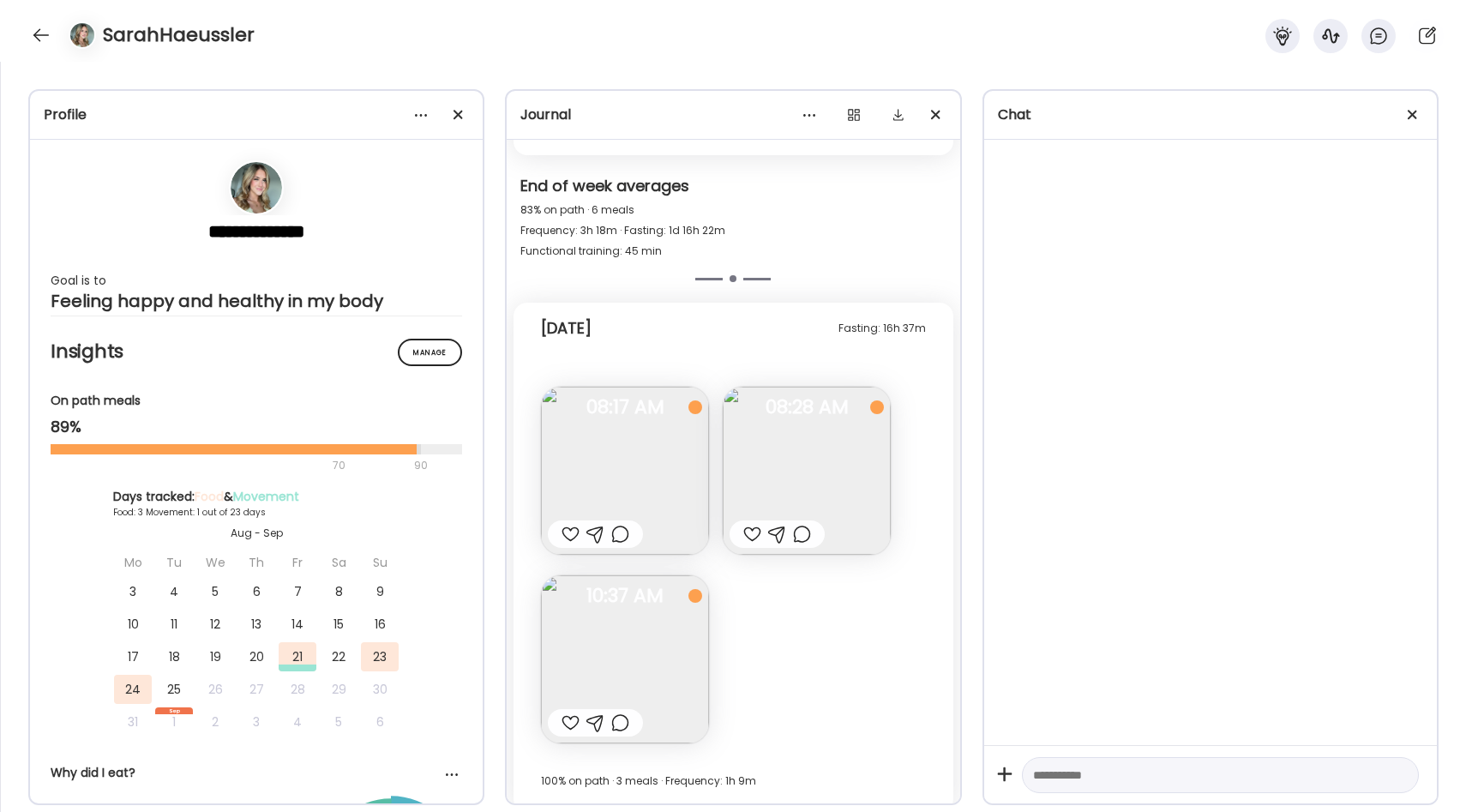
scroll to position [1142, 0]
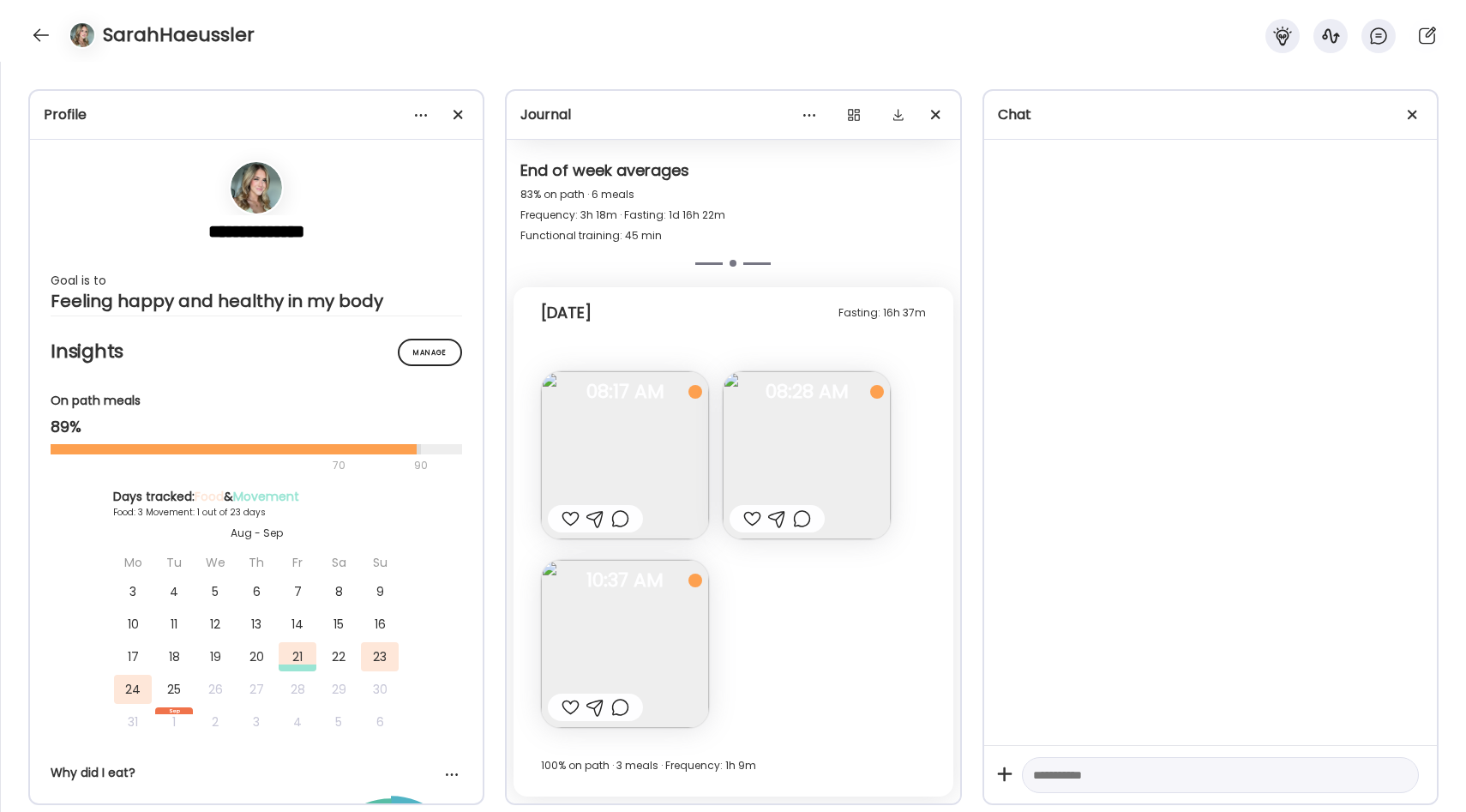
click at [655, 419] on img at bounding box center [624, 455] width 168 height 168
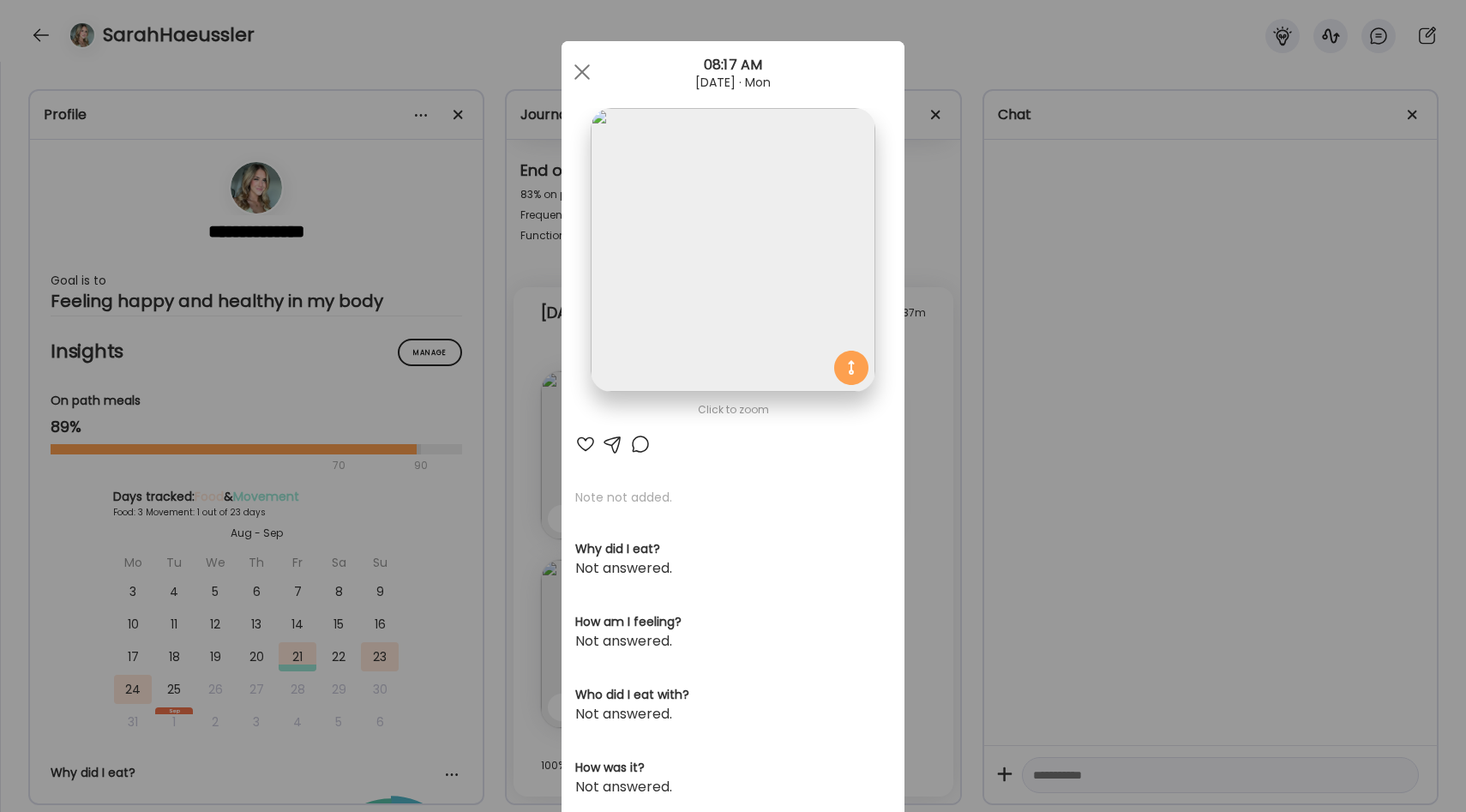
click at [940, 490] on div "Ate Coach Dashboard Wahoo! It’s official Take a moment to set up your Coach Pro…" at bounding box center [733, 406] width 1466 height 812
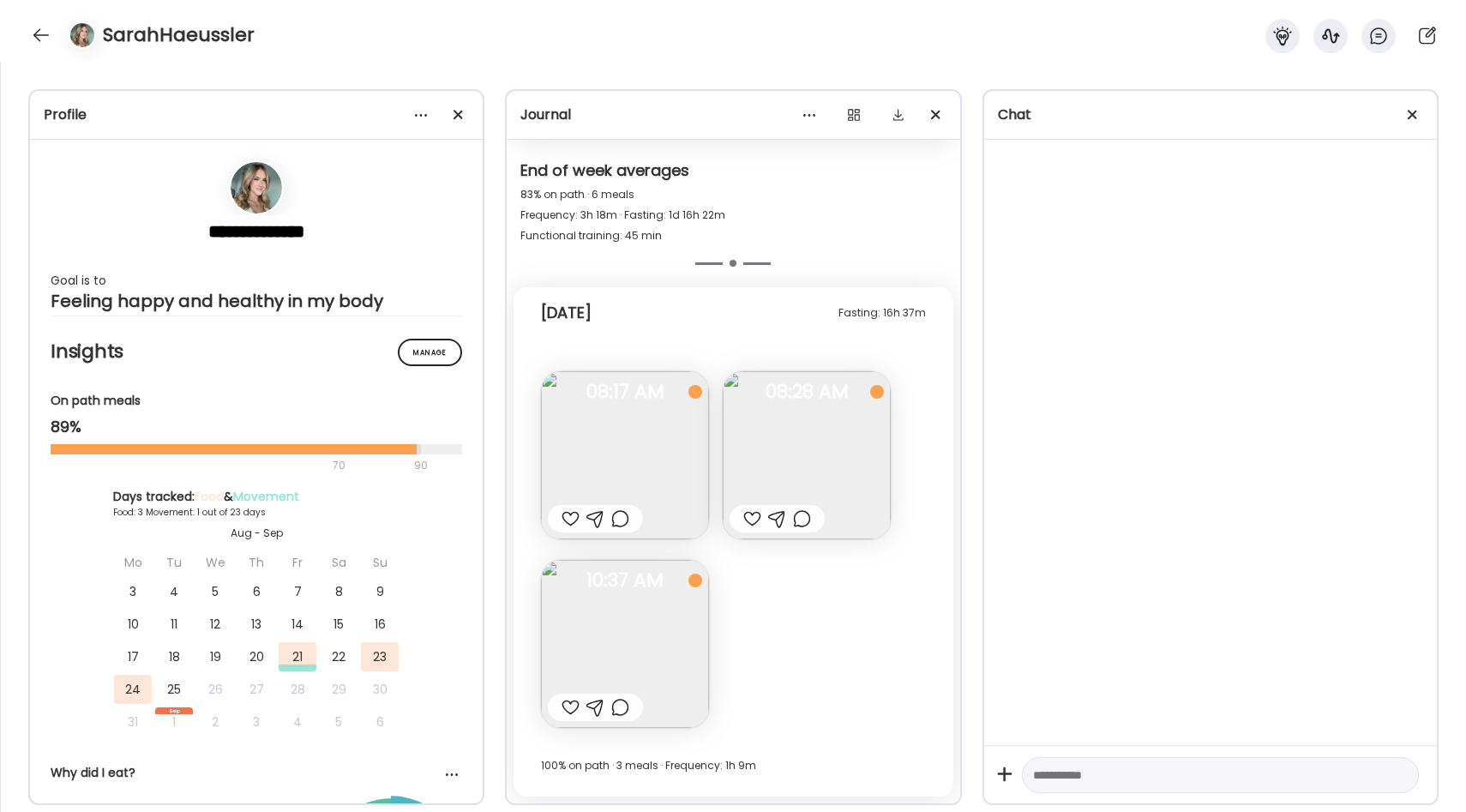
click at [630, 412] on img at bounding box center [624, 455] width 168 height 168
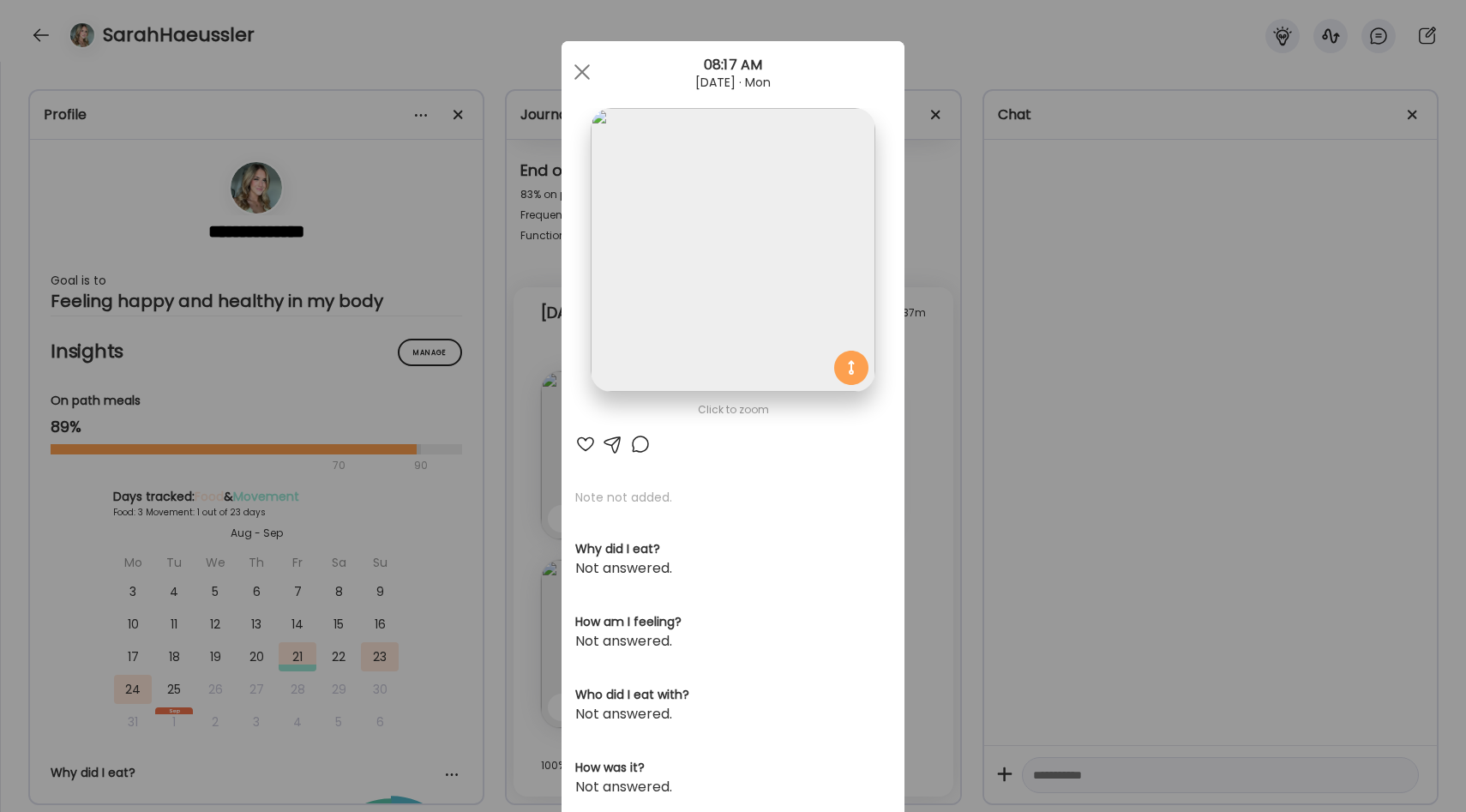
click at [961, 430] on div "Ate Coach Dashboard Wahoo! It’s official Take a moment to set up your Coach Pro…" at bounding box center [733, 406] width 1466 height 812
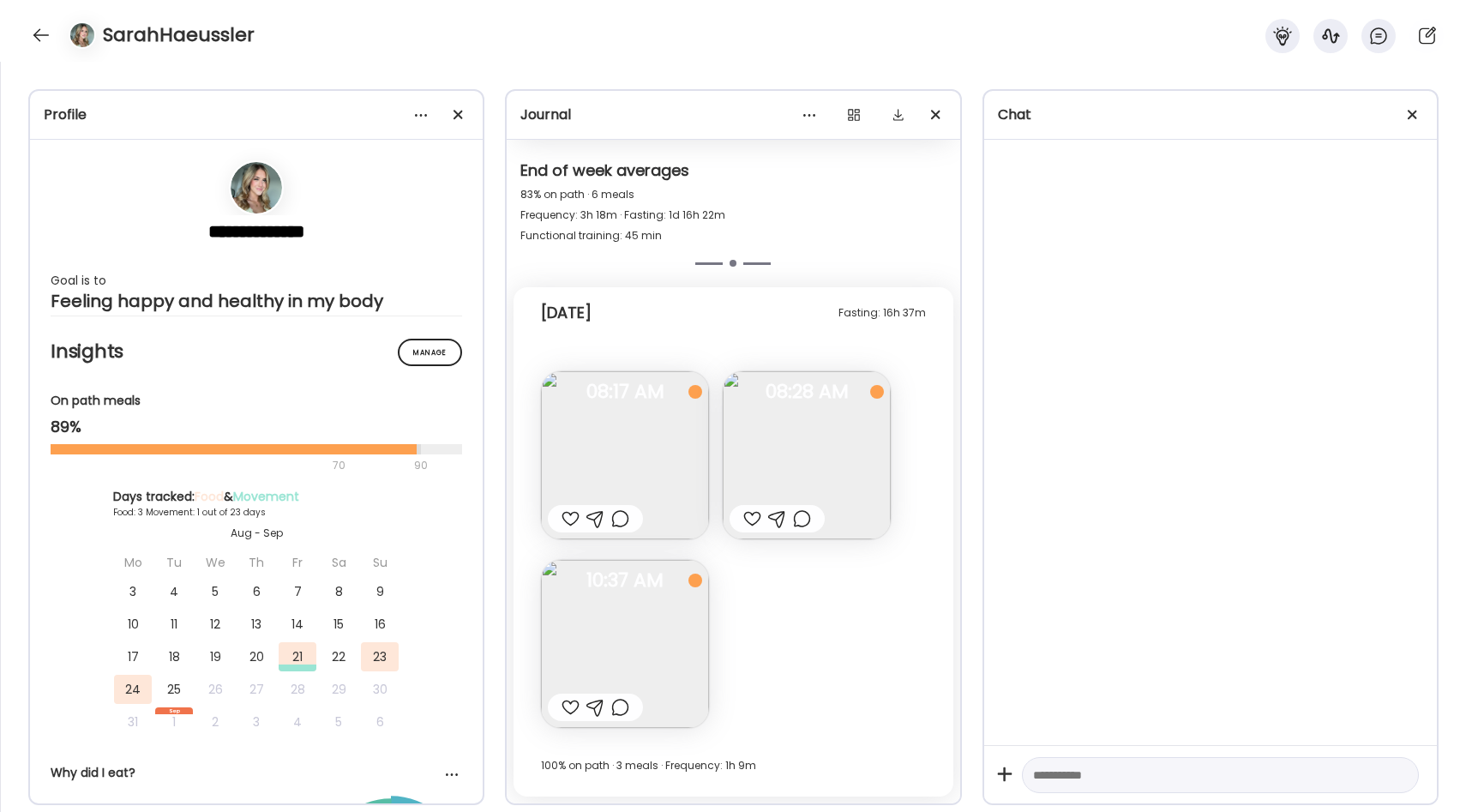
click at [748, 422] on img at bounding box center [806, 455] width 168 height 168
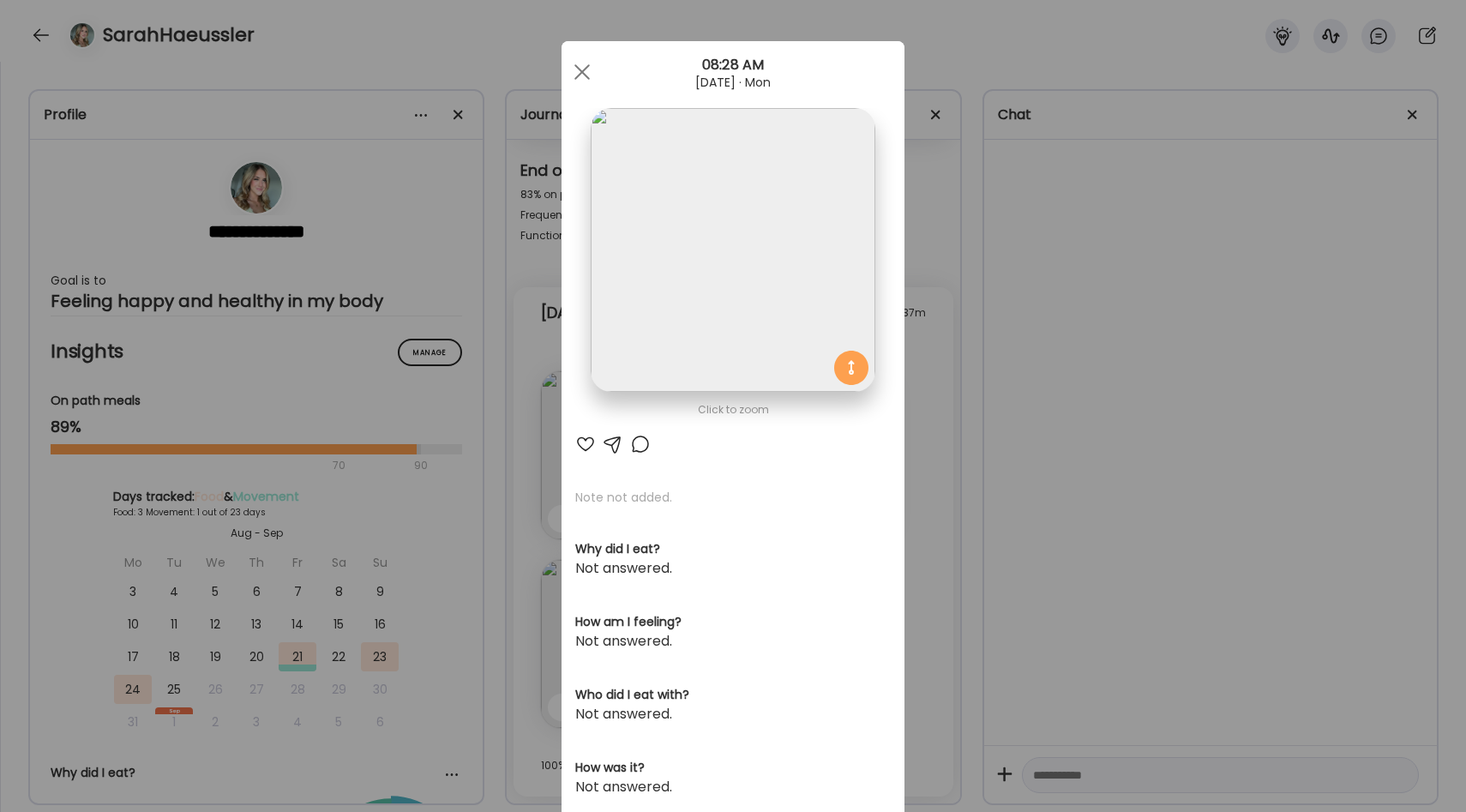
click at [915, 438] on div "Ate Coach Dashboard Wahoo! It’s official Take a moment to set up your Coach Pro…" at bounding box center [733, 406] width 1466 height 812
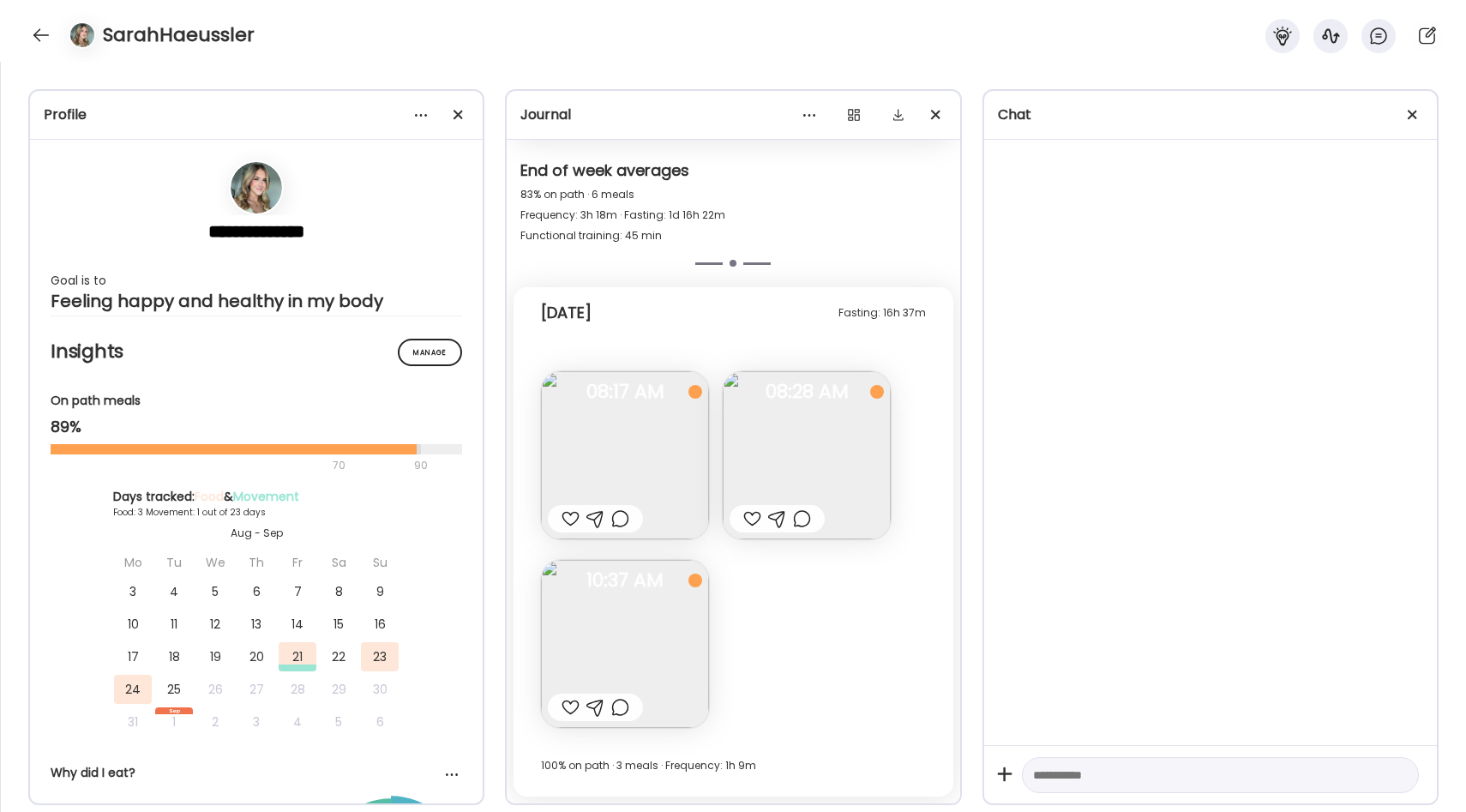
click at [602, 438] on img at bounding box center [624, 455] width 168 height 168
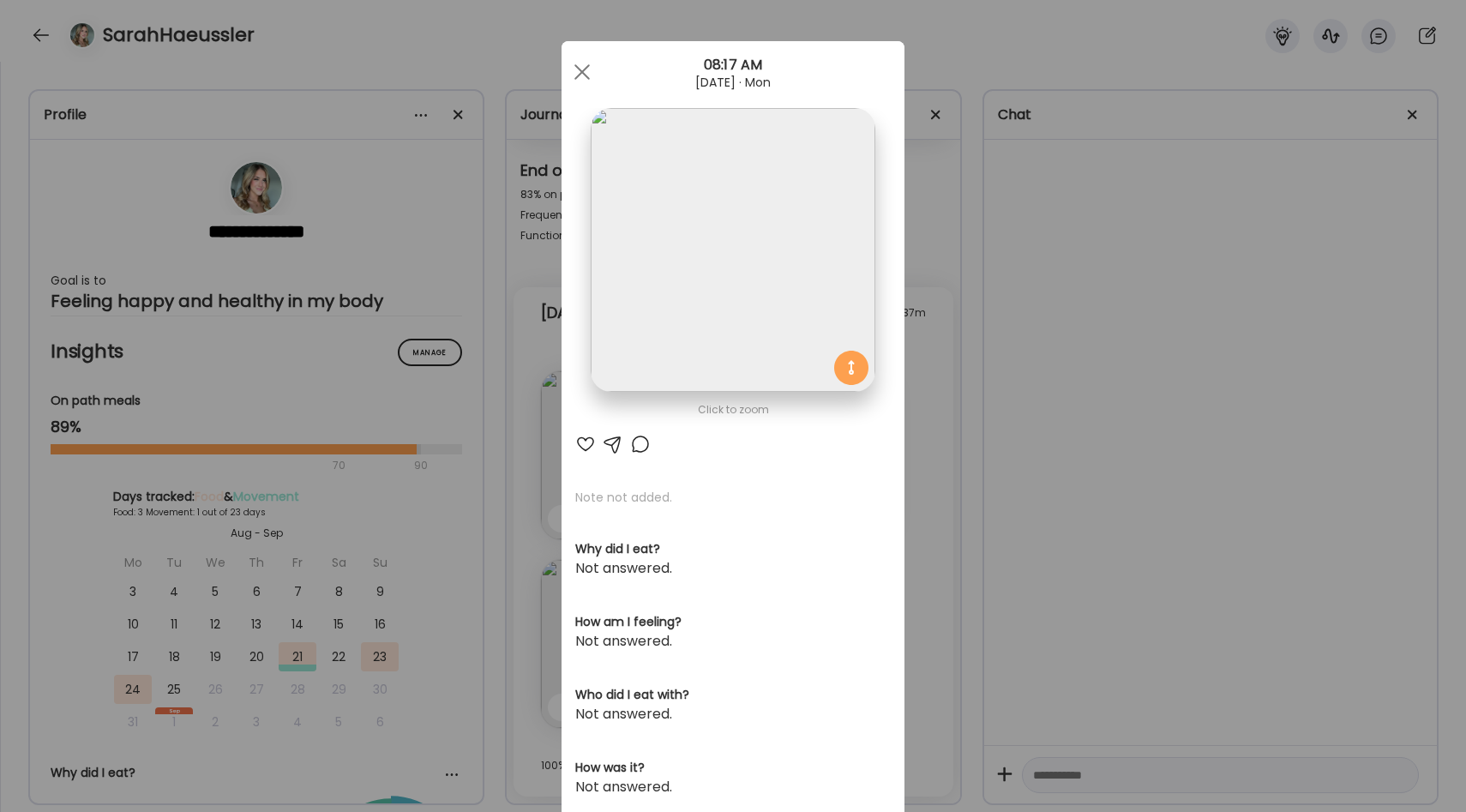
click at [583, 444] on div at bounding box center [586, 443] width 21 height 21
click at [643, 446] on div at bounding box center [640, 443] width 21 height 21
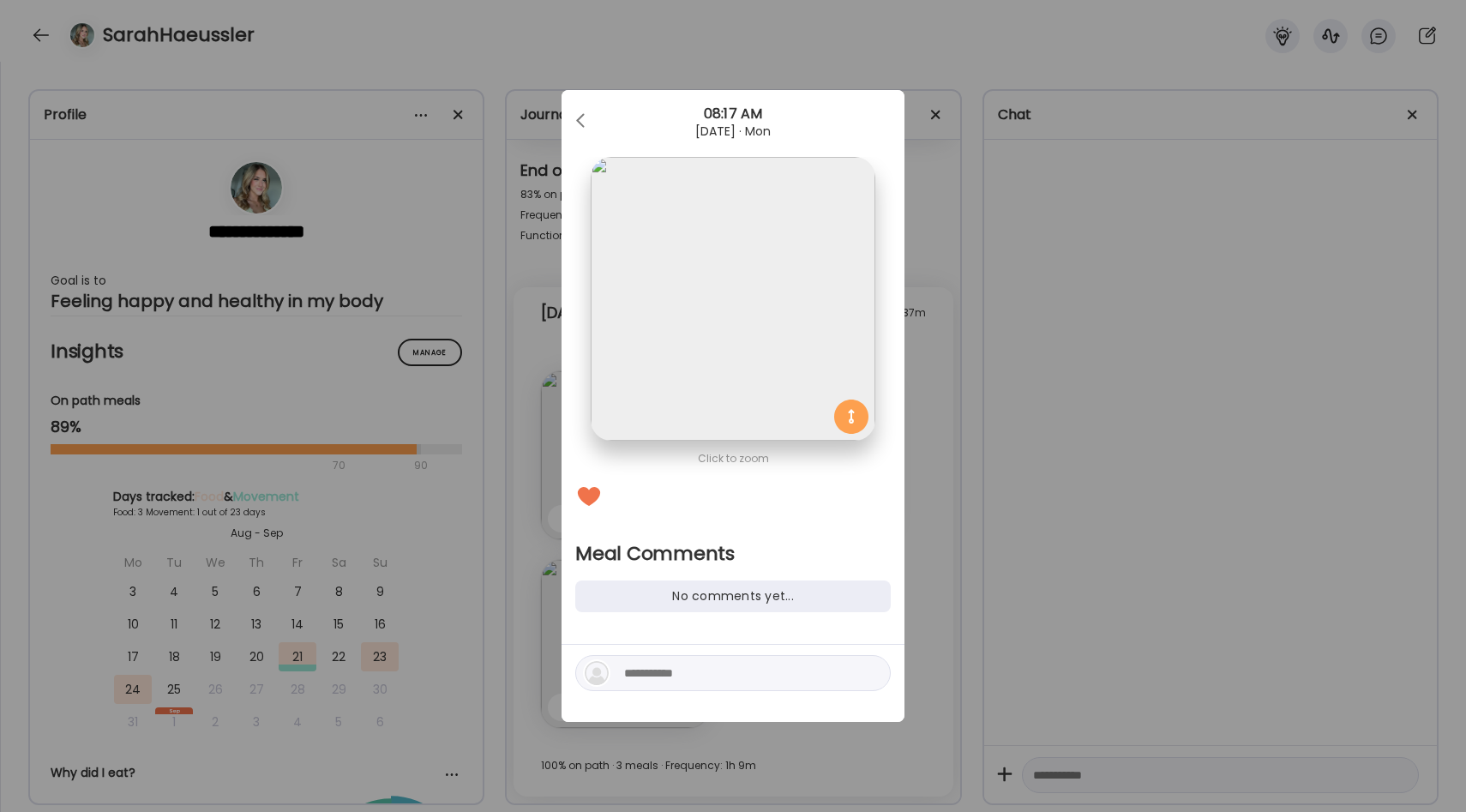
click at [708, 667] on textarea at bounding box center [739, 673] width 231 height 21
type textarea "******"
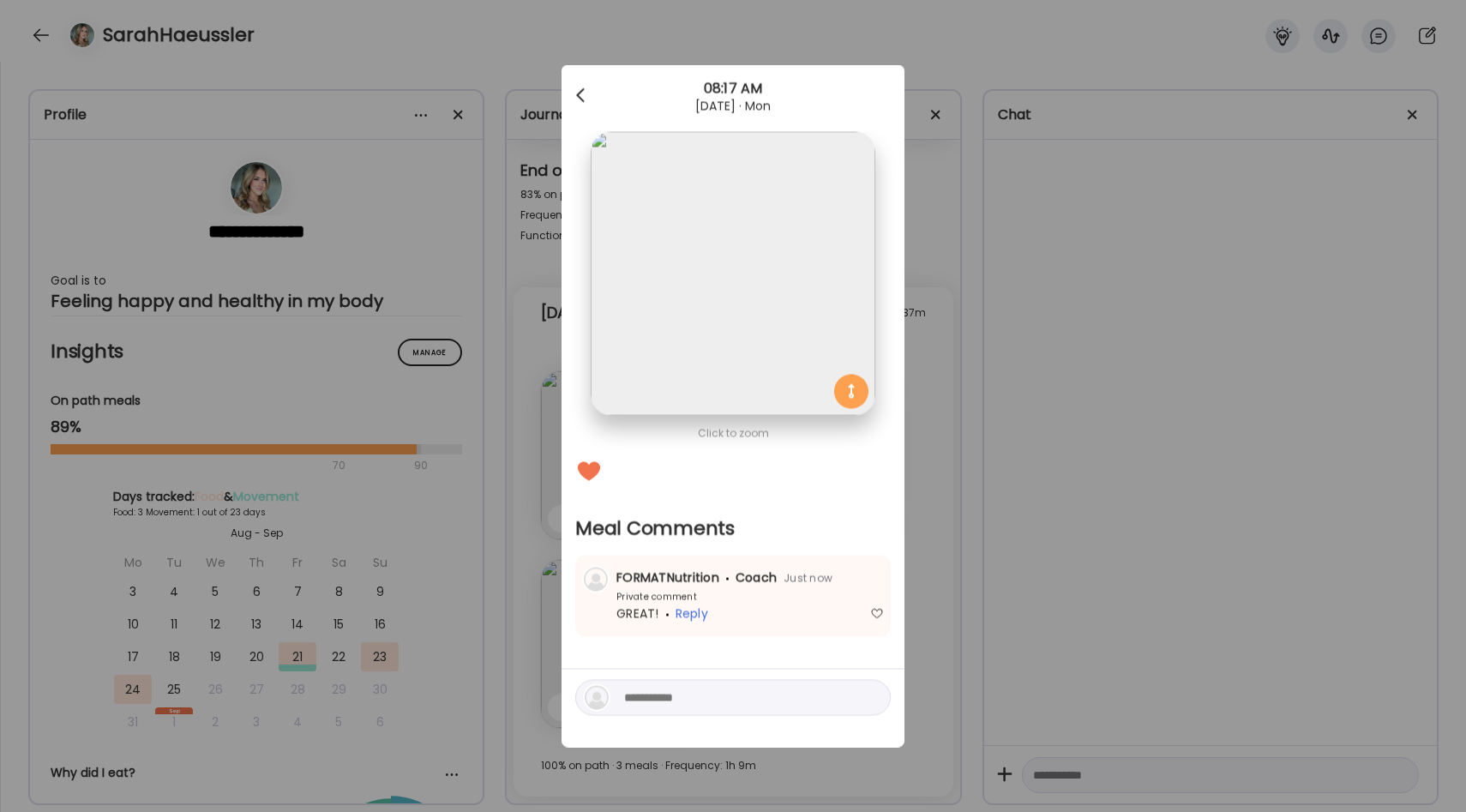
click at [578, 91] on div at bounding box center [582, 96] width 34 height 34
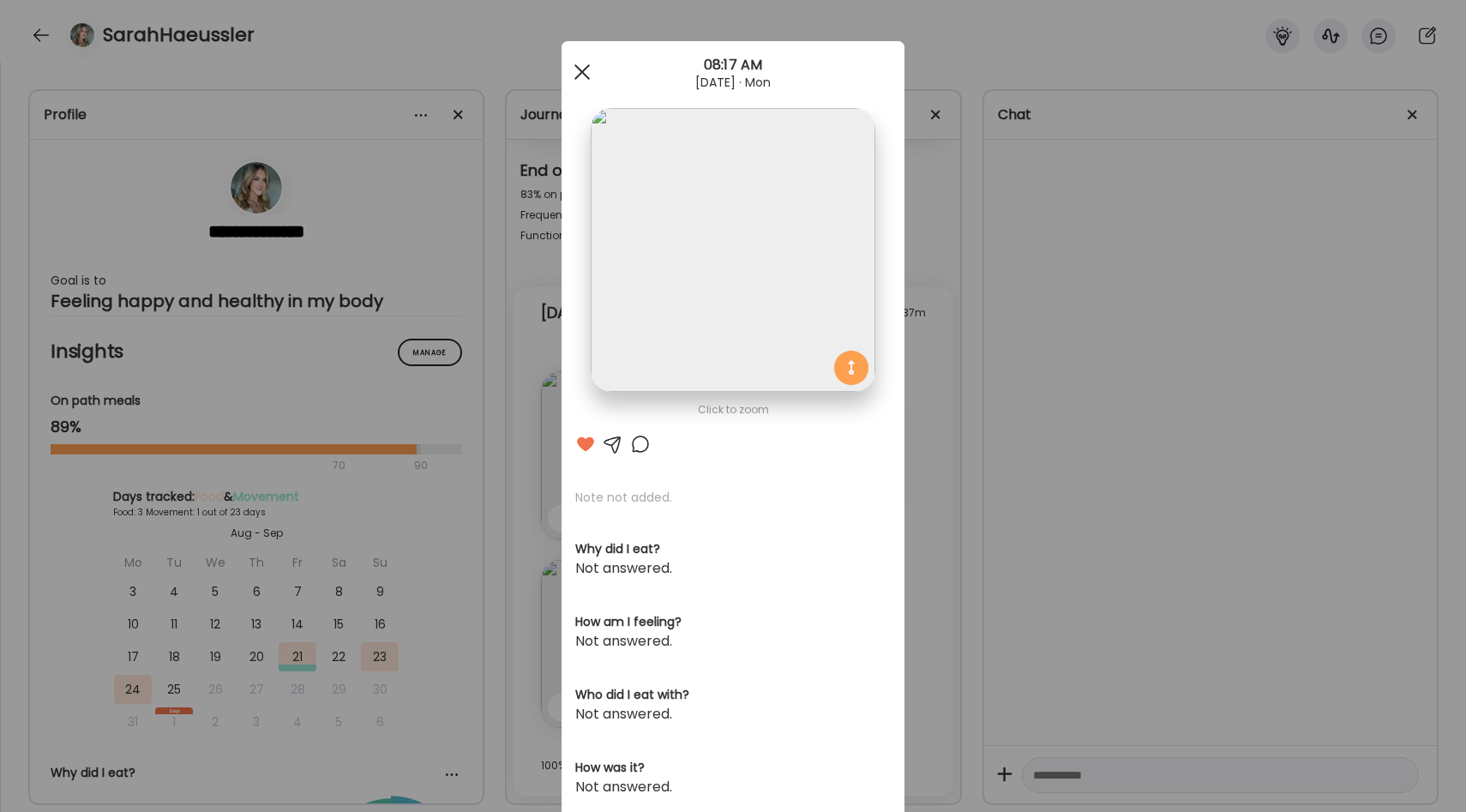
click at [578, 75] on span at bounding box center [582, 71] width 15 height 15
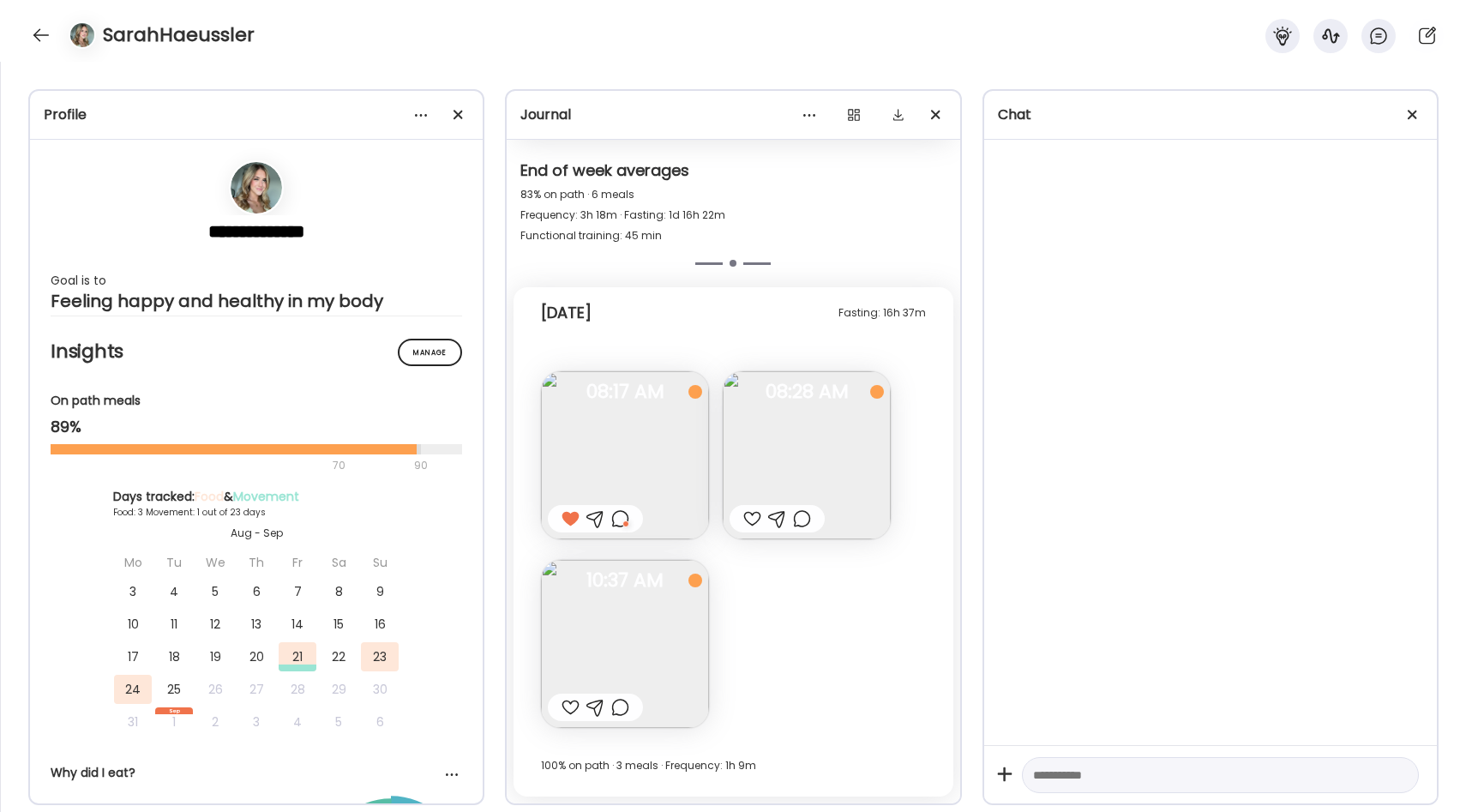
click at [785, 451] on img at bounding box center [806, 455] width 168 height 168
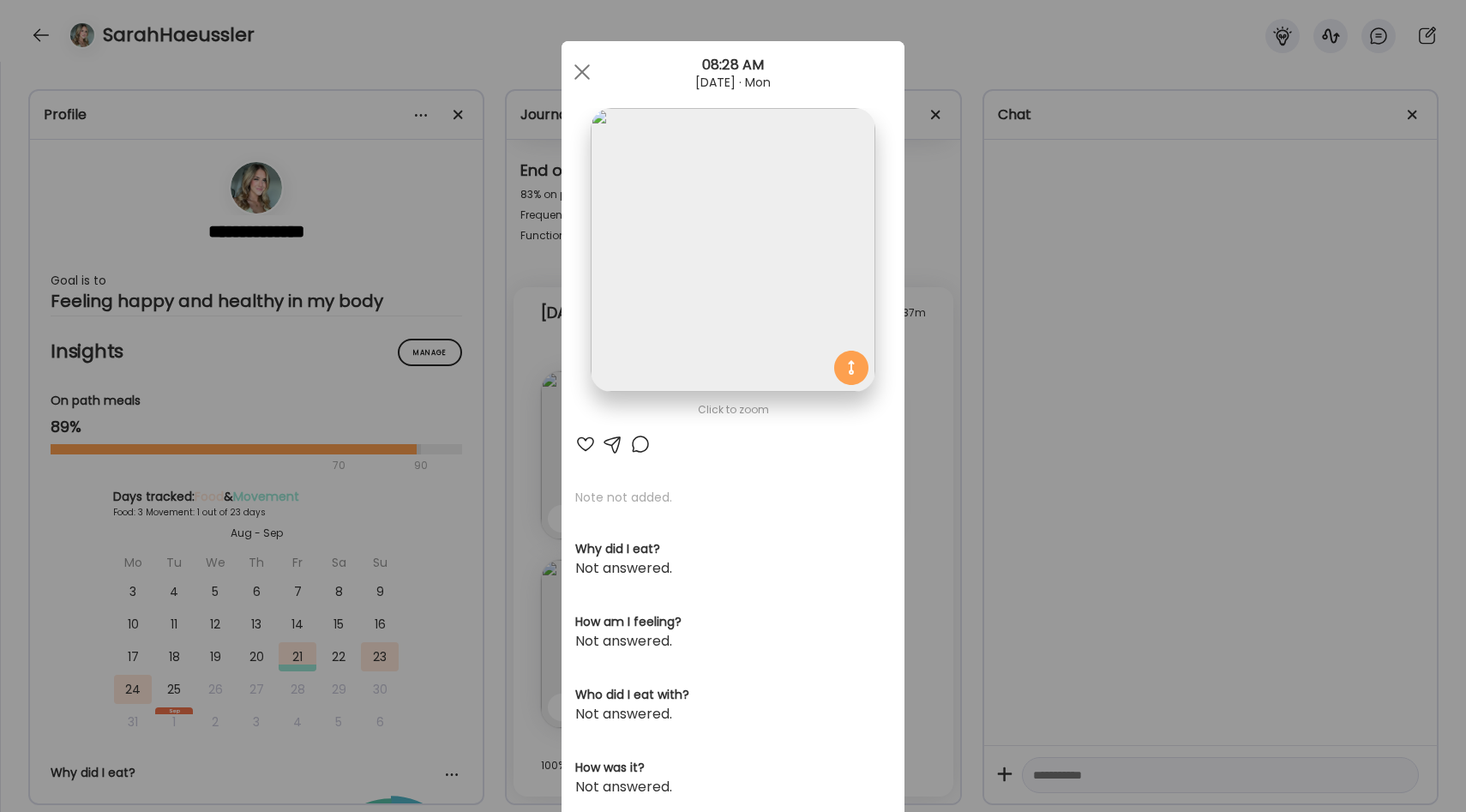
click at [952, 373] on div "Ate Coach Dashboard Wahoo! It’s official Take a moment to set up your Coach Pro…" at bounding box center [733, 406] width 1466 height 812
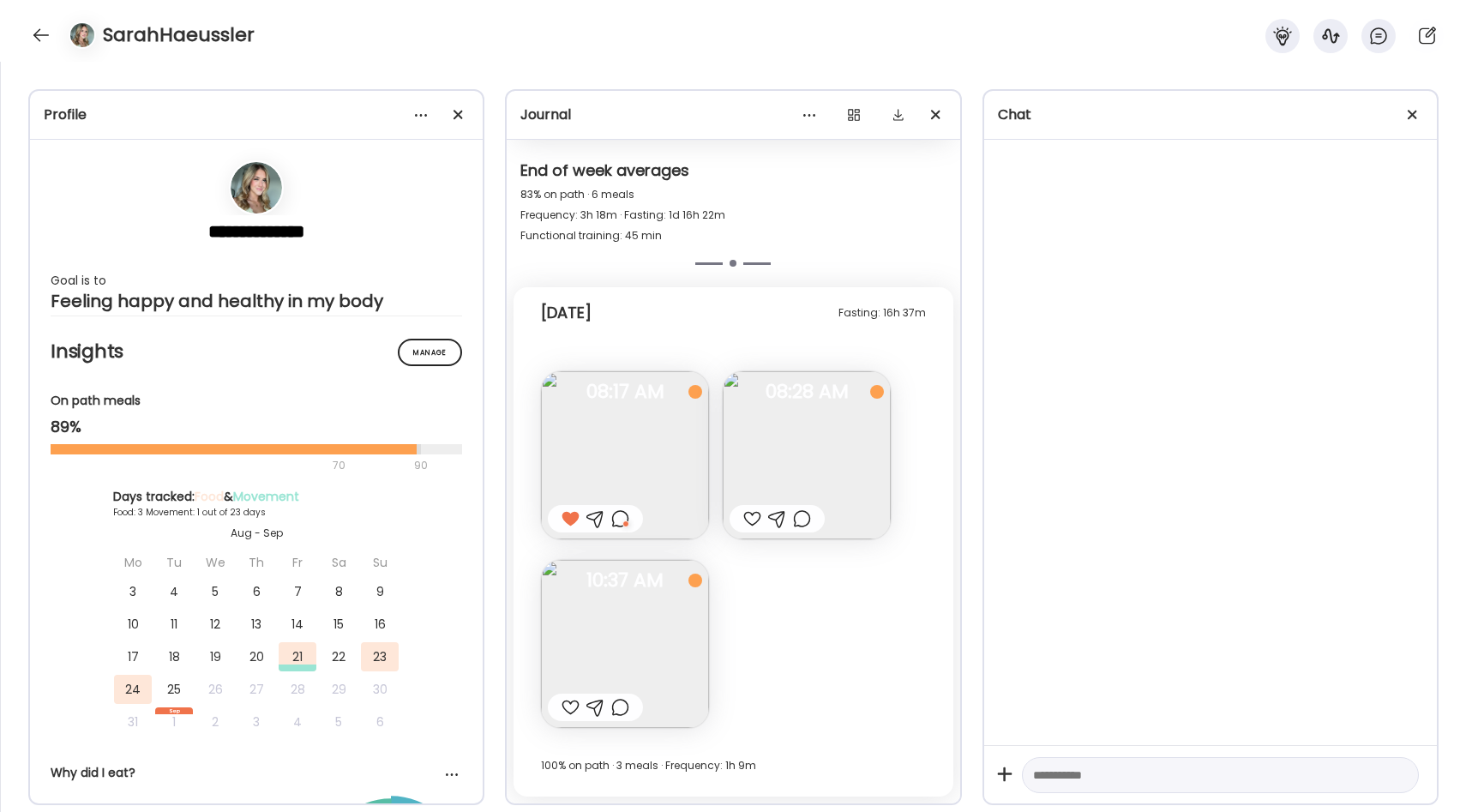
click at [752, 517] on div at bounding box center [752, 518] width 18 height 21
click at [657, 629] on img at bounding box center [624, 643] width 168 height 168
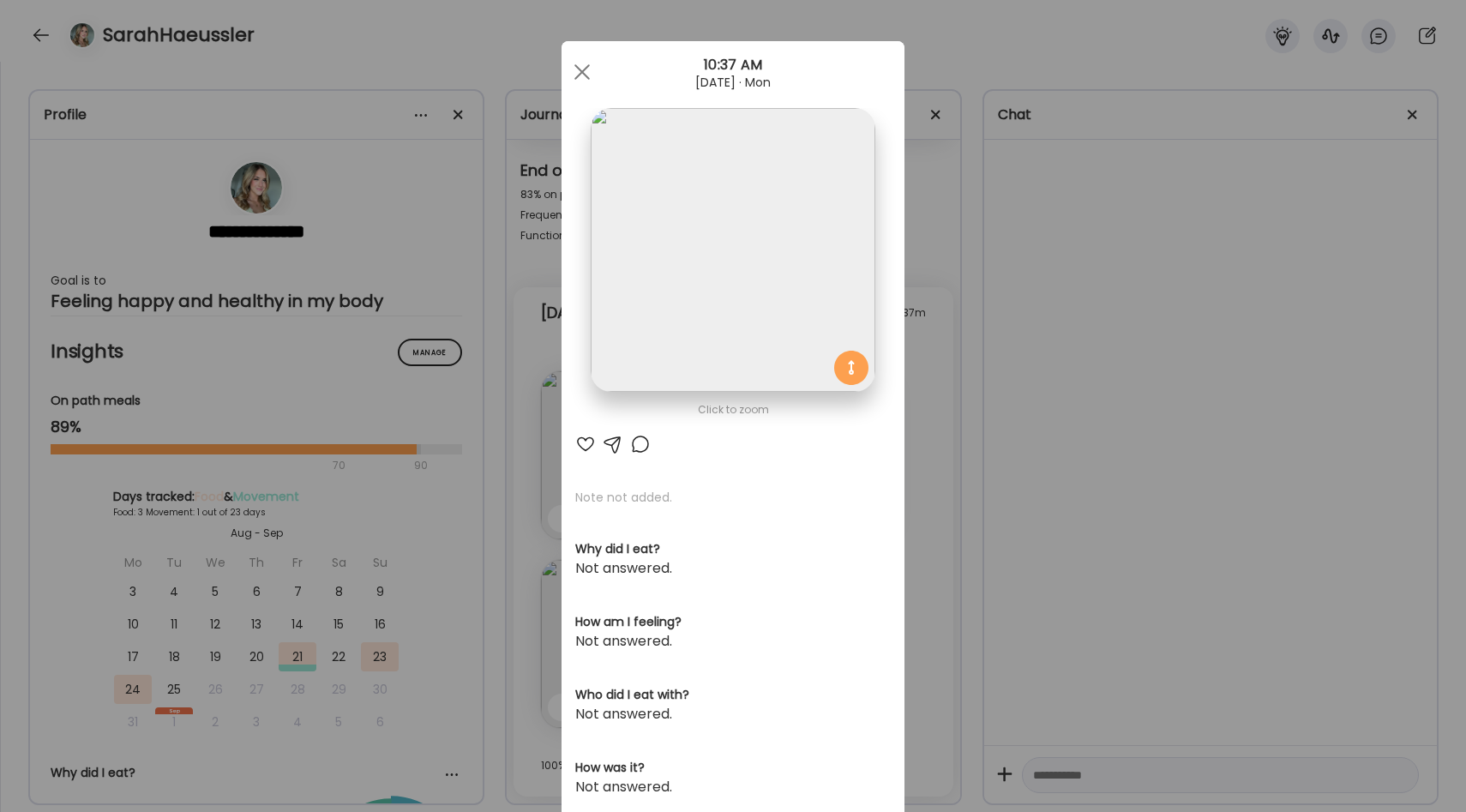
click at [948, 464] on div "Ate Coach Dashboard Wahoo! It’s official Take a moment to set up your Coach Pro…" at bounding box center [733, 406] width 1466 height 812
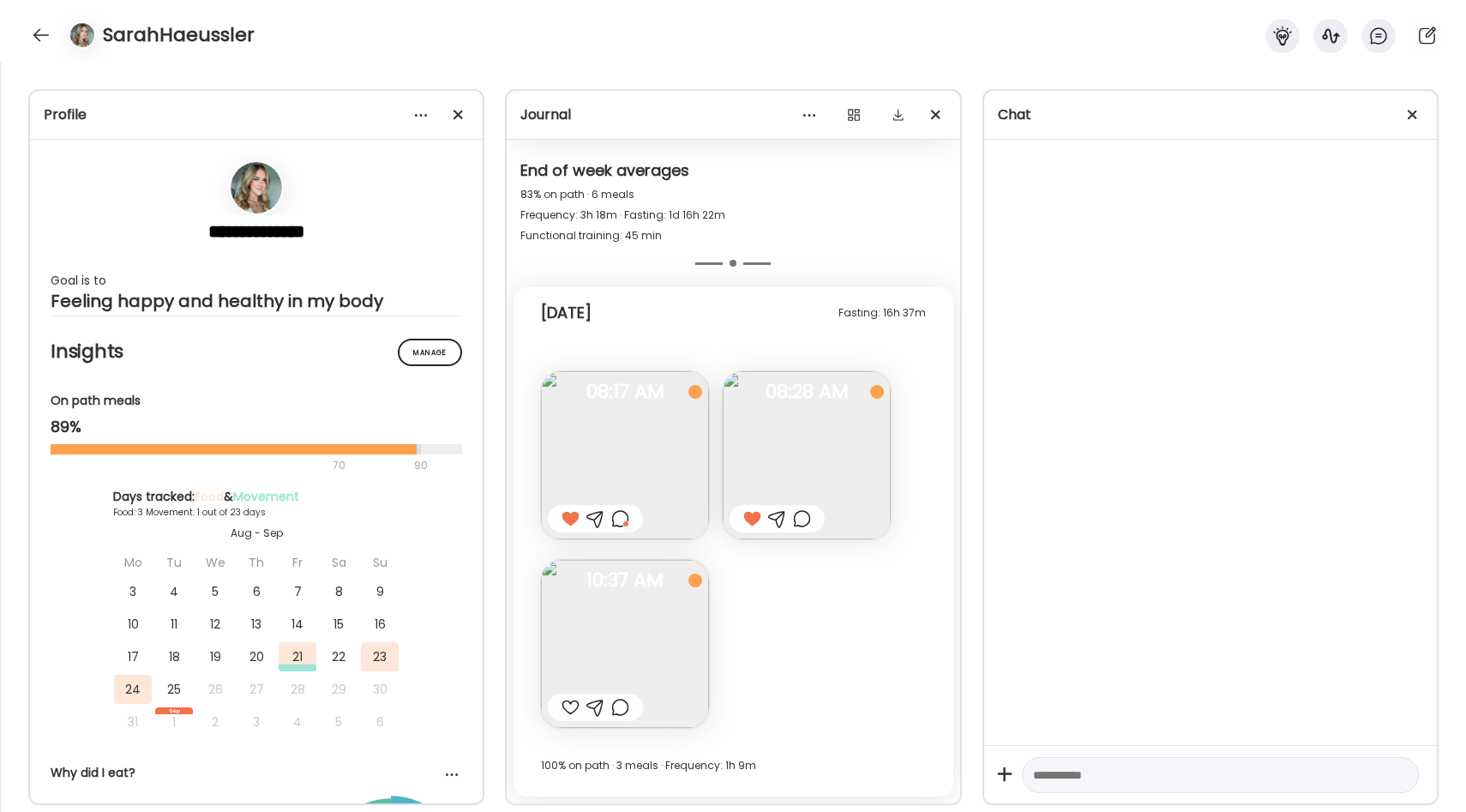
click at [568, 708] on div at bounding box center [570, 707] width 18 height 21
click at [1064, 776] on textarea at bounding box center [1204, 774] width 344 height 21
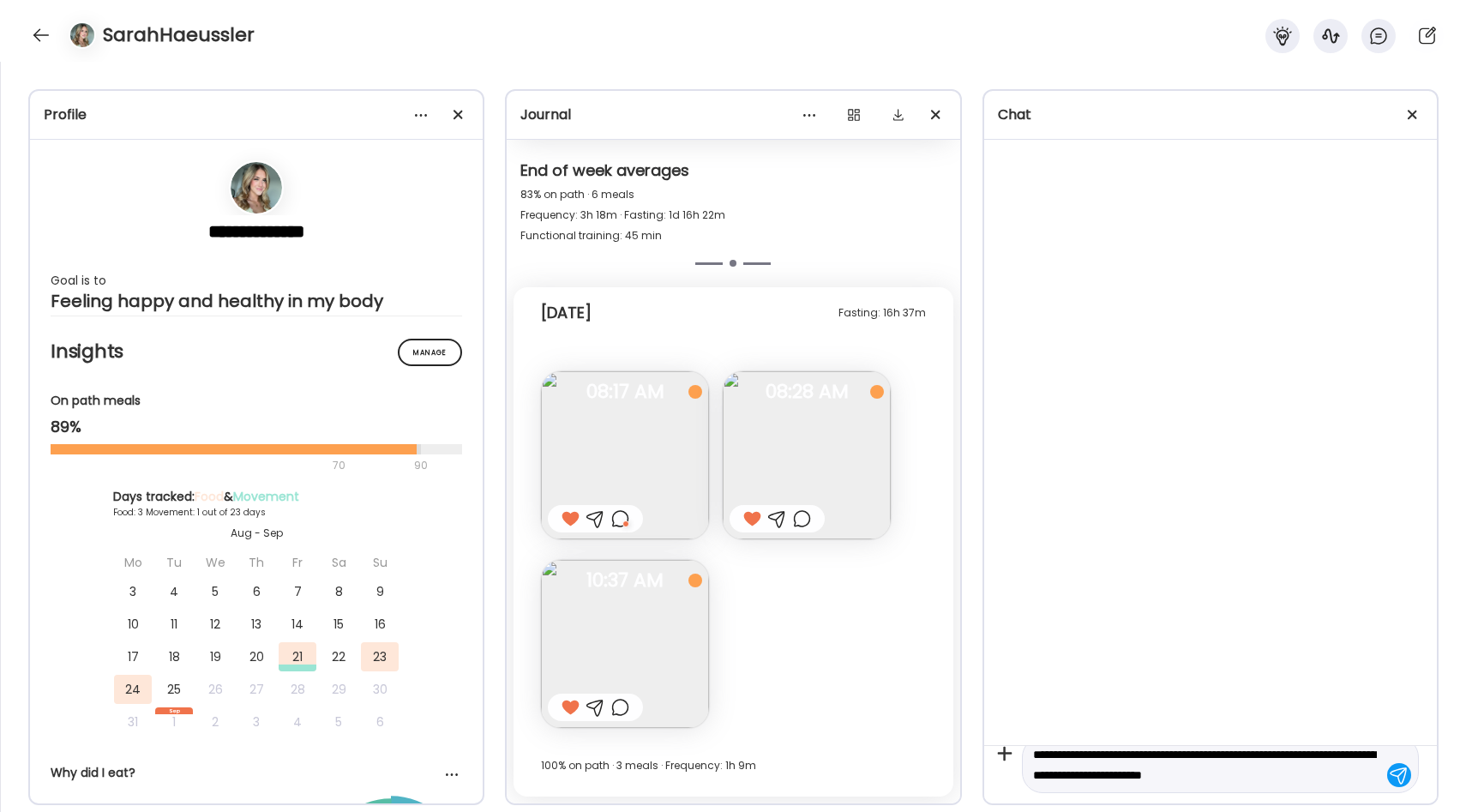
type textarea "**********"
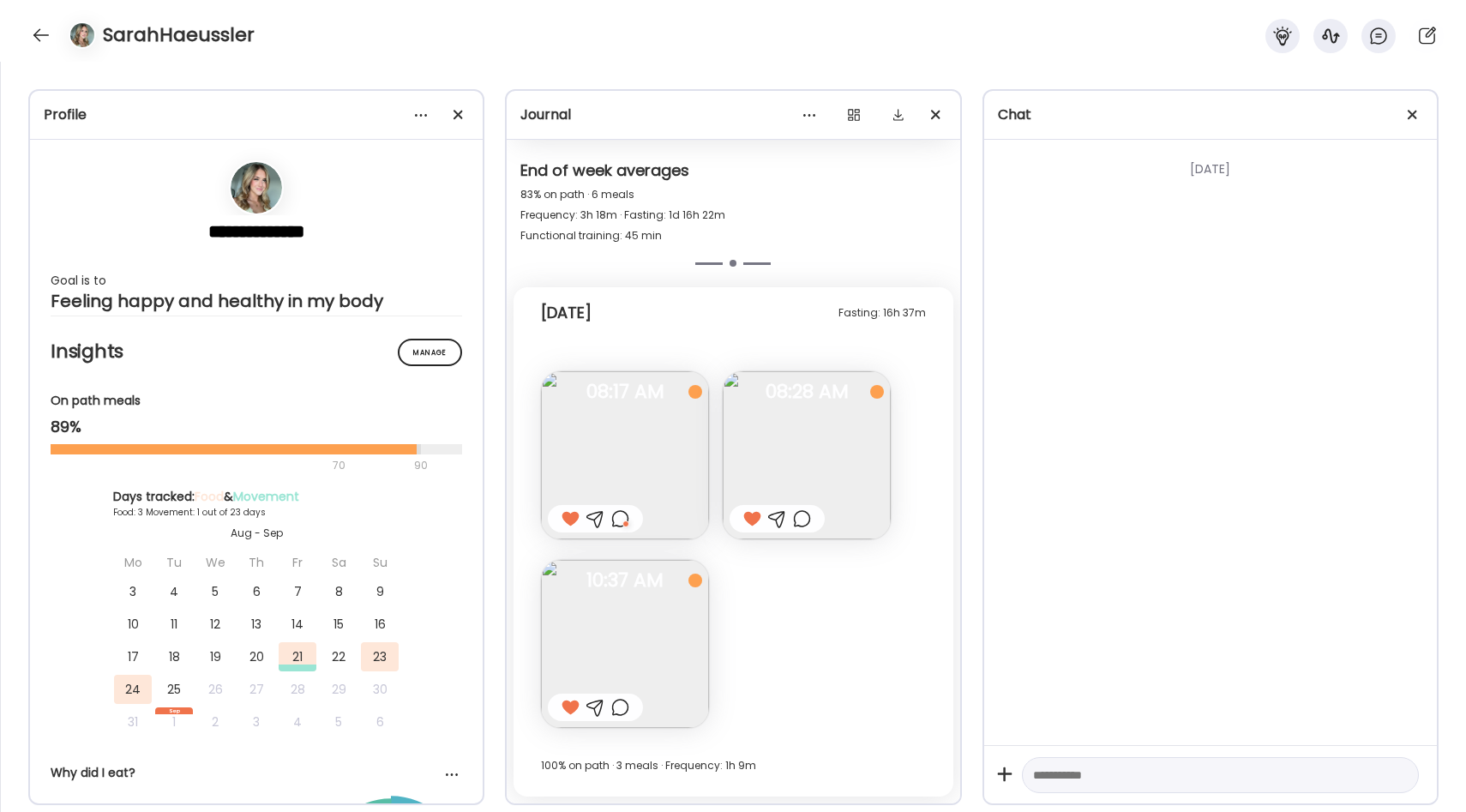
scroll to position [0, 0]
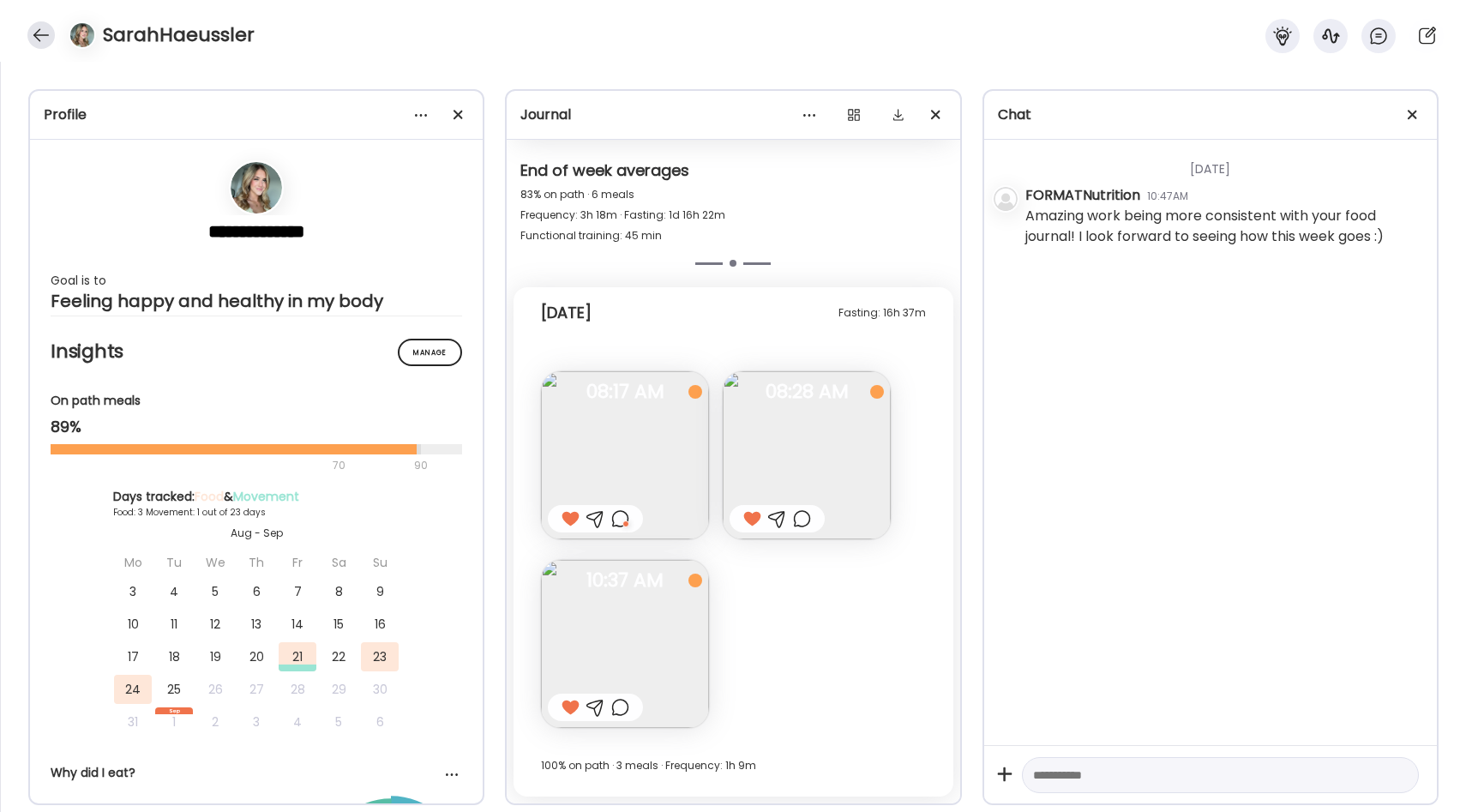
click at [46, 24] on div at bounding box center [40, 35] width 27 height 27
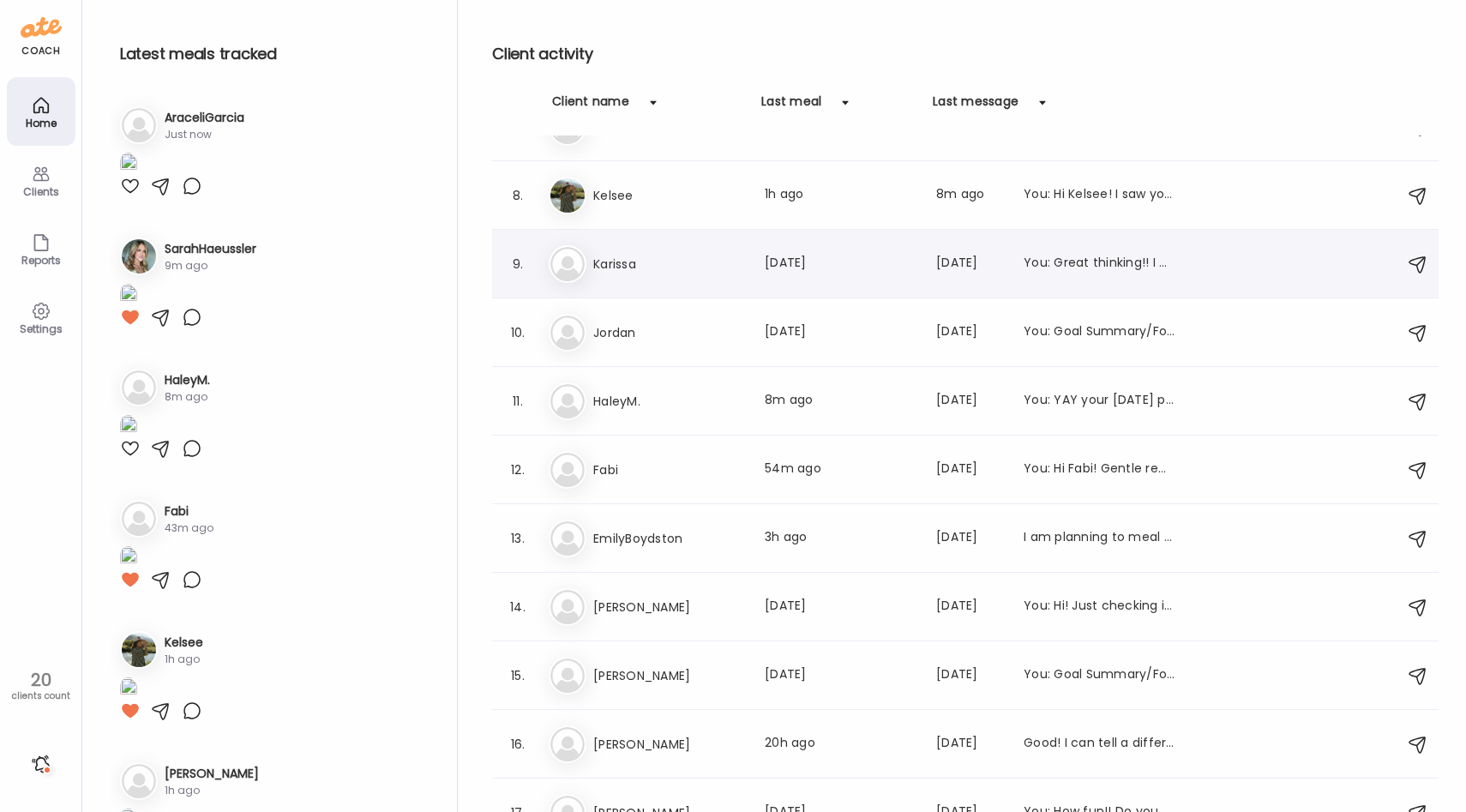
scroll to position [455, 0]
click at [642, 484] on div "[PERSON_NAME] Last meal: 54m ago Last message: [DATE] You: Hi Fabi! Gentle remi…" at bounding box center [968, 468] width 838 height 38
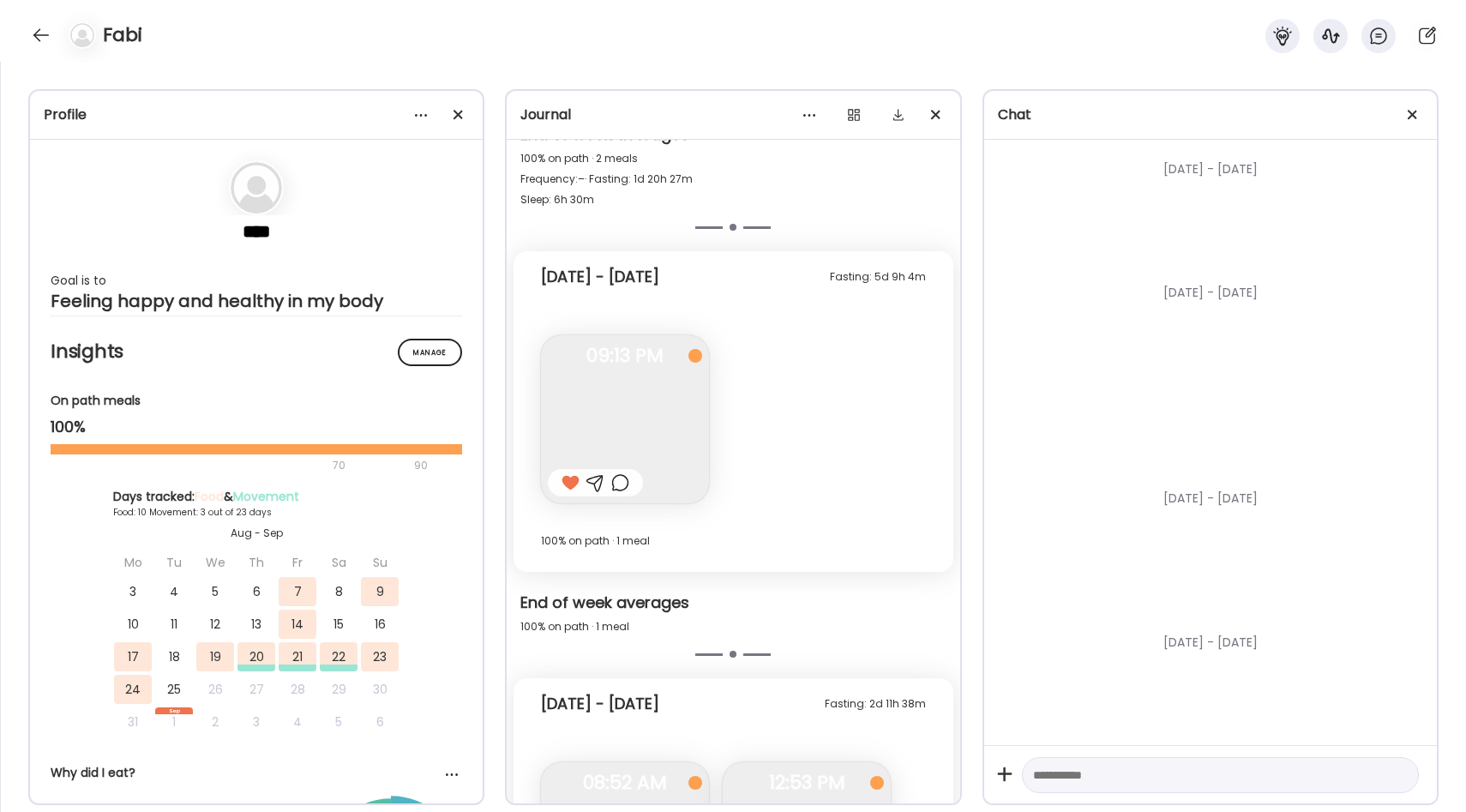
scroll to position [4415, 0]
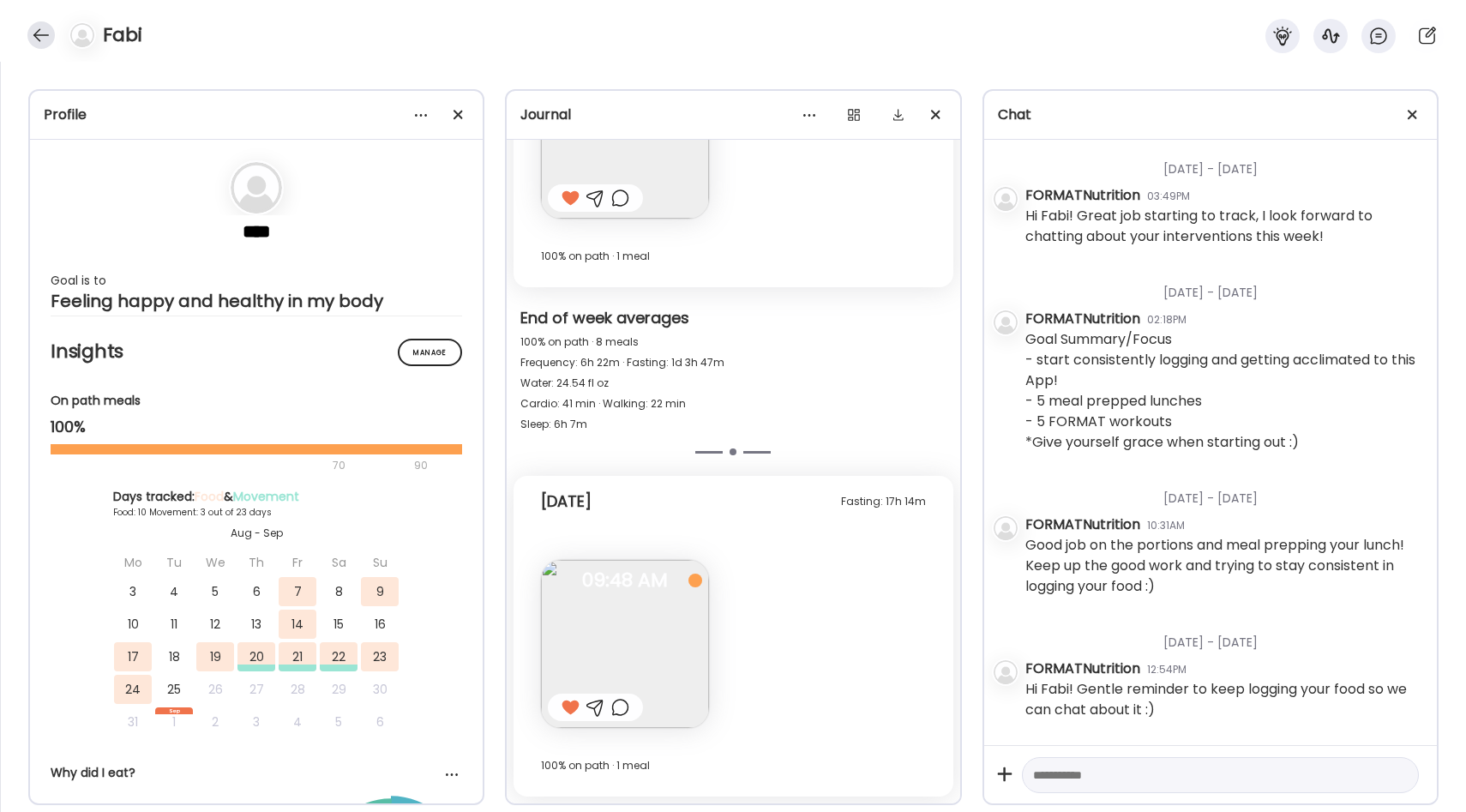
click at [42, 29] on div at bounding box center [40, 35] width 27 height 27
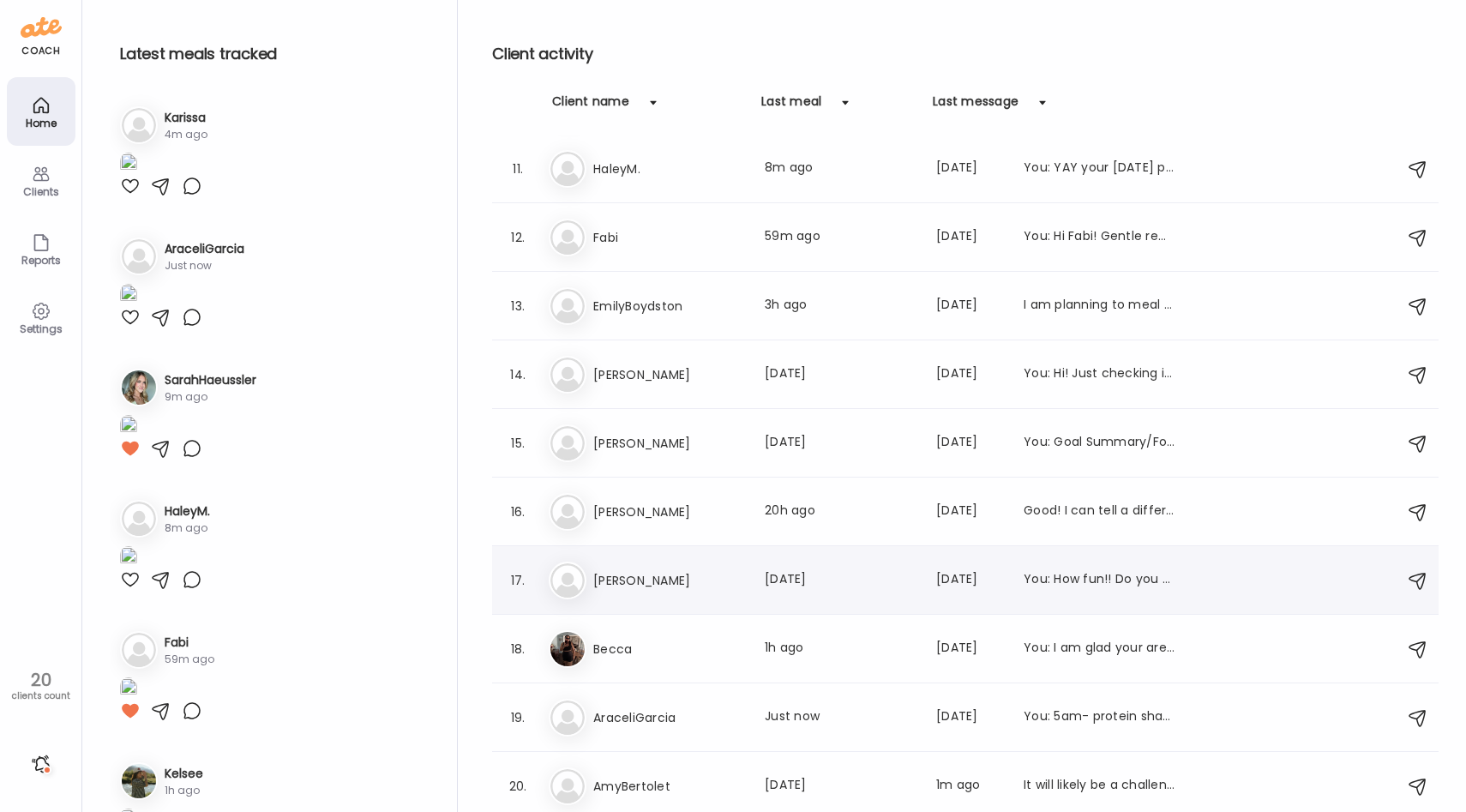
scroll to position [686, 0]
click at [636, 707] on h3 "AraceliGarcia" at bounding box center [669, 717] width 151 height 21
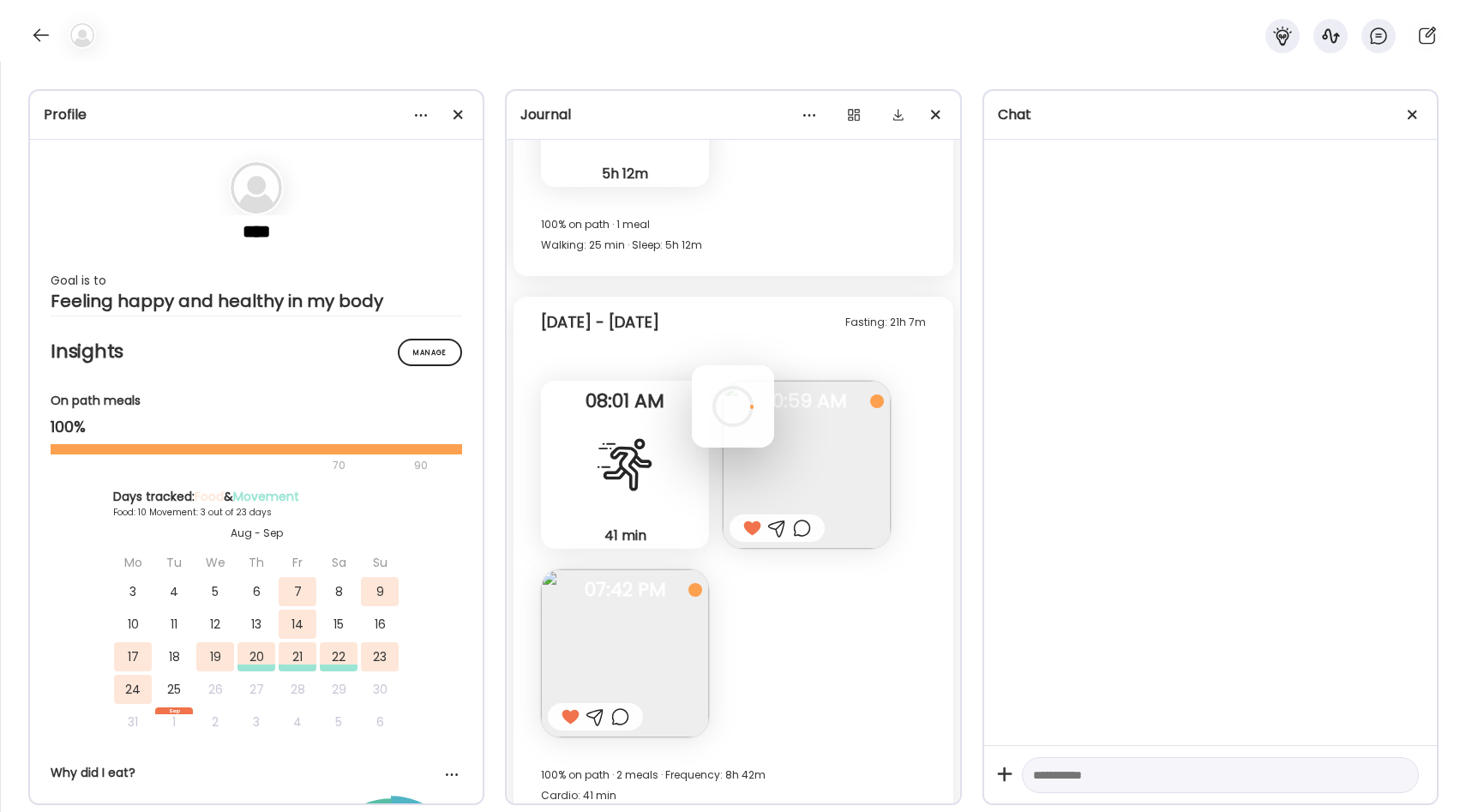
scroll to position [974, 0]
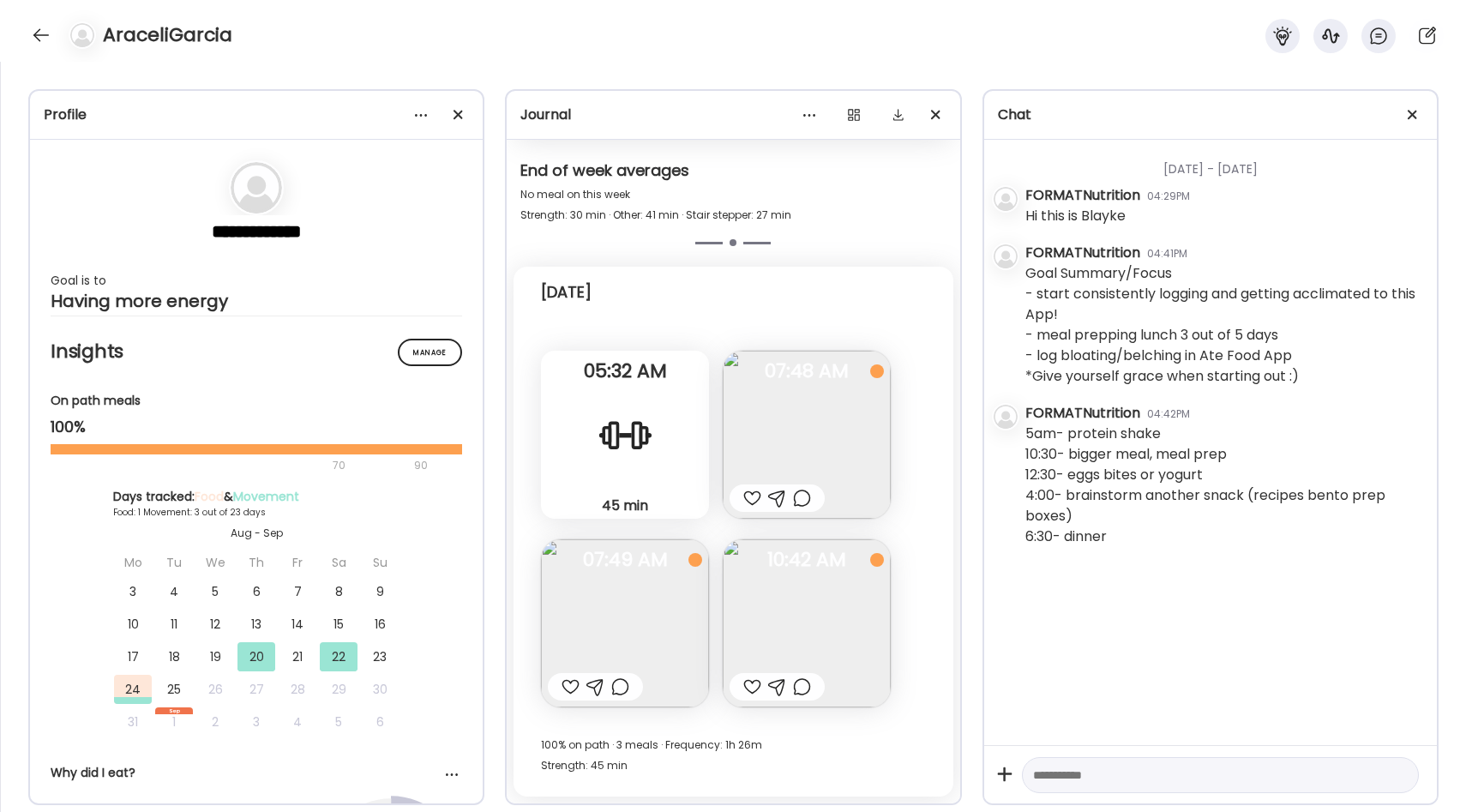
click at [842, 418] on img at bounding box center [806, 434] width 168 height 168
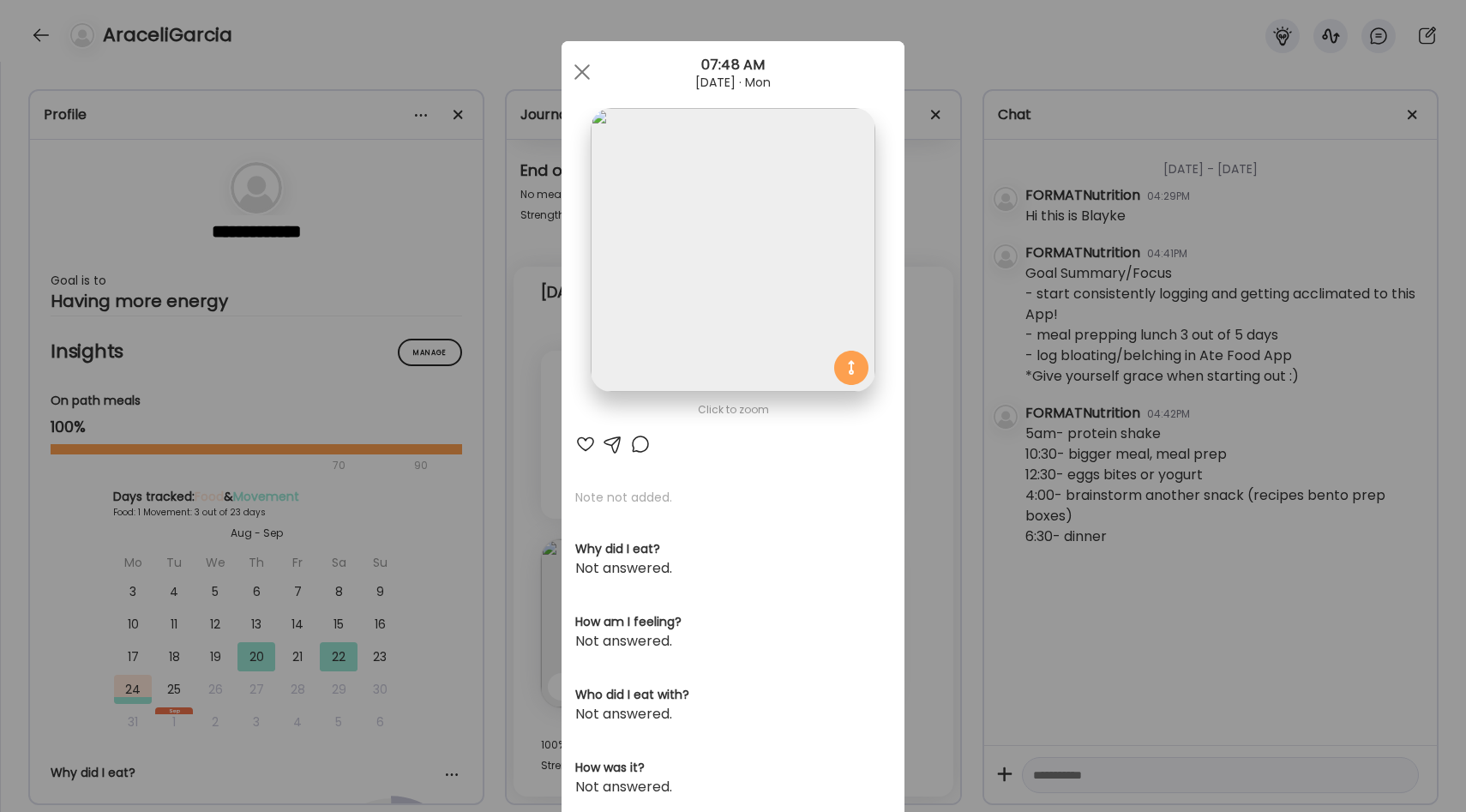
click at [931, 411] on div "Ate Coach Dashboard Wahoo! It’s official Take a moment to set up your Coach Pro…" at bounding box center [733, 406] width 1466 height 812
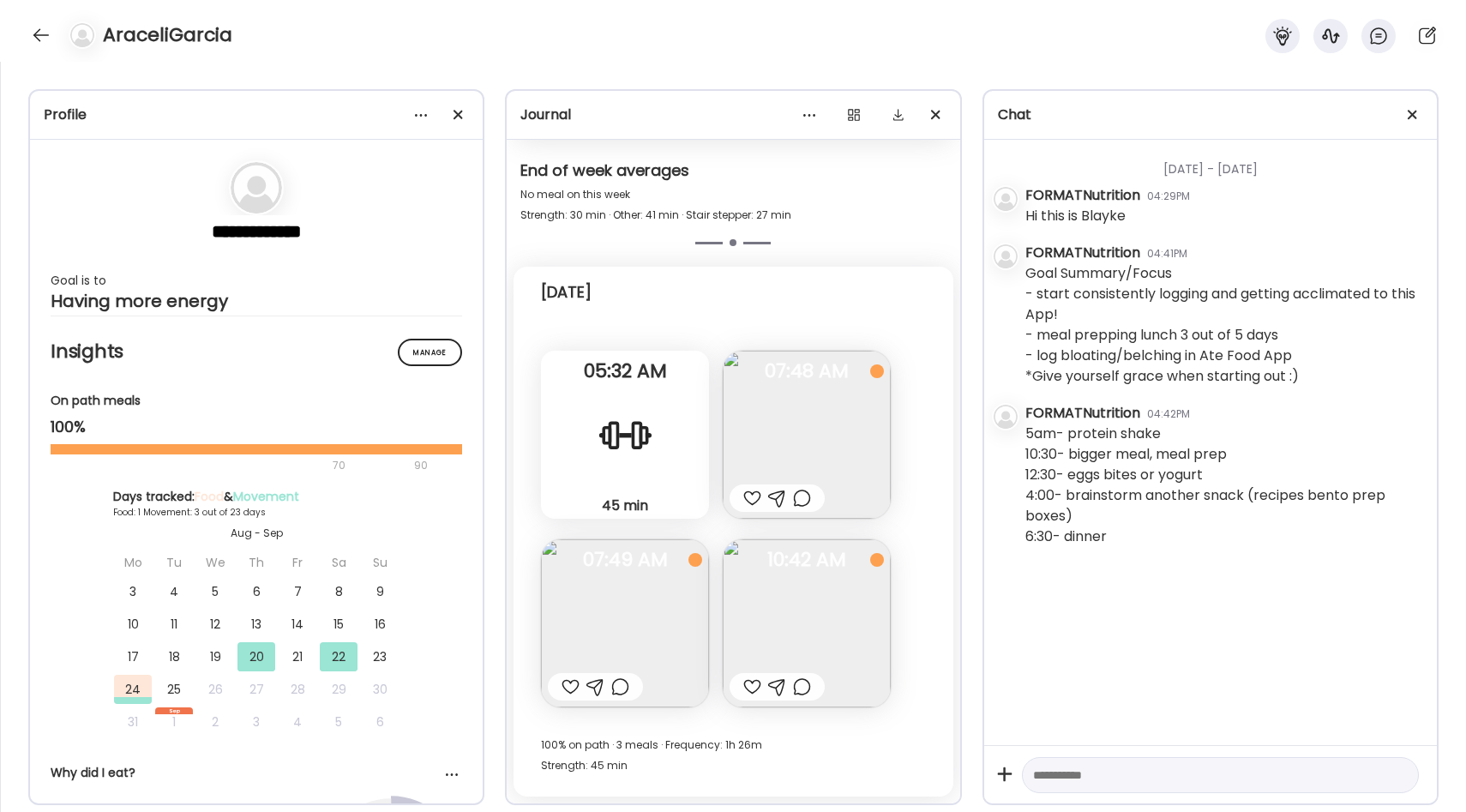
click at [640, 567] on span "07:49 AM" at bounding box center [624, 559] width 168 height 15
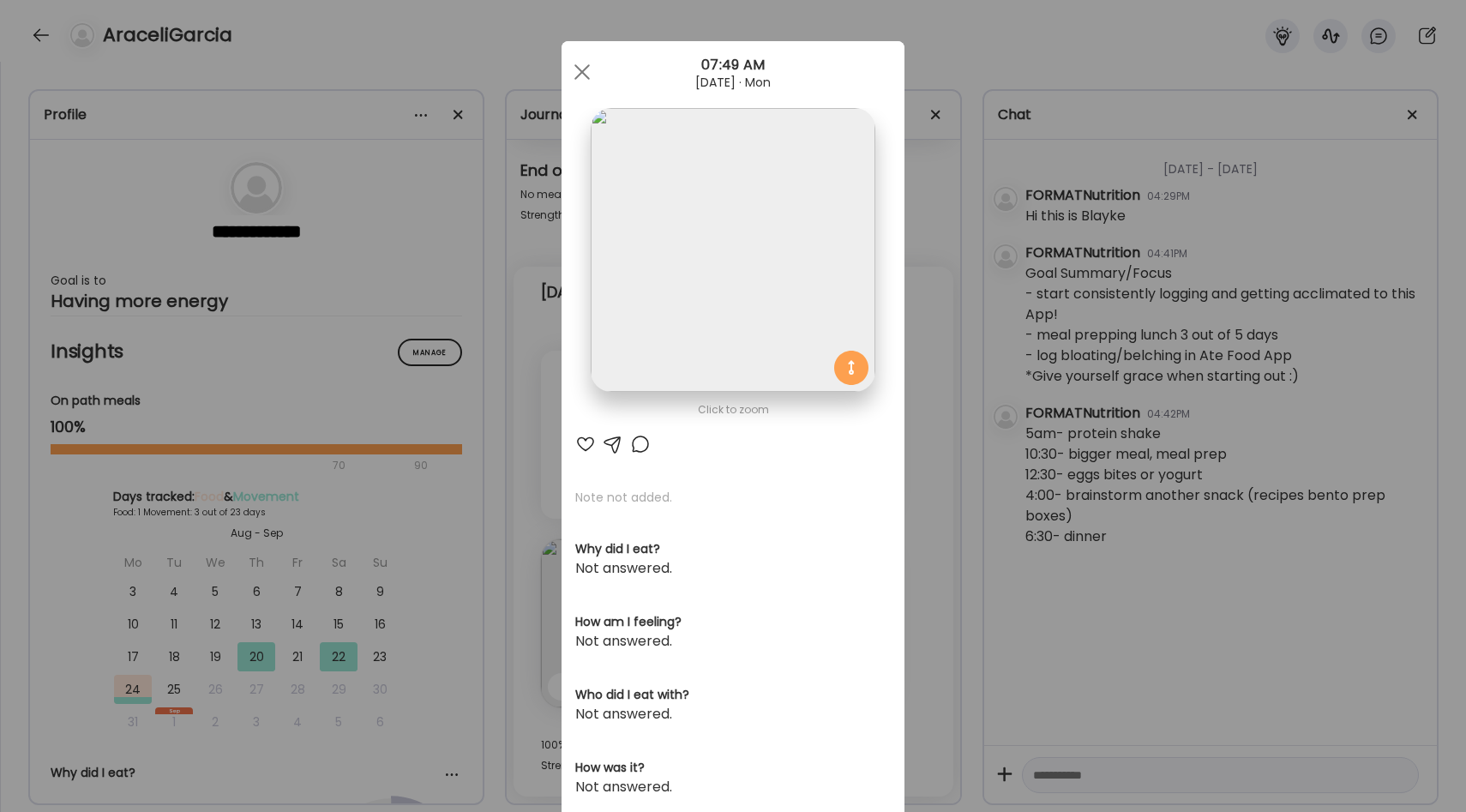
click at [920, 451] on div "Ate Coach Dashboard Wahoo! It’s official Take a moment to set up your Coach Pro…" at bounding box center [733, 406] width 1466 height 812
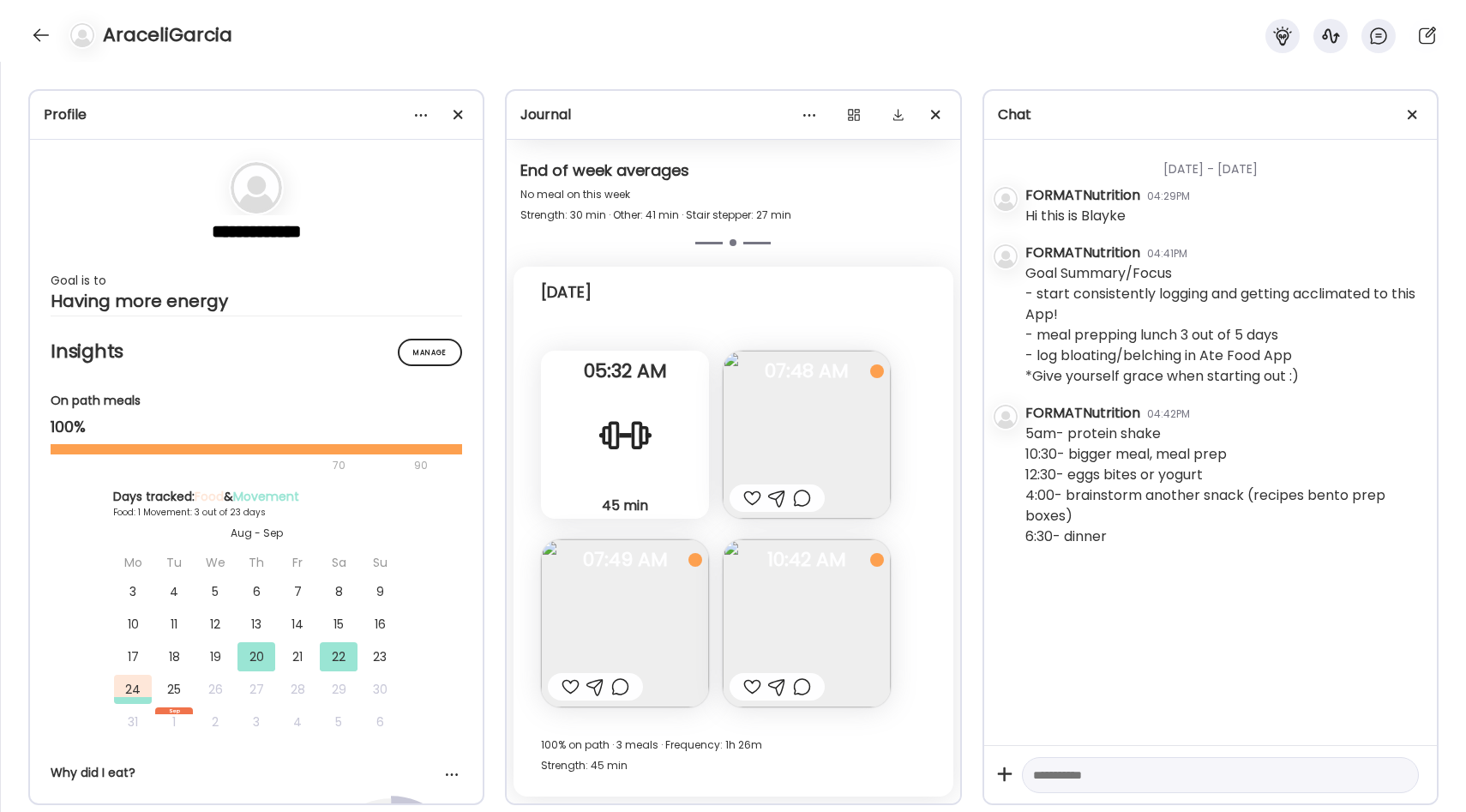
click at [564, 684] on div at bounding box center [570, 686] width 18 height 21
click at [766, 612] on img at bounding box center [806, 622] width 168 height 168
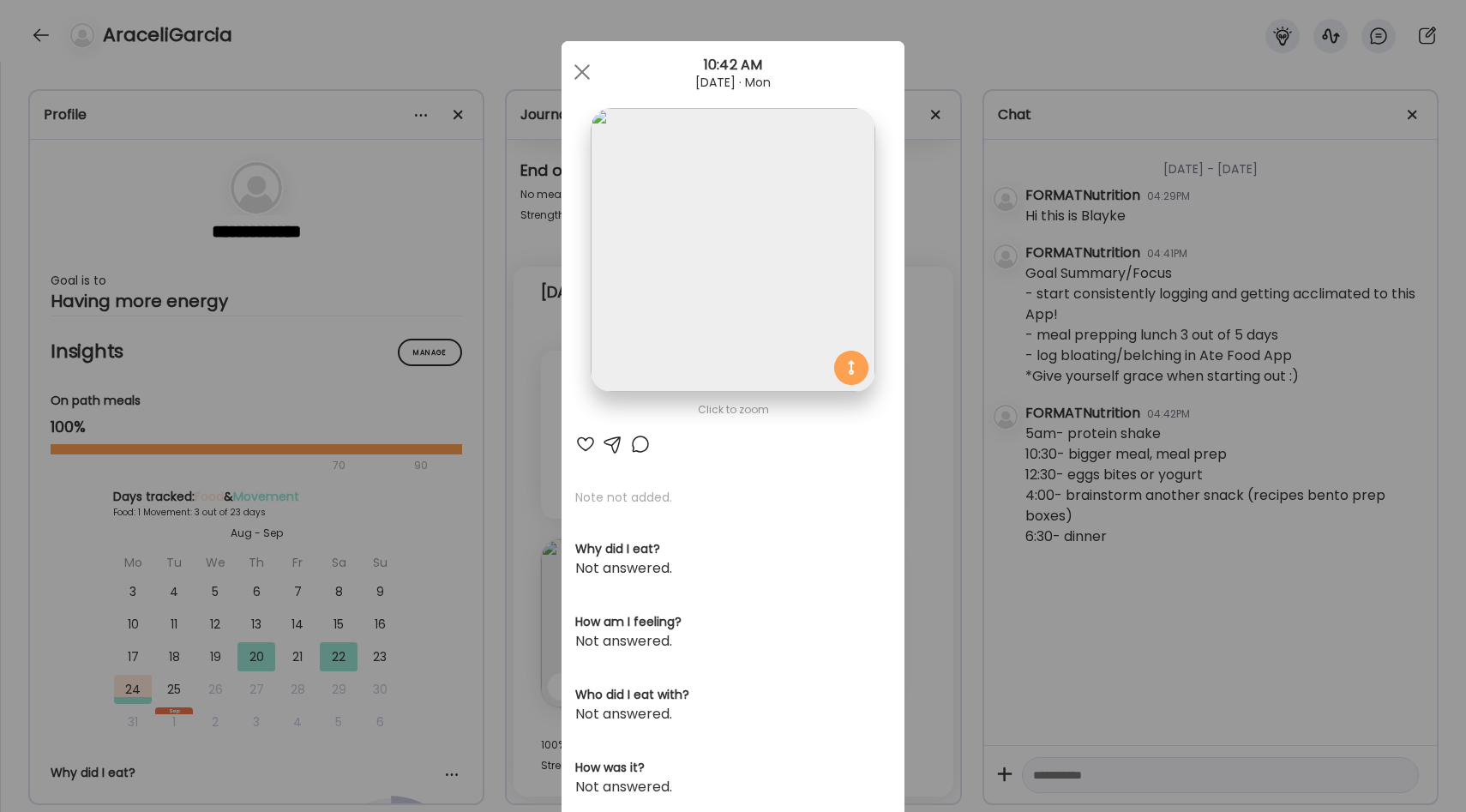
click at [925, 433] on div "Ate Coach Dashboard Wahoo! It’s official Take a moment to set up your Coach Pro…" at bounding box center [733, 406] width 1466 height 812
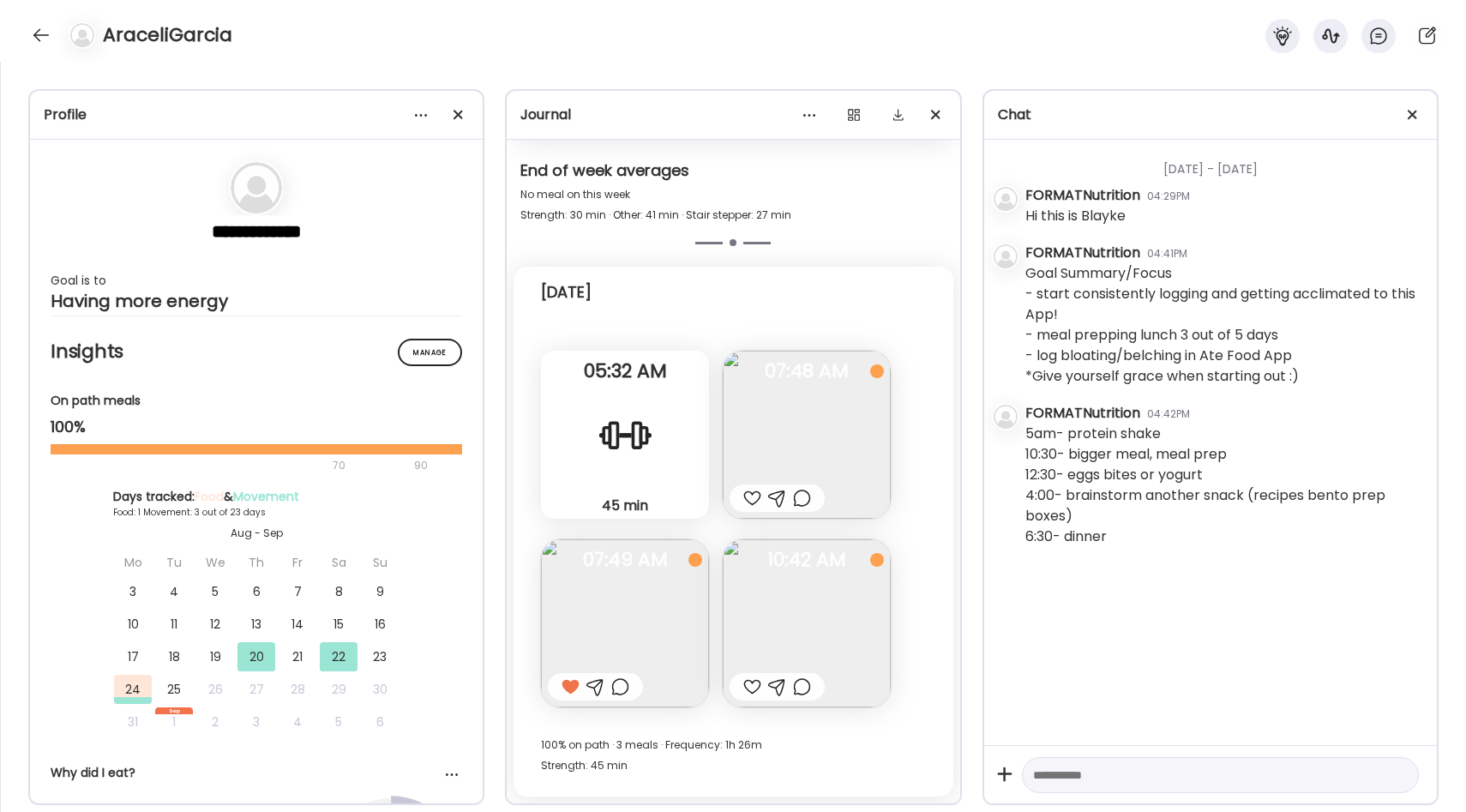
click at [754, 688] on div at bounding box center [752, 686] width 18 height 21
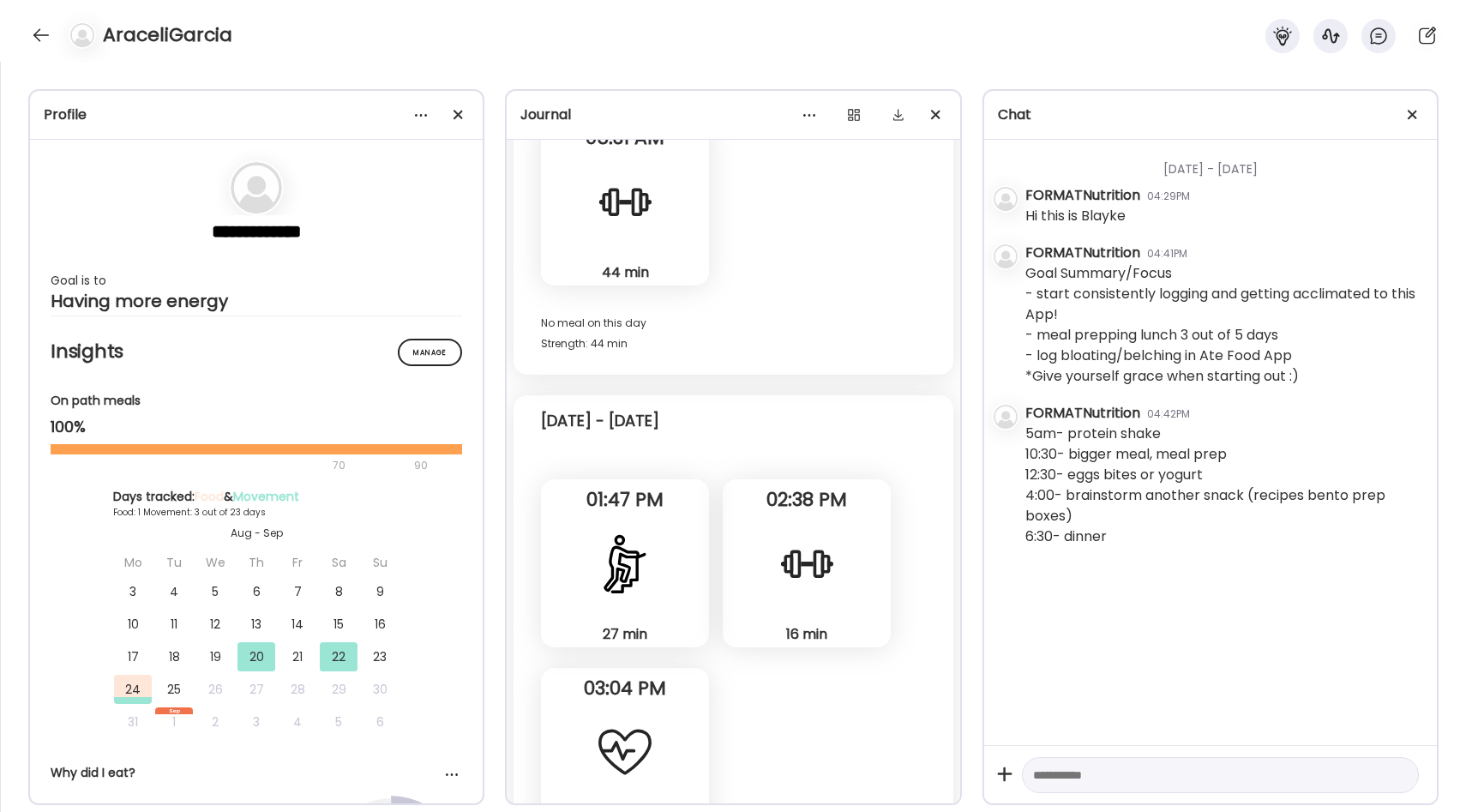
scroll to position [169, 0]
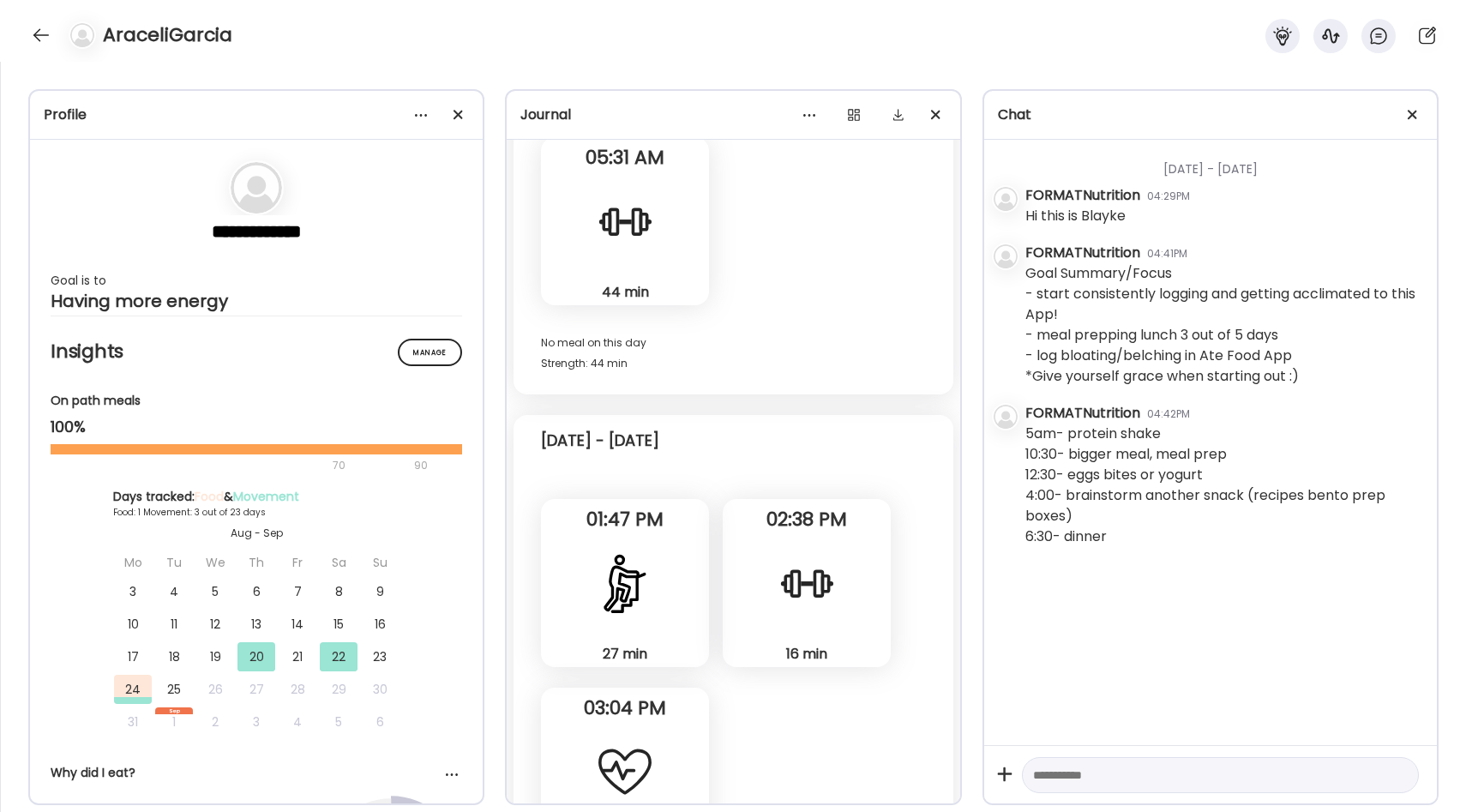
click at [656, 577] on div "27 min Stair stepper" at bounding box center [624, 583] width 168 height 168
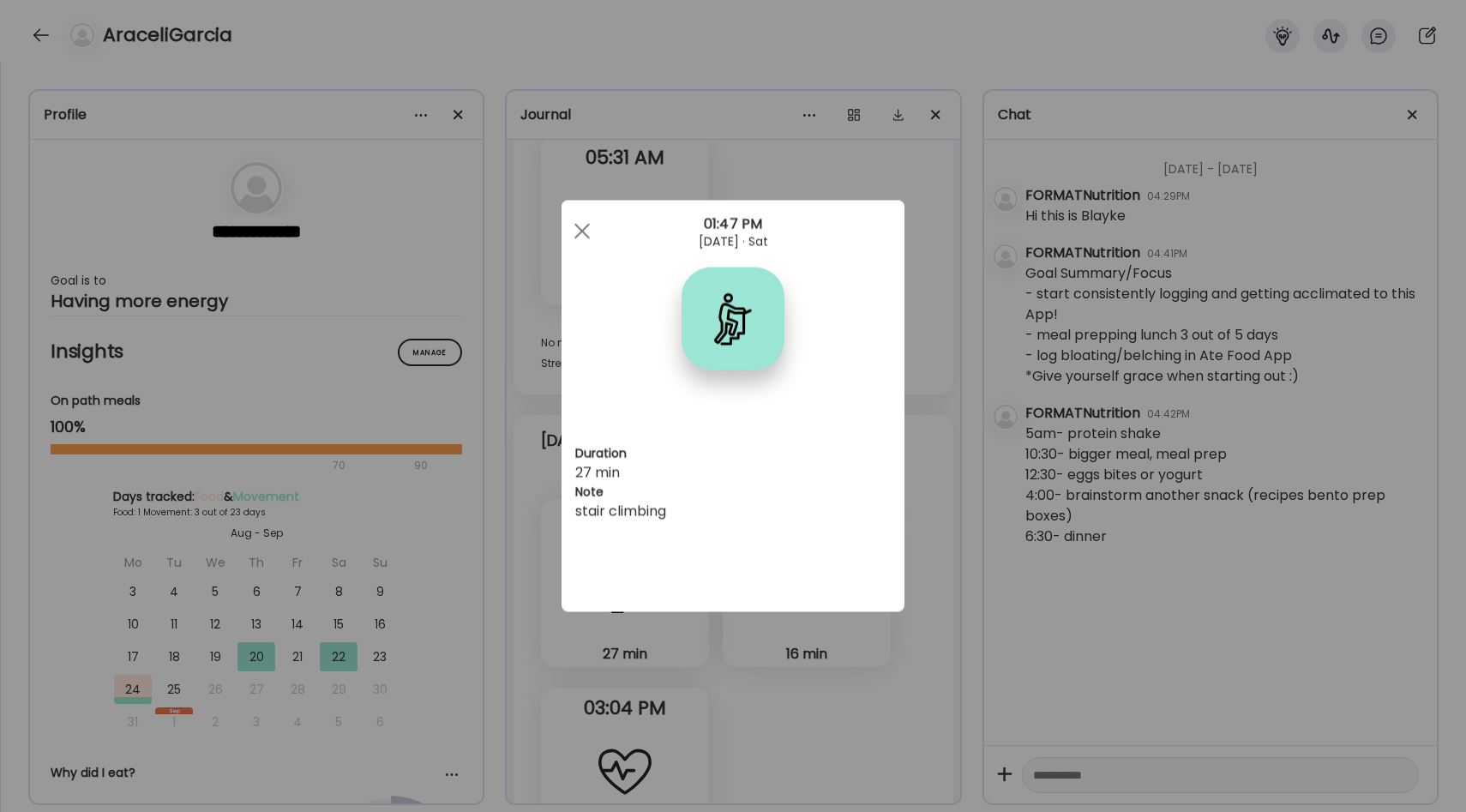
click at [786, 650] on div "Ate Coach Dashboard Wahoo! It’s official Take a moment to set up your Coach Pro…" at bounding box center [733, 406] width 1466 height 812
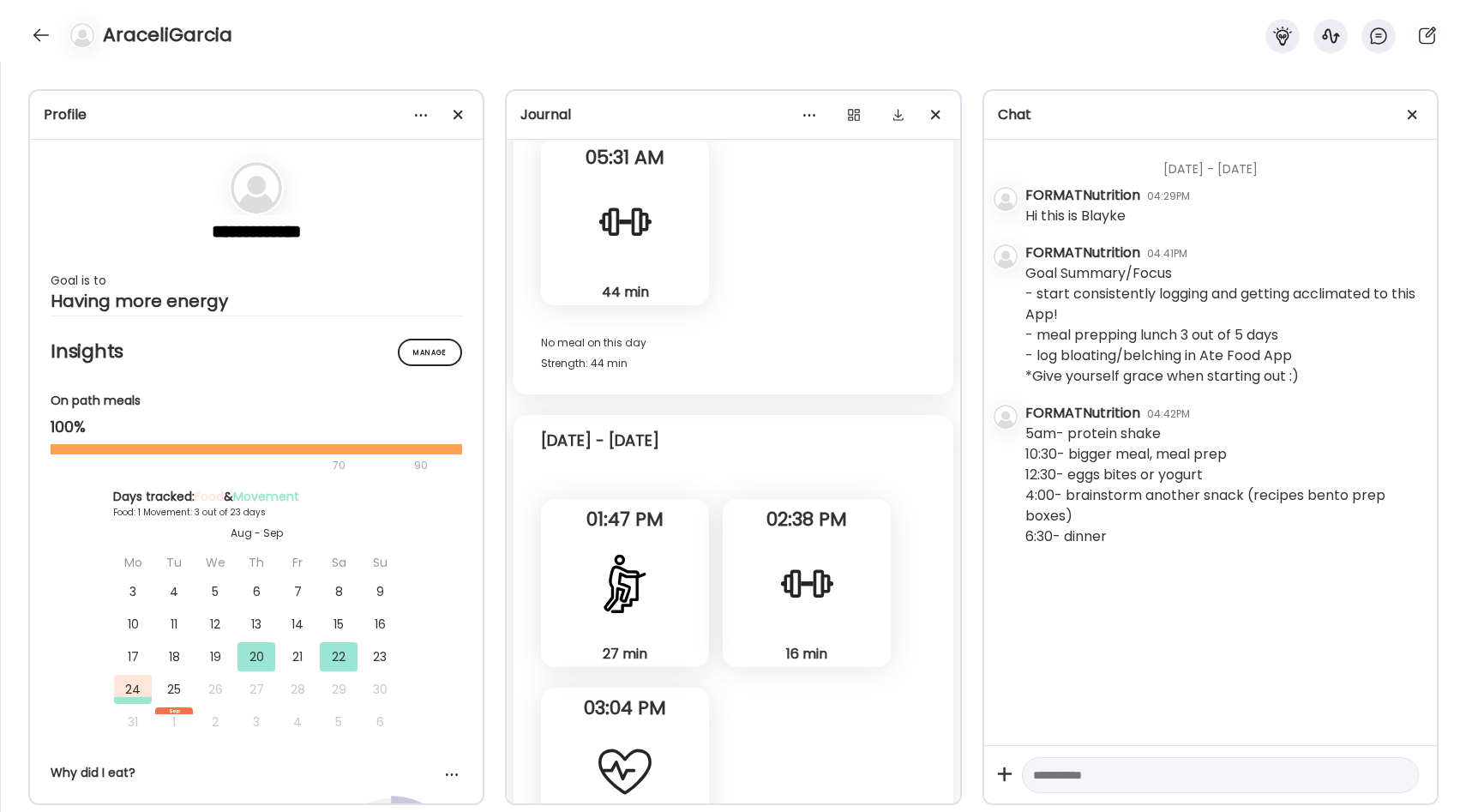
click at [799, 607] on div at bounding box center [807, 583] width 62 height 62
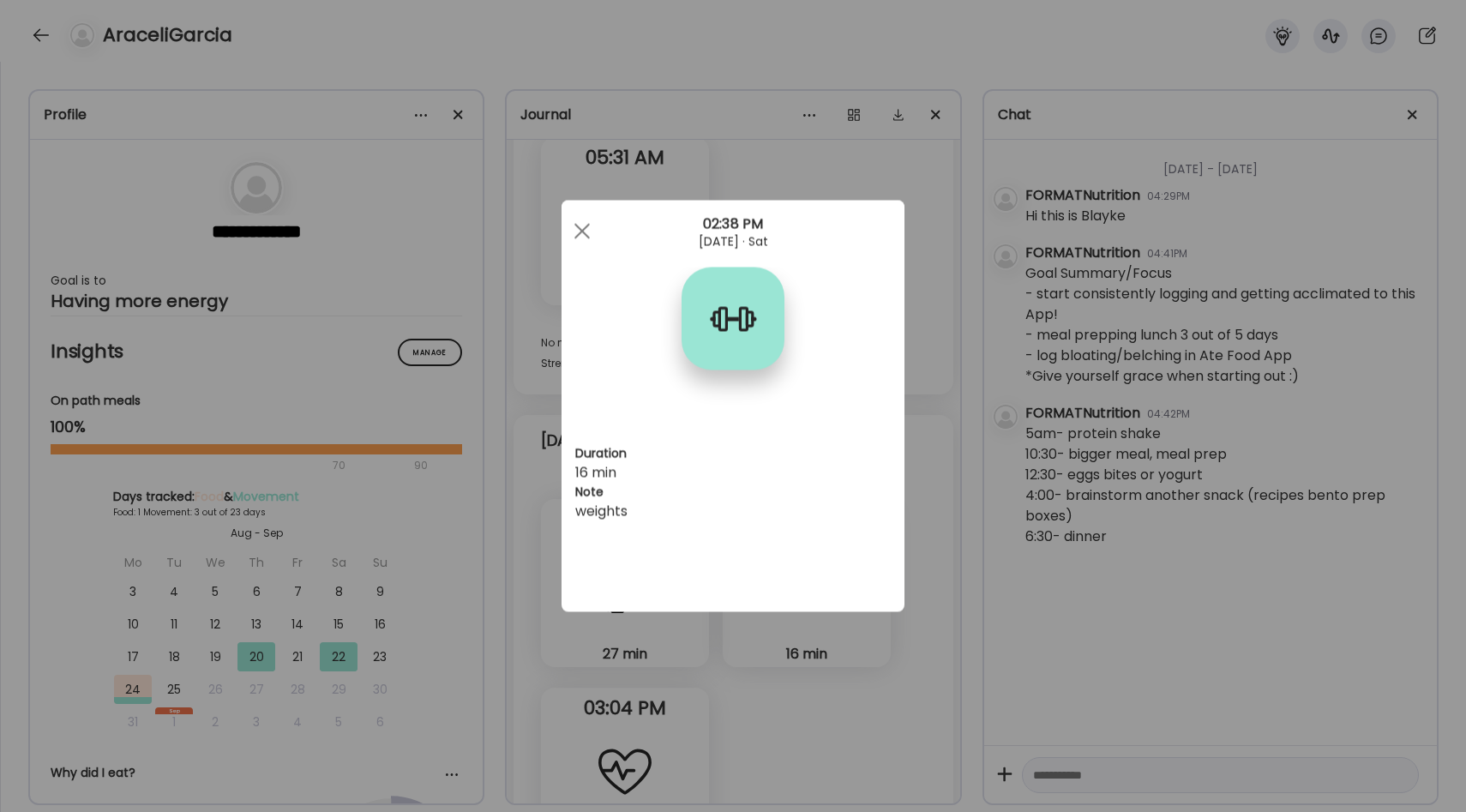
click at [789, 677] on div "Ate Coach Dashboard Wahoo! It’s official Take a moment to set up your Coach Pro…" at bounding box center [733, 406] width 1466 height 812
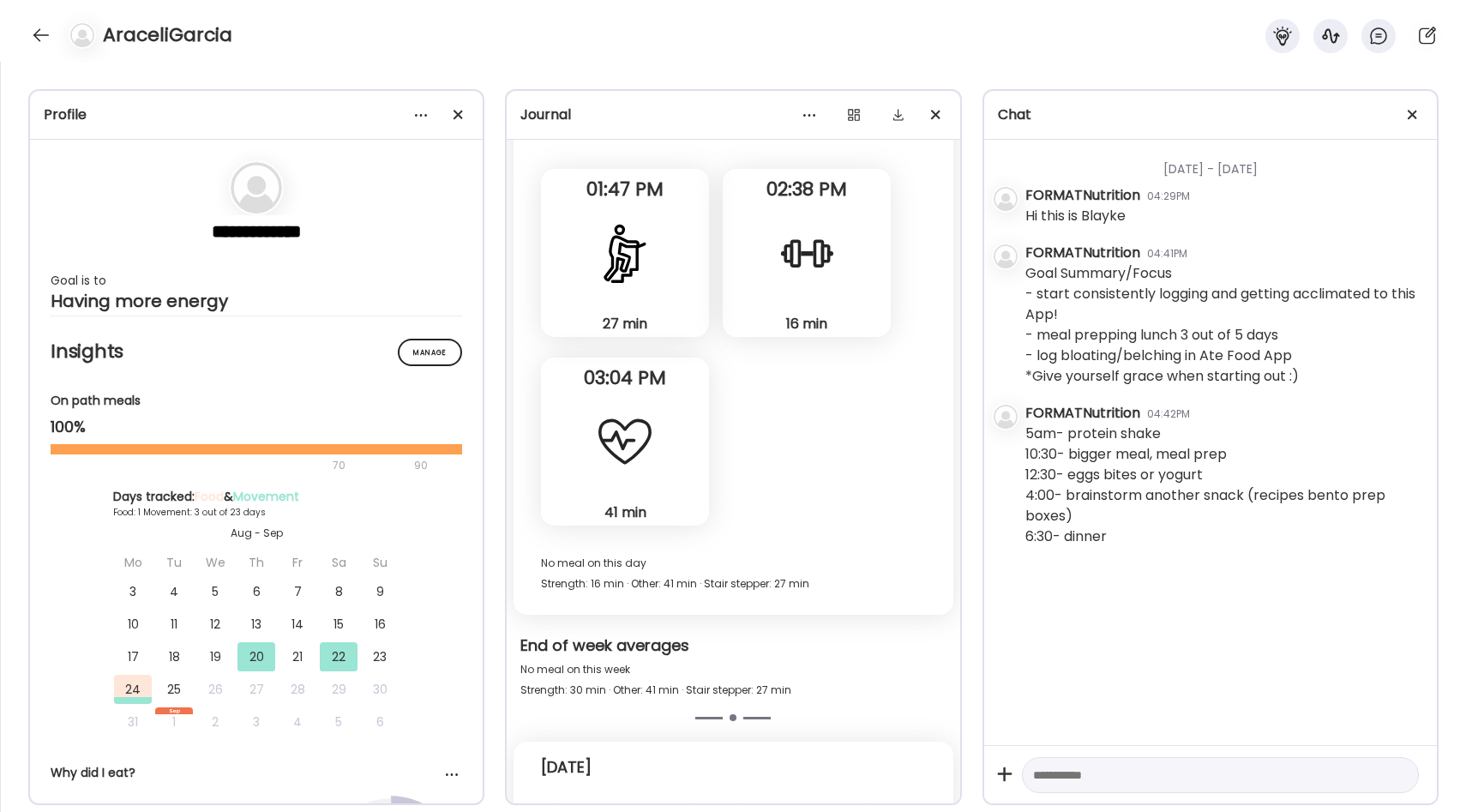
scroll to position [974, 0]
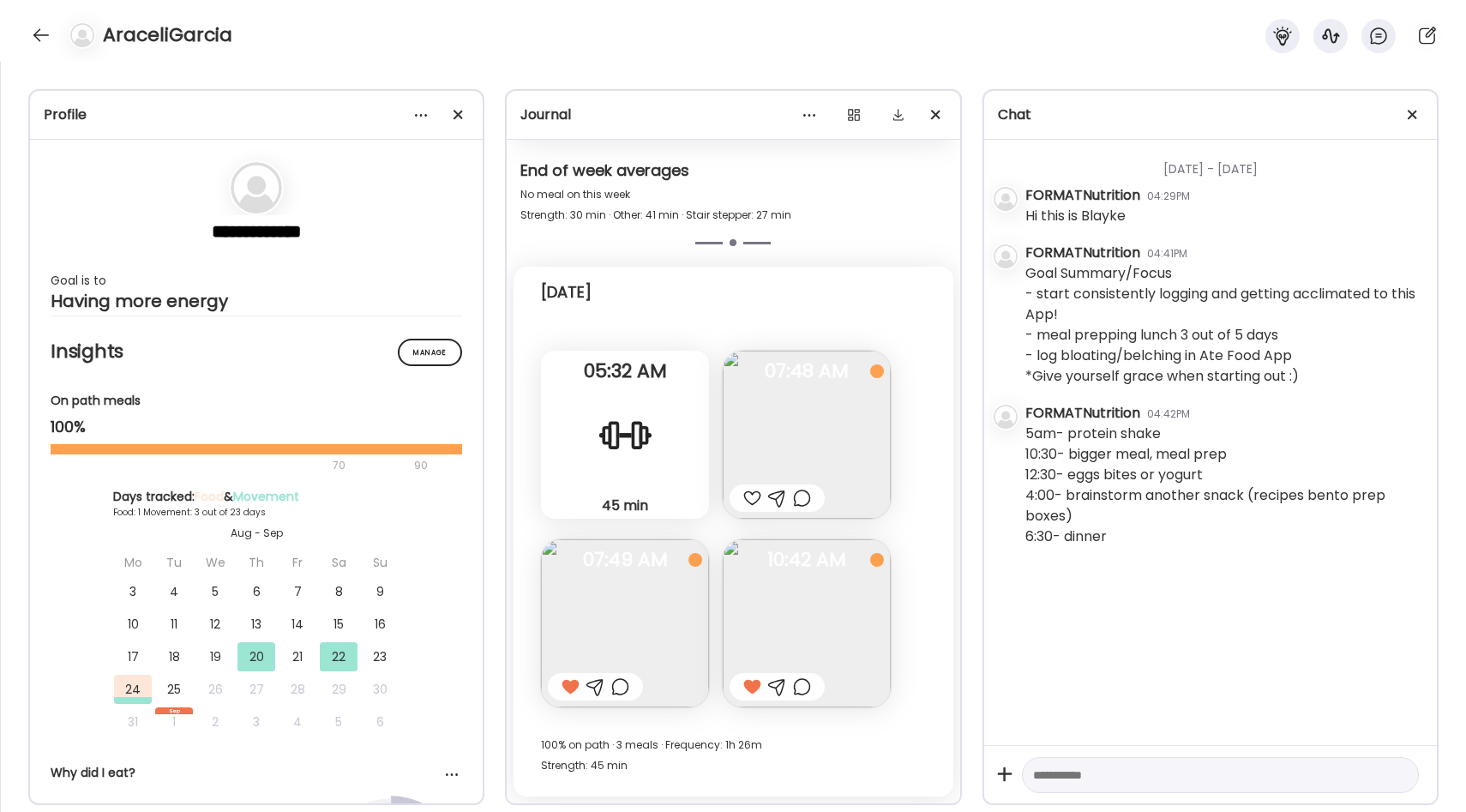
click at [1059, 778] on textarea at bounding box center [1204, 774] width 344 height 21
type textarea "**********"
click at [48, 41] on div at bounding box center [40, 35] width 27 height 27
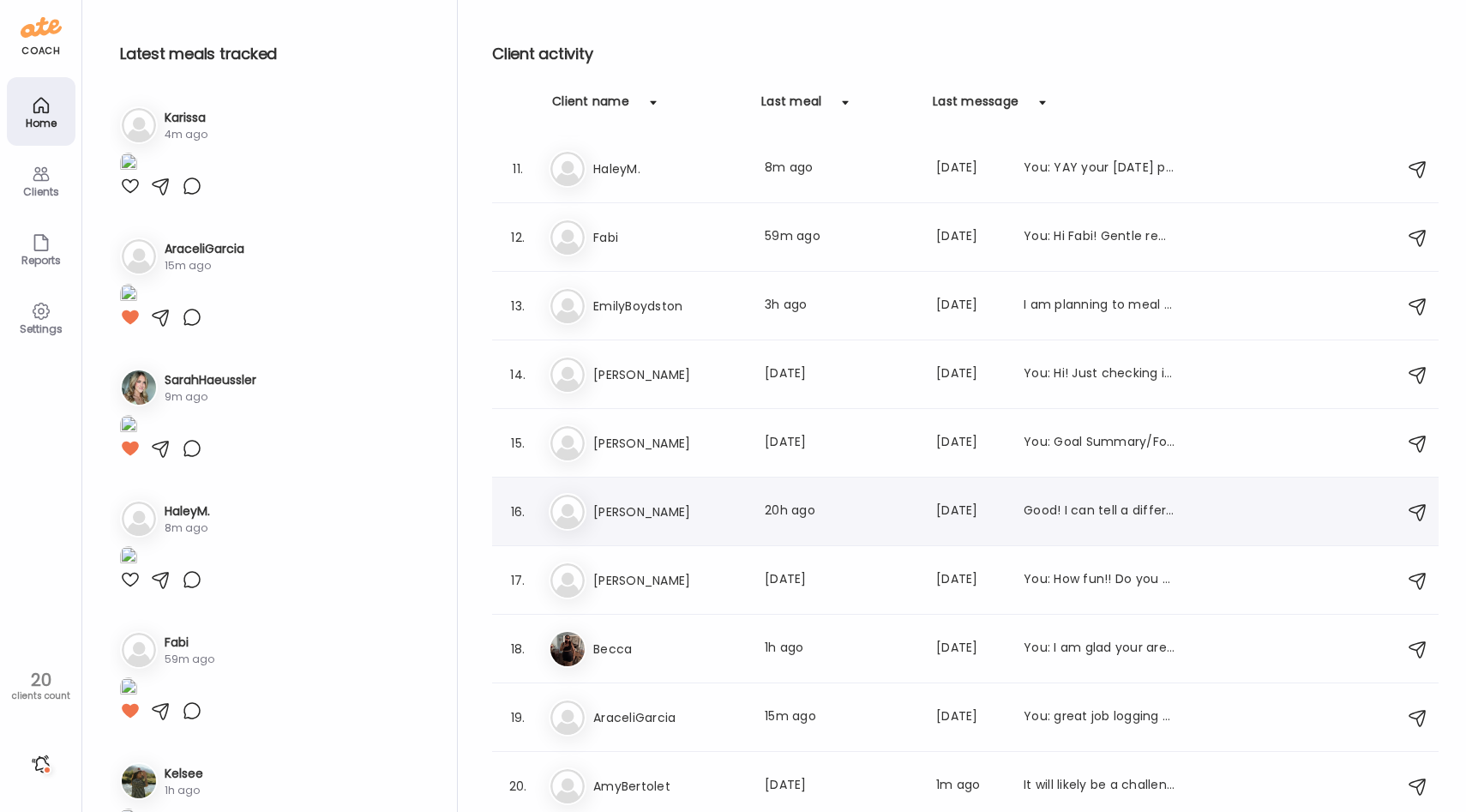
click at [693, 529] on div "Ca [PERSON_NAME] Last meal: 20h ago Last message: [DATE] Good! I can tell a dif…" at bounding box center [968, 512] width 838 height 38
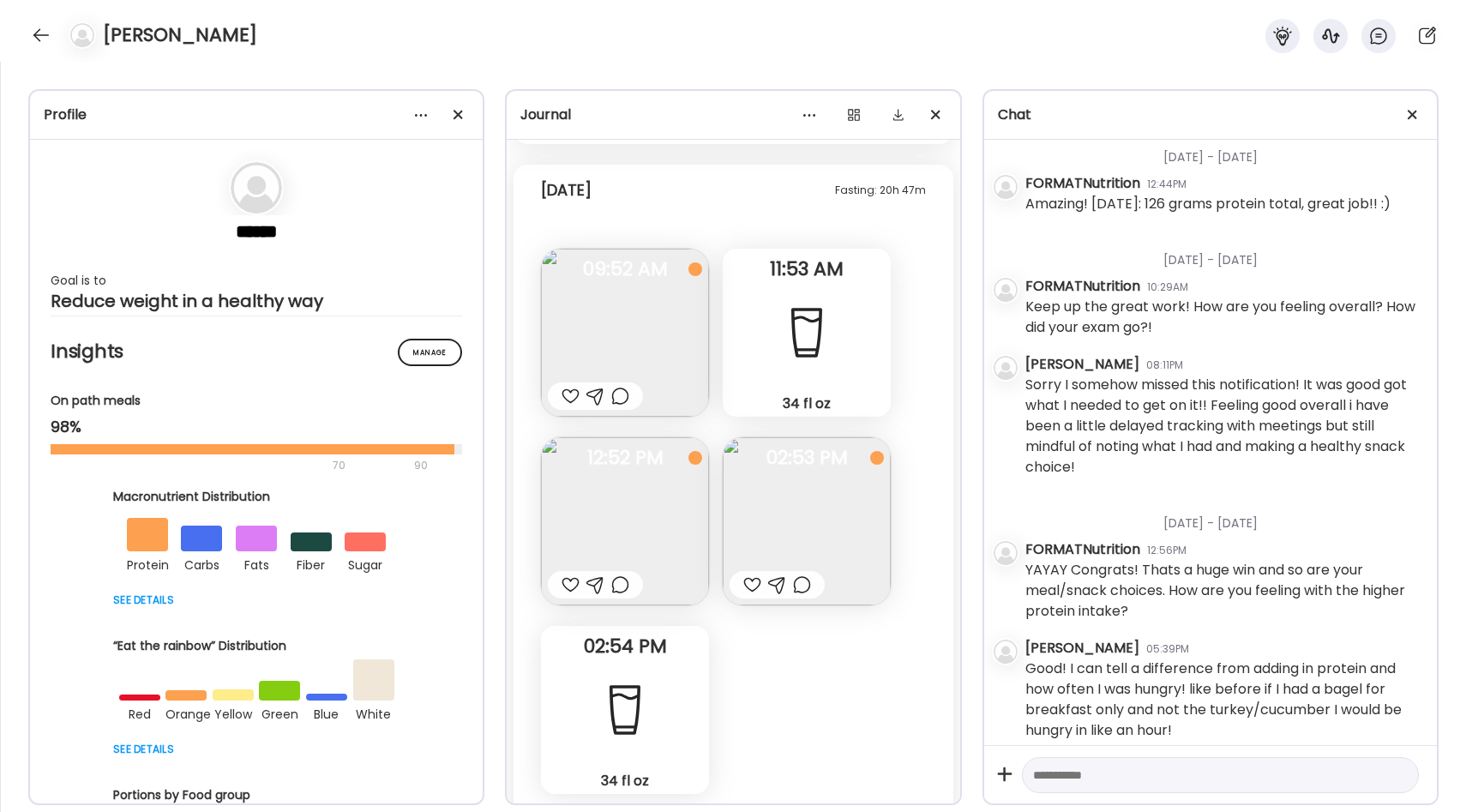
scroll to position [32009, 0]
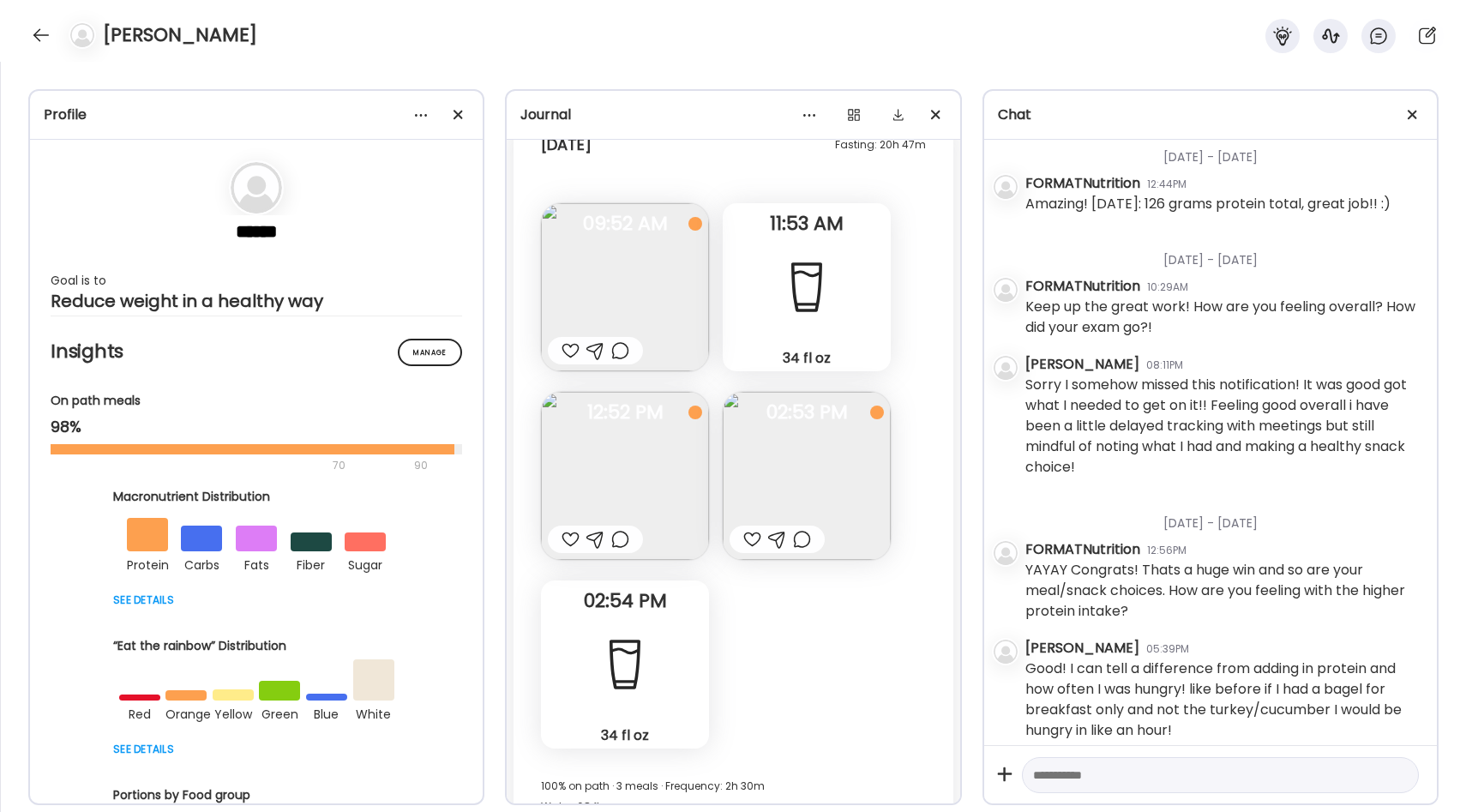
click at [566, 340] on div at bounding box center [570, 350] width 18 height 21
click at [613, 433] on img at bounding box center [624, 476] width 168 height 168
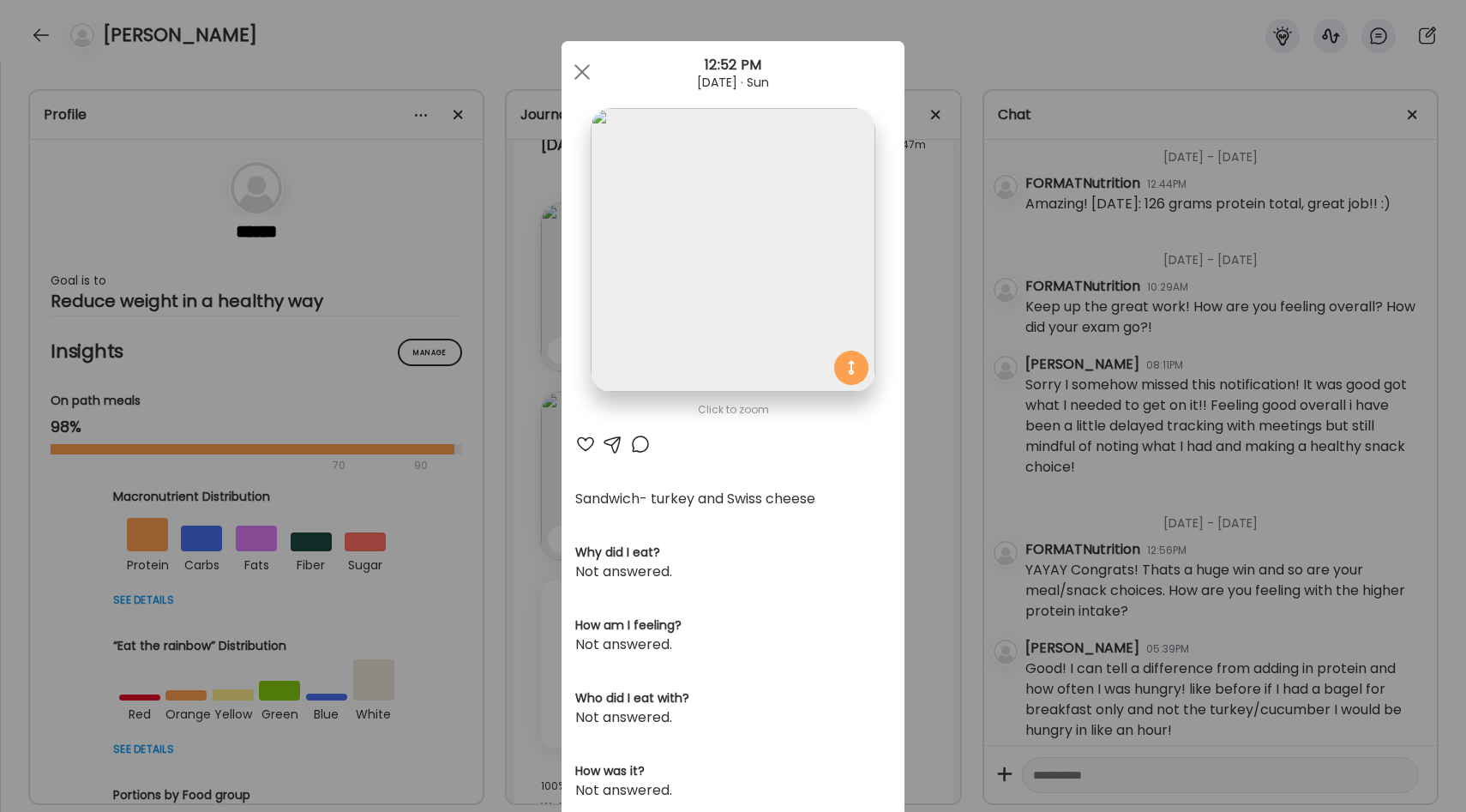
click at [924, 454] on div "Ate Coach Dashboard Wahoo! It’s official Take a moment to set up your Coach Pro…" at bounding box center [733, 406] width 1466 height 812
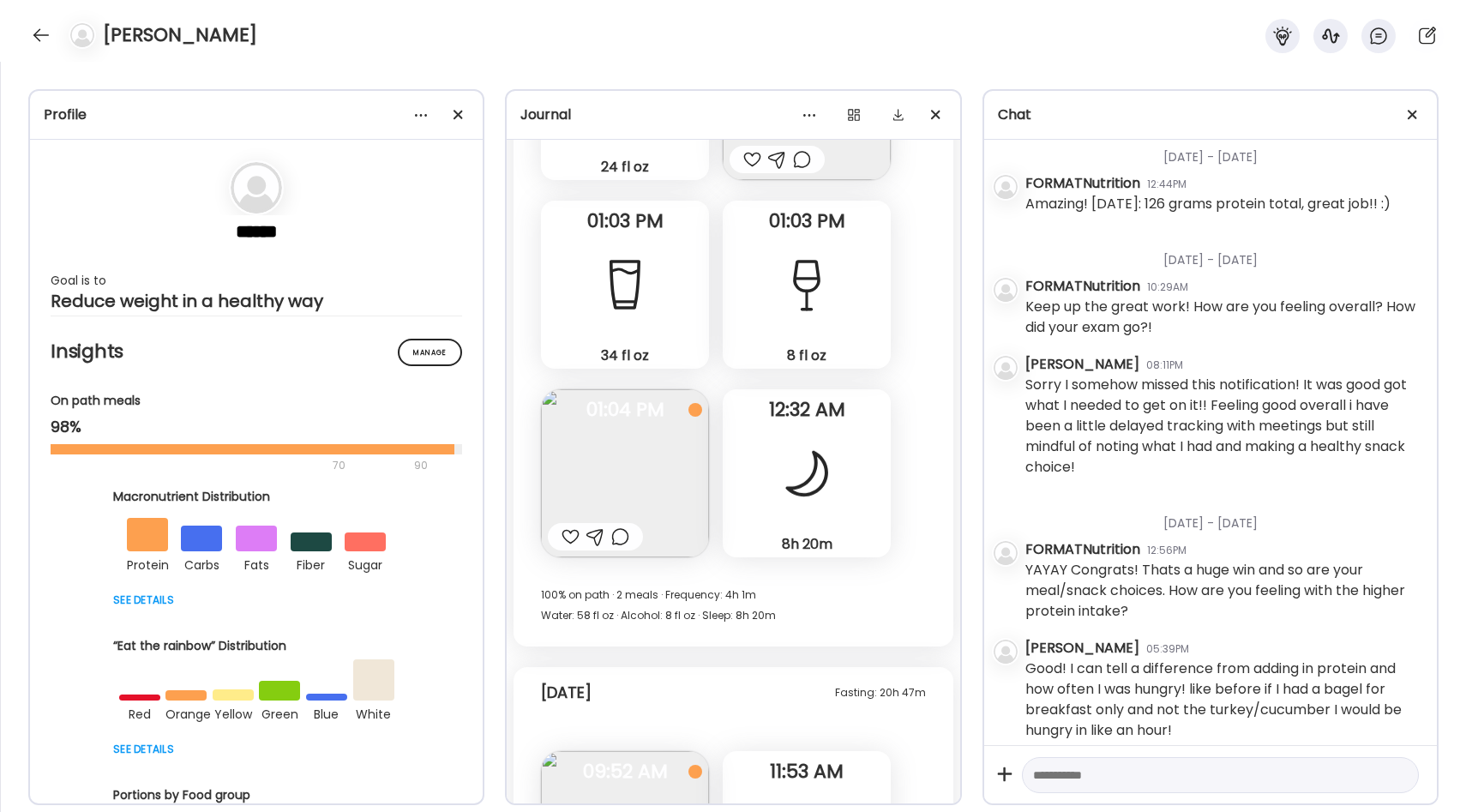
scroll to position [31445, 0]
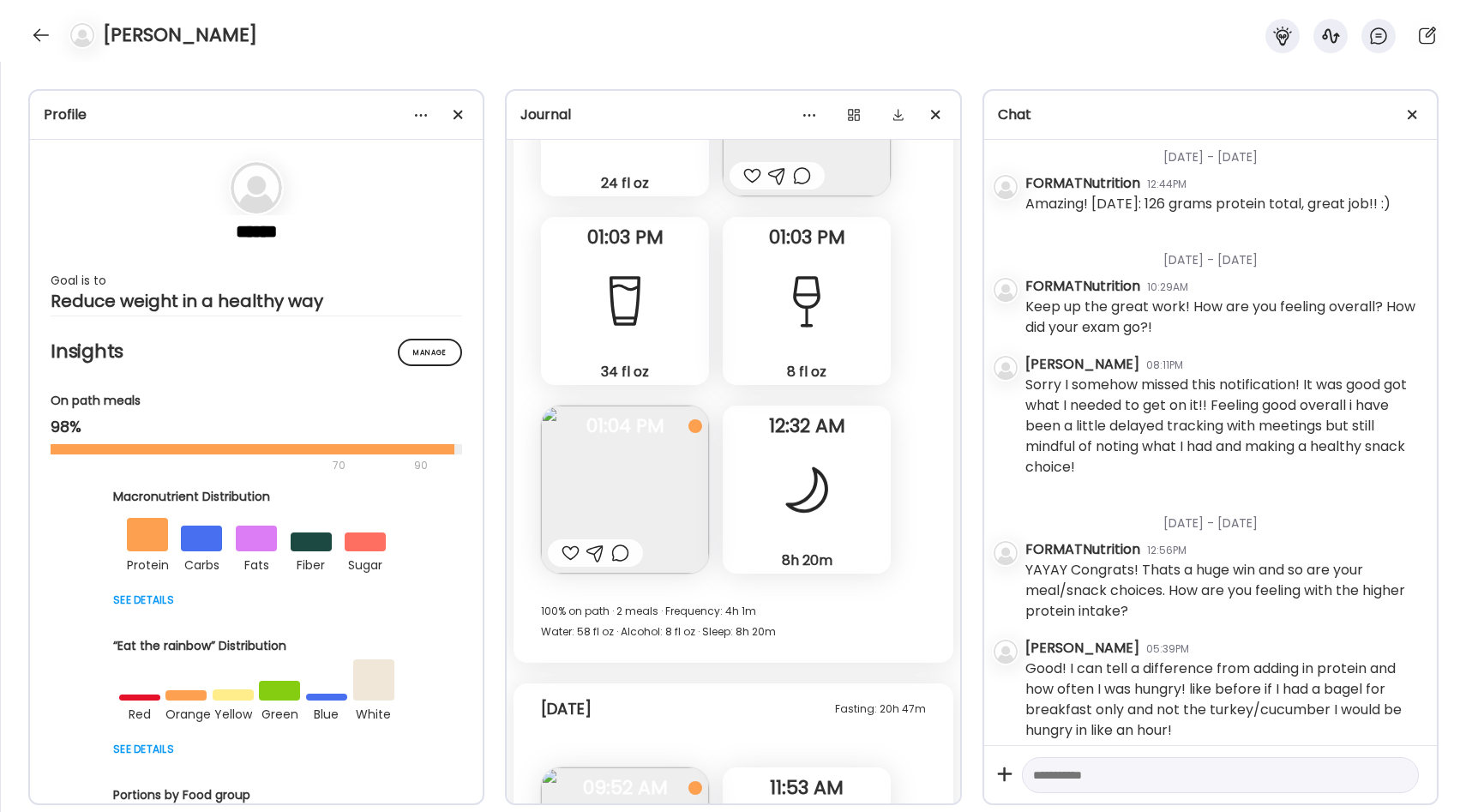
click at [685, 451] on img at bounding box center [624, 489] width 168 height 168
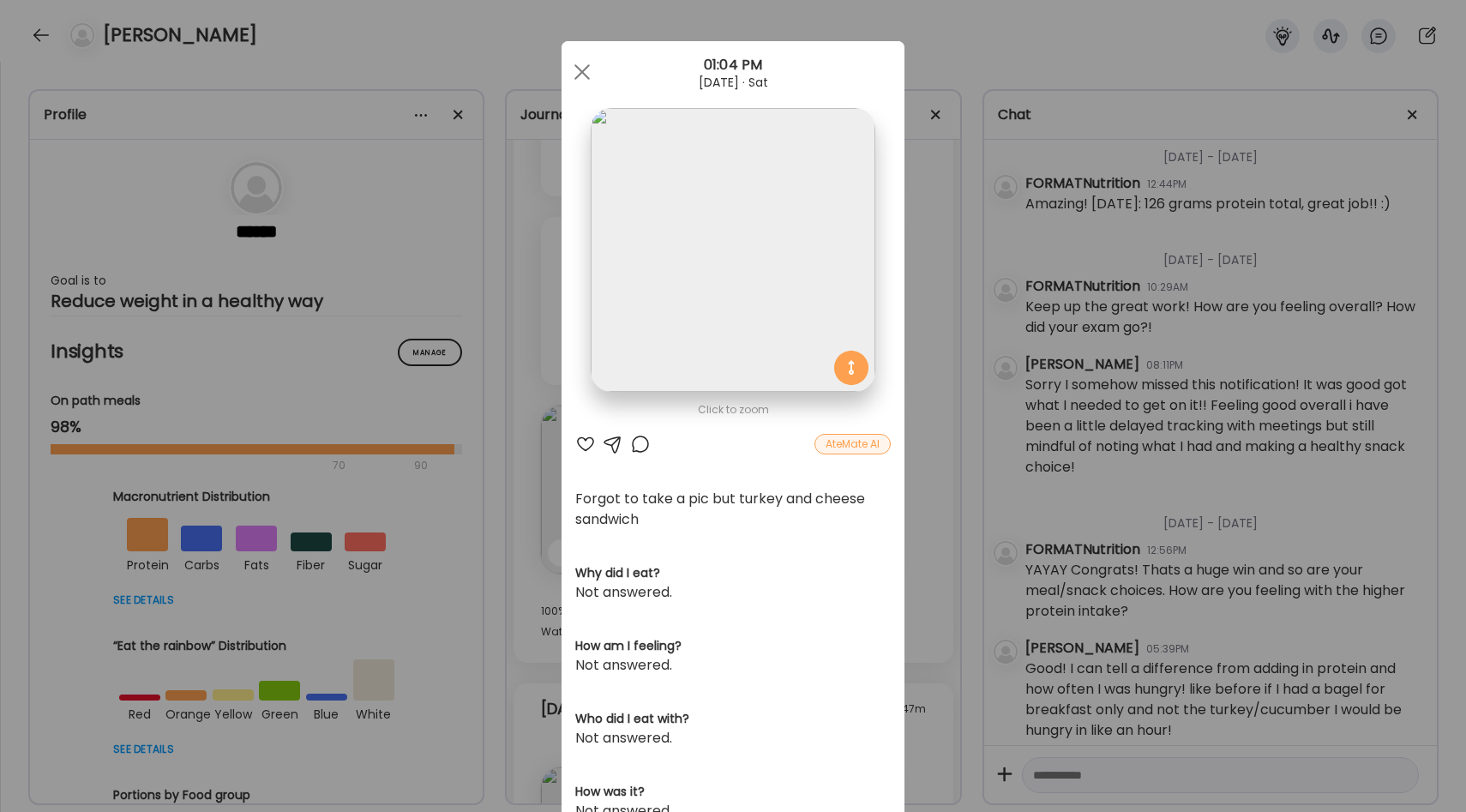
click at [944, 397] on div "Ate Coach Dashboard Wahoo! It’s official Take a moment to set up your Coach Pro…" at bounding box center [733, 406] width 1466 height 812
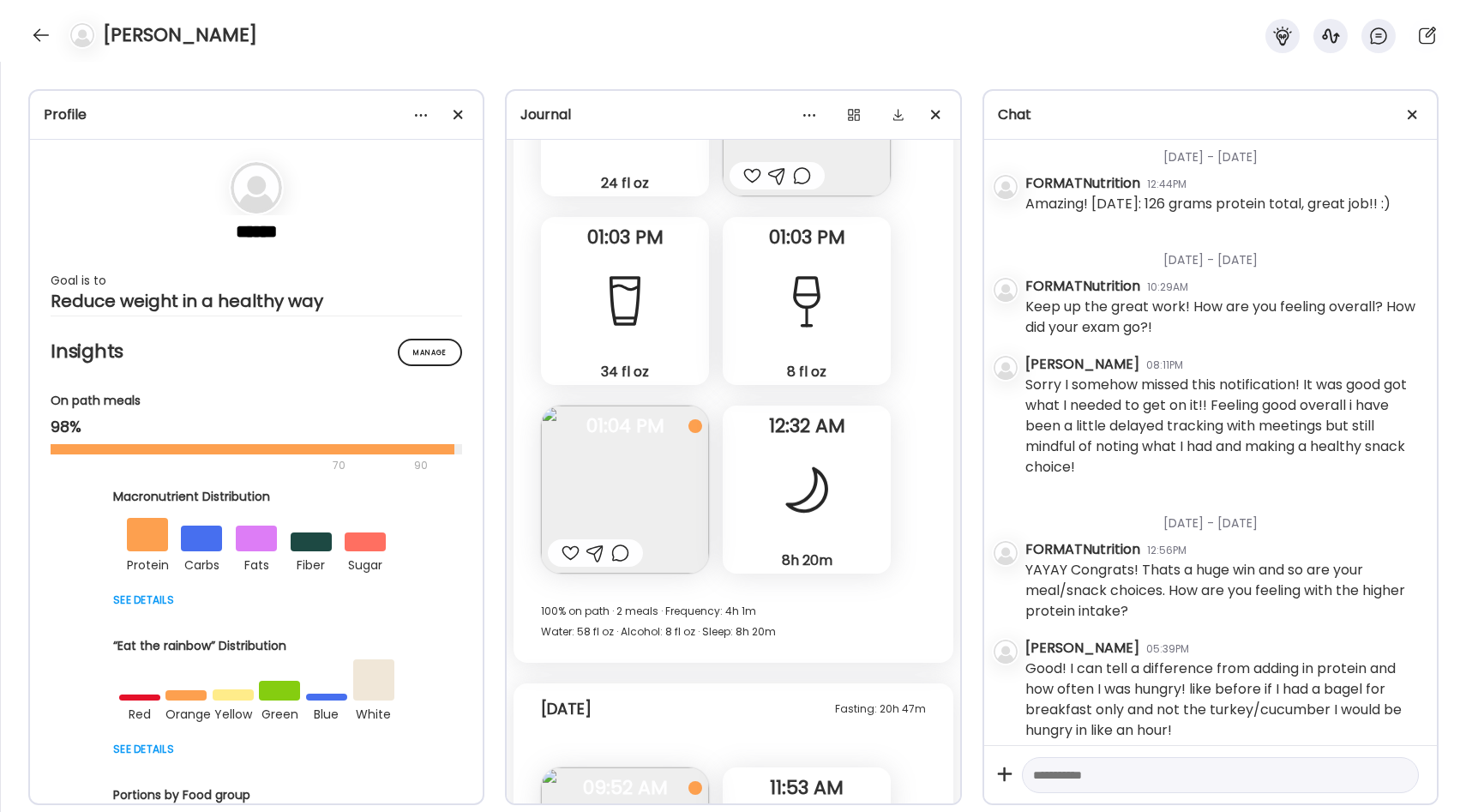
click at [648, 443] on img at bounding box center [624, 489] width 168 height 168
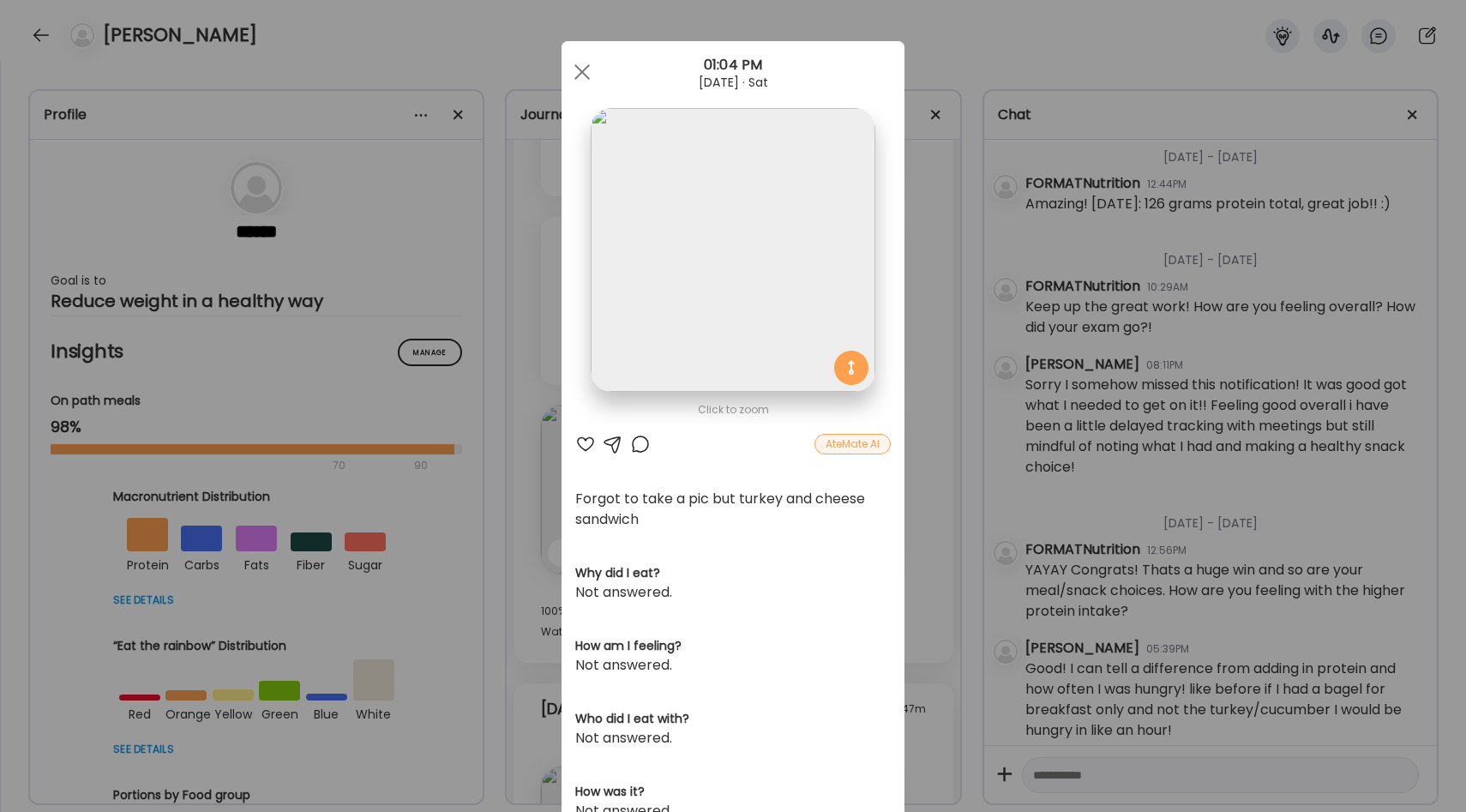
click at [911, 415] on div "Ate Coach Dashboard Wahoo! It’s official Take a moment to set up your Coach Pro…" at bounding box center [733, 406] width 1466 height 812
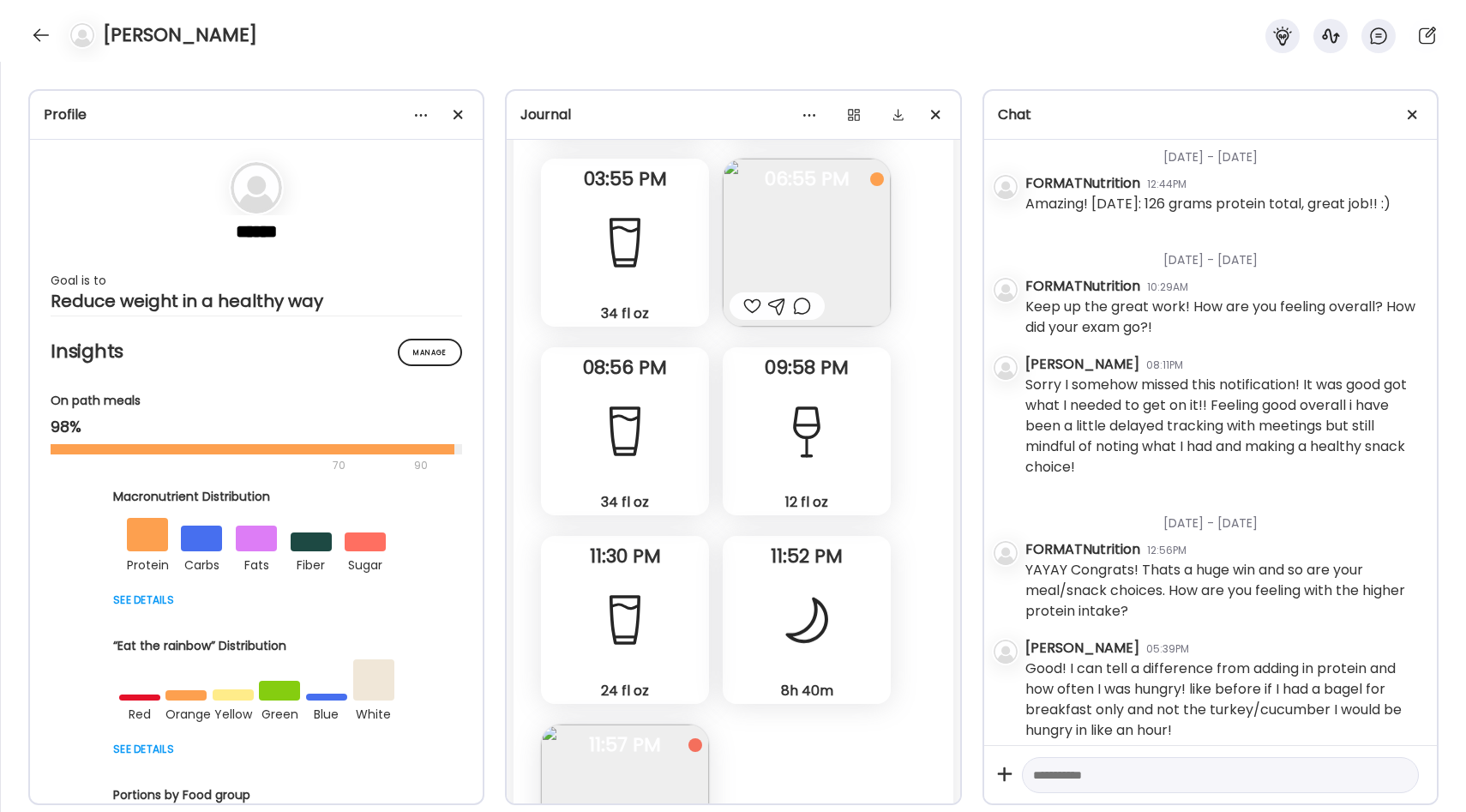
scroll to position [30373, 0]
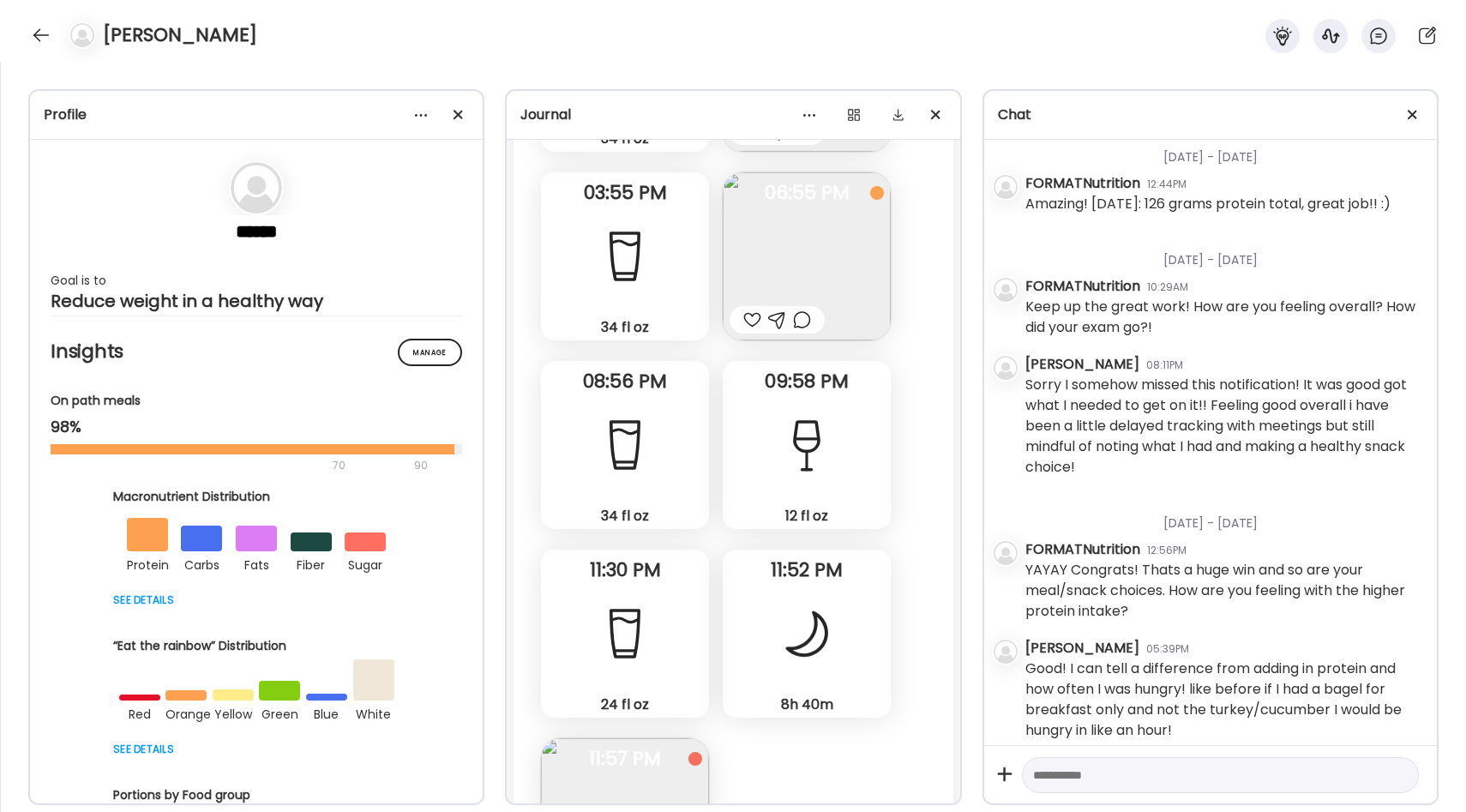
click at [754, 383] on div "12 fl oz Alcohol" at bounding box center [806, 444] width 168 height 168
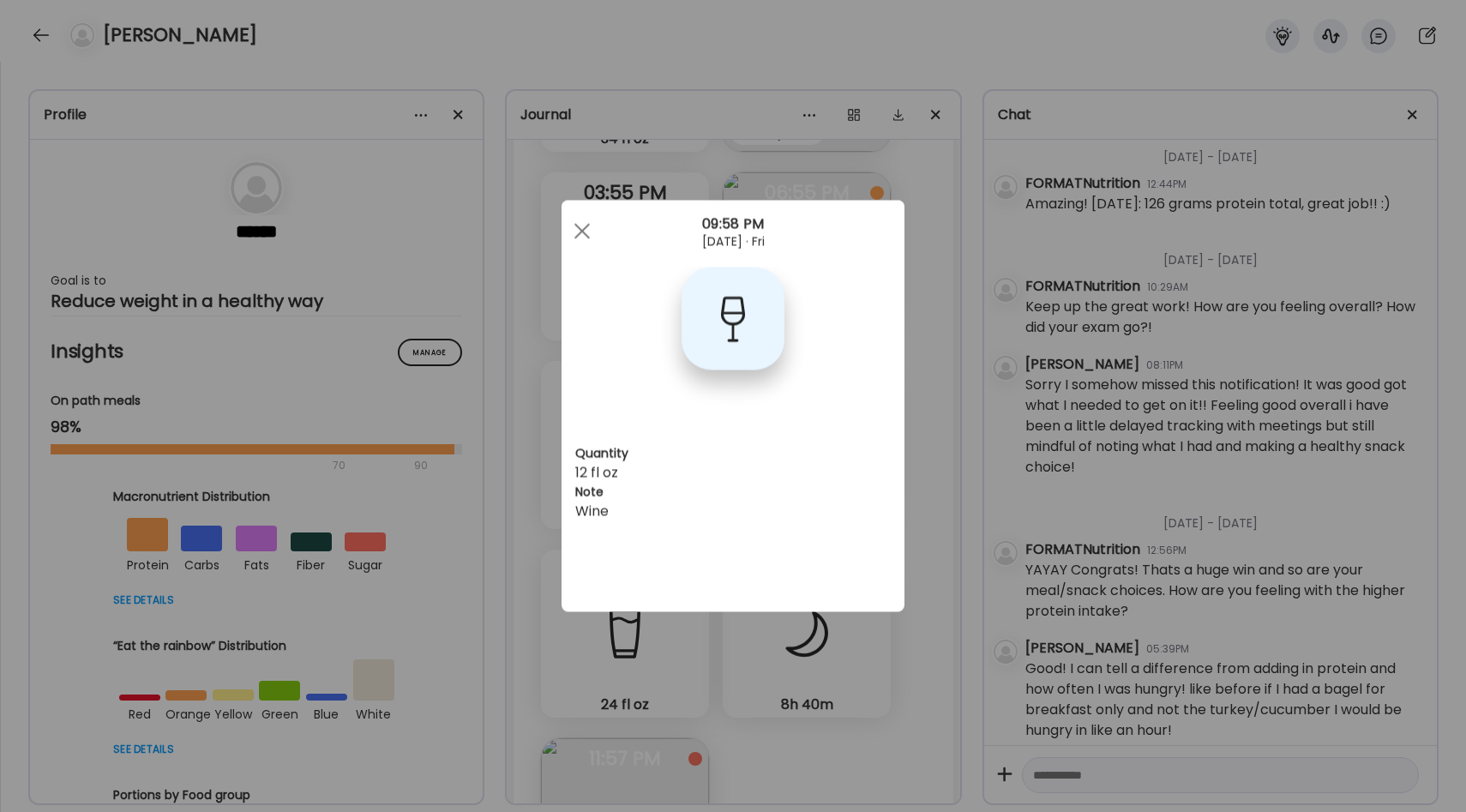
click at [934, 359] on div "Ate Coach Dashboard Wahoo! It’s official Take a moment to set up your Coach Pro…" at bounding box center [733, 406] width 1466 height 812
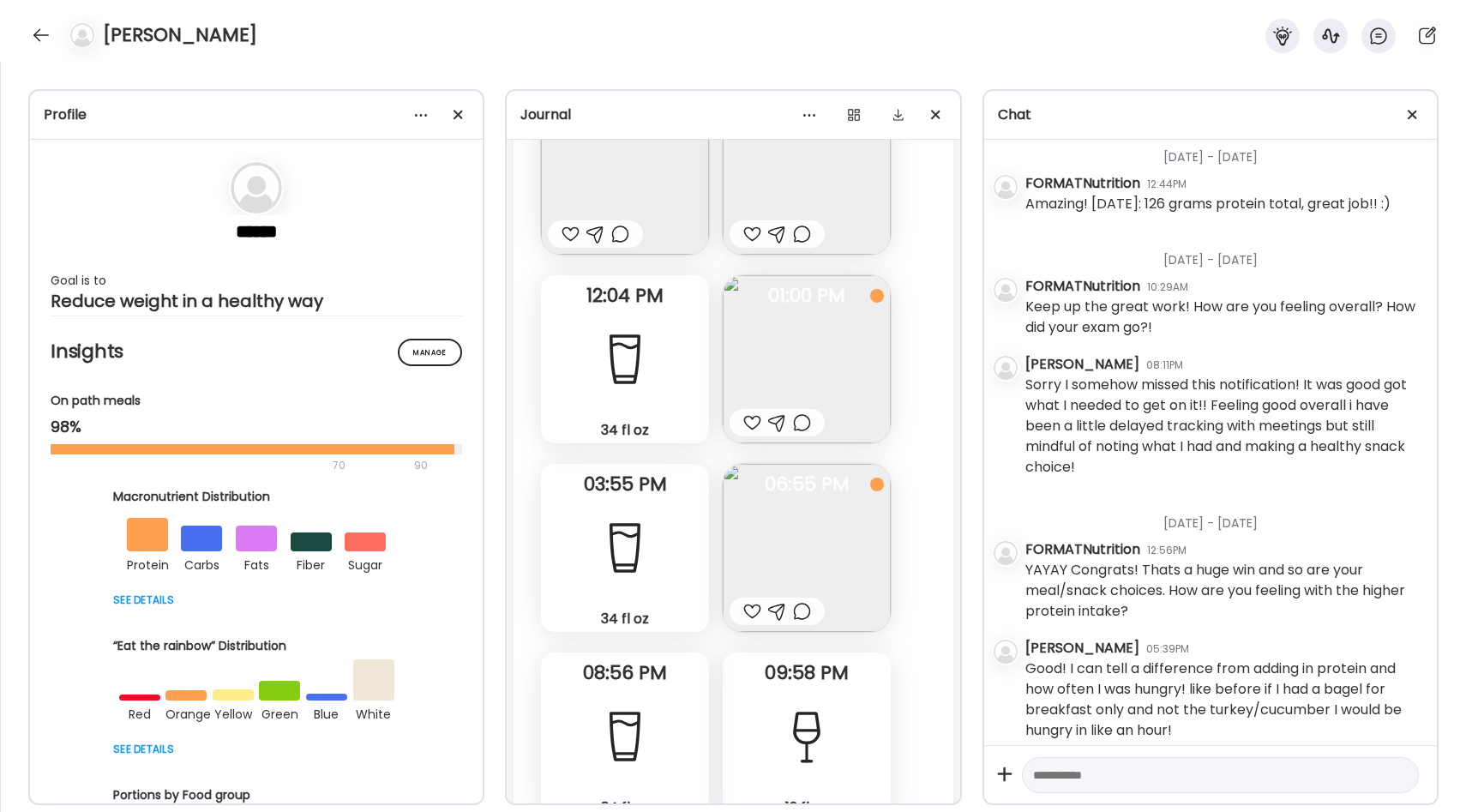
scroll to position [30068, 0]
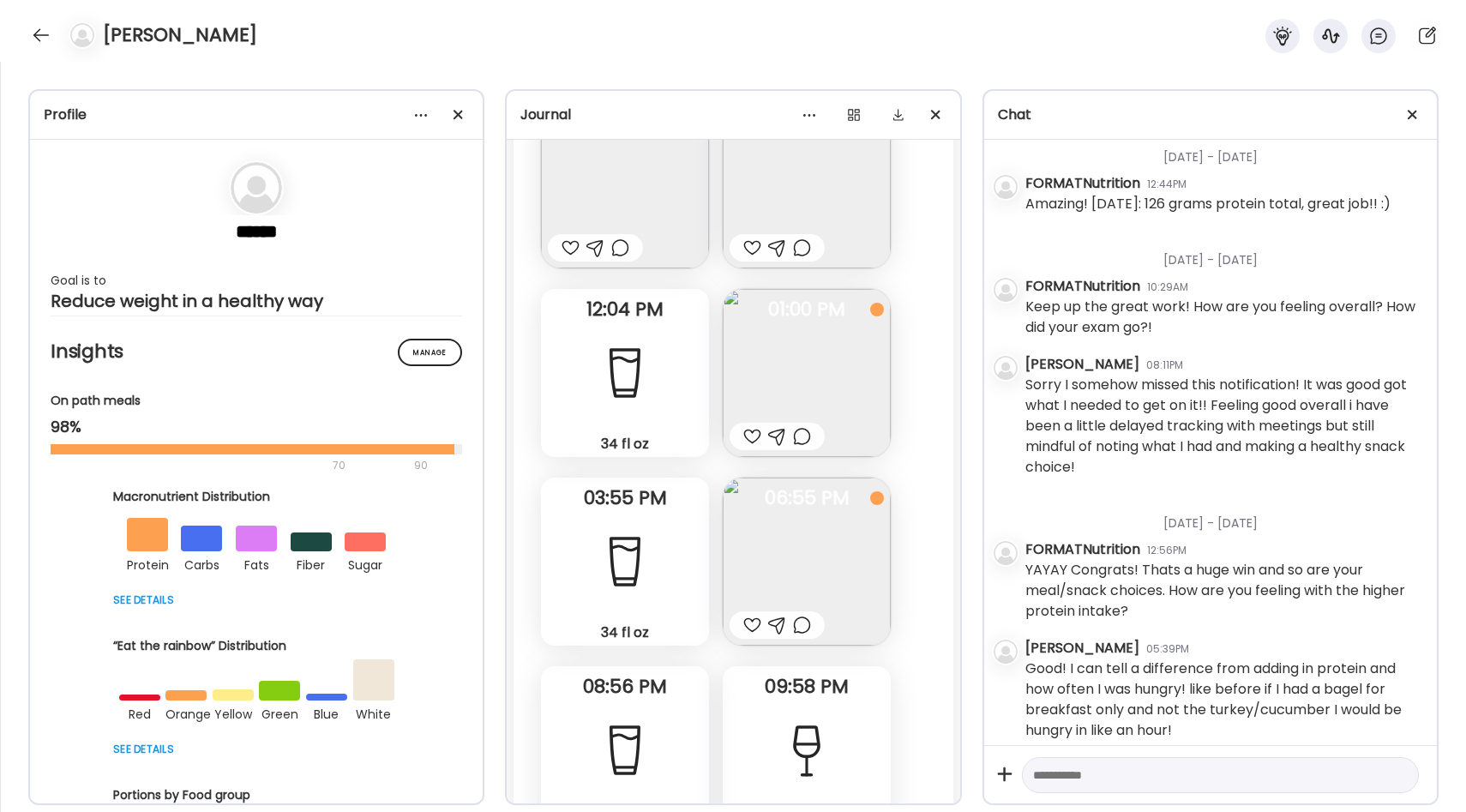
click at [823, 326] on img at bounding box center [806, 372] width 168 height 168
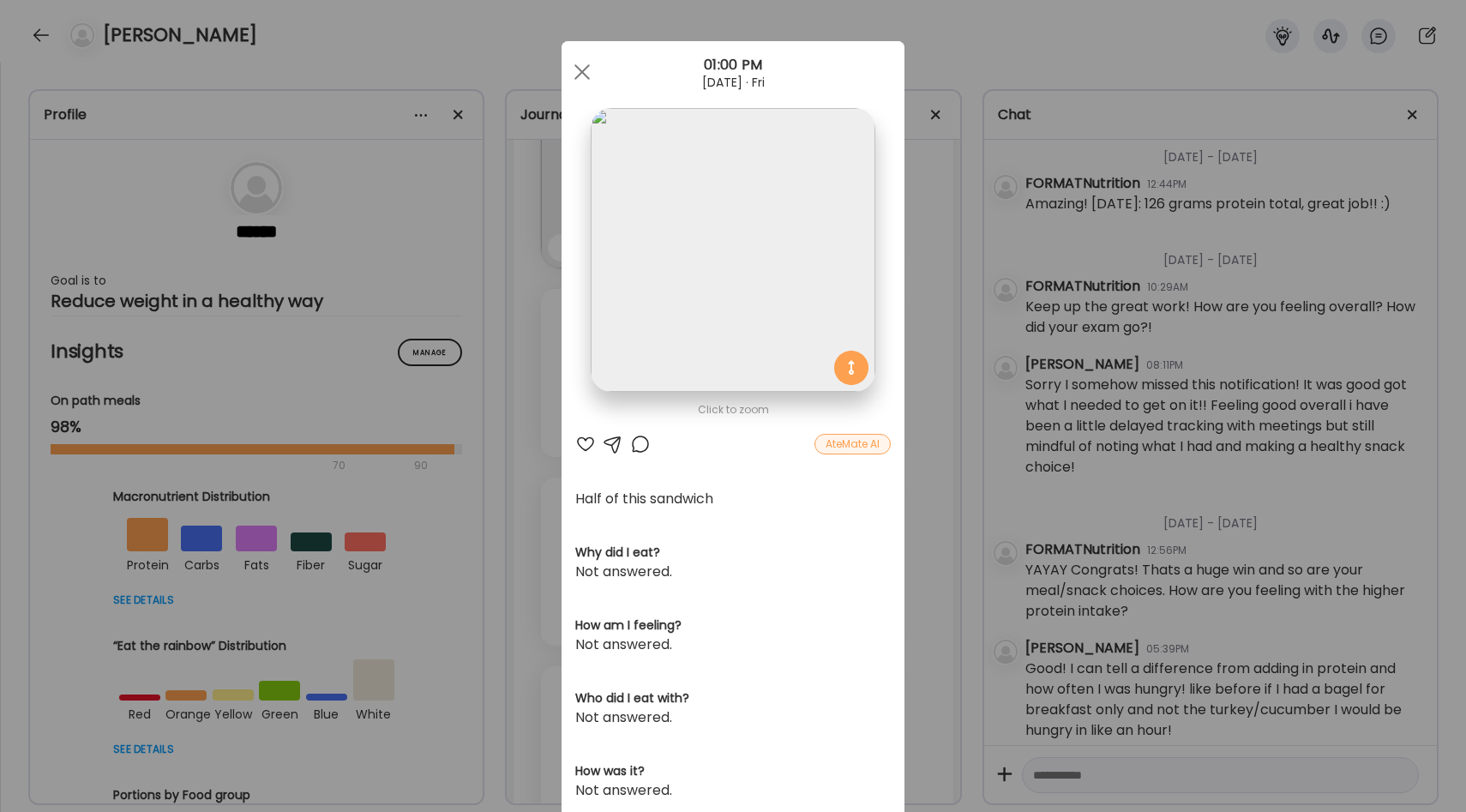
click at [582, 448] on div at bounding box center [586, 443] width 21 height 21
click at [744, 355] on img at bounding box center [732, 249] width 283 height 283
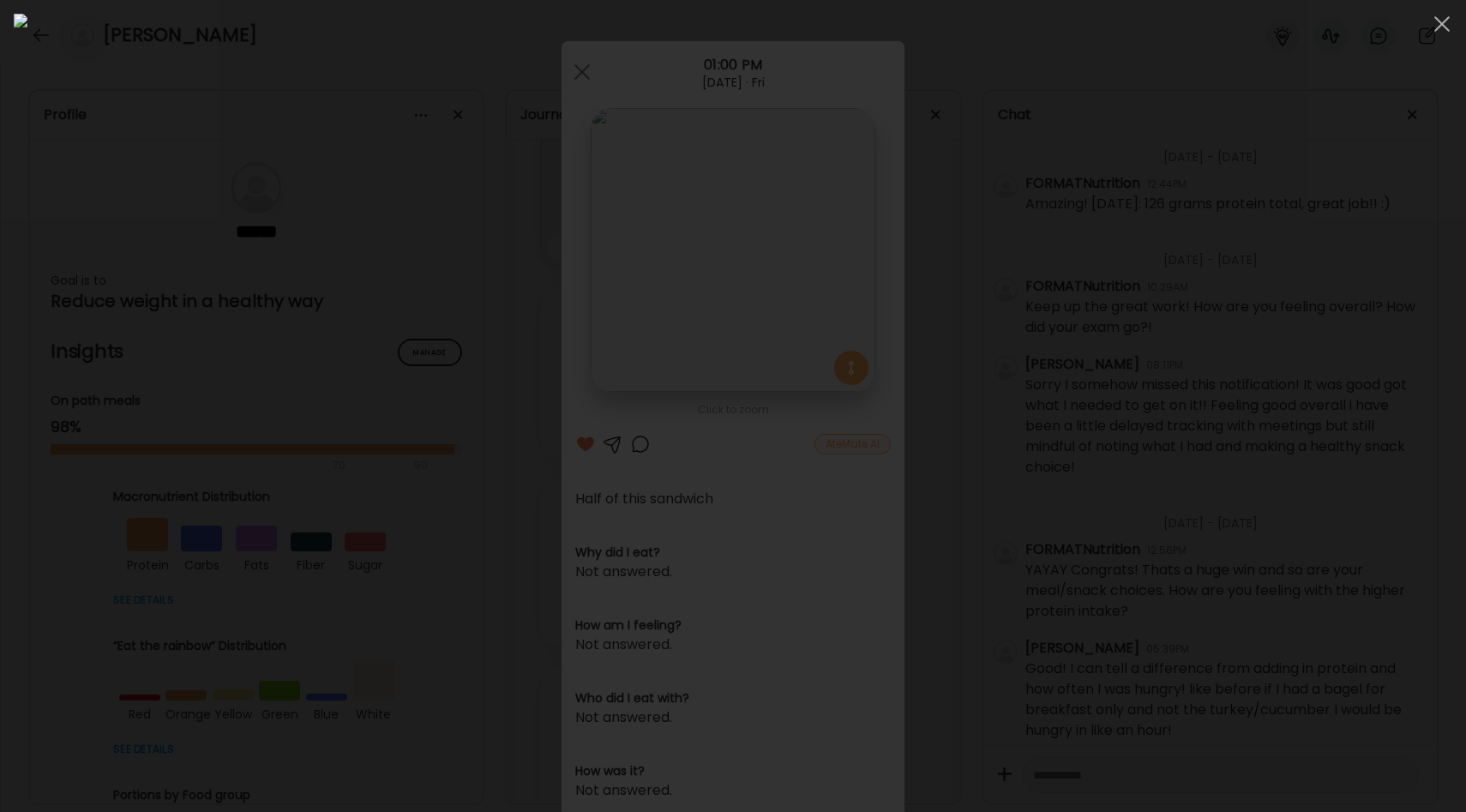
click at [744, 355] on img at bounding box center [732, 406] width 1438 height 784
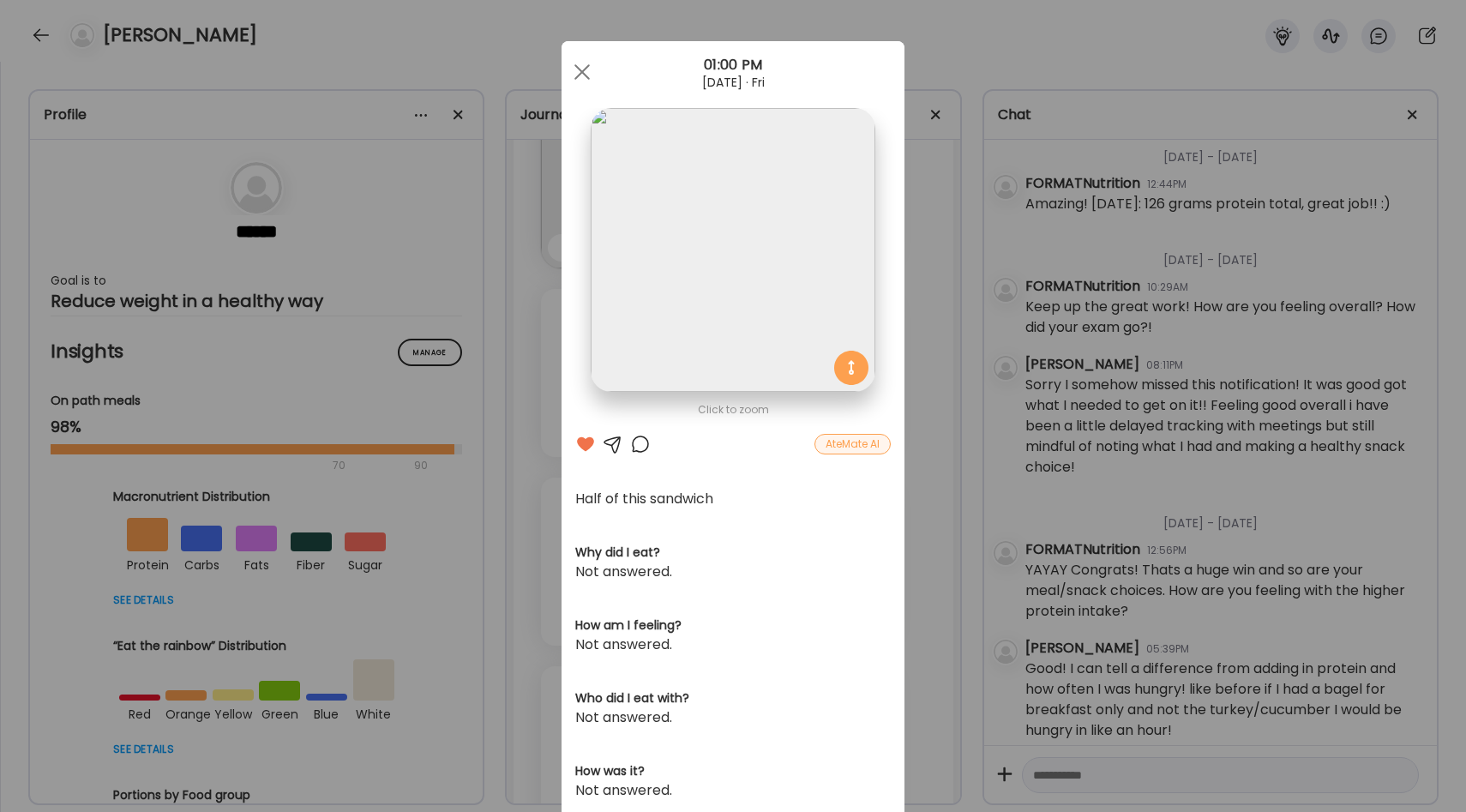
click at [744, 355] on img at bounding box center [732, 249] width 283 height 283
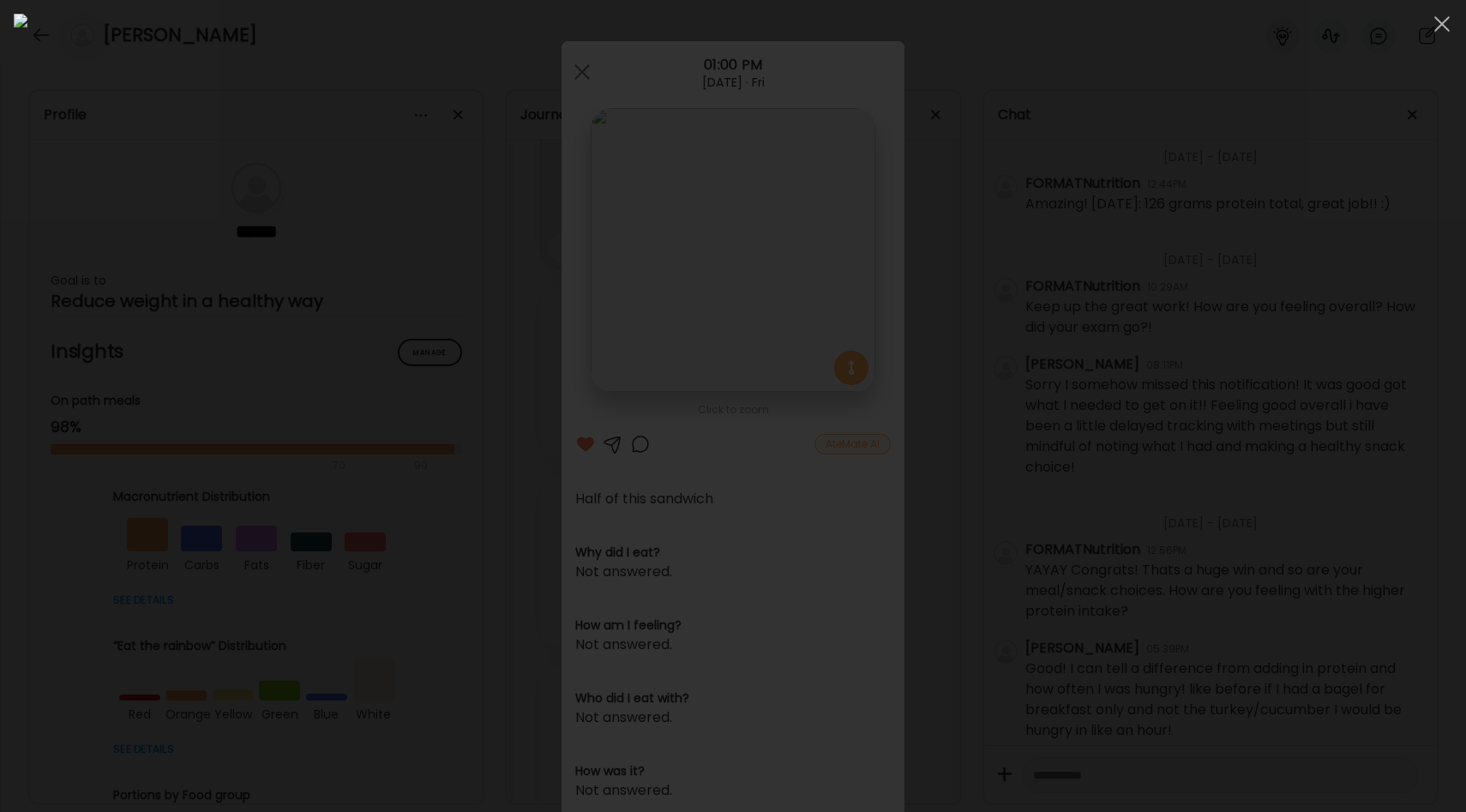
click at [1150, 287] on div at bounding box center [732, 406] width 1438 height 784
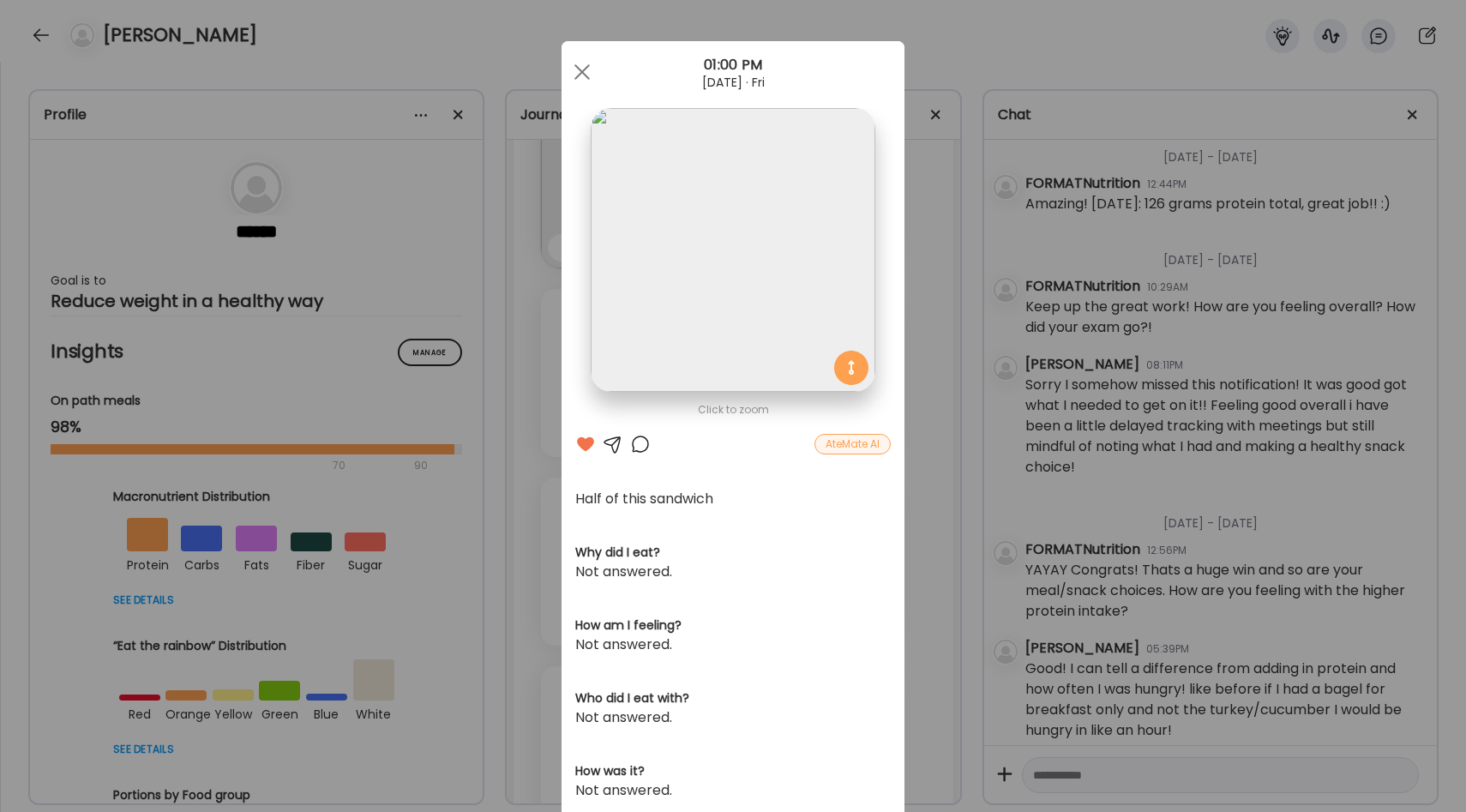
click at [941, 345] on div "Ate Coach Dashboard Wahoo! It’s official Take a moment to set up your Coach Pro…" at bounding box center [733, 406] width 1466 height 812
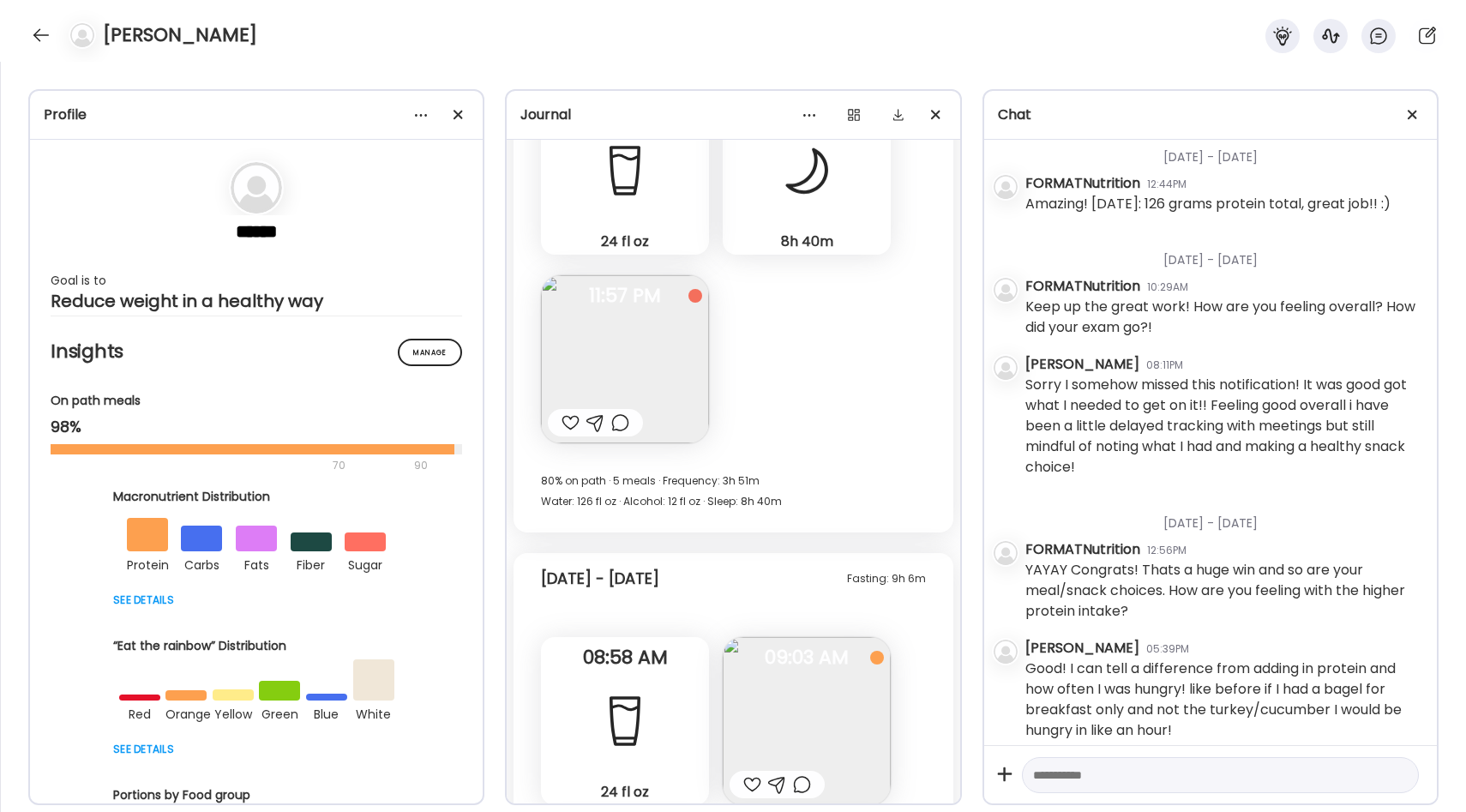
scroll to position [32009, 0]
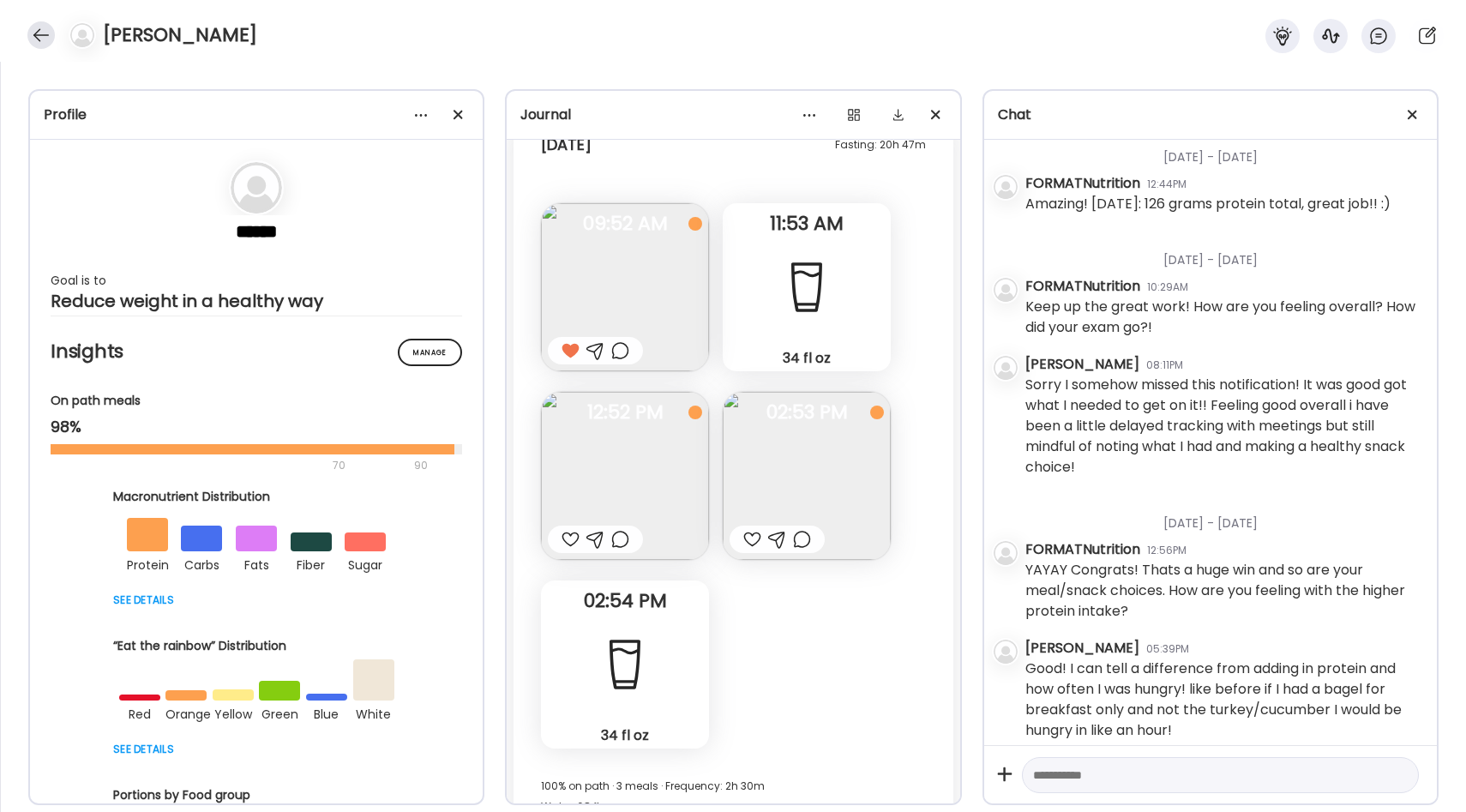
click at [34, 42] on div at bounding box center [40, 35] width 27 height 27
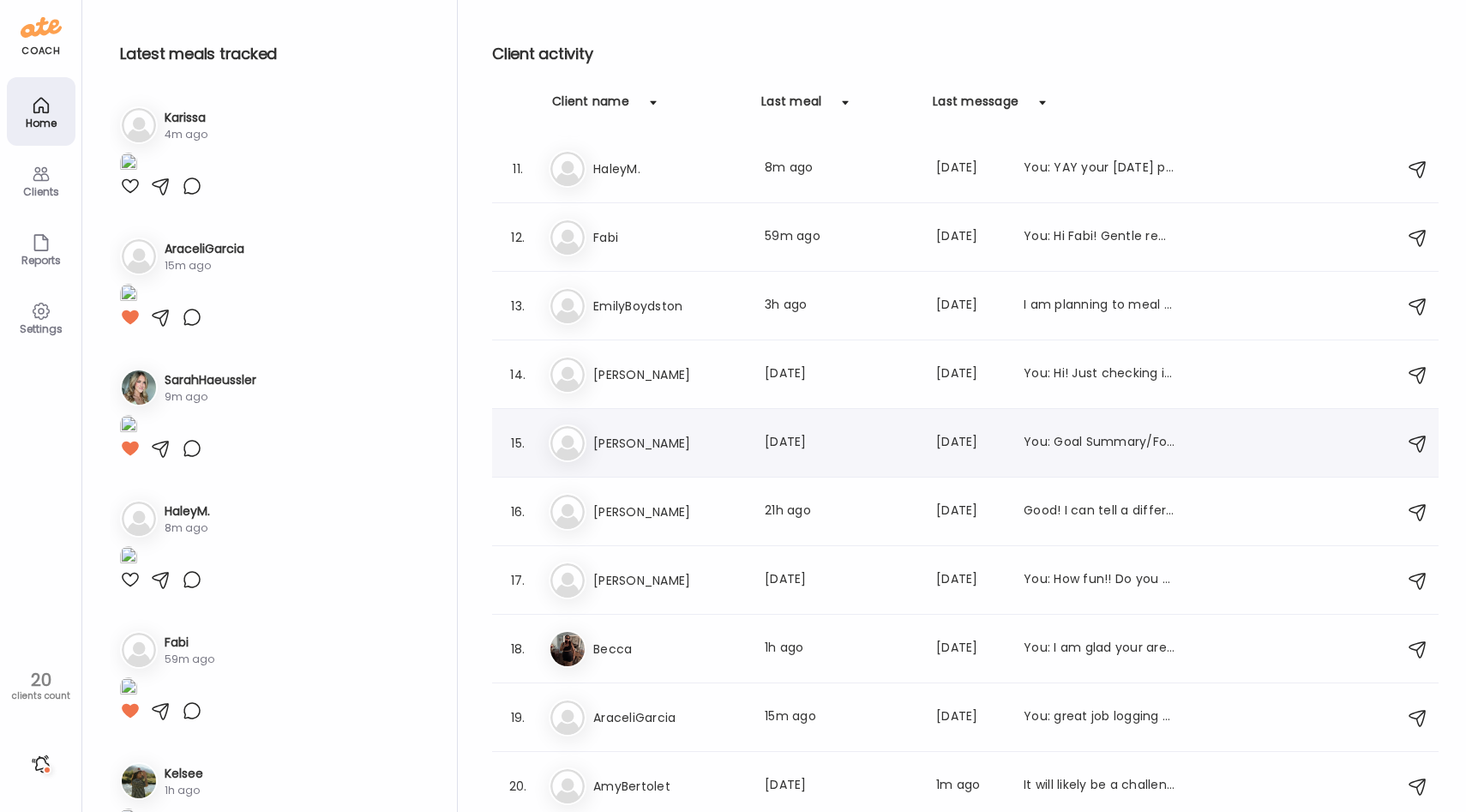
click at [650, 459] on div "Co [PERSON_NAME] Last meal: [DATE] Last message: [DATE] You: Goal Summary/Focus…" at bounding box center [968, 443] width 838 height 38
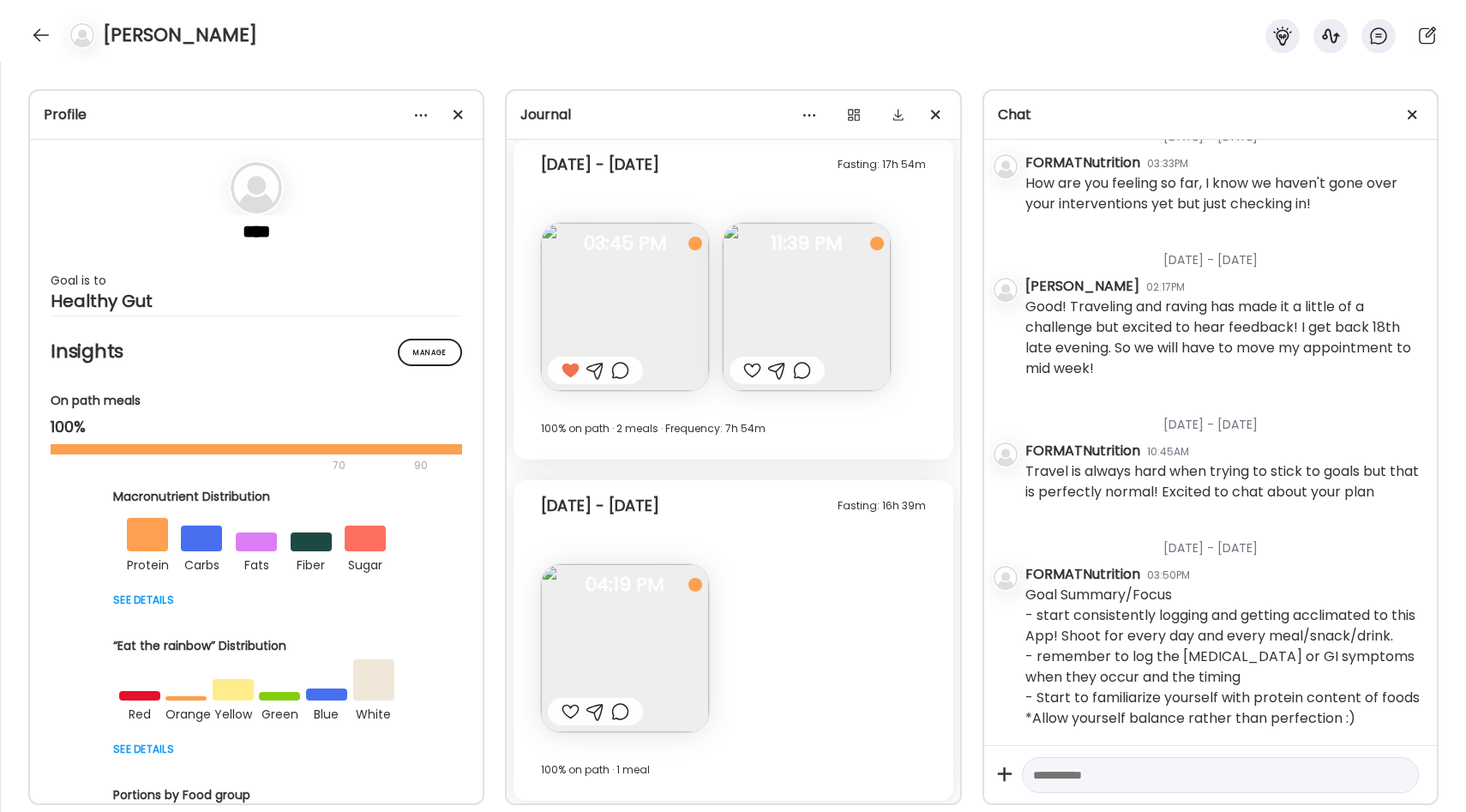
scroll to position [10207, 0]
click at [666, 313] on img at bounding box center [624, 302] width 168 height 168
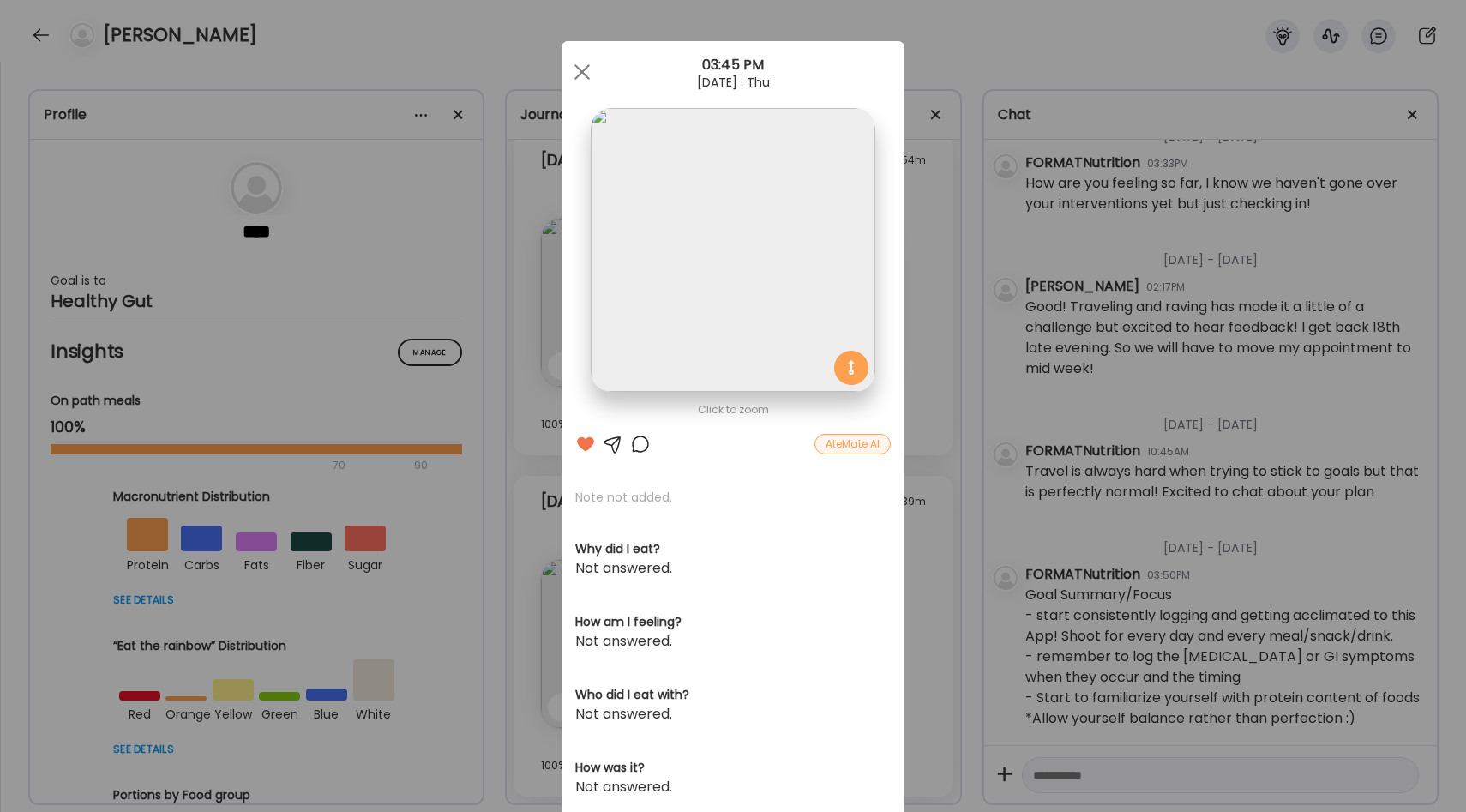
click at [922, 355] on div "Ate Coach Dashboard Wahoo! It’s official Take a moment to set up your Coach Pro…" at bounding box center [733, 406] width 1466 height 812
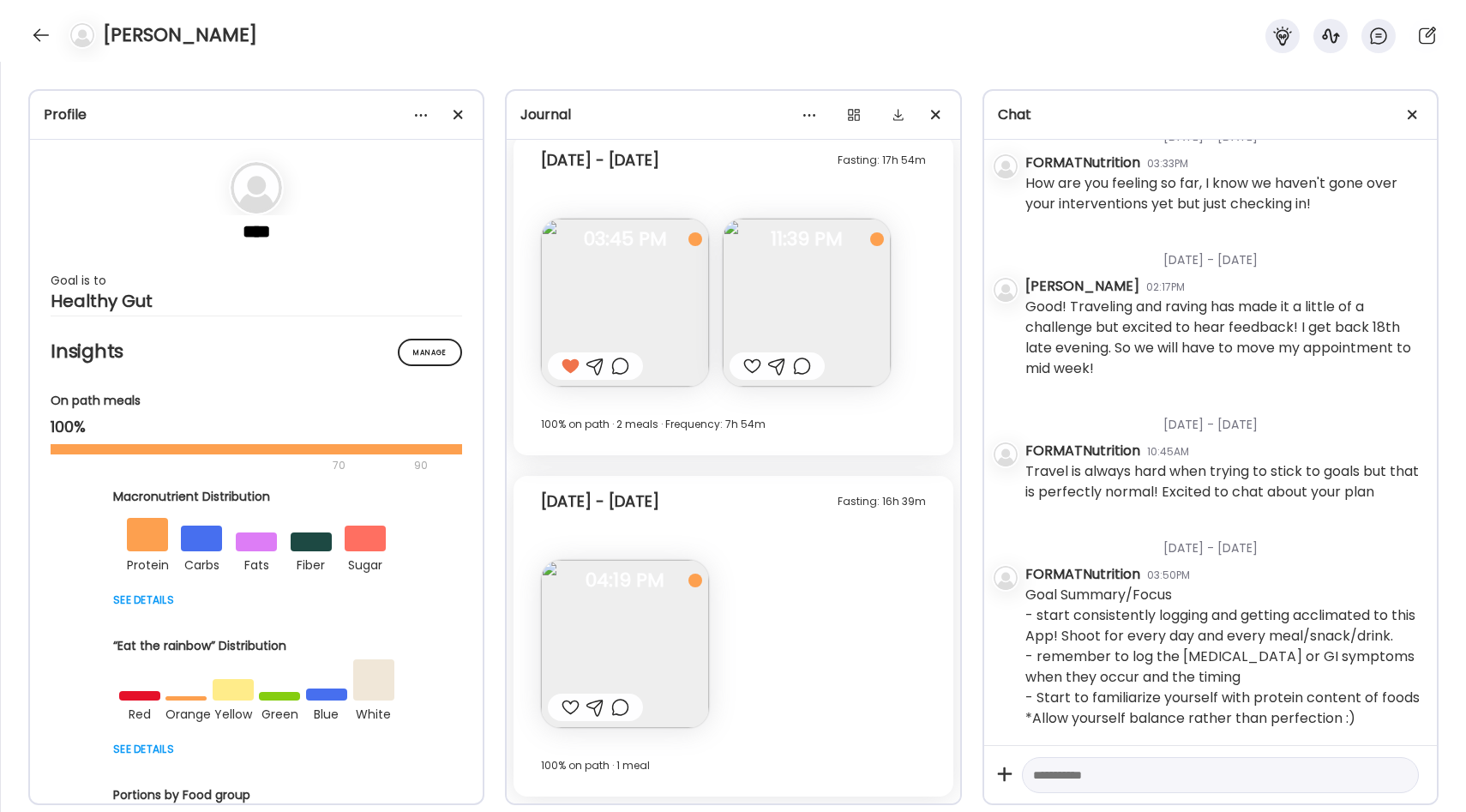
click at [827, 329] on img at bounding box center [806, 302] width 168 height 168
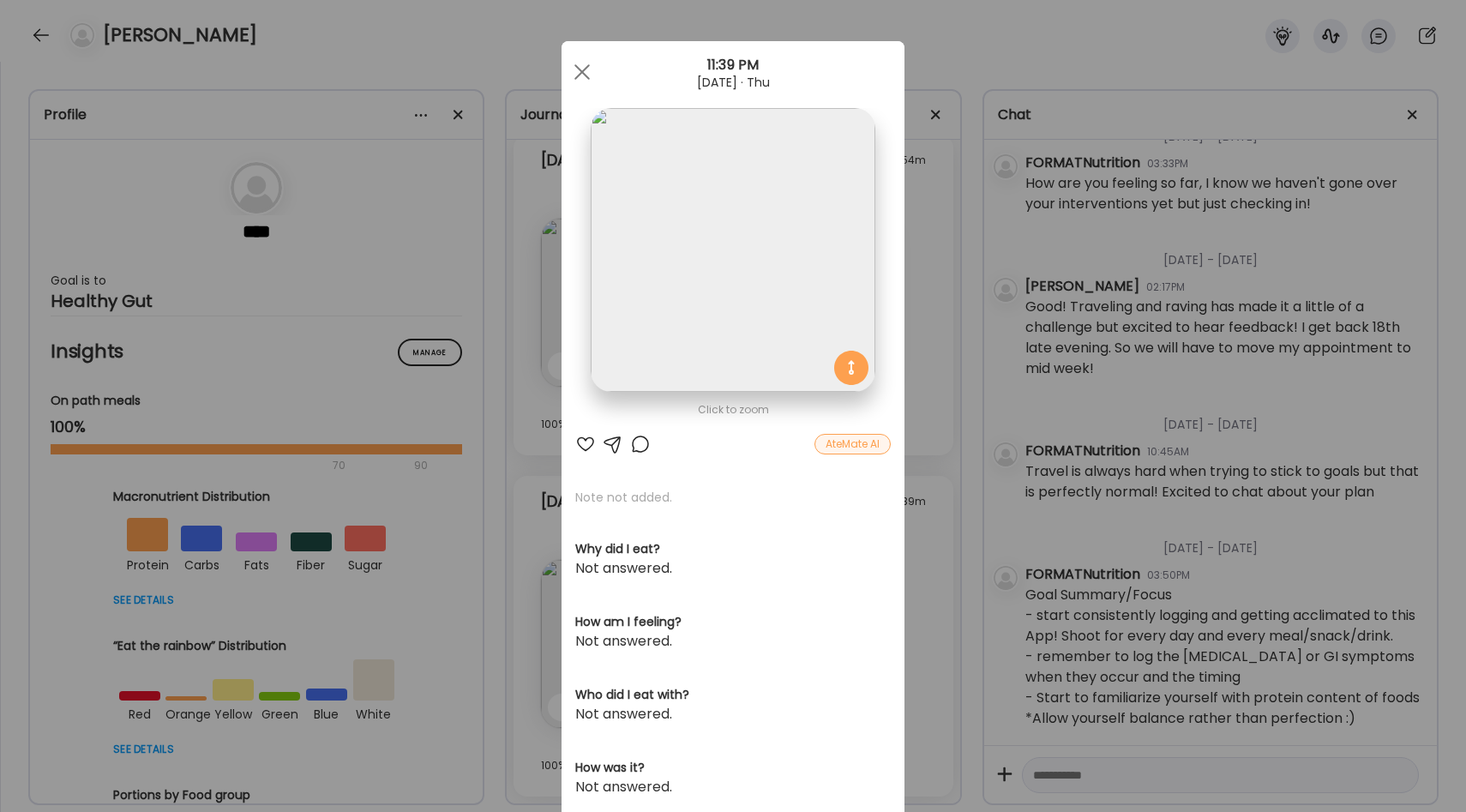
click at [925, 372] on div "Ate Coach Dashboard Wahoo! It’s official Take a moment to set up your Coach Pro…" at bounding box center [733, 406] width 1466 height 812
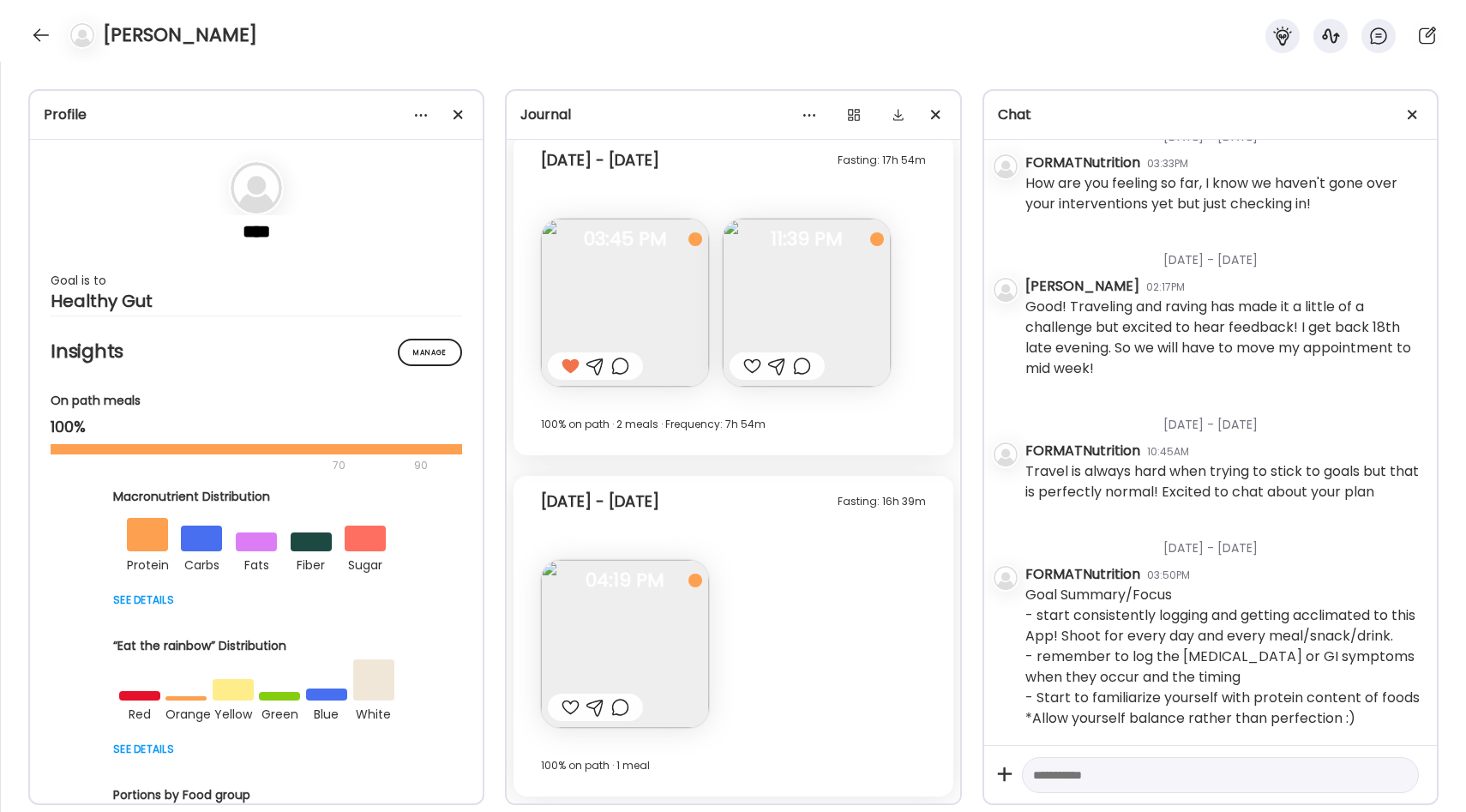
click at [650, 611] on img at bounding box center [624, 643] width 168 height 168
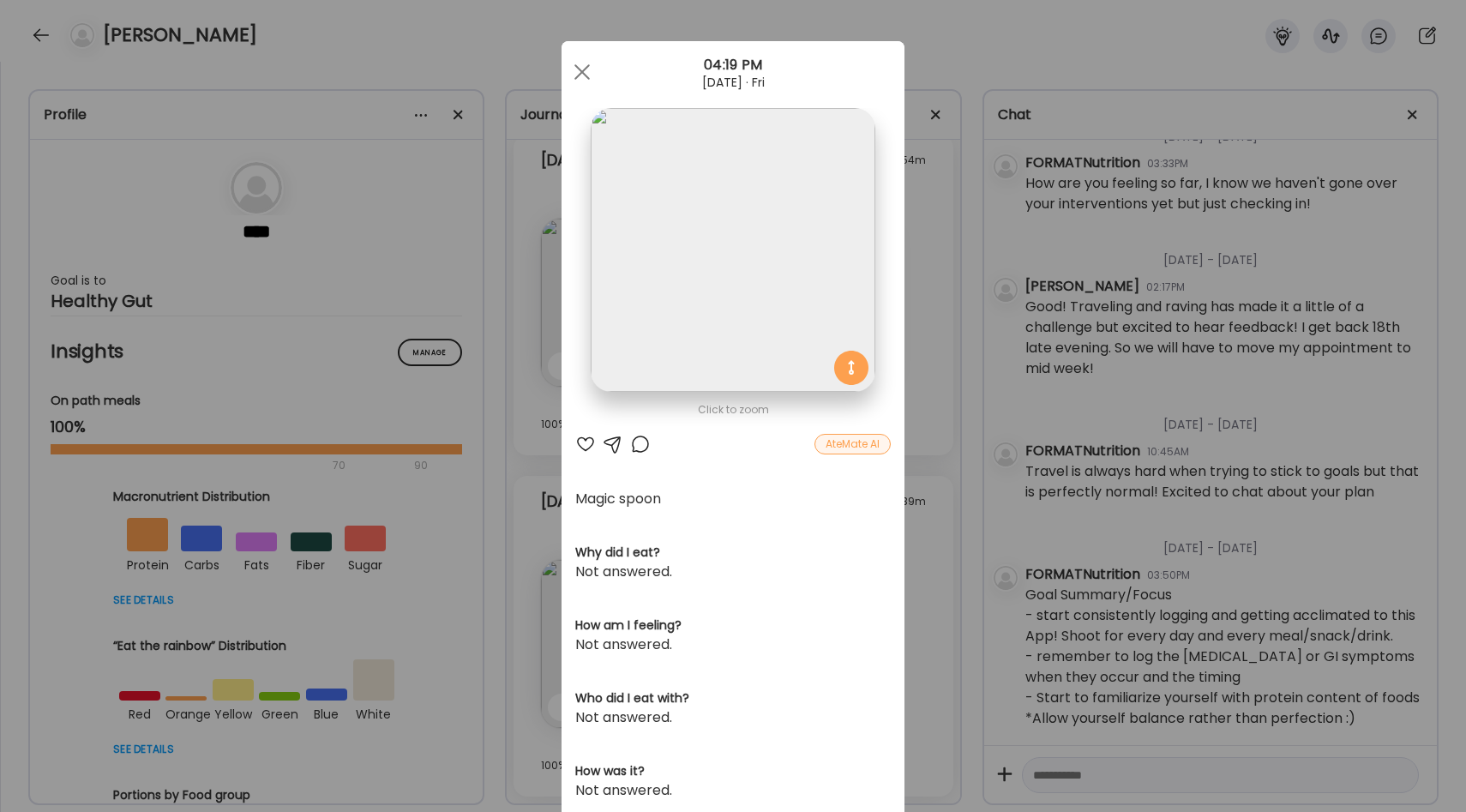
click at [921, 520] on div "Ate Coach Dashboard Wahoo! It’s official Take a moment to set up your Coach Pro…" at bounding box center [733, 406] width 1466 height 812
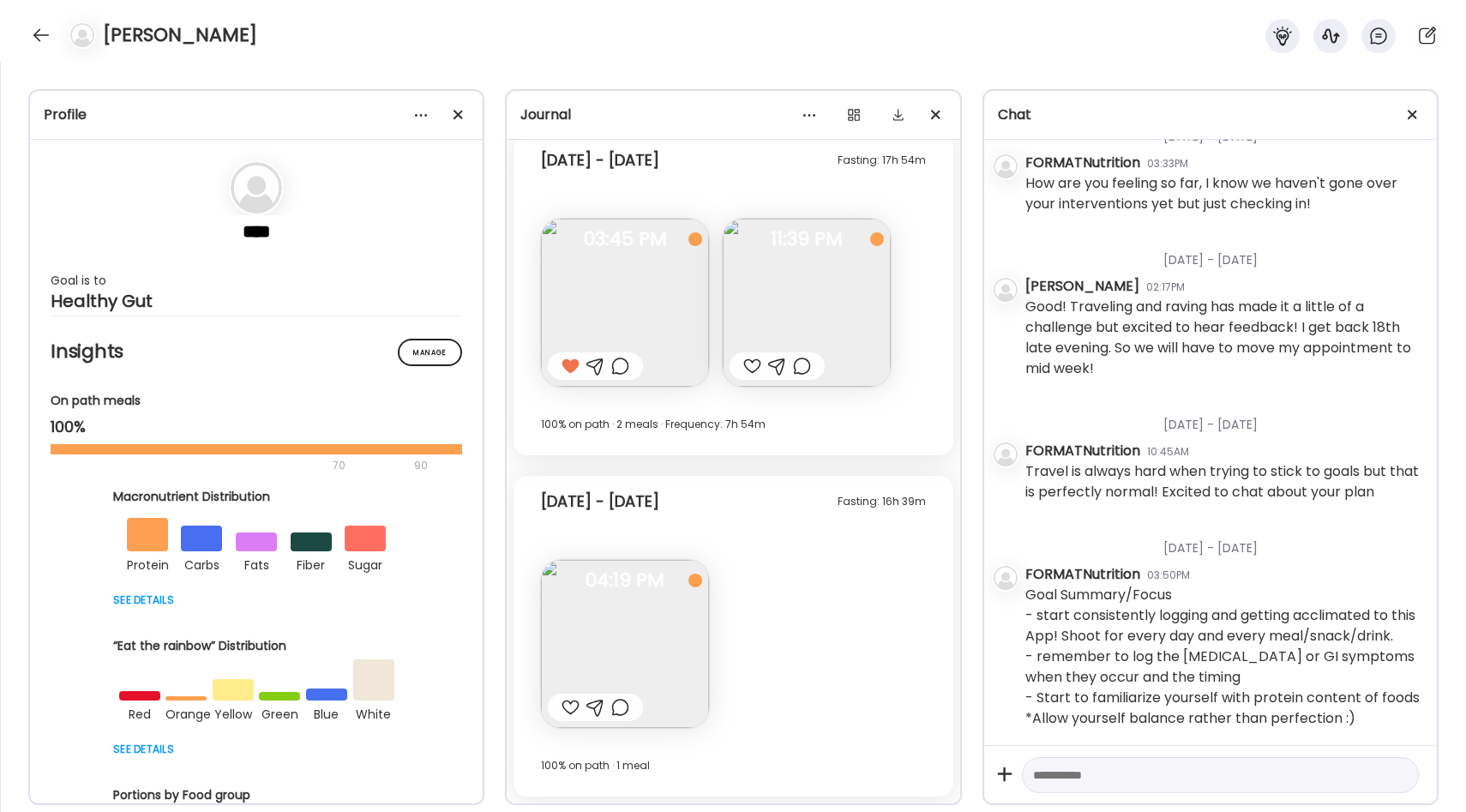
click at [568, 711] on div at bounding box center [570, 707] width 18 height 21
click at [40, 27] on div at bounding box center [40, 35] width 27 height 27
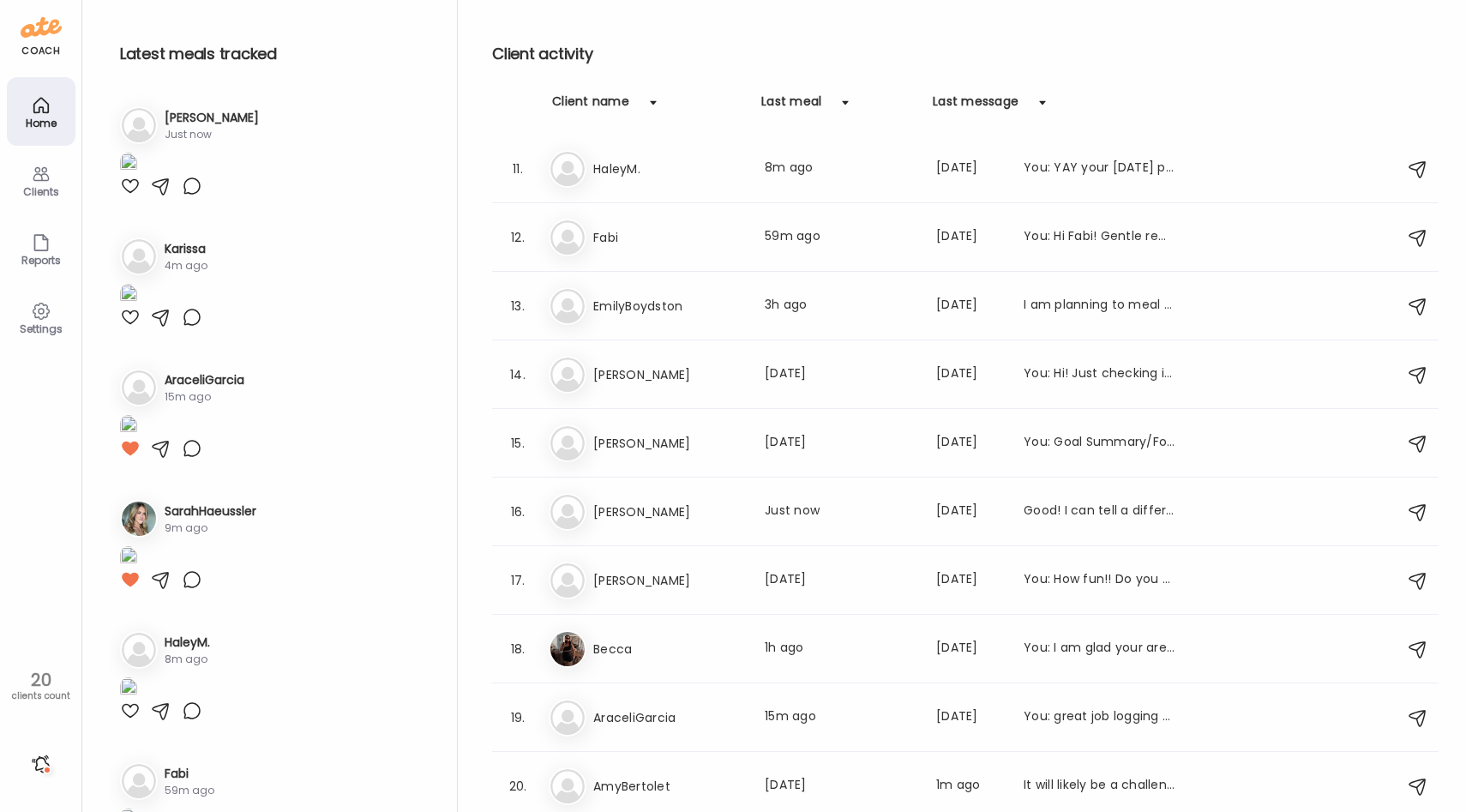
scroll to position [0, 0]
click at [136, 196] on div at bounding box center [130, 185] width 21 height 21
